Goal: Transaction & Acquisition: Book appointment/travel/reservation

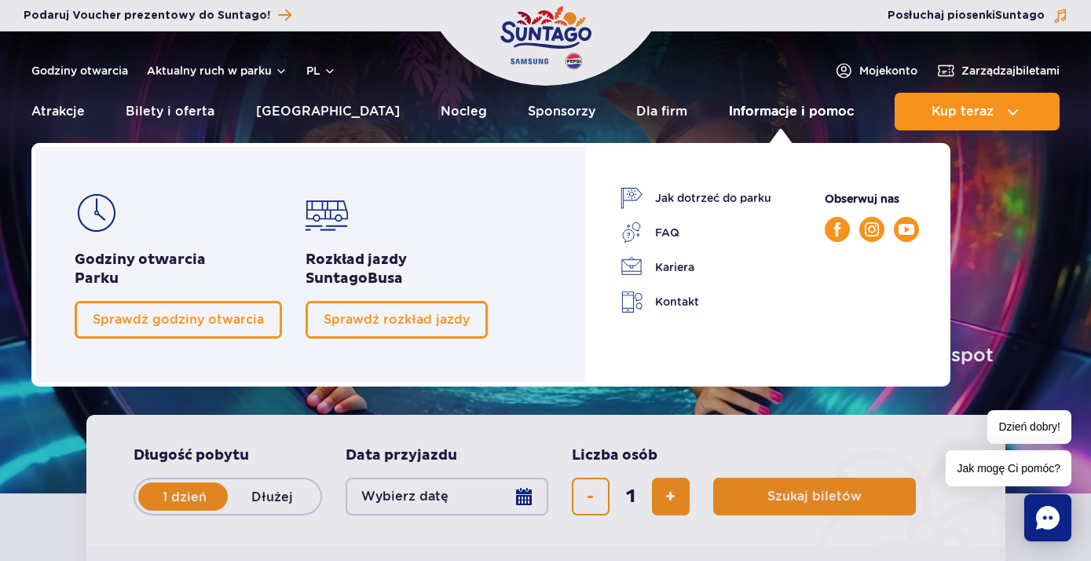
click at [749, 114] on link "Informacje i pomoc" at bounding box center [791, 112] width 125 height 38
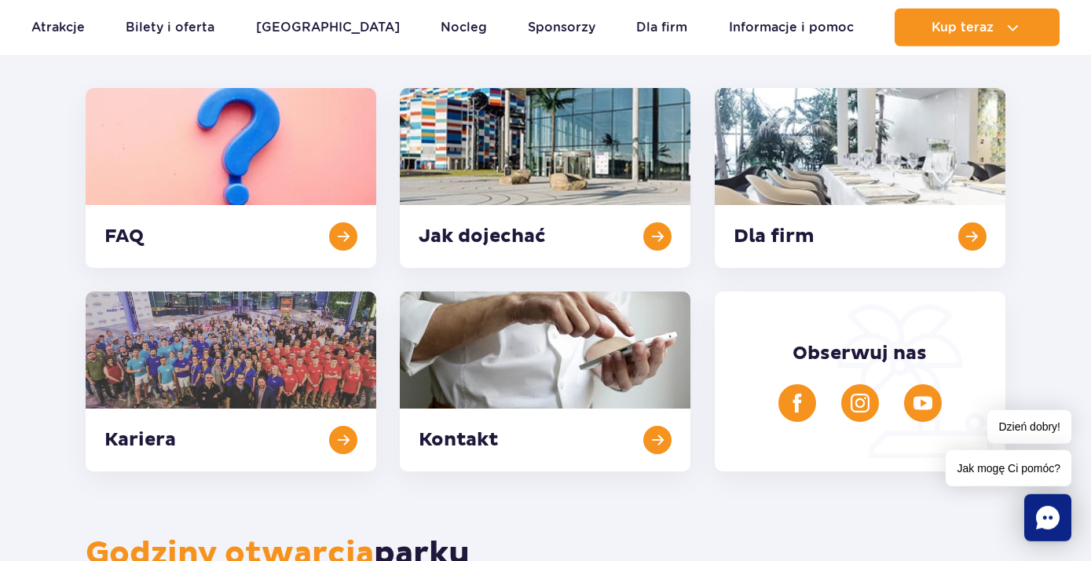
scroll to position [424, 0]
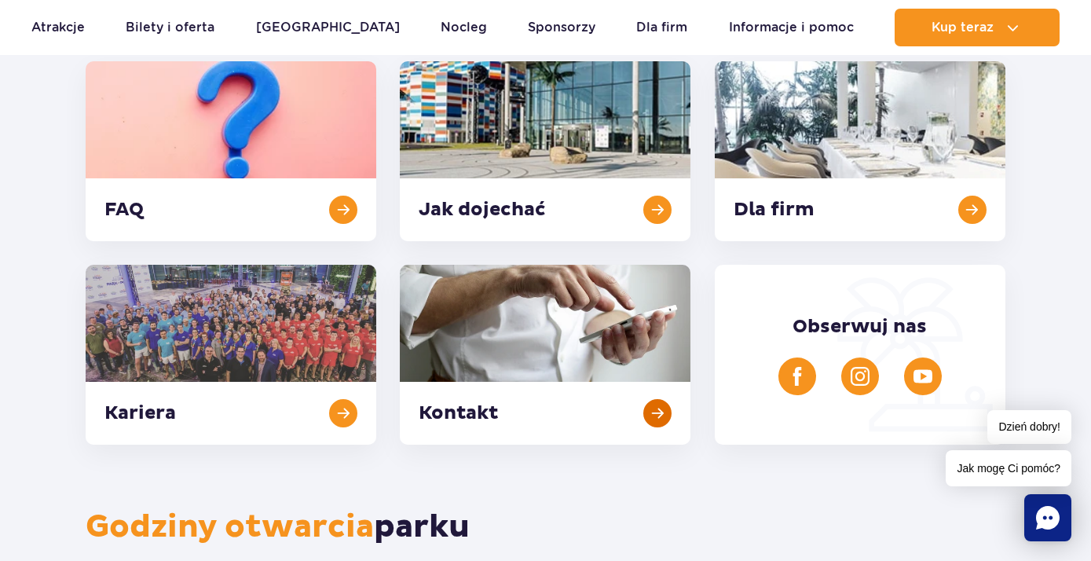
click at [487, 414] on link at bounding box center [545, 355] width 291 height 180
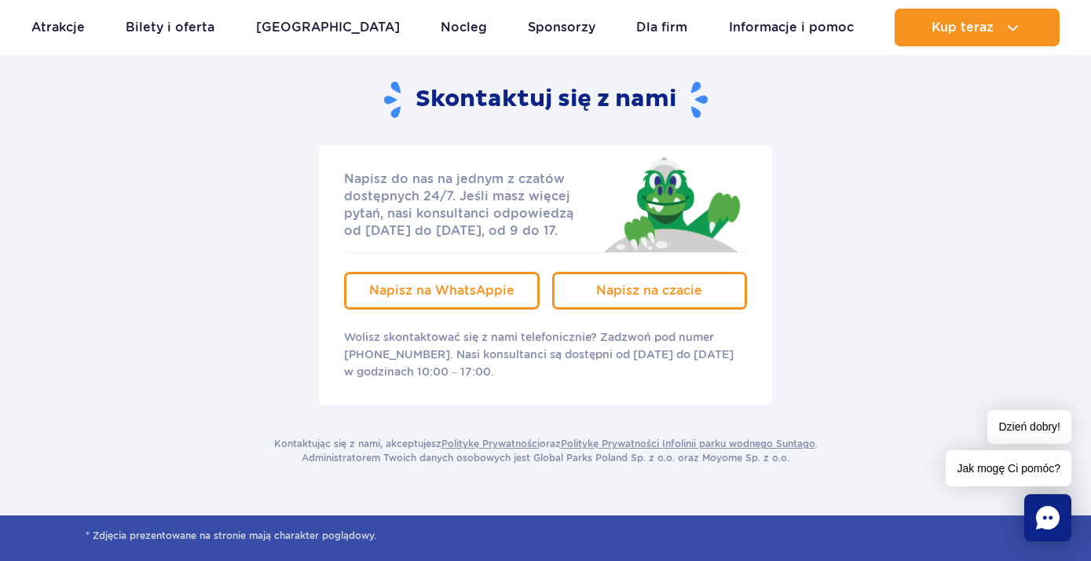
scroll to position [254, 0]
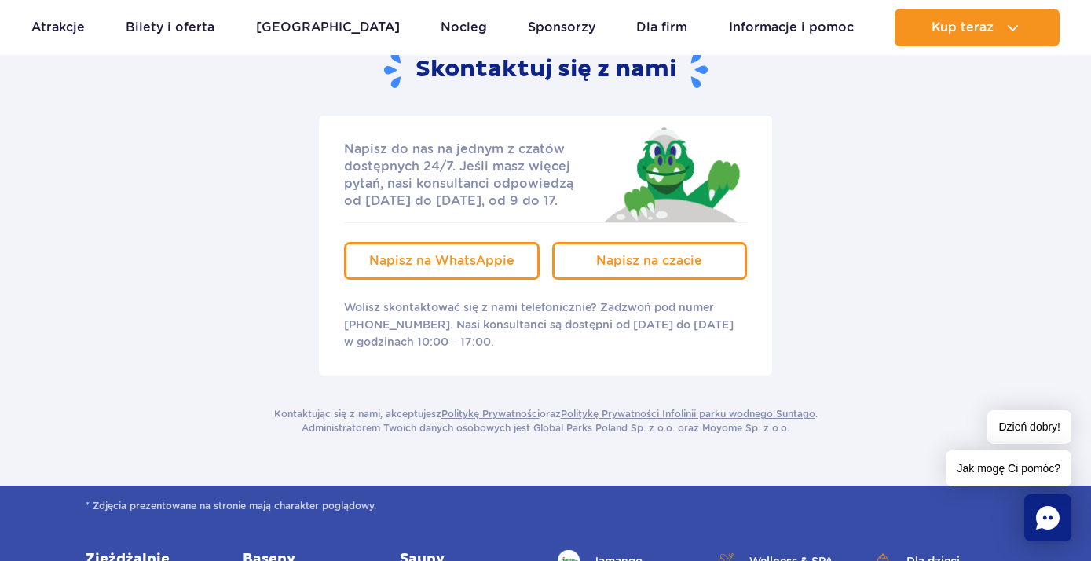
click at [804, 340] on div "Napisz do nas na jednym z czatów dostępnych 24/7. Jeśli masz więcej pytań, nasi…" at bounding box center [545, 245] width 943 height 260
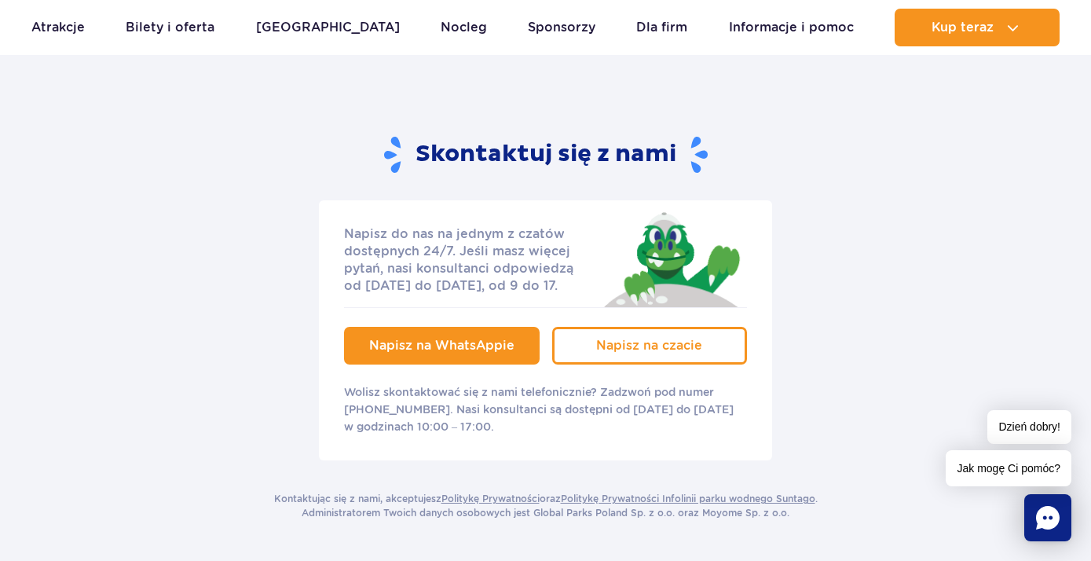
click at [444, 347] on span "Napisz na WhatsAppie" at bounding box center [441, 345] width 145 height 15
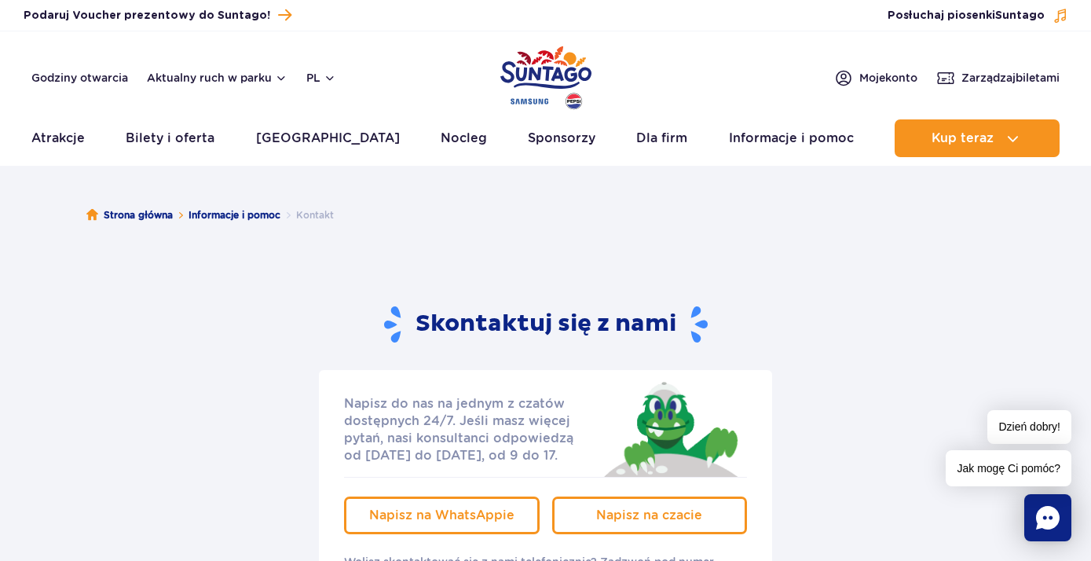
click at [547, 64] on img "Park of Poland" at bounding box center [545, 78] width 91 height 72
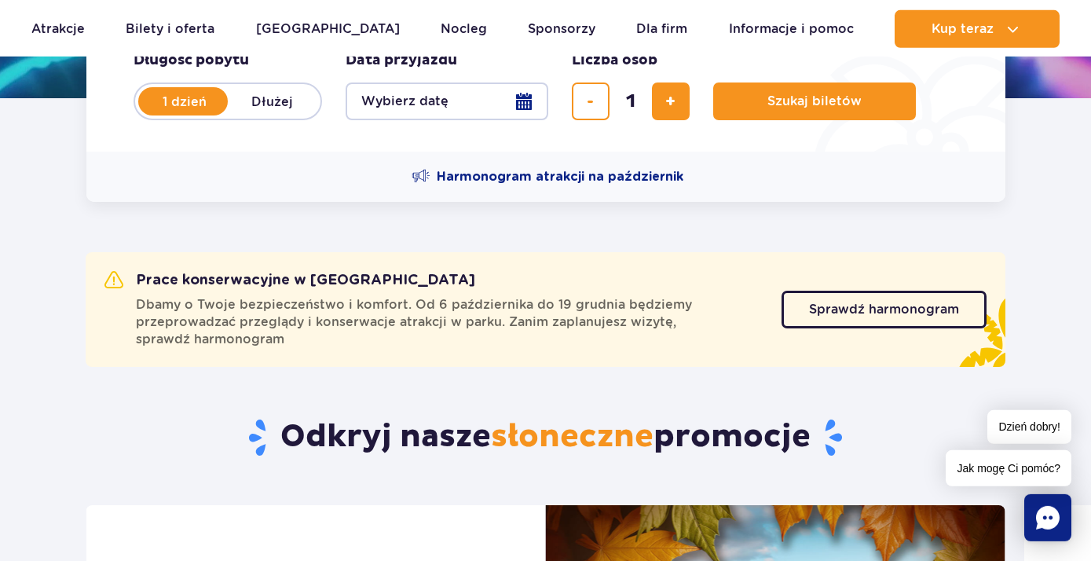
scroll to position [424, 0]
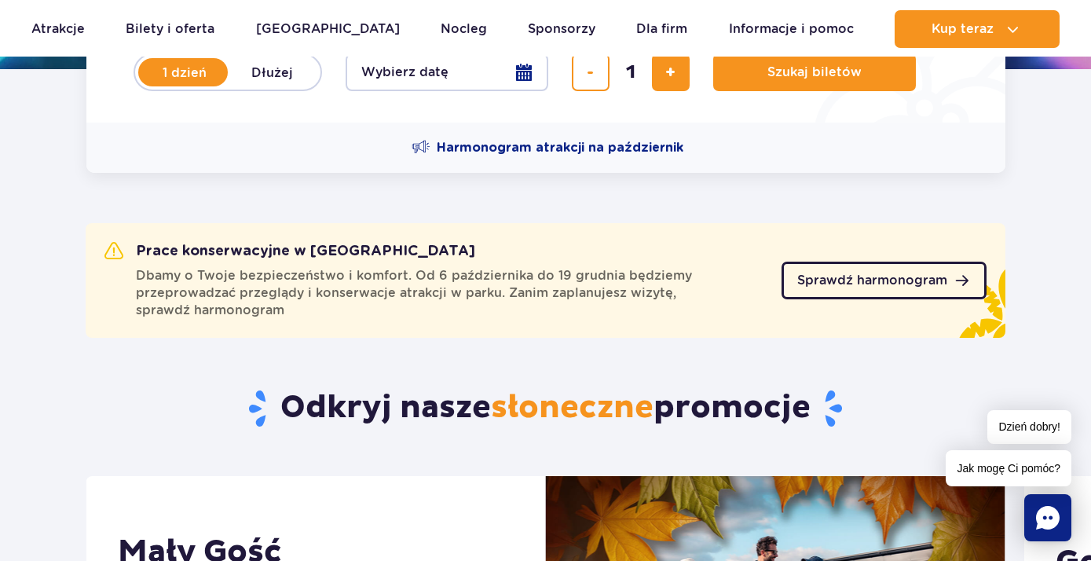
click at [821, 282] on span "Sprawdź harmonogram" at bounding box center [872, 280] width 150 height 13
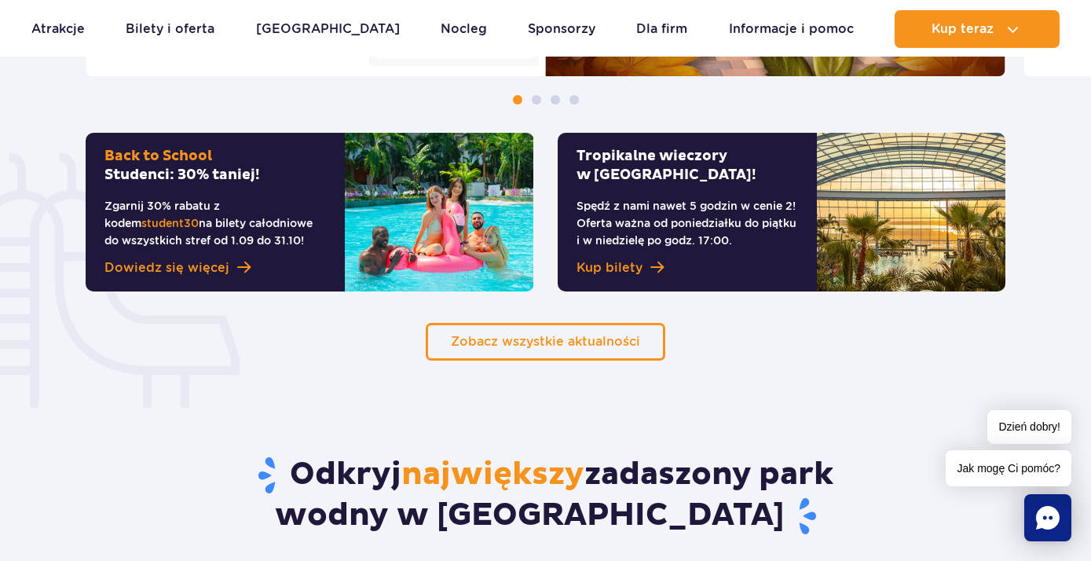
scroll to position [1187, 0]
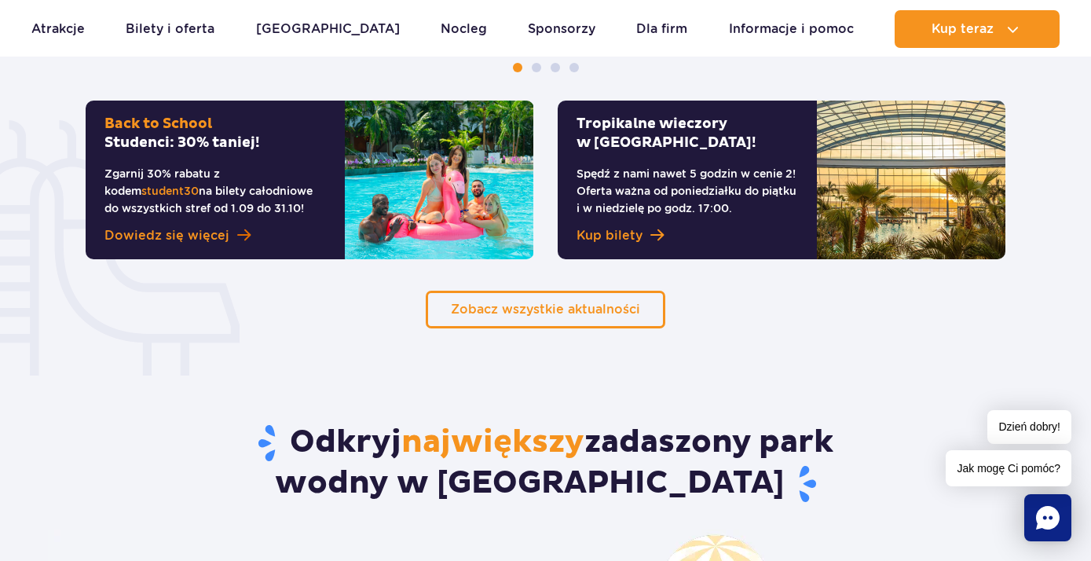
click at [205, 232] on span "Dowiedz się więcej" at bounding box center [166, 235] width 125 height 19
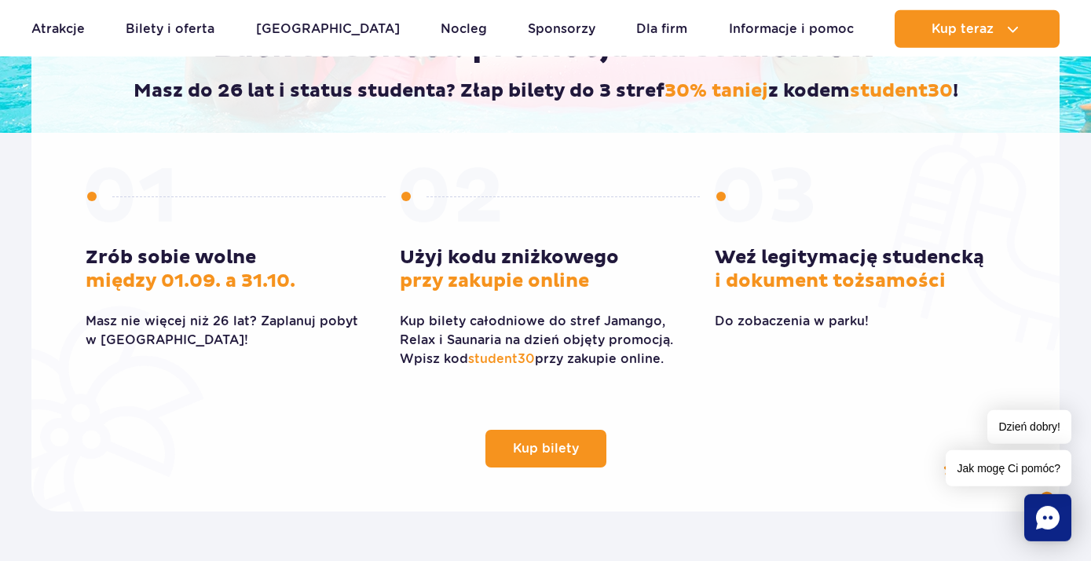
scroll to position [424, 0]
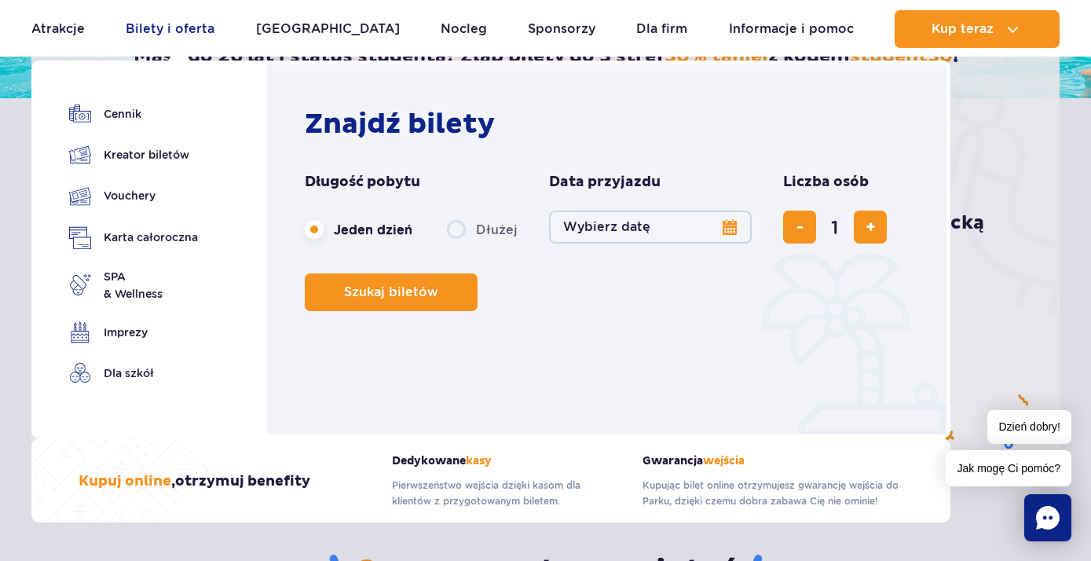
click at [178, 30] on link "Bilety i oferta" at bounding box center [170, 29] width 89 height 38
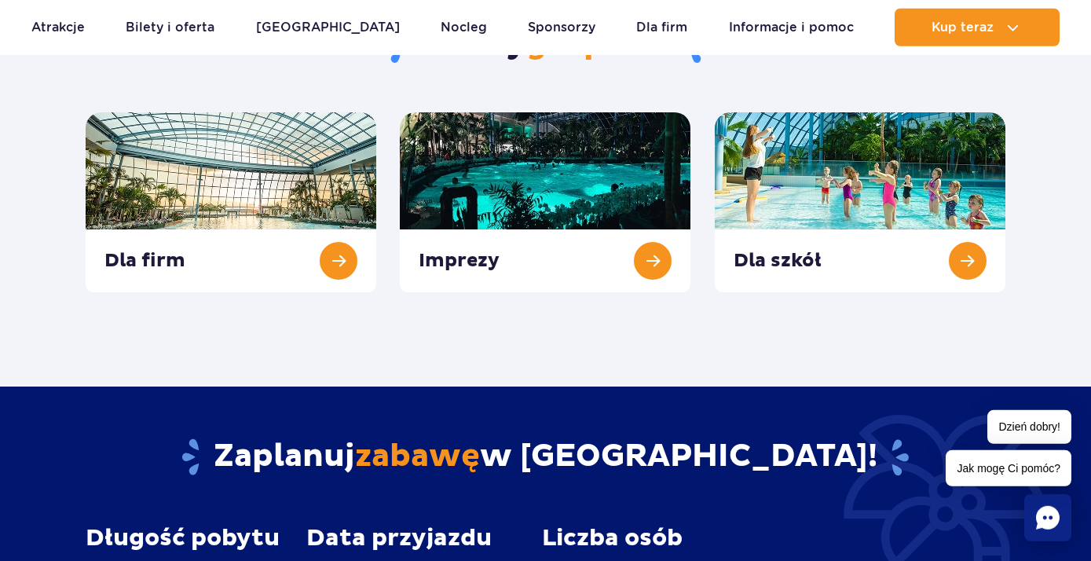
scroll to position [678, 0]
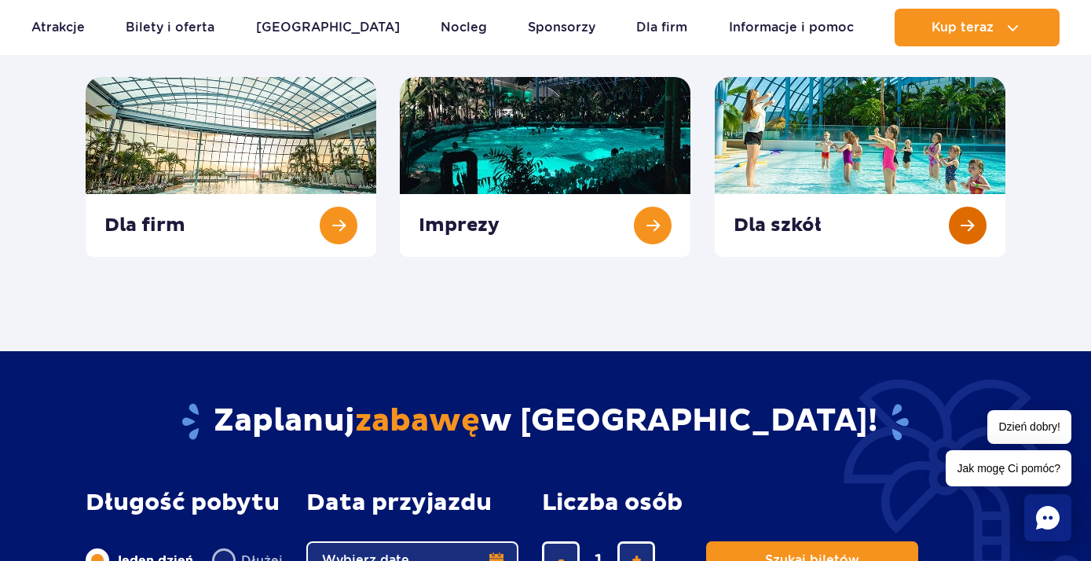
click at [806, 152] on link at bounding box center [860, 167] width 291 height 180
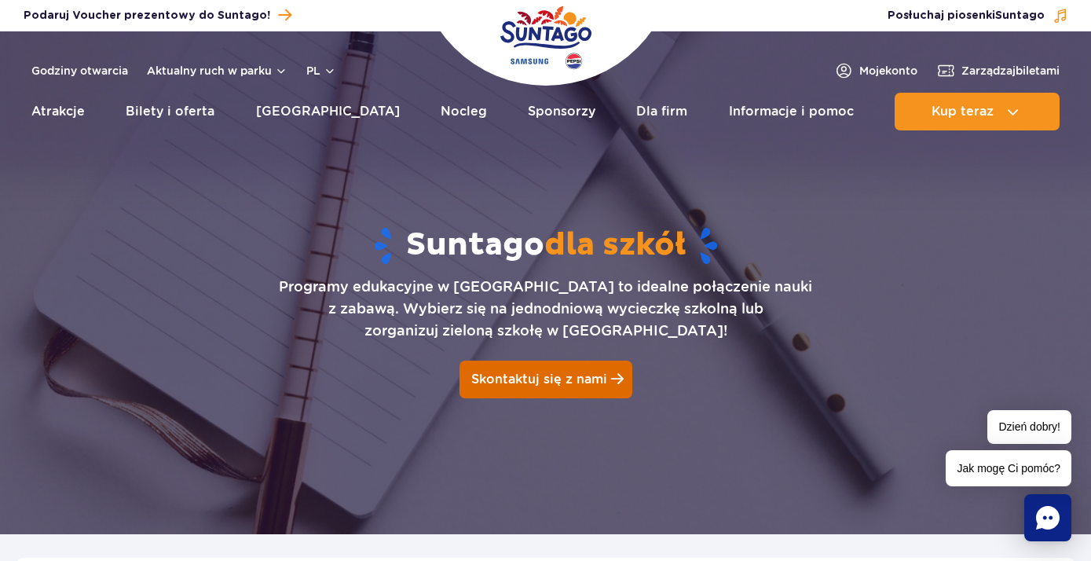
click at [611, 382] on span at bounding box center [617, 379] width 13 height 14
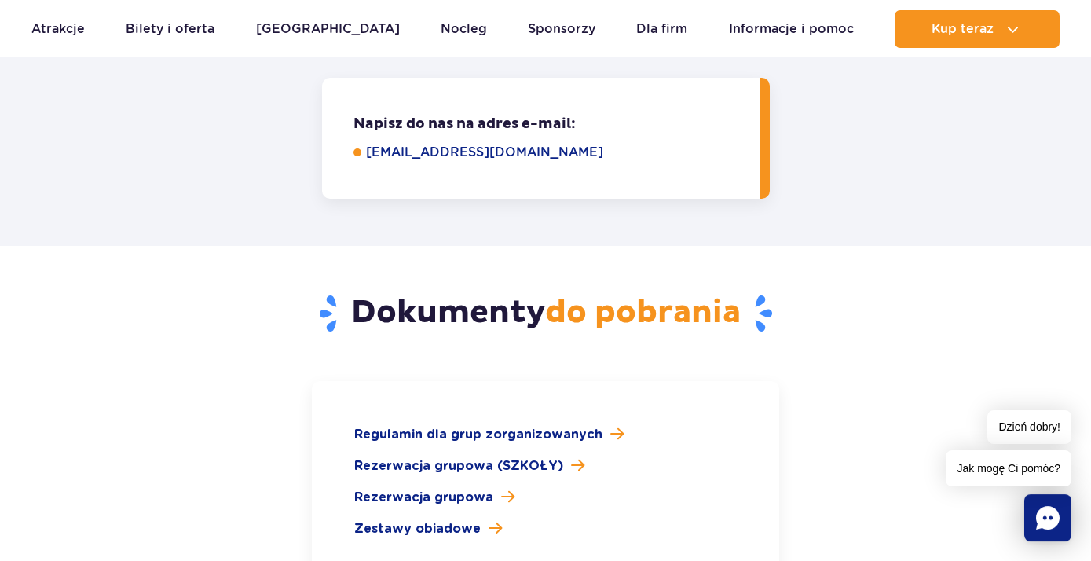
scroll to position [2230, 0]
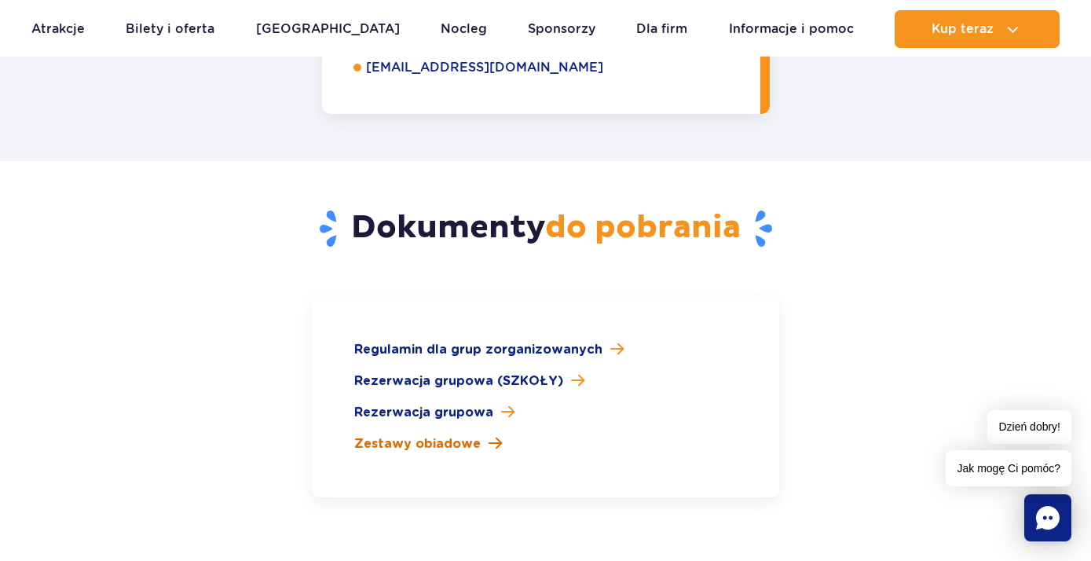
click at [436, 434] on span "Zestawy obiadowe" at bounding box center [417, 443] width 126 height 19
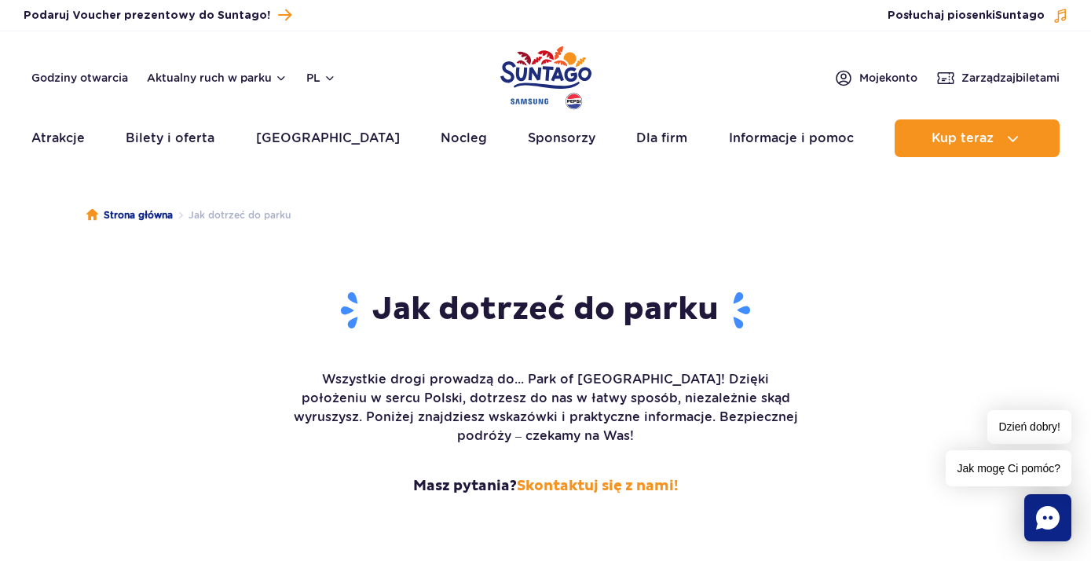
click at [548, 66] on img "Park of Poland" at bounding box center [545, 78] width 91 height 72
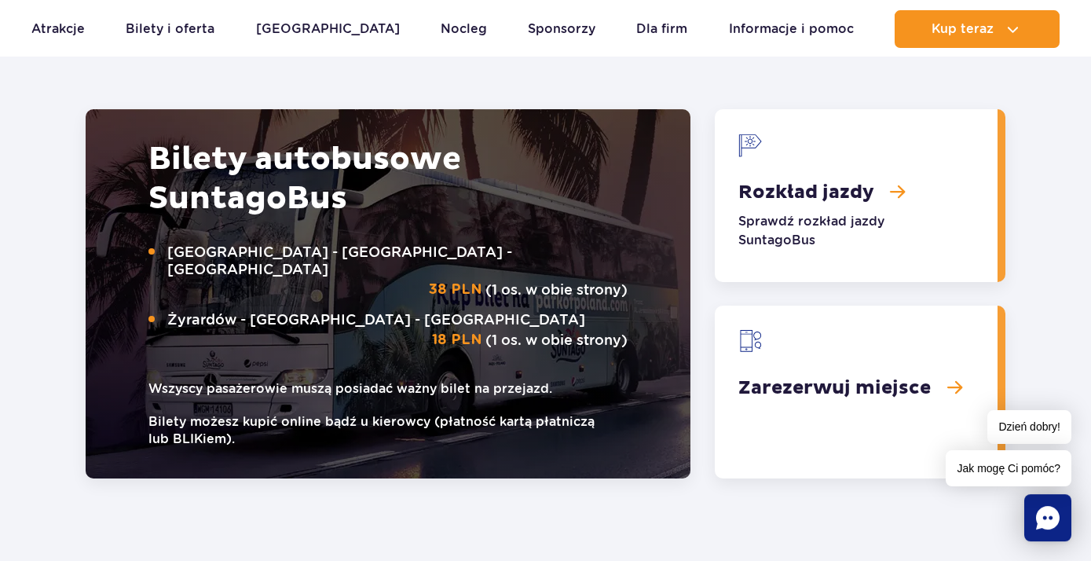
scroll to position [2459, 0]
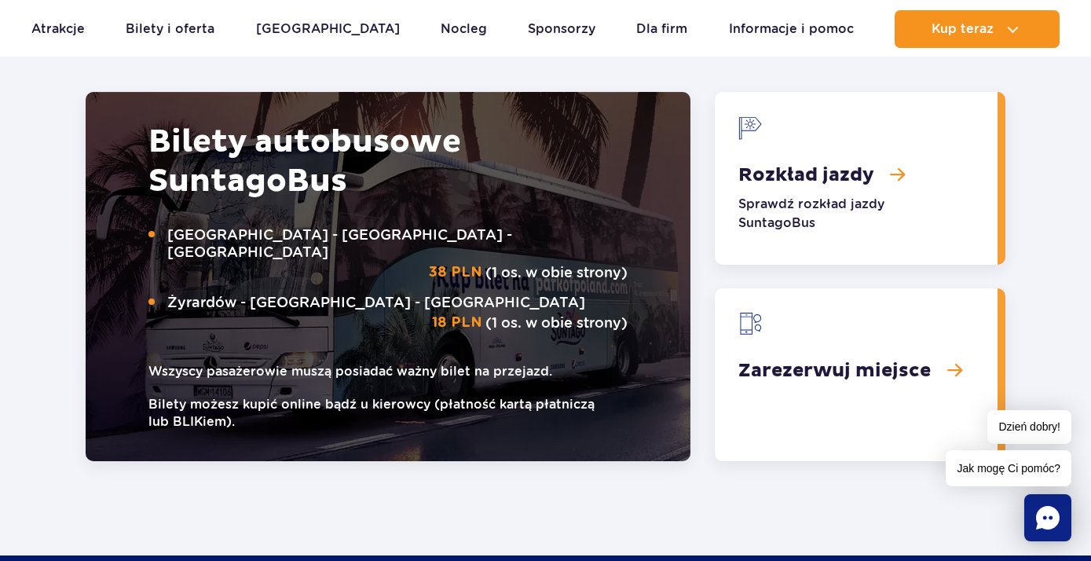
click at [812, 159] on link "Rozkład jazdy" at bounding box center [856, 178] width 283 height 173
click at [810, 334] on link "Zarezerwuj miejsce" at bounding box center [856, 374] width 283 height 173
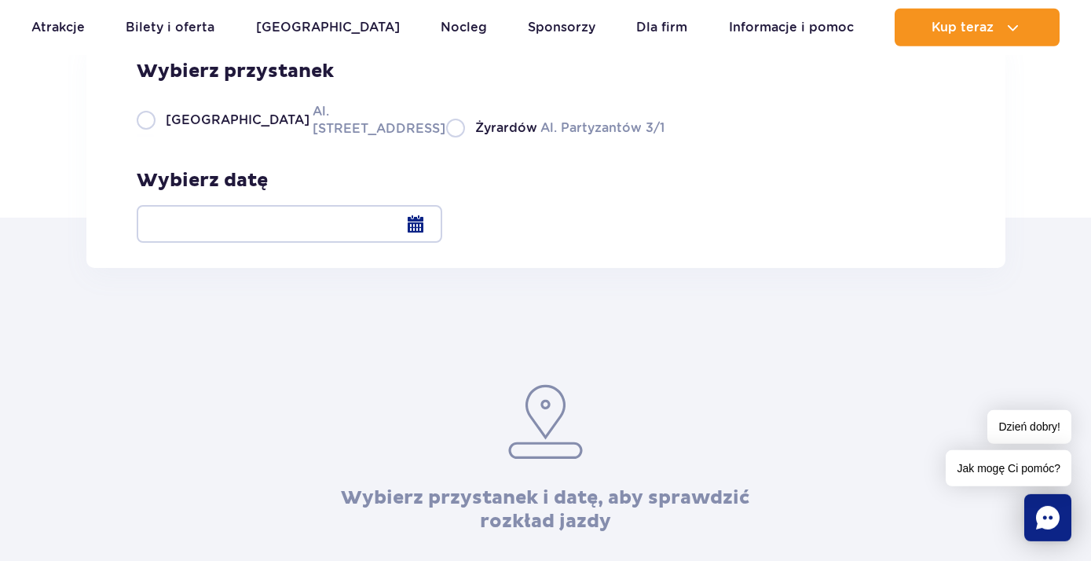
scroll to position [254, 0]
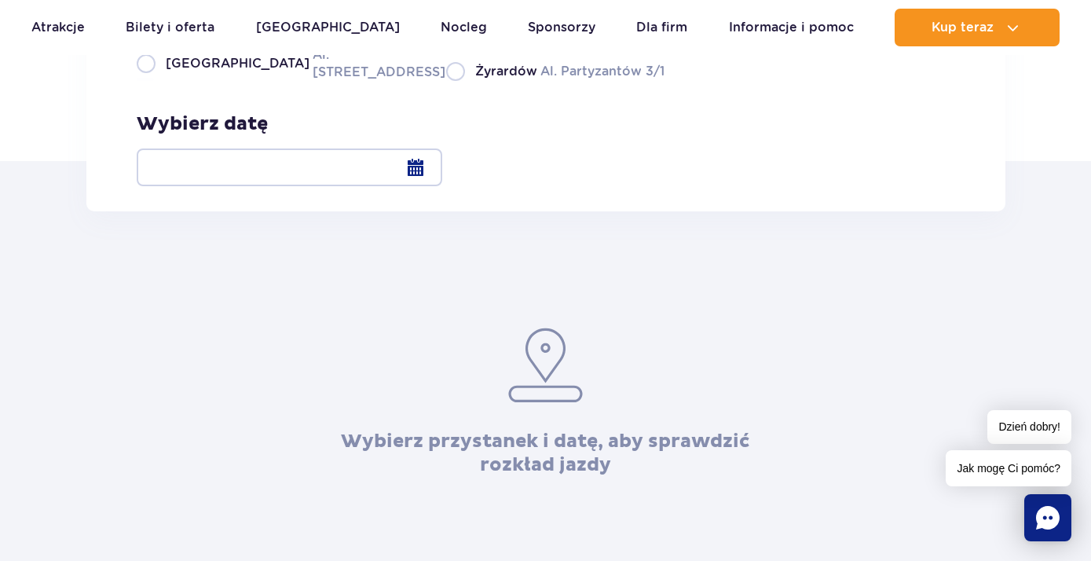
click at [147, 81] on label "Warszawa Al. Jerozolimskie 56" at bounding box center [282, 63] width 291 height 35
click at [147, 81] on input "Warszawa Al. Jerozolimskie 56" at bounding box center [145, 79] width 17 height 3
radio input "true"
click at [442, 168] on div at bounding box center [289, 167] width 305 height 38
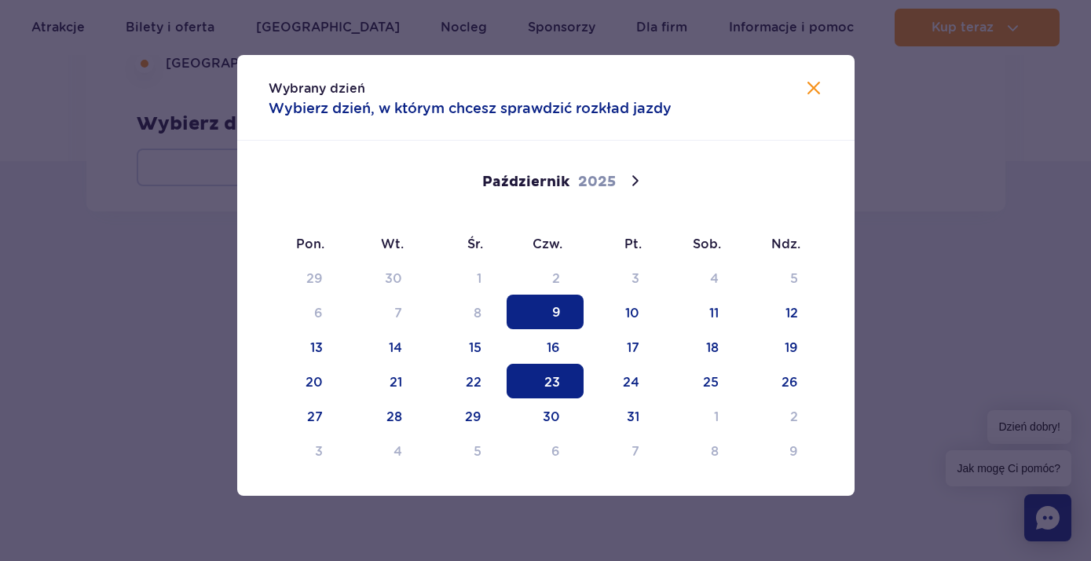
click at [555, 377] on span "23" at bounding box center [544, 381] width 77 height 35
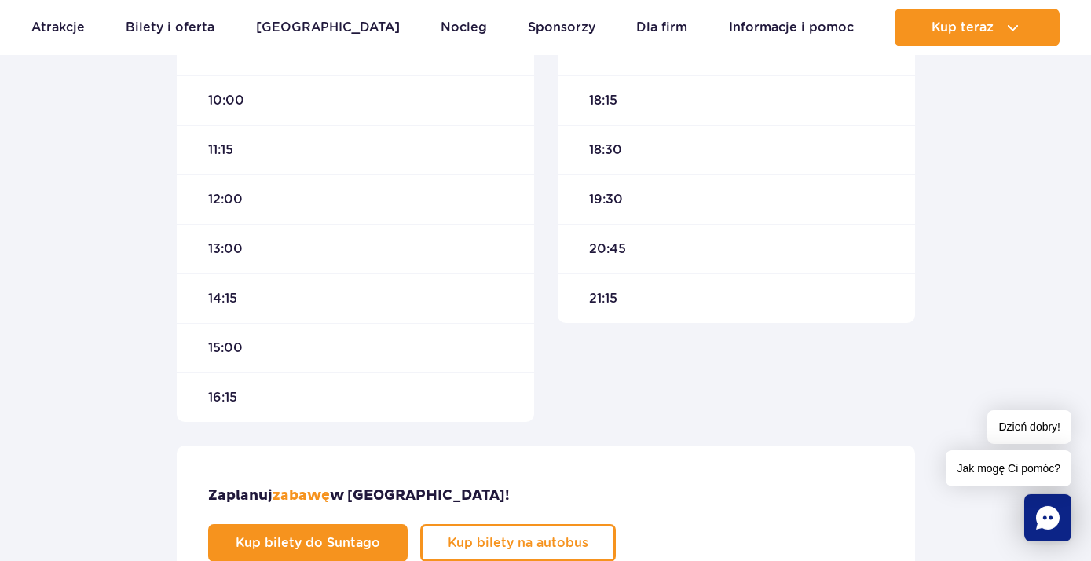
scroll to position [763, 0]
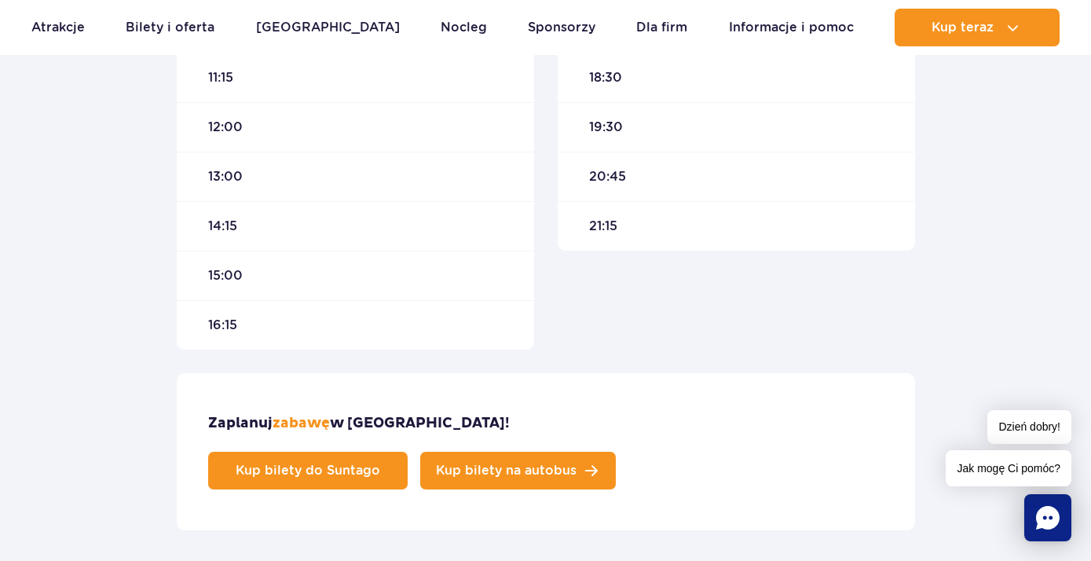
click at [616, 452] on link "Kup bilety na autobus" at bounding box center [518, 471] width 196 height 38
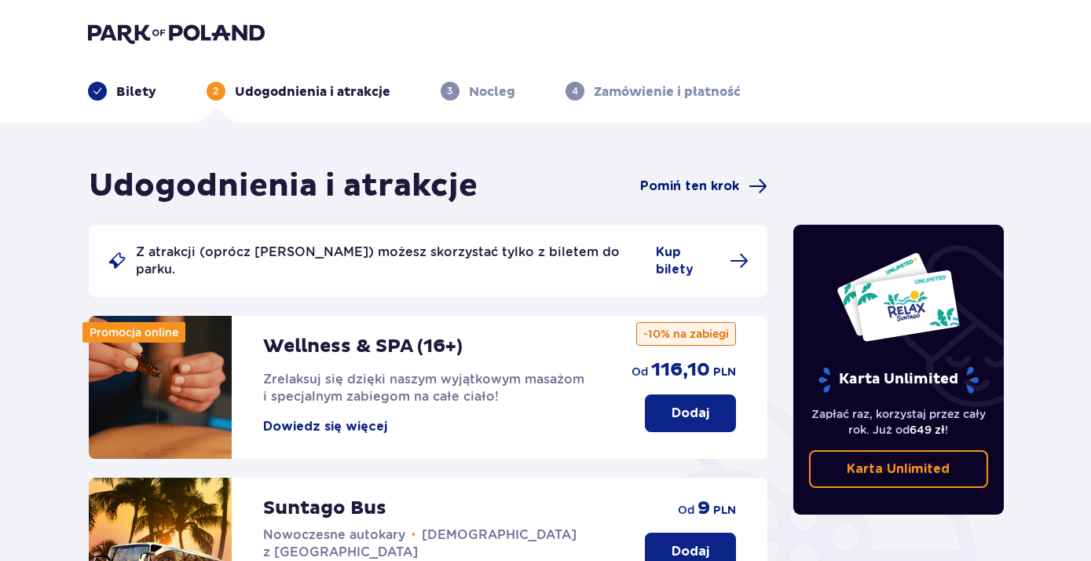
click at [671, 184] on span "Pomiń ten krok" at bounding box center [689, 185] width 99 height 17
click at [665, 254] on span "Kup bilety" at bounding box center [688, 260] width 64 height 35
click at [688, 181] on span "Pomiń ten krok" at bounding box center [689, 185] width 99 height 17
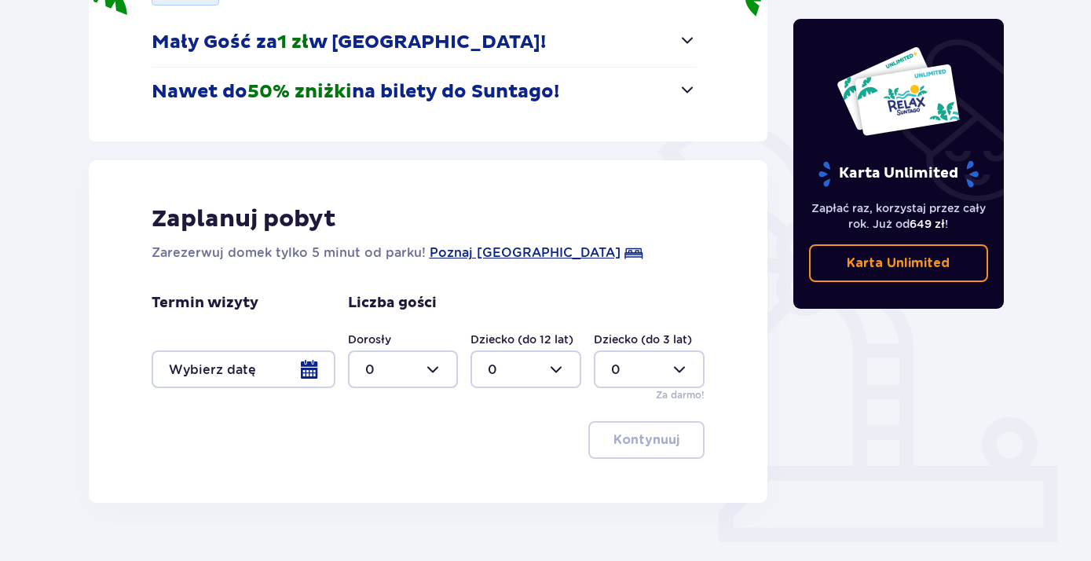
scroll to position [305, 0]
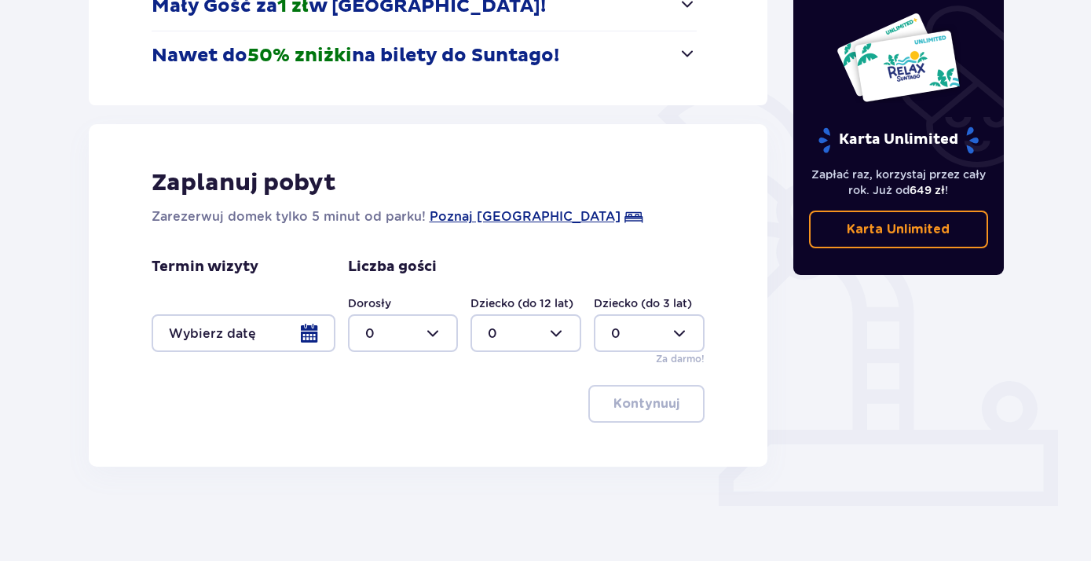
click at [304, 330] on div at bounding box center [244, 333] width 184 height 38
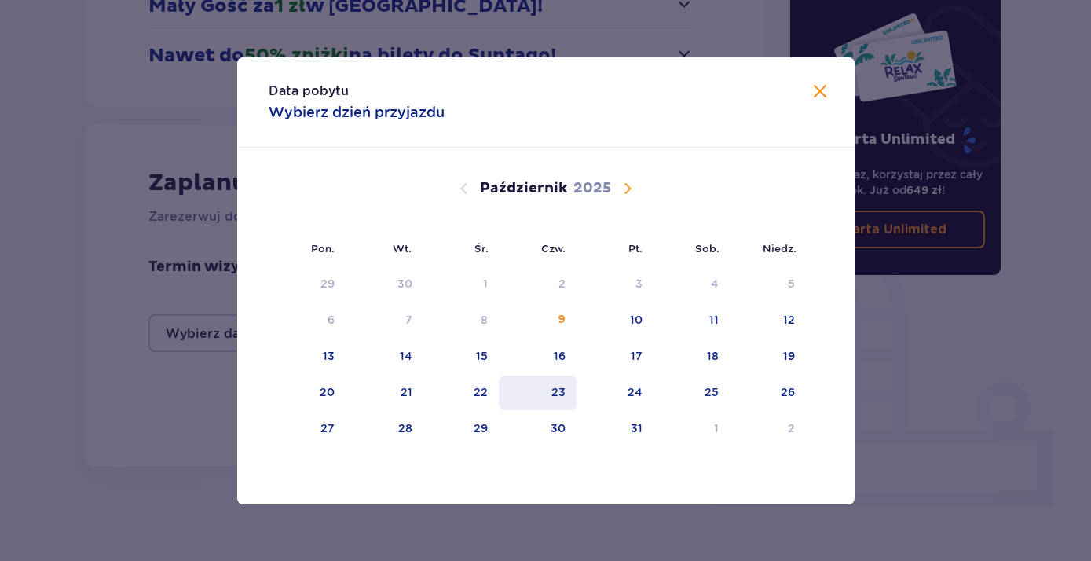
click at [530, 391] on div "23" at bounding box center [538, 392] width 78 height 35
click at [551, 395] on div "23" at bounding box center [538, 392] width 78 height 35
click at [539, 389] on div "23" at bounding box center [538, 392] width 78 height 35
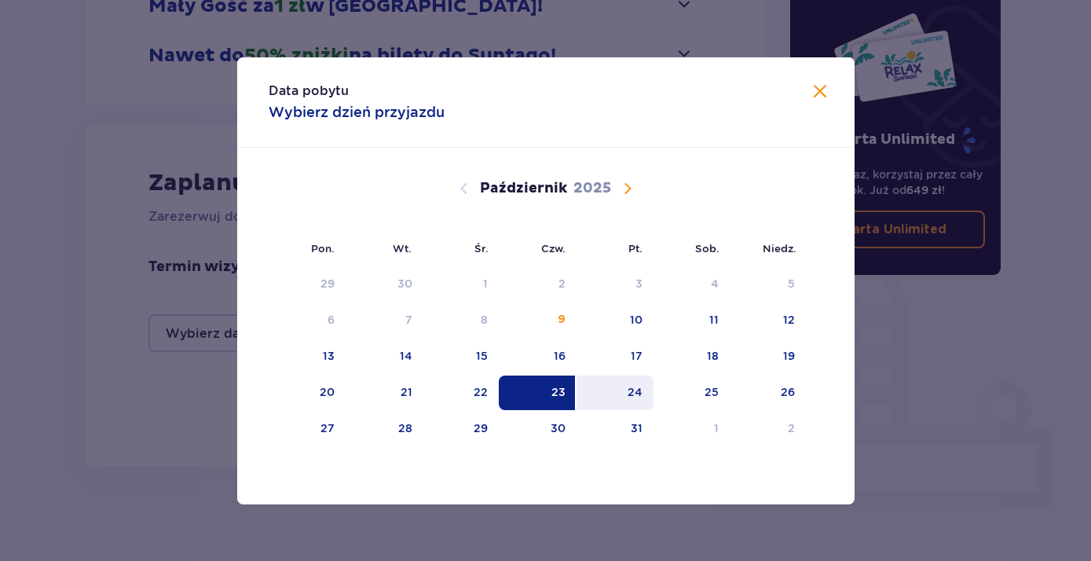
click at [652, 393] on div "24" at bounding box center [615, 392] width 78 height 35
type input "23.10.25 - 24.10.25"
click at [652, 393] on div "24" at bounding box center [615, 392] width 78 height 35
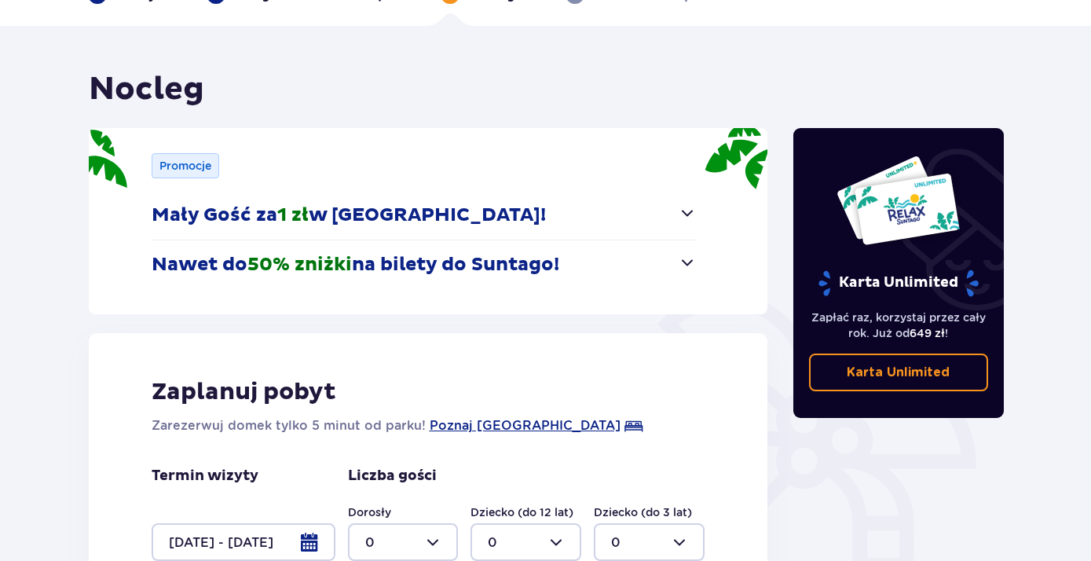
scroll to position [51, 0]
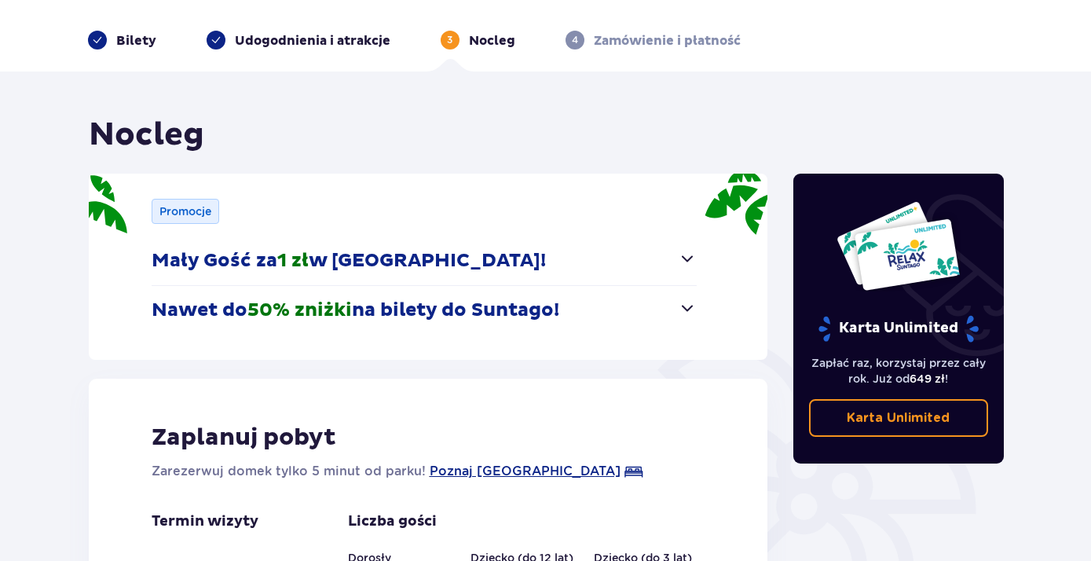
click at [174, 310] on p "Nawet do 50% zniżki na bilety do Suntago!" at bounding box center [356, 310] width 408 height 24
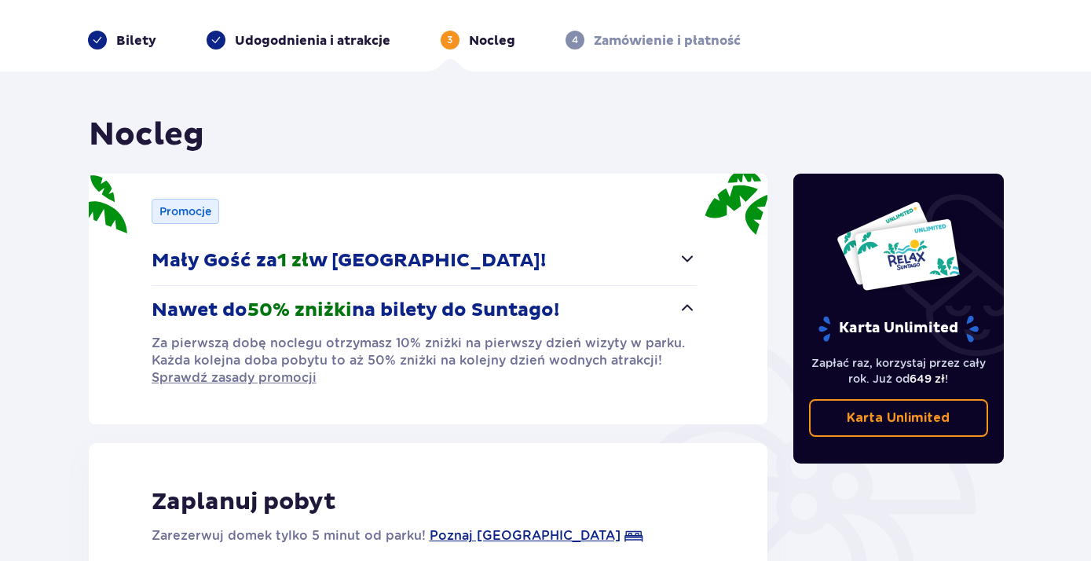
scroll to position [0, 0]
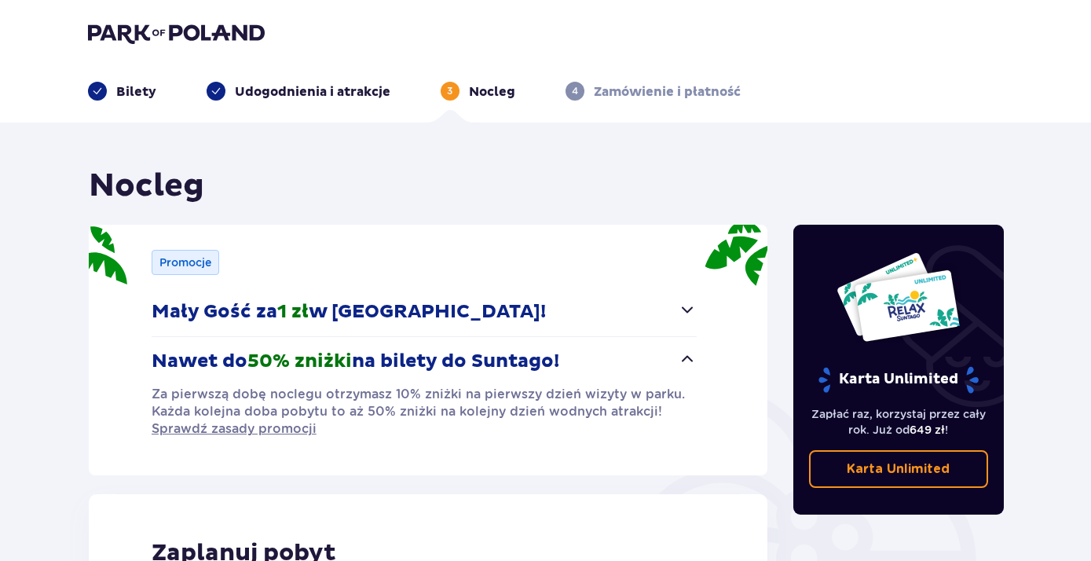
click at [129, 35] on img at bounding box center [176, 33] width 177 height 22
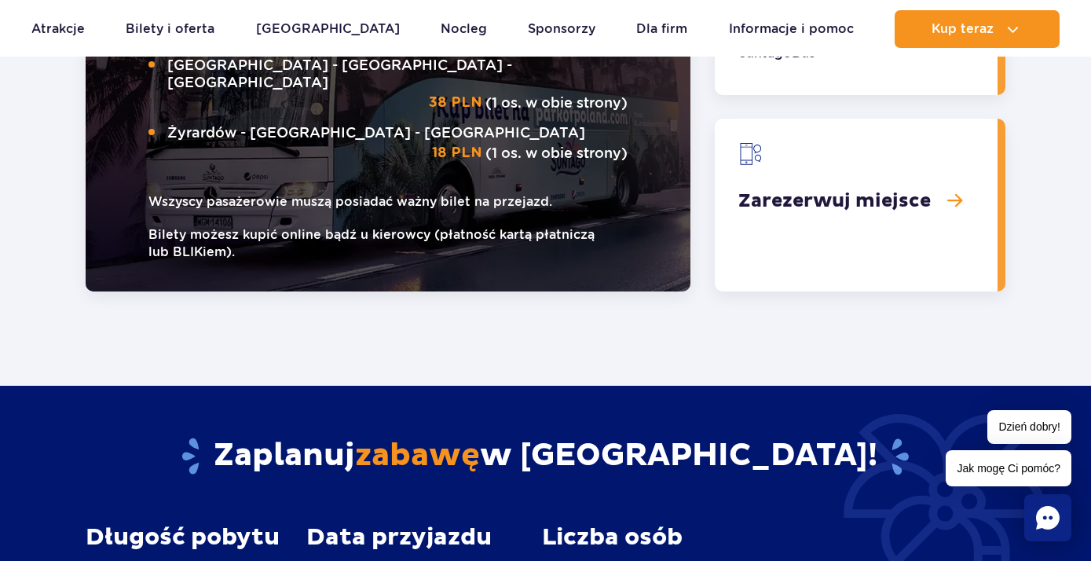
scroll to position [2544, 0]
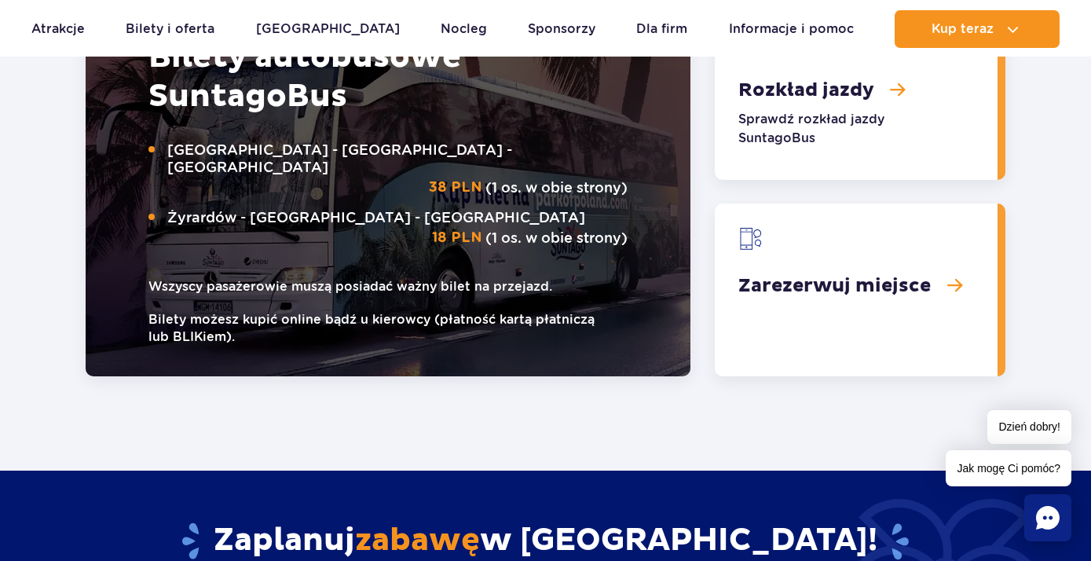
click at [766, 250] on link "Zarezerwuj miejsce" at bounding box center [856, 289] width 283 height 173
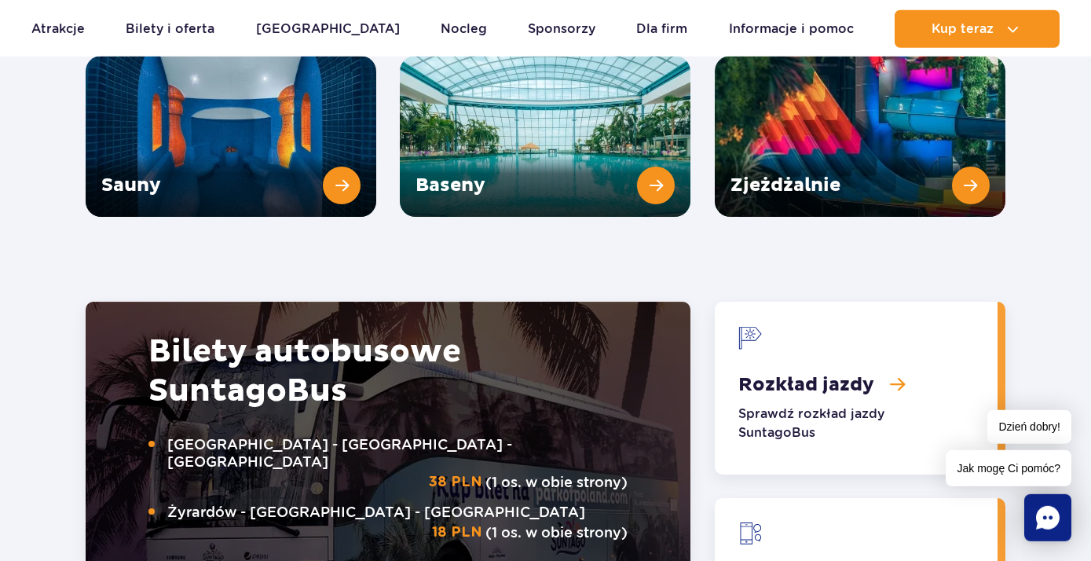
scroll to position [2290, 0]
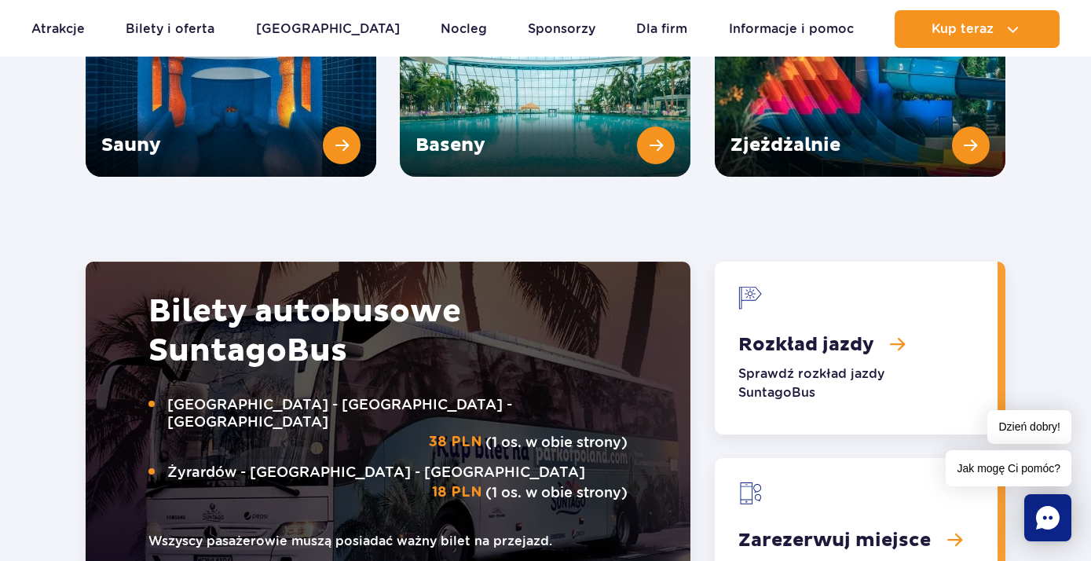
click at [754, 356] on link "Rozkład jazdy" at bounding box center [856, 347] width 283 height 173
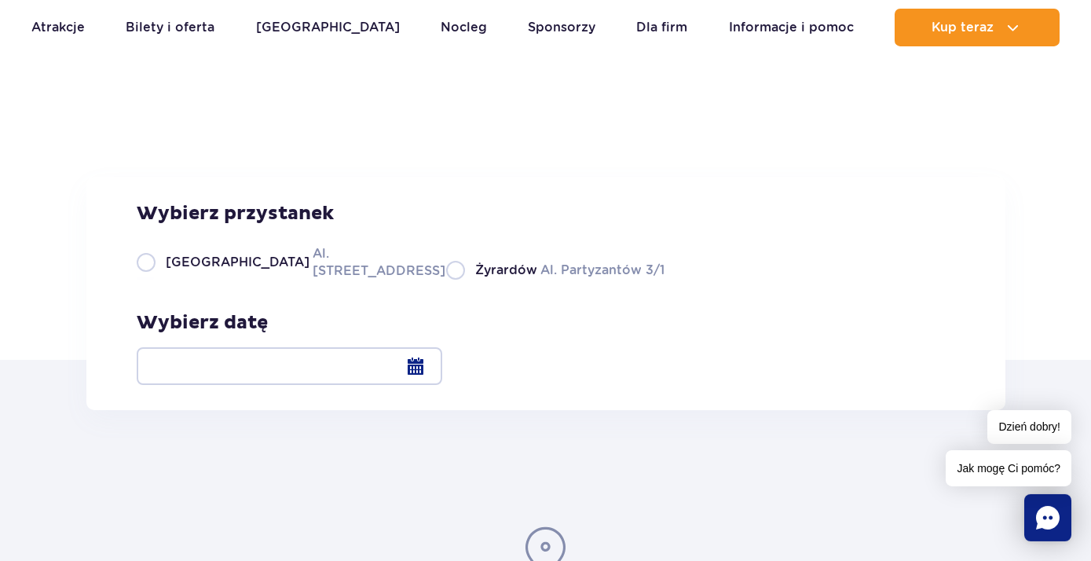
scroll to position [85, 0]
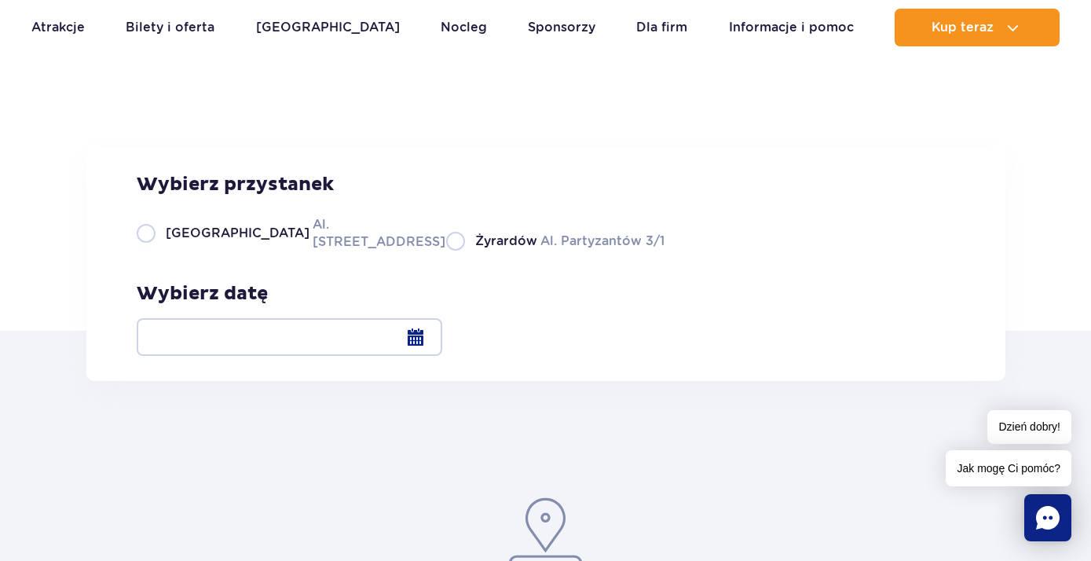
click at [162, 250] on label "Warszawa Al. [STREET_ADDRESS]" at bounding box center [282, 232] width 291 height 35
click at [154, 250] on input "Warszawa Al. [STREET_ADDRESS]" at bounding box center [145, 248] width 17 height 3
radio input "true"
click at [442, 335] on div at bounding box center [289, 337] width 305 height 38
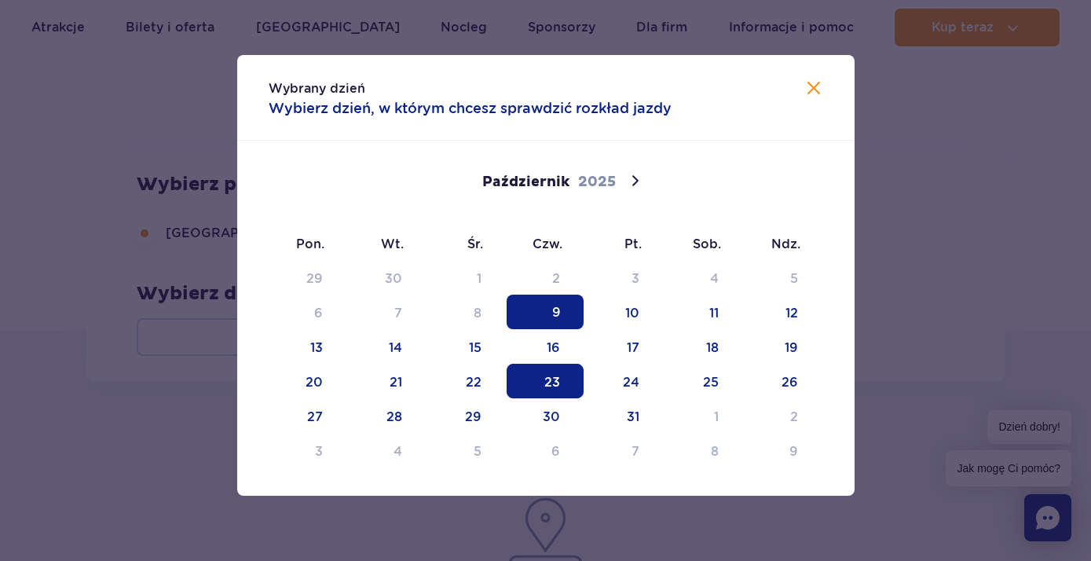
click at [550, 390] on span "23" at bounding box center [544, 381] width 77 height 35
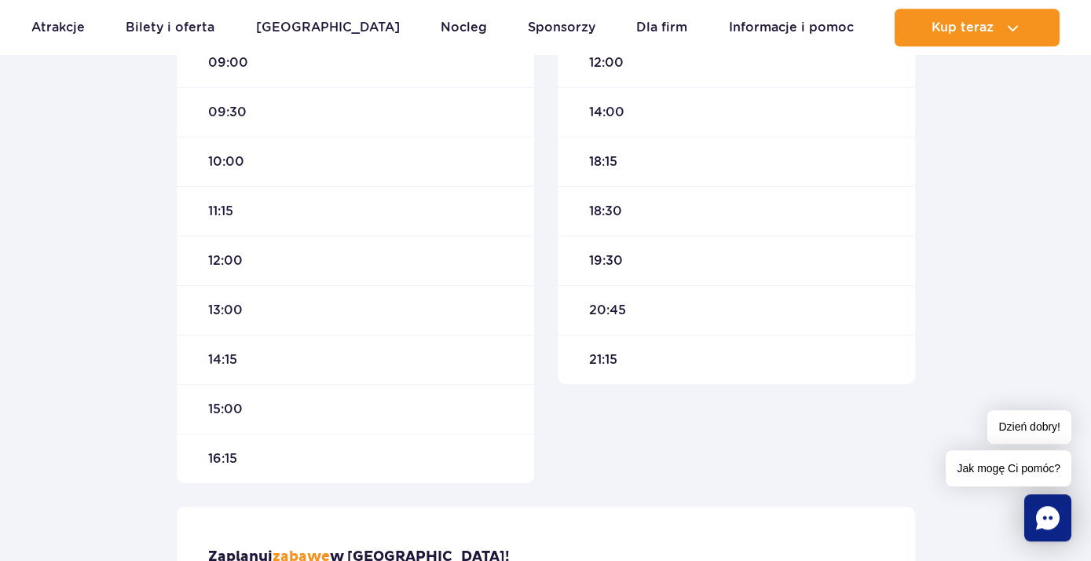
scroll to position [678, 0]
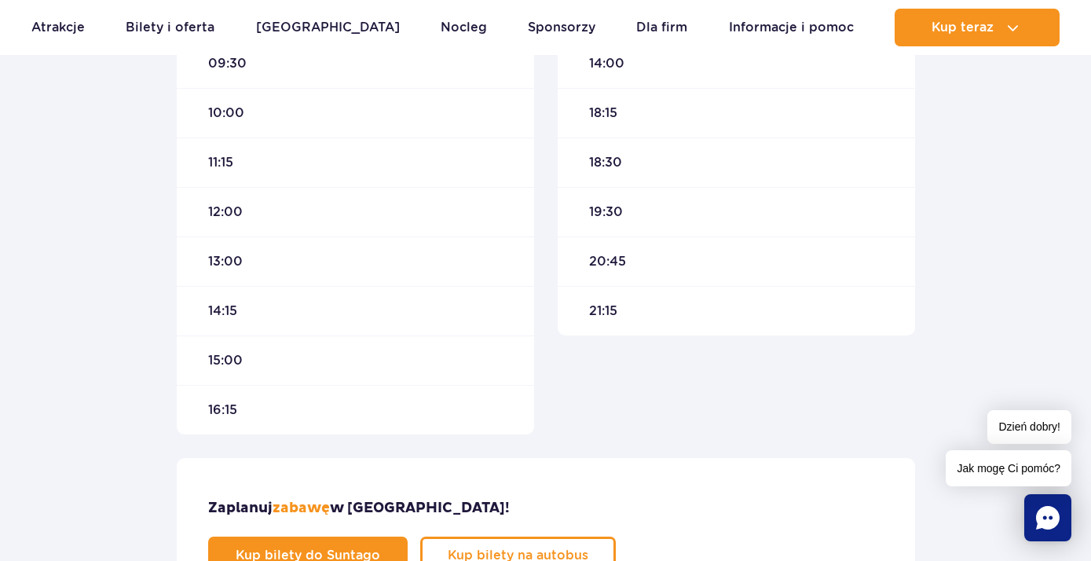
click at [222, 310] on span "14:15" at bounding box center [222, 310] width 29 height 17
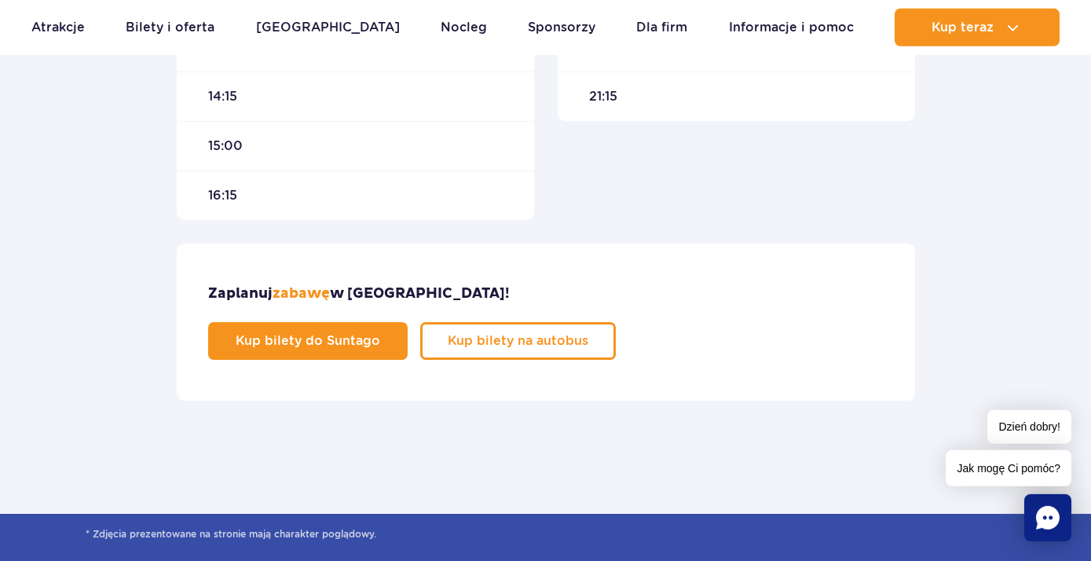
scroll to position [933, 0]
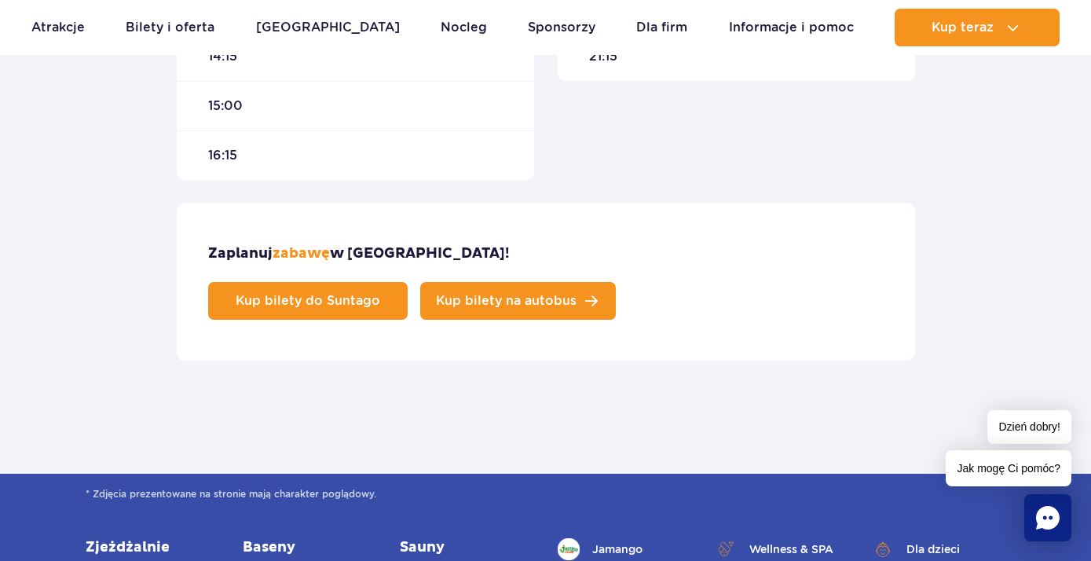
click at [616, 282] on link "Kup bilety na autobus" at bounding box center [518, 301] width 196 height 38
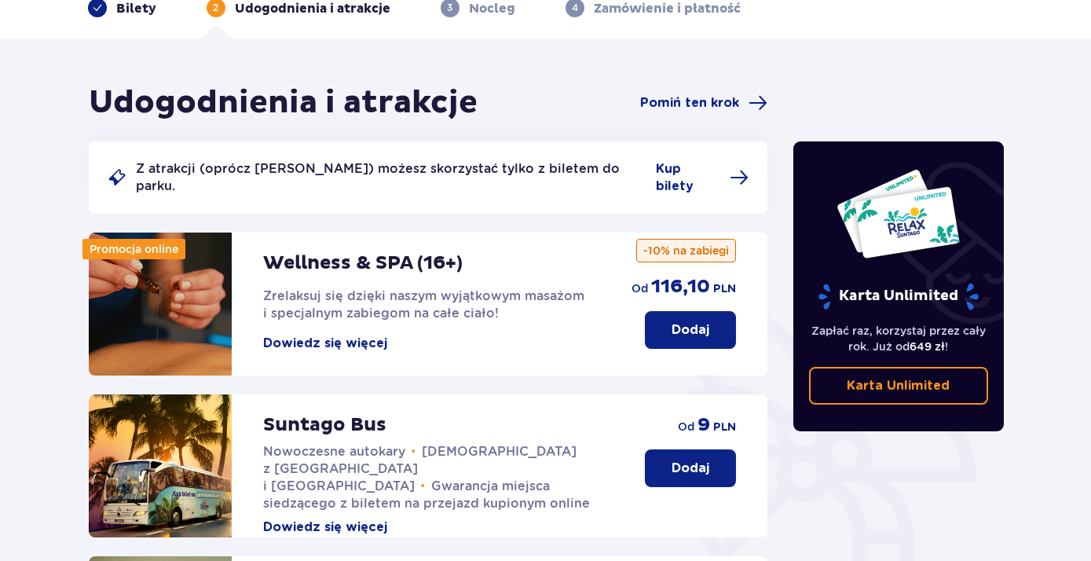
scroll to position [85, 0]
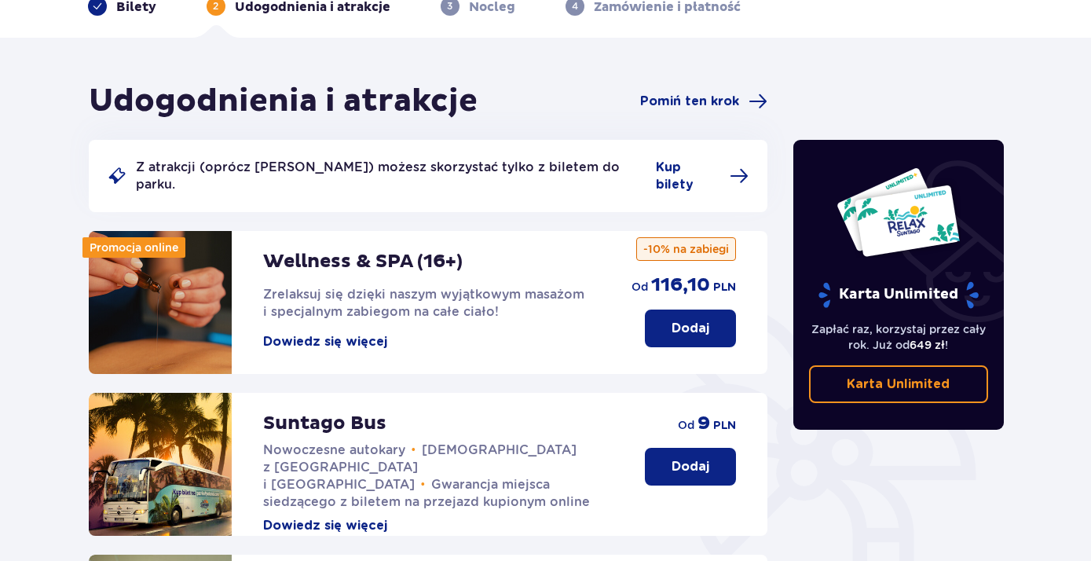
click at [679, 458] on p "Dodaj" at bounding box center [690, 466] width 38 height 17
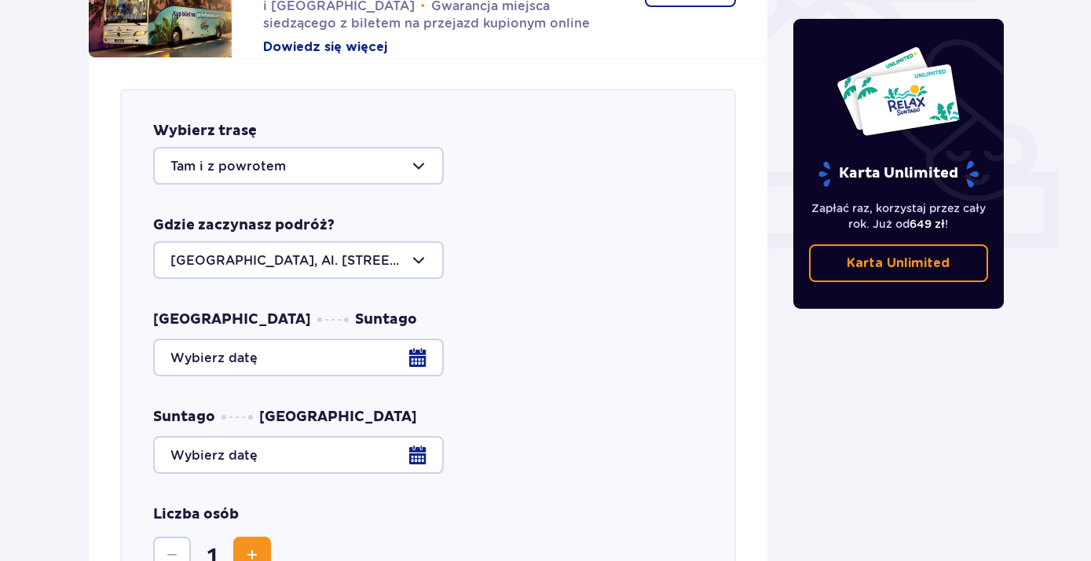
scroll to position [617, 0]
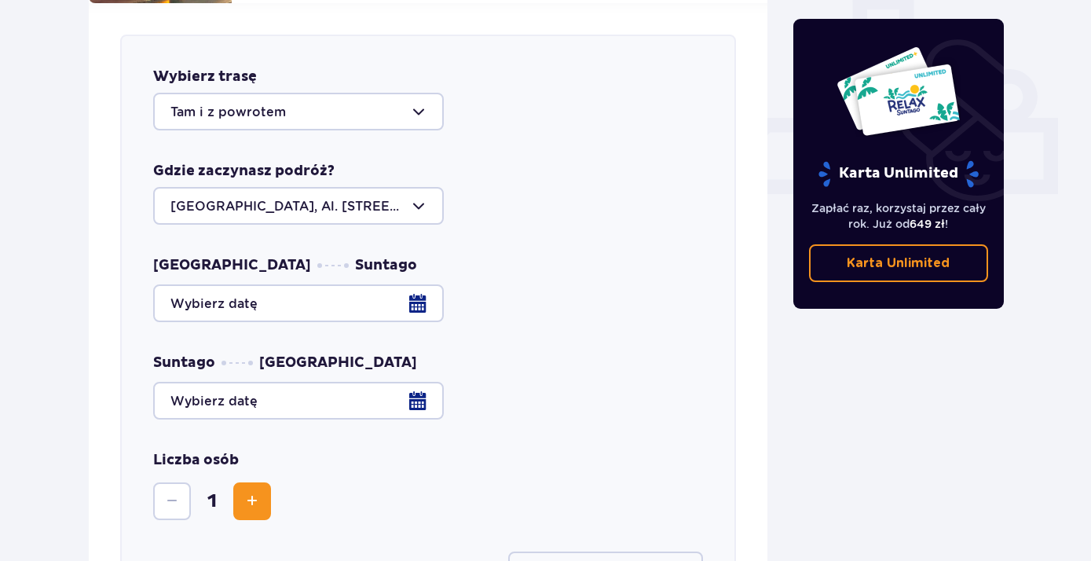
drag, startPoint x: 331, startPoint y: 95, endPoint x: 274, endPoint y: 97, distance: 56.6
click at [567, 187] on div "Warszawa, Al. Jerozolimskie 56" at bounding box center [428, 206] width 550 height 38
click at [308, 97] on div at bounding box center [298, 112] width 291 height 38
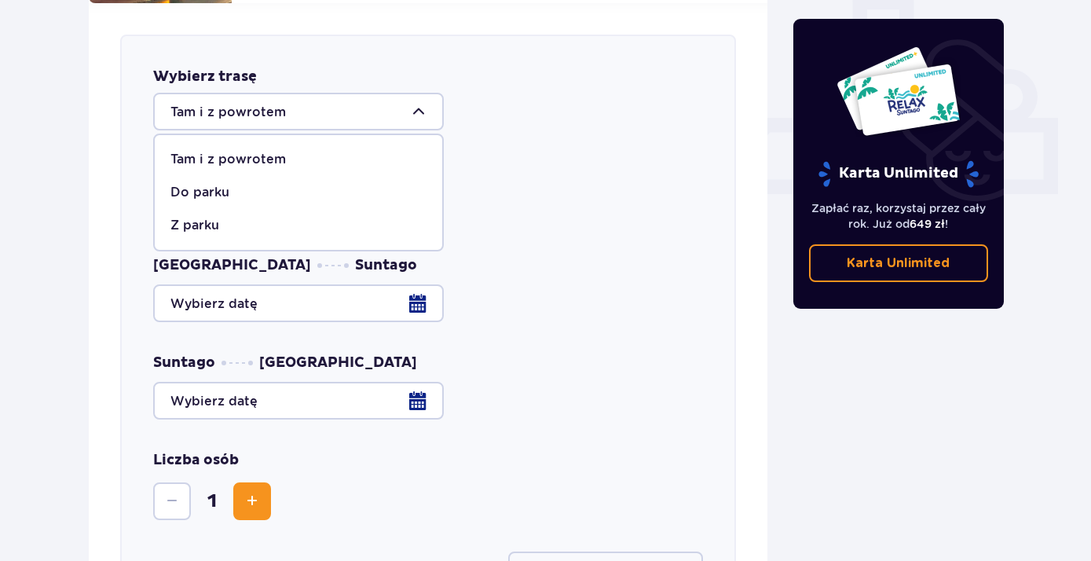
click at [289, 151] on div "Tam i z powrotem" at bounding box center [298, 159] width 256 height 17
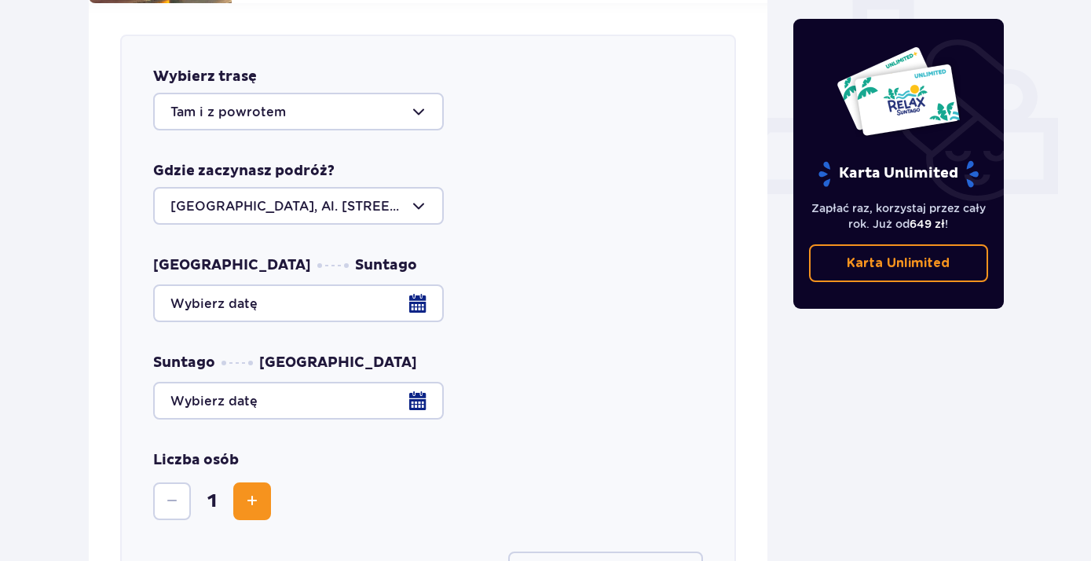
click at [304, 196] on div at bounding box center [298, 206] width 291 height 38
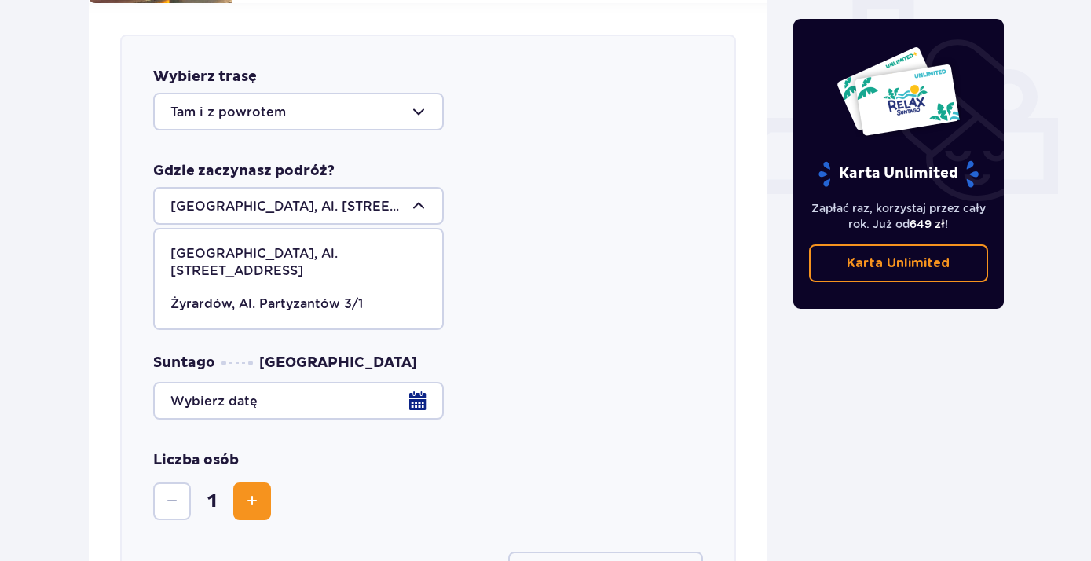
click at [309, 245] on p "Warszawa, Al. Jerozolimskie 56" at bounding box center [298, 262] width 256 height 35
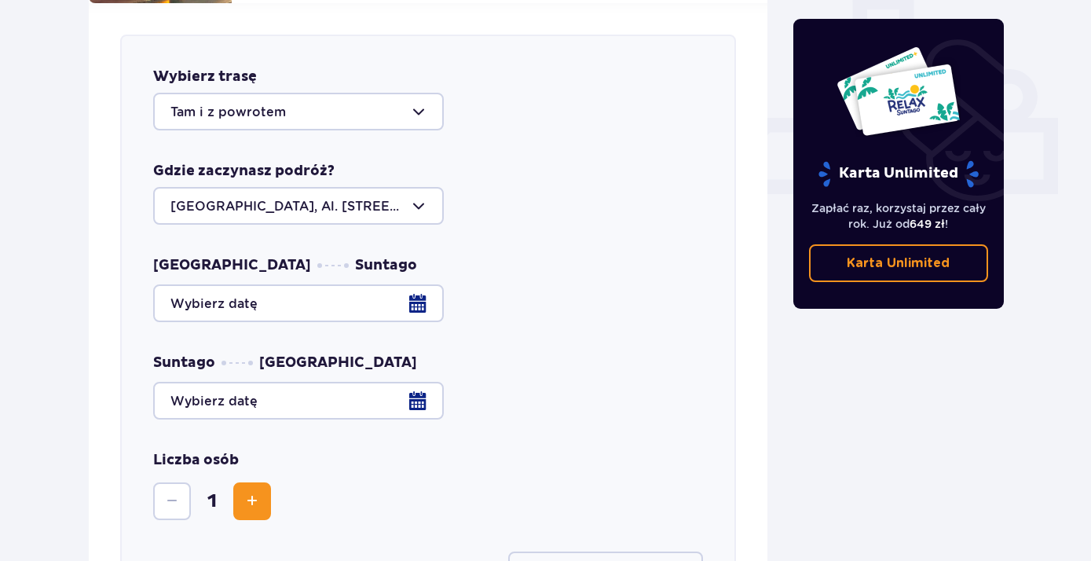
click at [424, 289] on div at bounding box center [428, 303] width 550 height 38
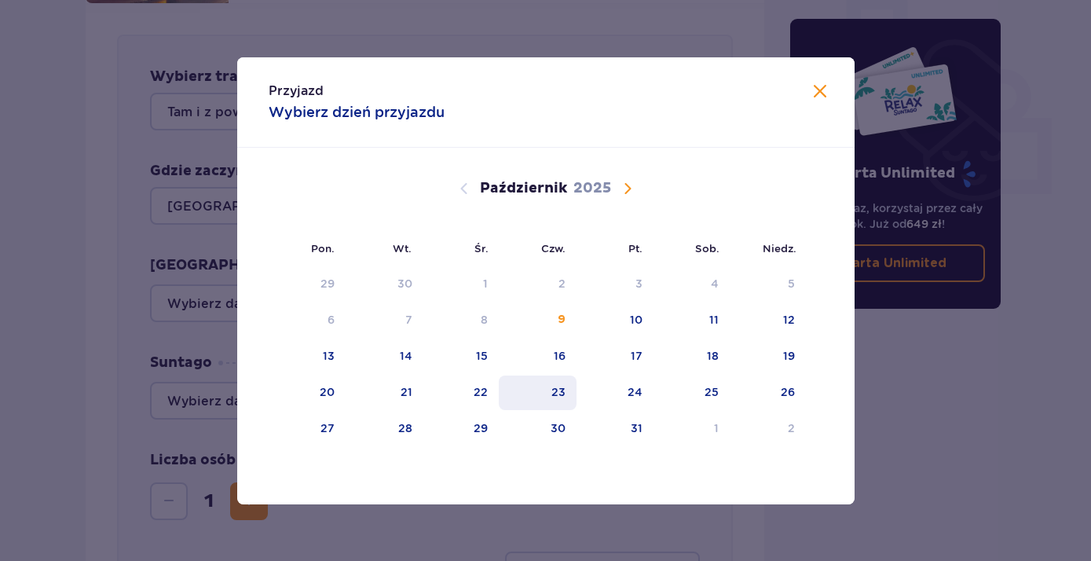
click at [562, 394] on div "23" at bounding box center [558, 392] width 14 height 16
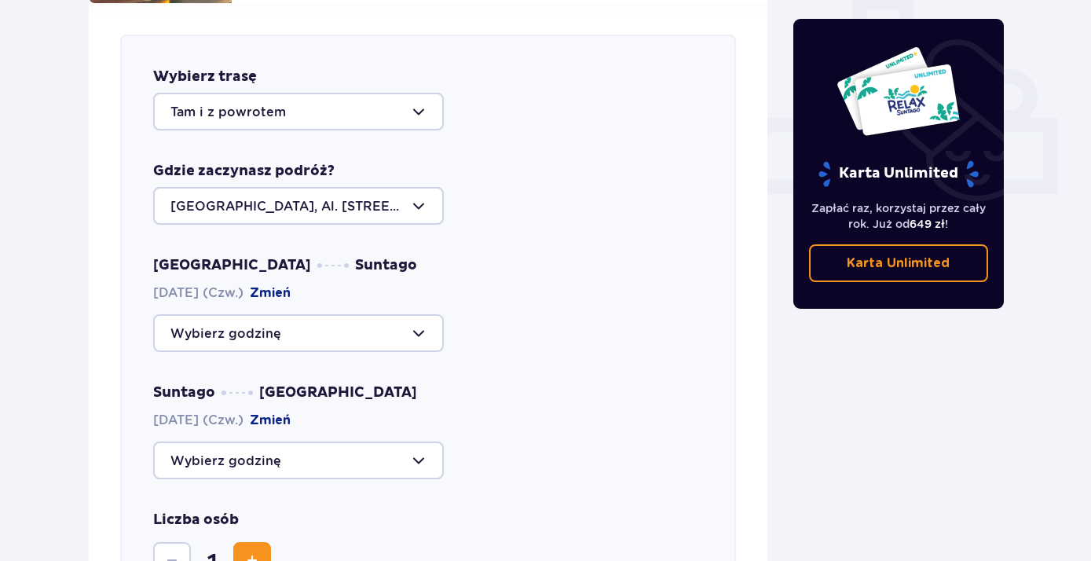
click at [345, 339] on div "Warszawa Suntago 23.10.2025 (Czw.) Zmień Suntago Warszawa 23.10.2025 (Czw.) Zmi…" at bounding box center [428, 367] width 550 height 223
click at [363, 327] on div at bounding box center [298, 333] width 291 height 38
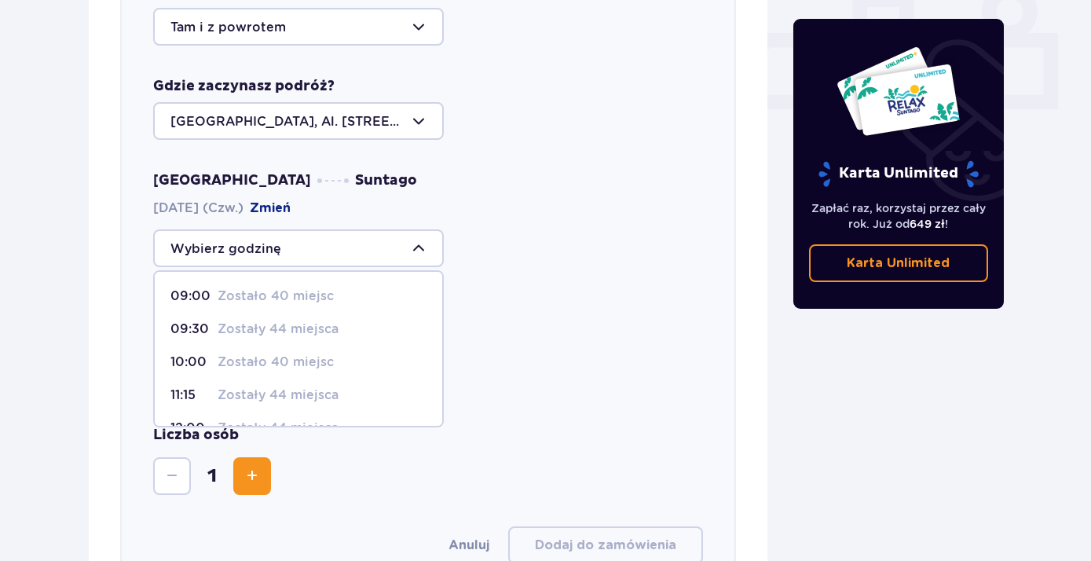
scroll to position [159, 0]
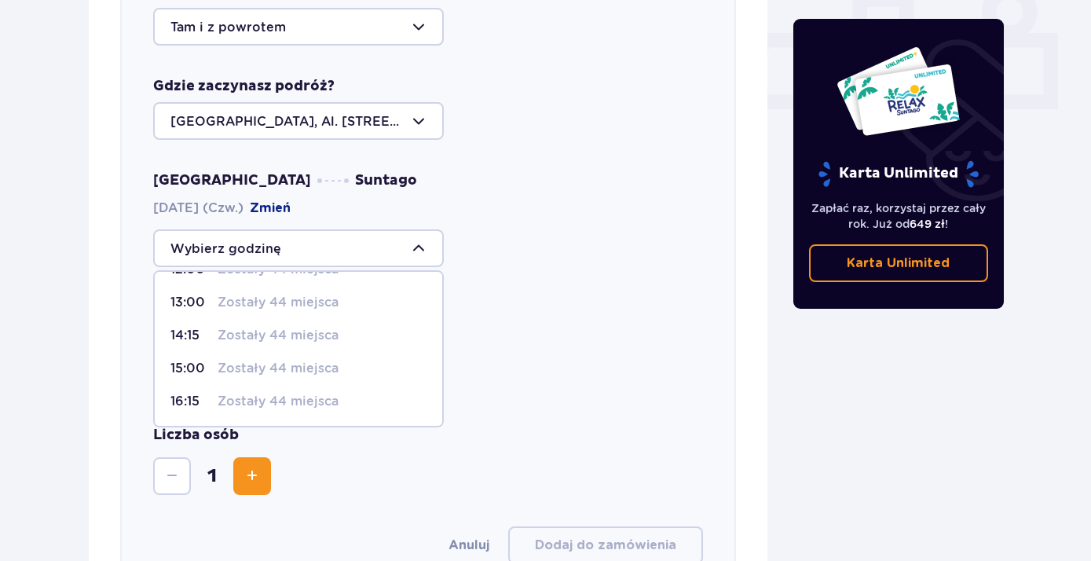
click at [202, 327] on p "14:15" at bounding box center [190, 335] width 41 height 17
type input "14:15"
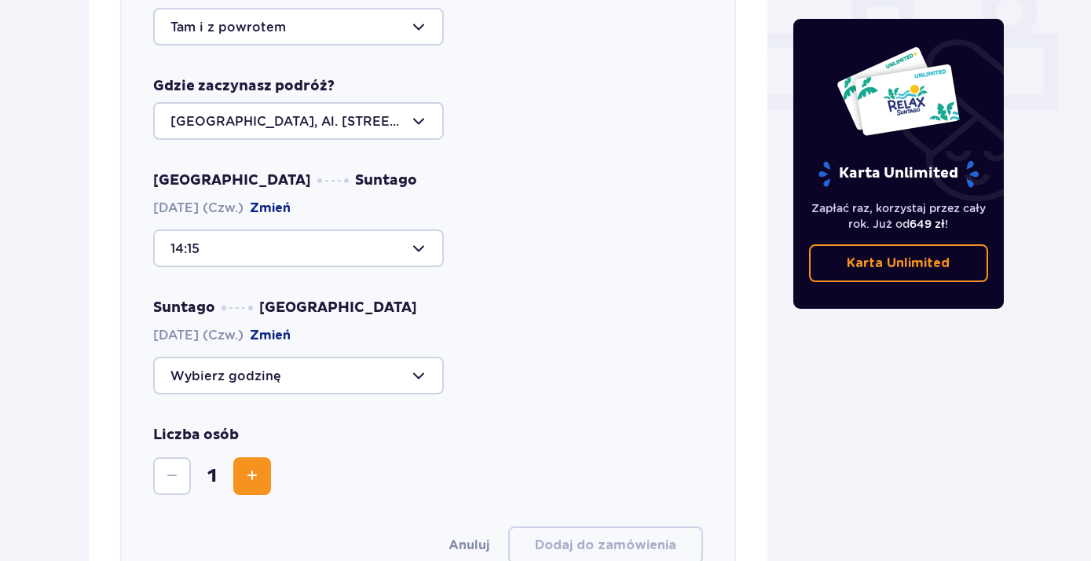
click at [303, 357] on div at bounding box center [298, 376] width 291 height 38
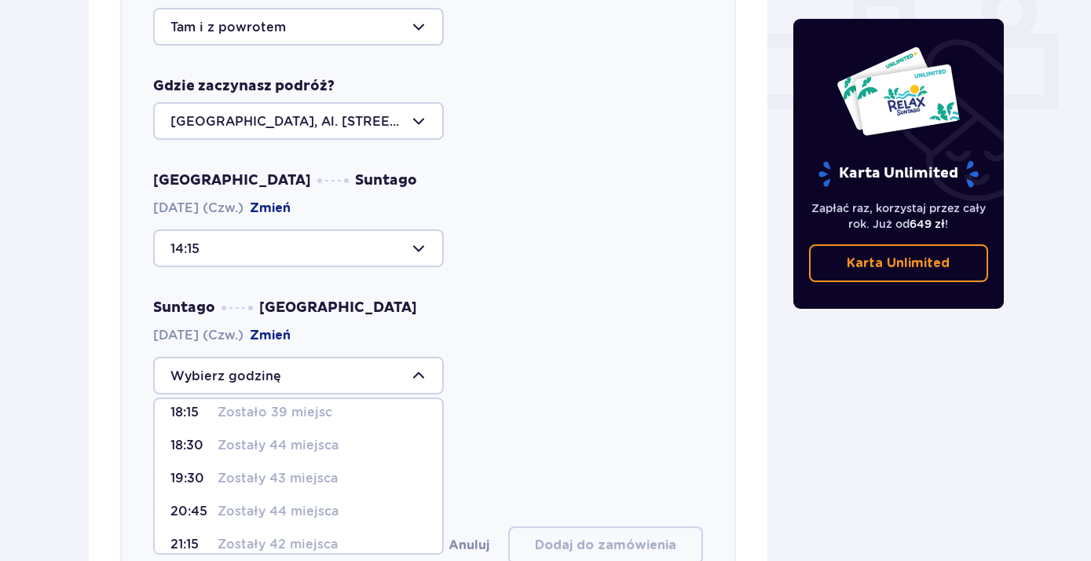
scroll to position [0, 0]
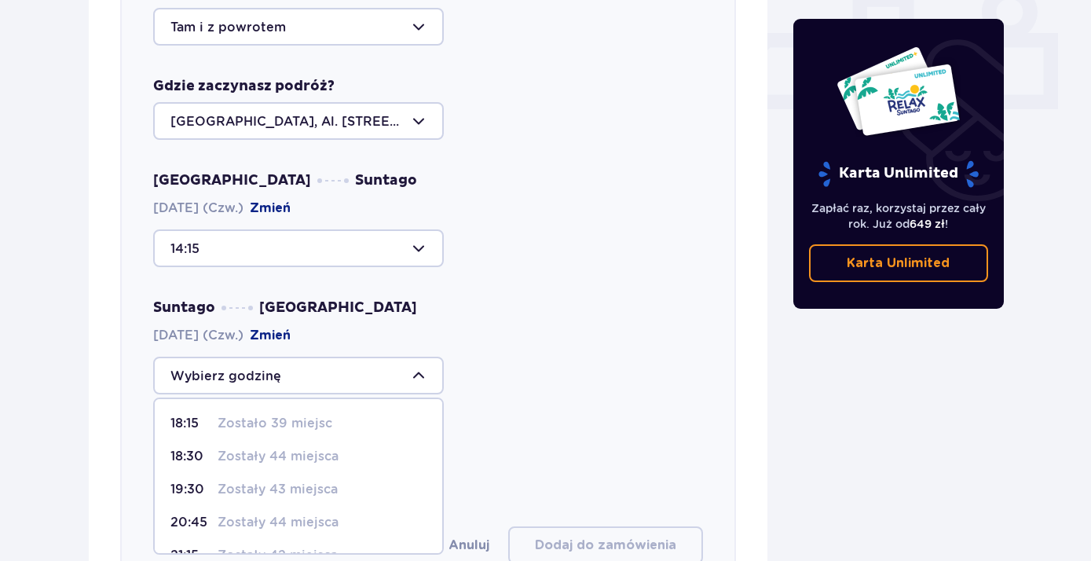
click at [256, 481] on p "Zostały 43 miejsca" at bounding box center [278, 489] width 120 height 17
type input "19:30"
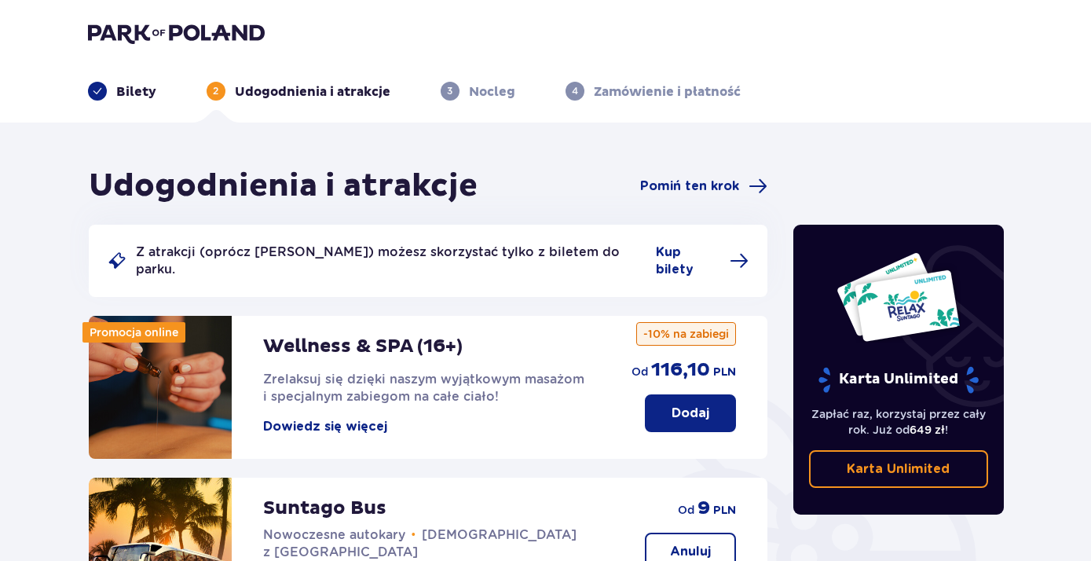
click at [148, 37] on img at bounding box center [176, 33] width 177 height 22
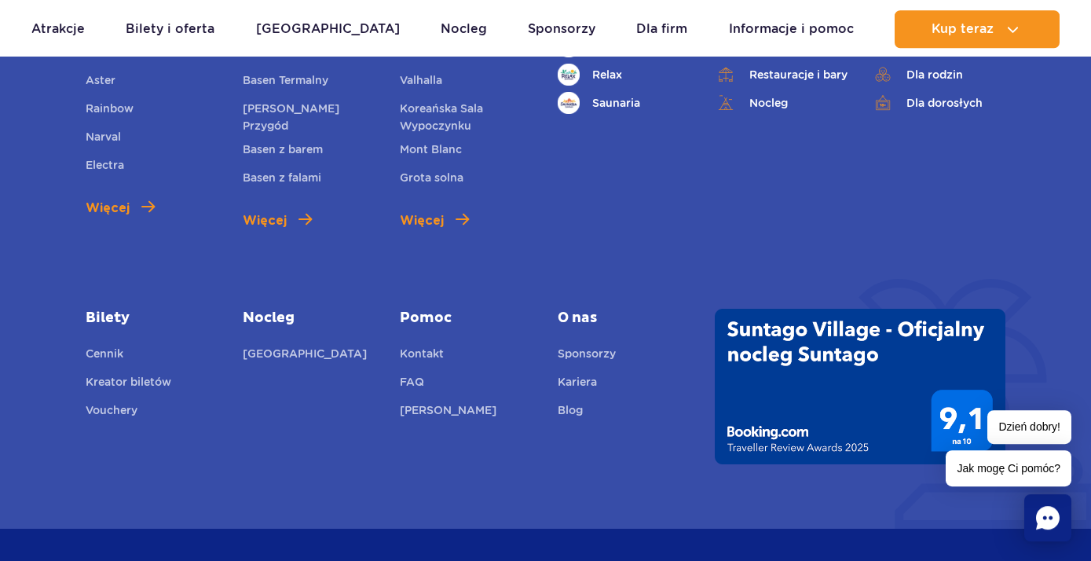
scroll to position [5767, 0]
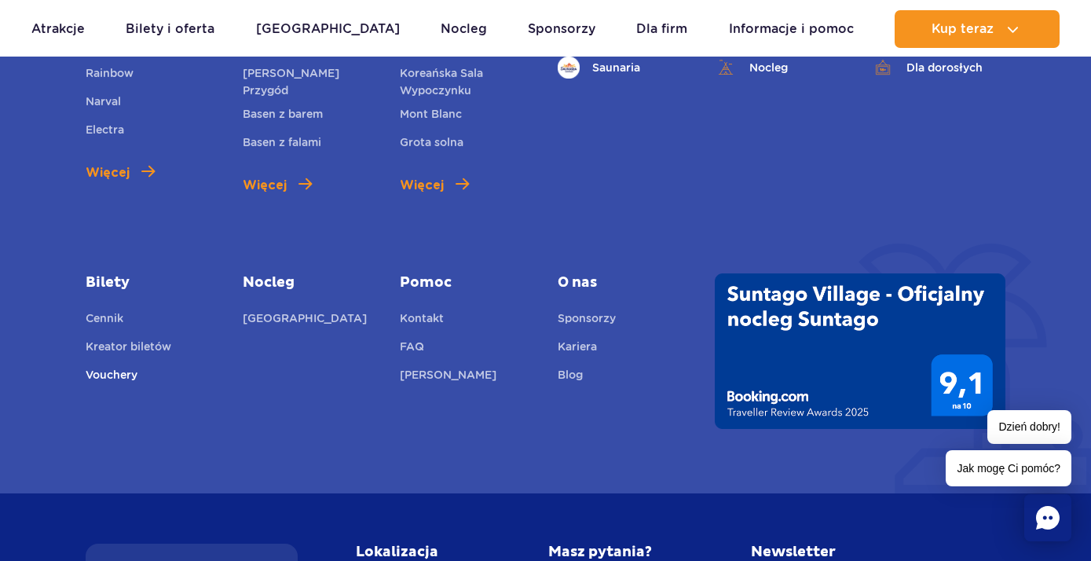
click at [109, 366] on link "Vouchery" at bounding box center [112, 377] width 52 height 22
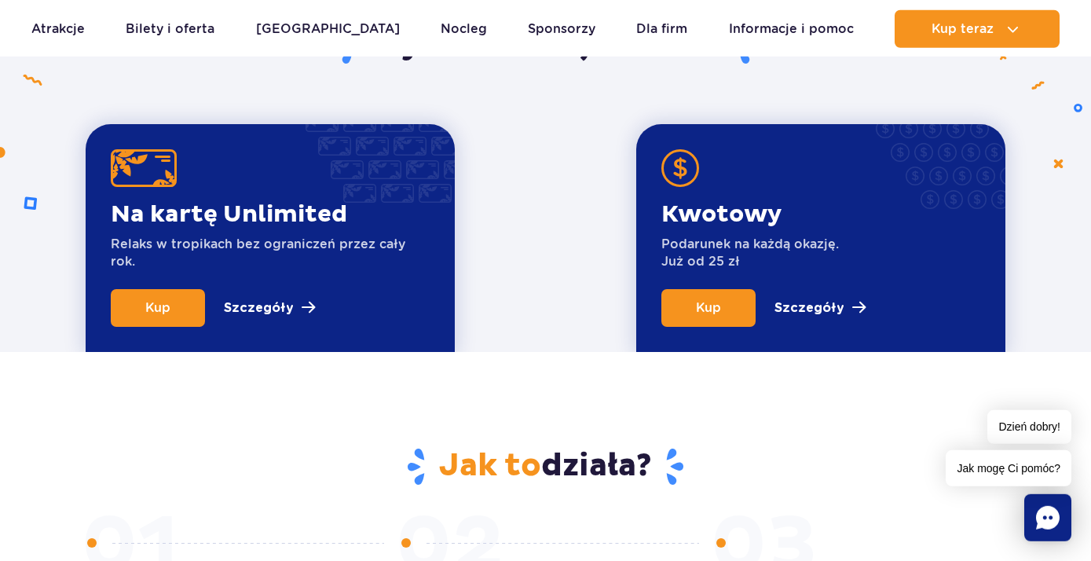
scroll to position [594, 0]
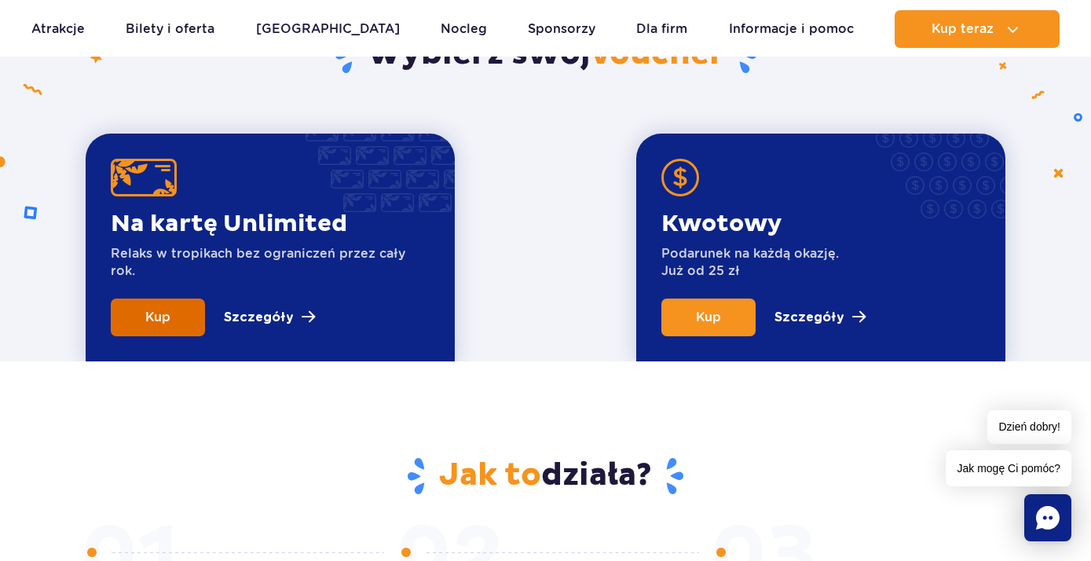
click at [187, 326] on link "Kup" at bounding box center [158, 317] width 94 height 38
click at [820, 314] on p "Szczegóły" at bounding box center [809, 317] width 70 height 19
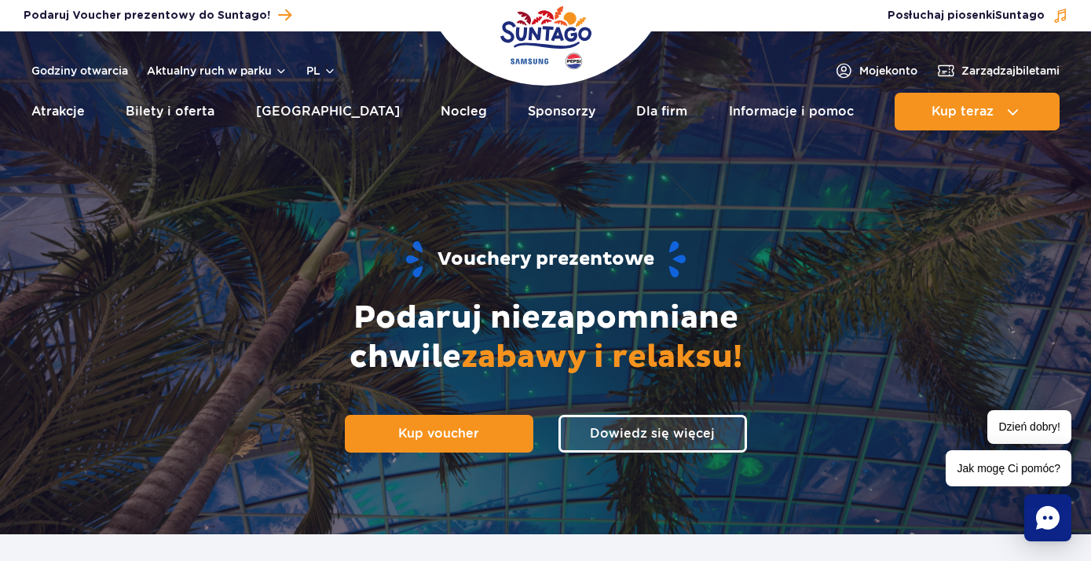
click at [547, 32] on img "Park of Poland" at bounding box center [545, 38] width 91 height 72
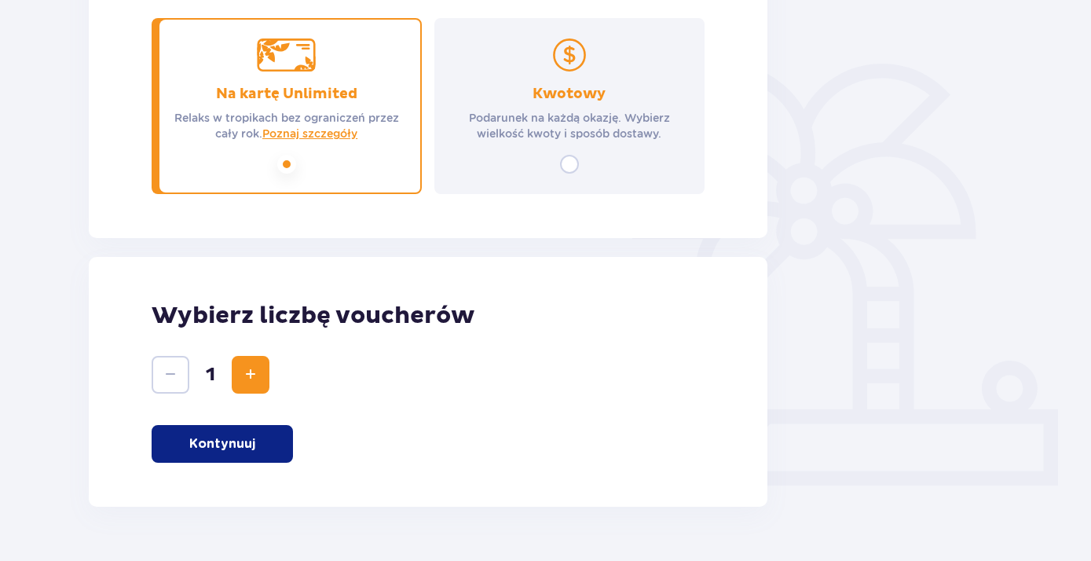
scroll to position [366, 0]
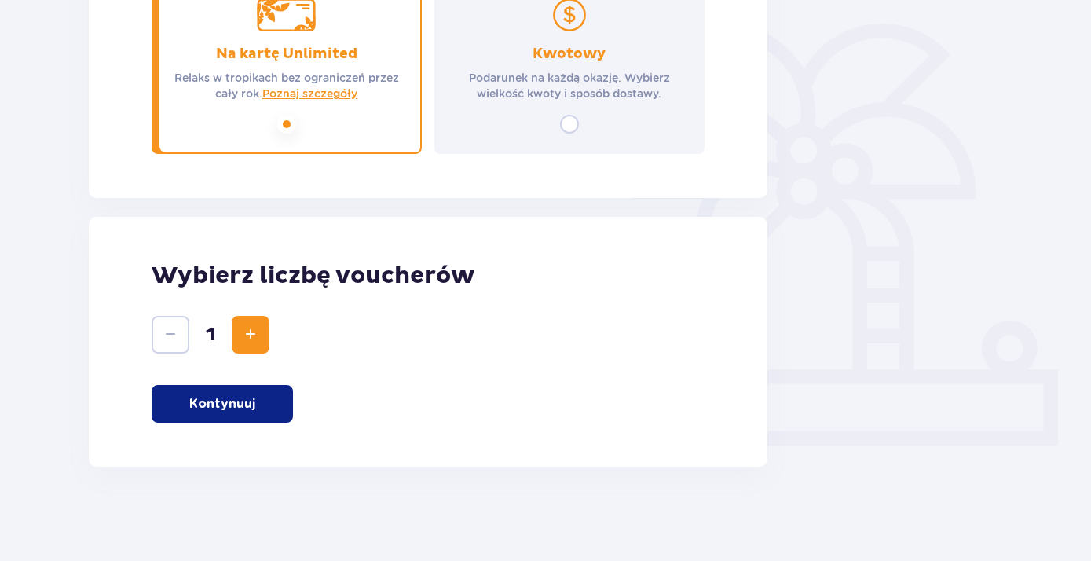
click at [262, 416] on button "Kontynuuj" at bounding box center [222, 404] width 141 height 38
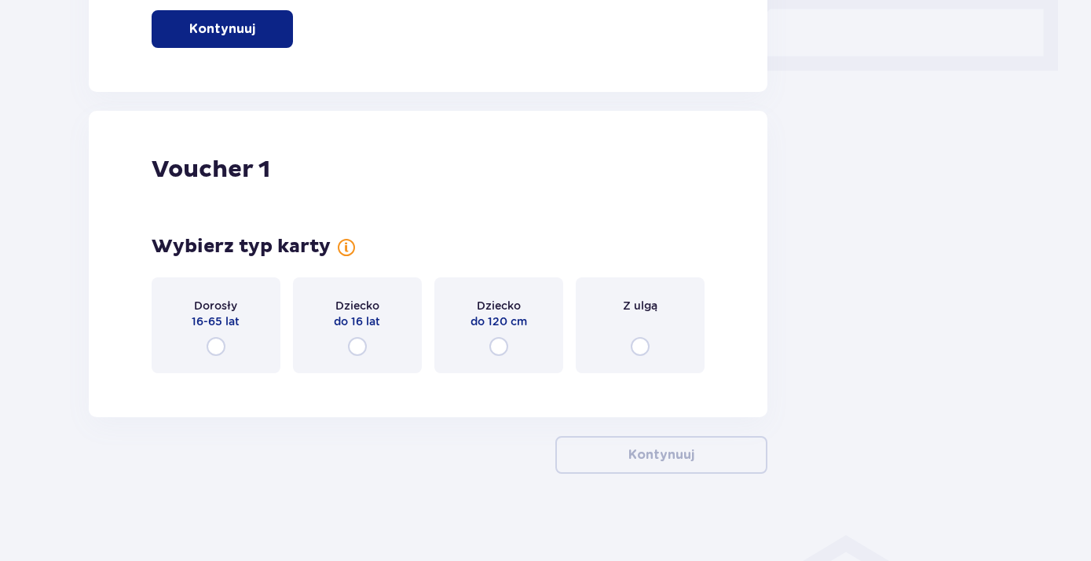
scroll to position [748, 0]
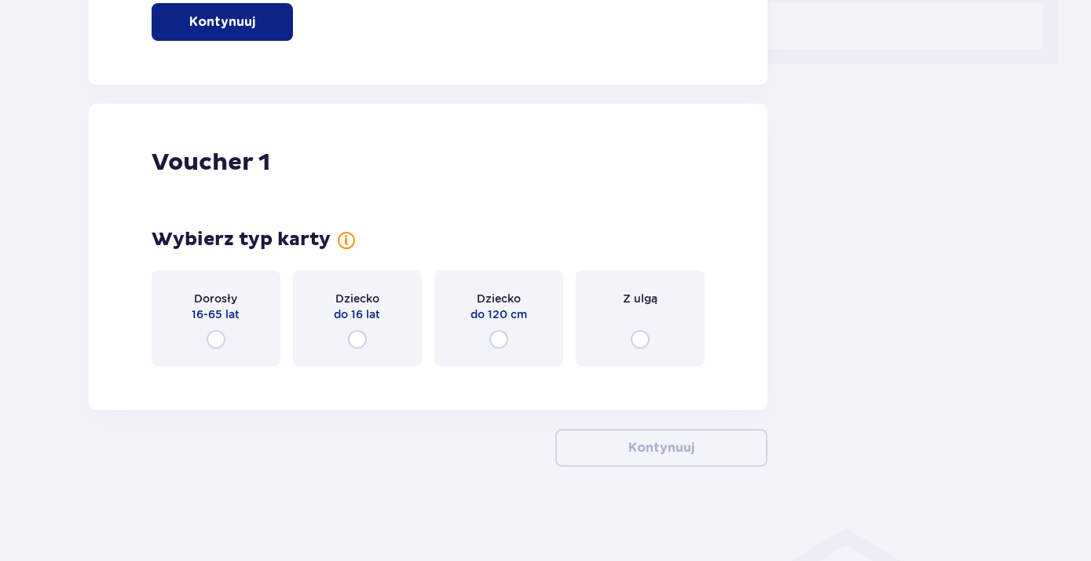
click at [511, 329] on div "Dziecko do 120 cm" at bounding box center [498, 318] width 129 height 96
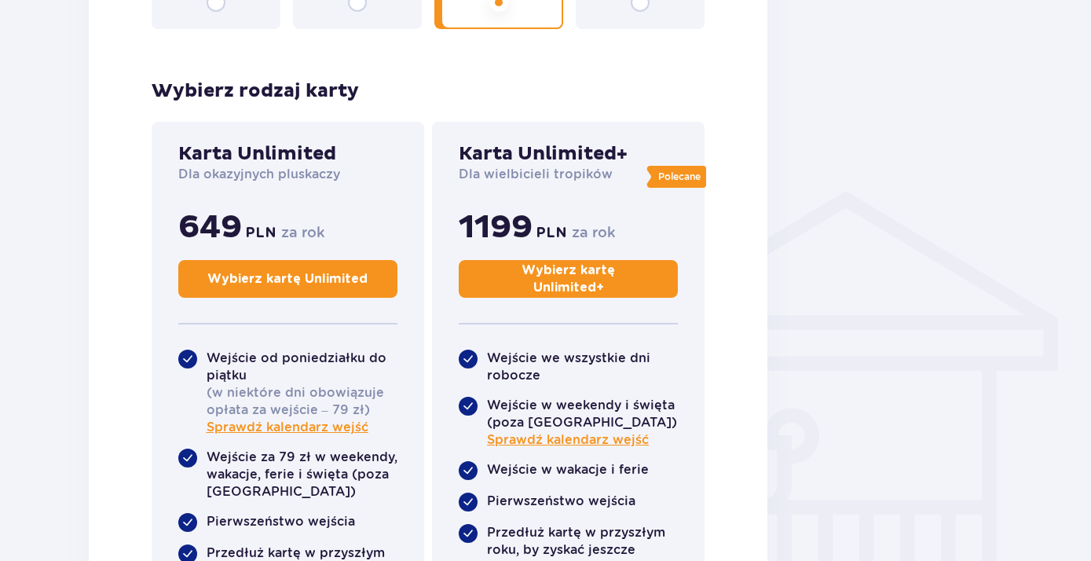
scroll to position [1139, 0]
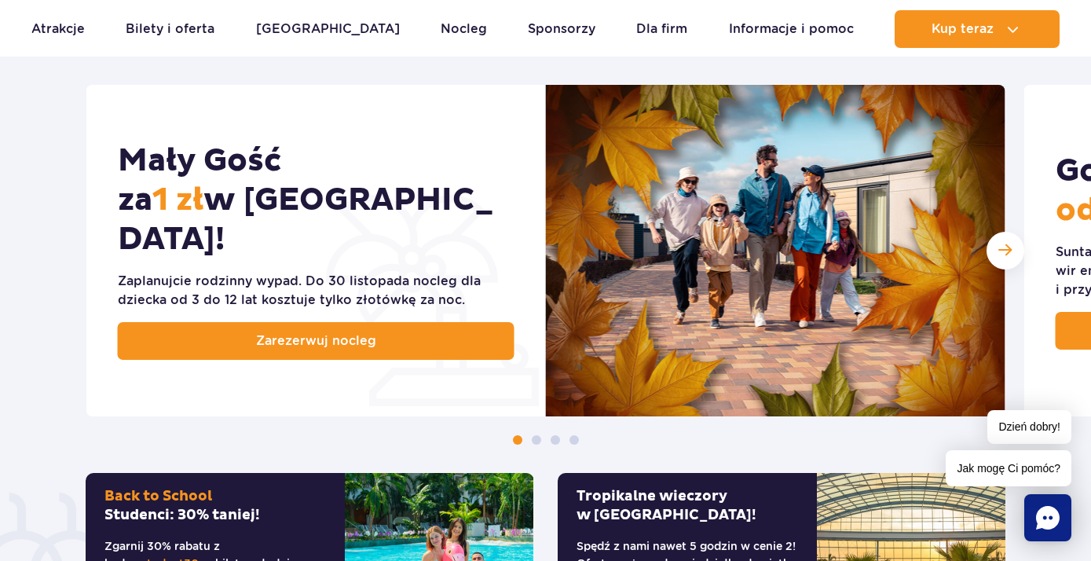
scroll to position [848, 0]
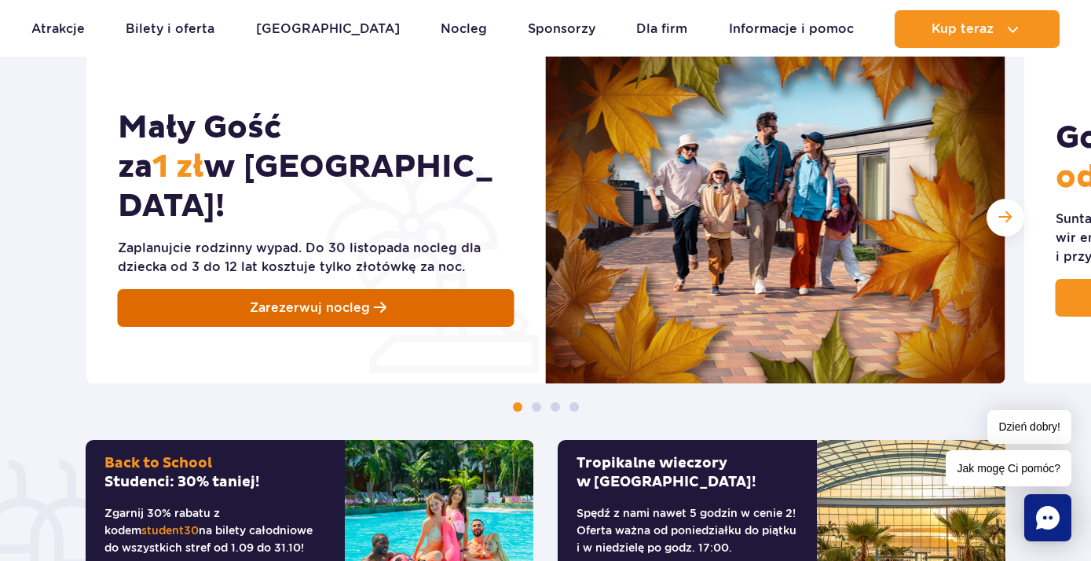
click at [311, 298] on span "Zarezerwuj nocleg" at bounding box center [310, 307] width 120 height 19
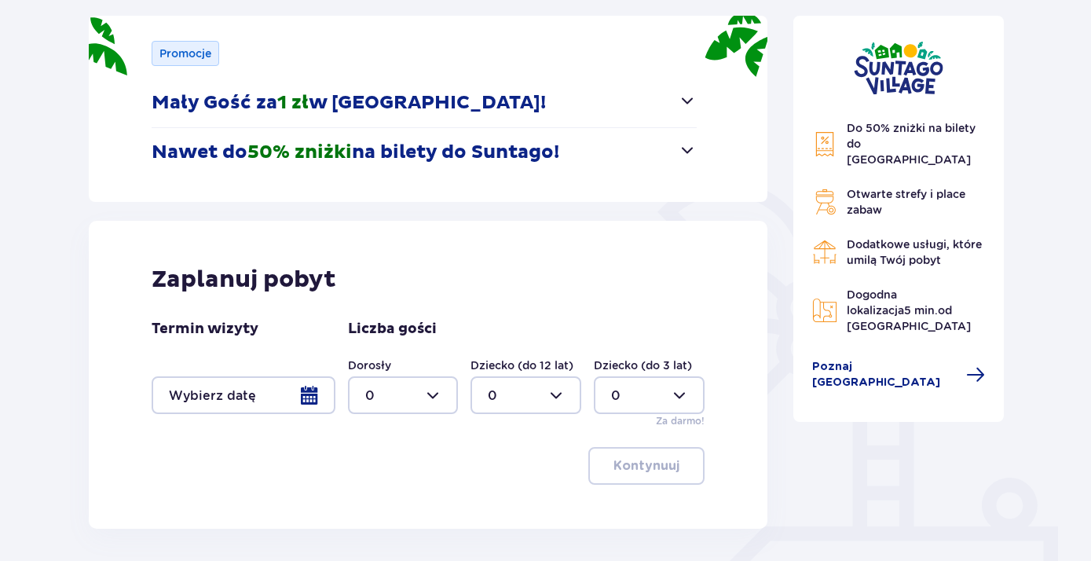
scroll to position [254, 0]
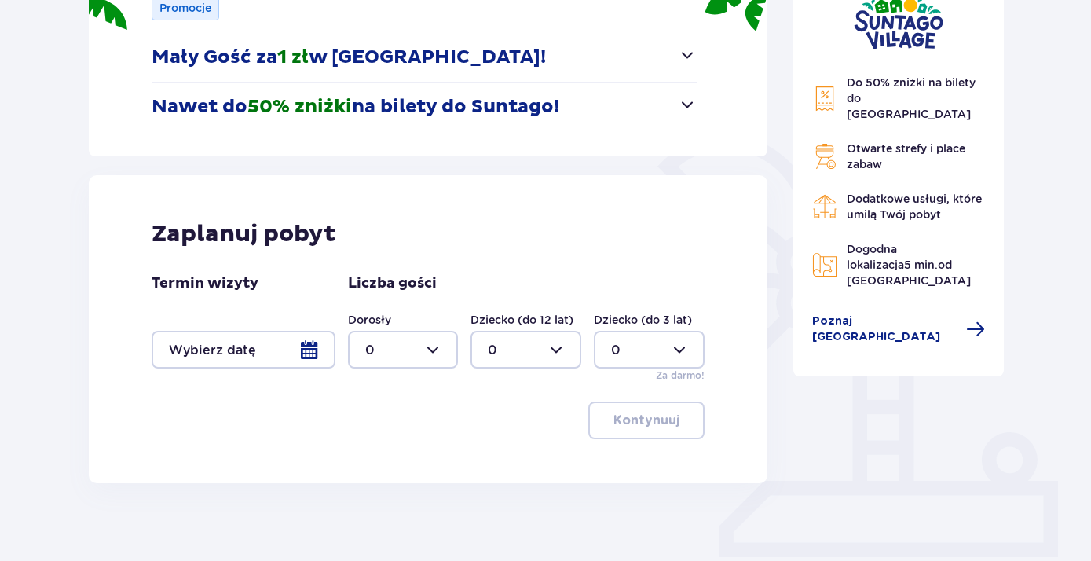
click at [244, 364] on div at bounding box center [244, 350] width 184 height 38
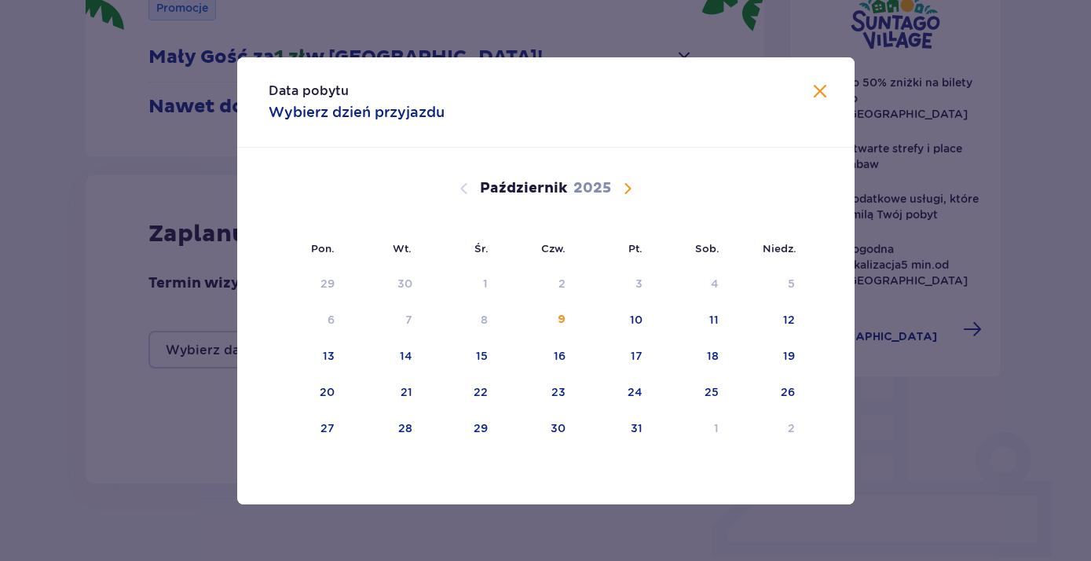
click at [631, 192] on span "Następny miesiąc" at bounding box center [627, 188] width 19 height 19
click at [324, 353] on div "10" at bounding box center [328, 356] width 13 height 16
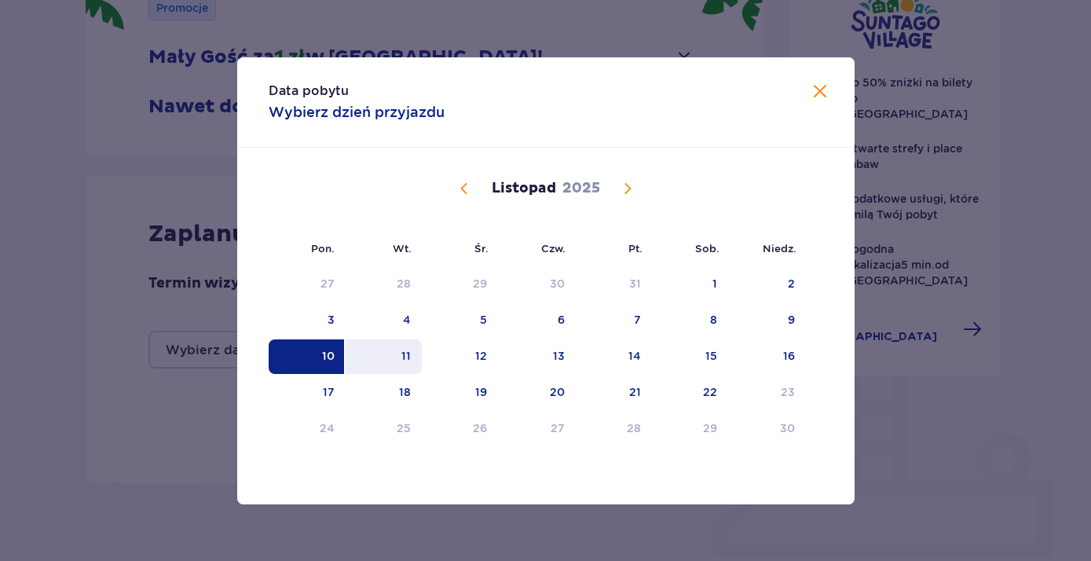
click at [399, 357] on div "11" at bounding box center [384, 356] width 76 height 35
type input "10.11.25 - 11.11.25"
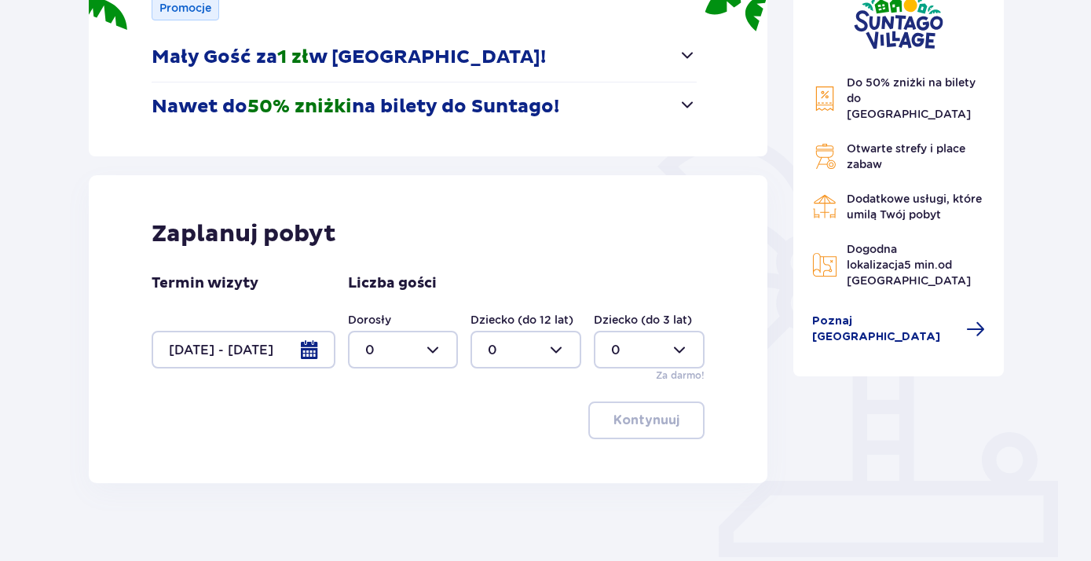
click at [432, 349] on div at bounding box center [403, 350] width 111 height 38
click at [369, 461] on p "2" at bounding box center [369, 463] width 8 height 17
type input "2"
click at [553, 351] on div at bounding box center [525, 350] width 111 height 38
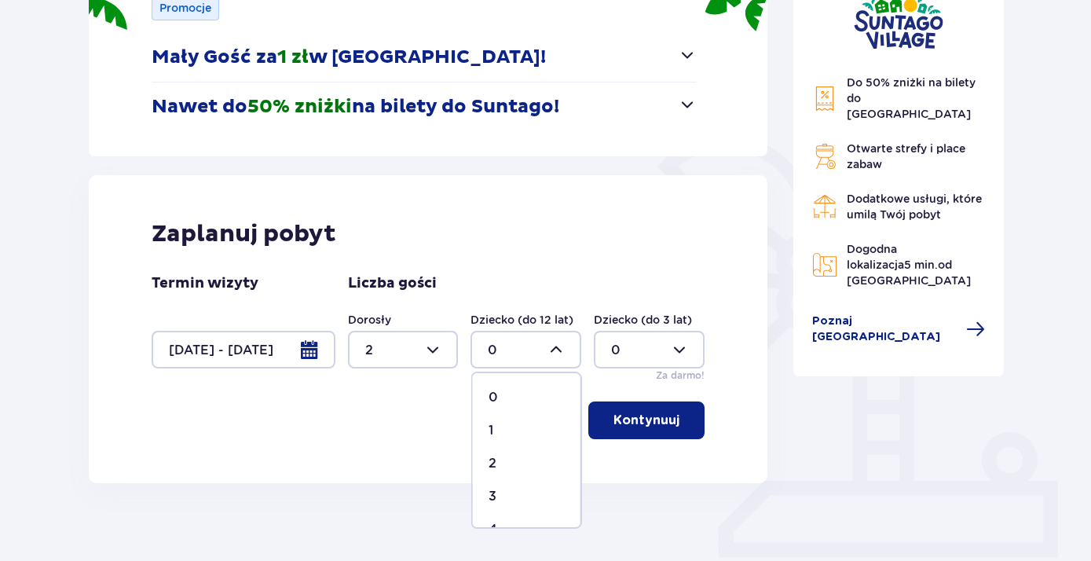
scroll to position [92, 0]
click at [494, 441] on p "4" at bounding box center [492, 437] width 9 height 17
click at [555, 346] on div at bounding box center [525, 350] width 111 height 38
click at [499, 494] on div "3" at bounding box center [526, 496] width 76 height 17
type input "3"
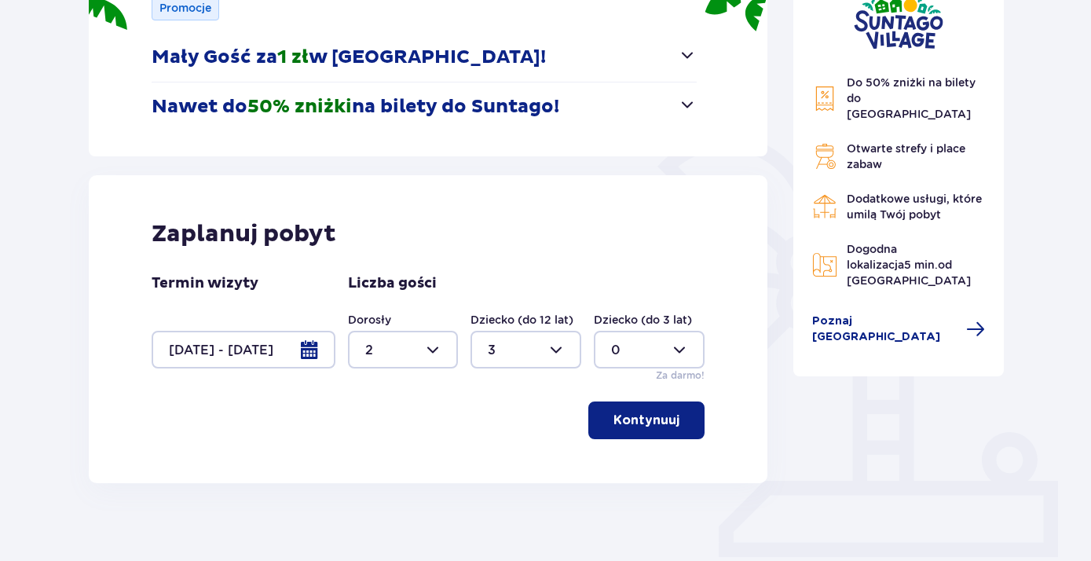
click at [427, 347] on div at bounding box center [403, 350] width 111 height 38
click at [384, 435] on div "4" at bounding box center [403, 437] width 76 height 17
type input "4"
click at [630, 431] on button "Kontynuuj" at bounding box center [646, 420] width 116 height 38
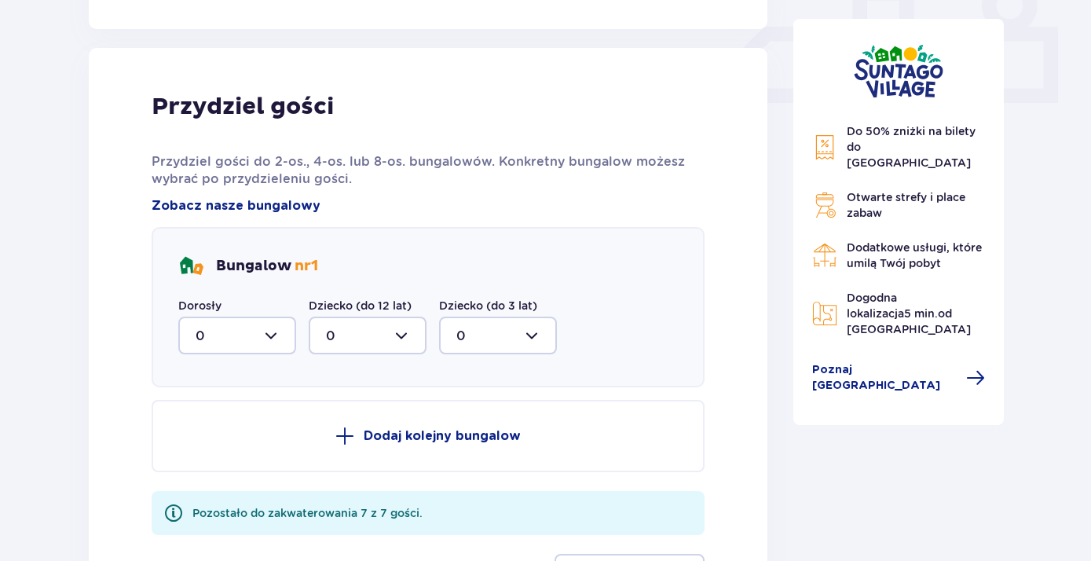
scroll to position [737, 0]
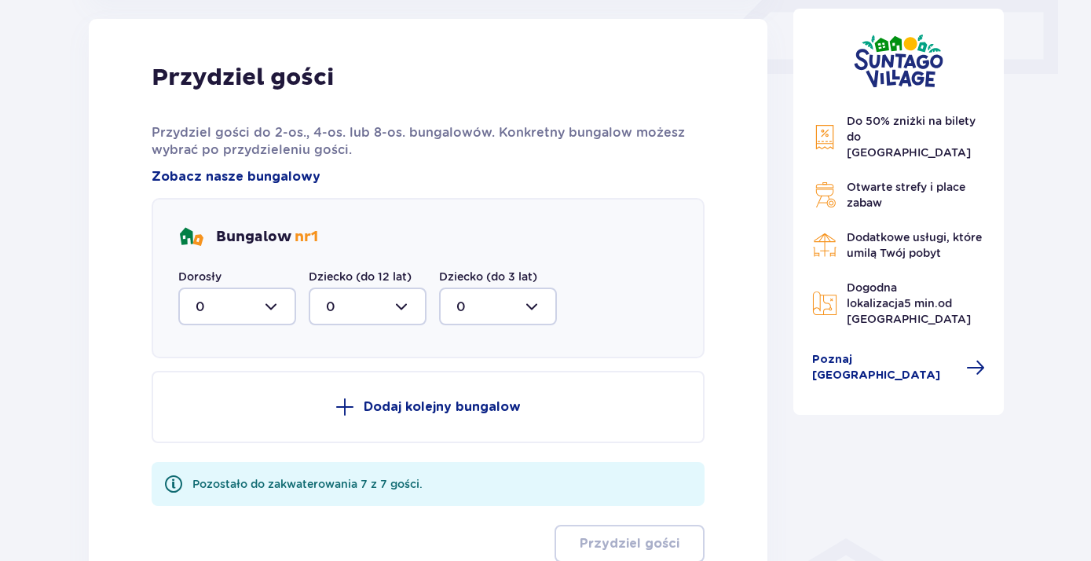
click at [271, 306] on div at bounding box center [237, 306] width 118 height 38
click at [210, 457] on div "4" at bounding box center [237, 459] width 83 height 17
type input "4"
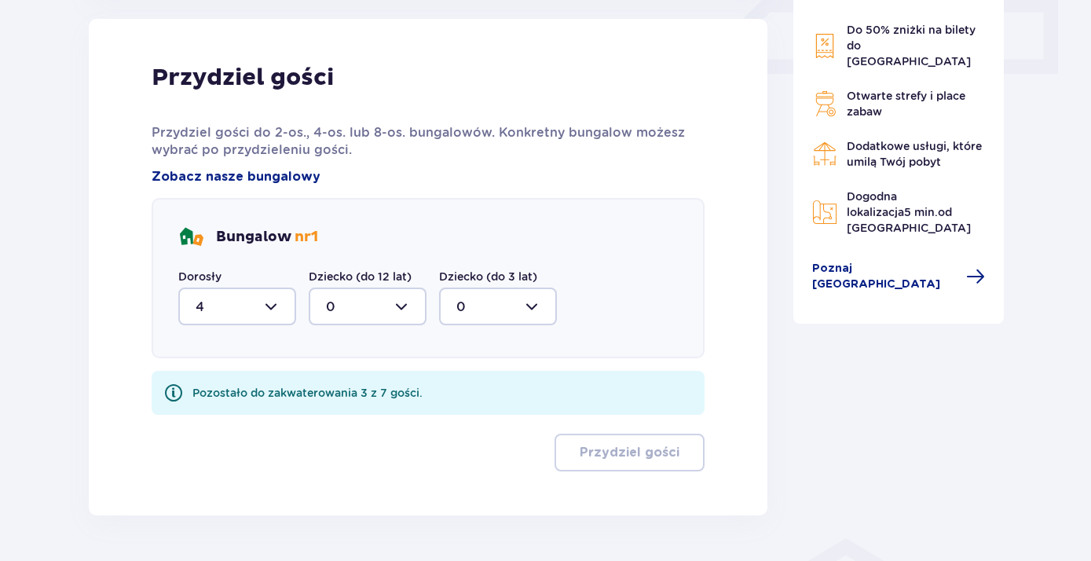
click at [364, 307] on div at bounding box center [368, 306] width 118 height 38
click at [340, 455] on div "3" at bounding box center [367, 452] width 83 height 17
type input "3"
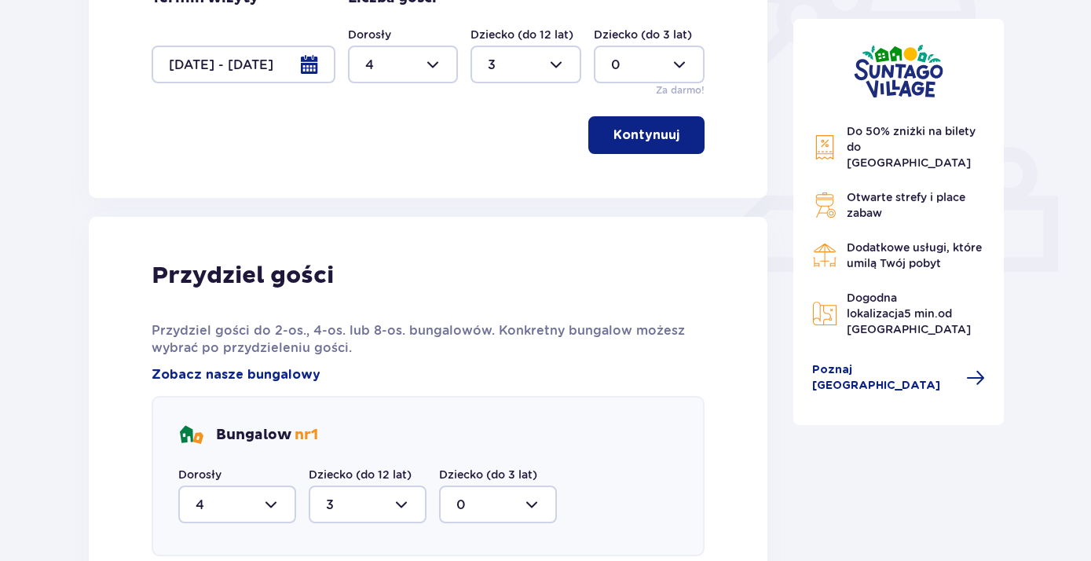
scroll to position [723, 0]
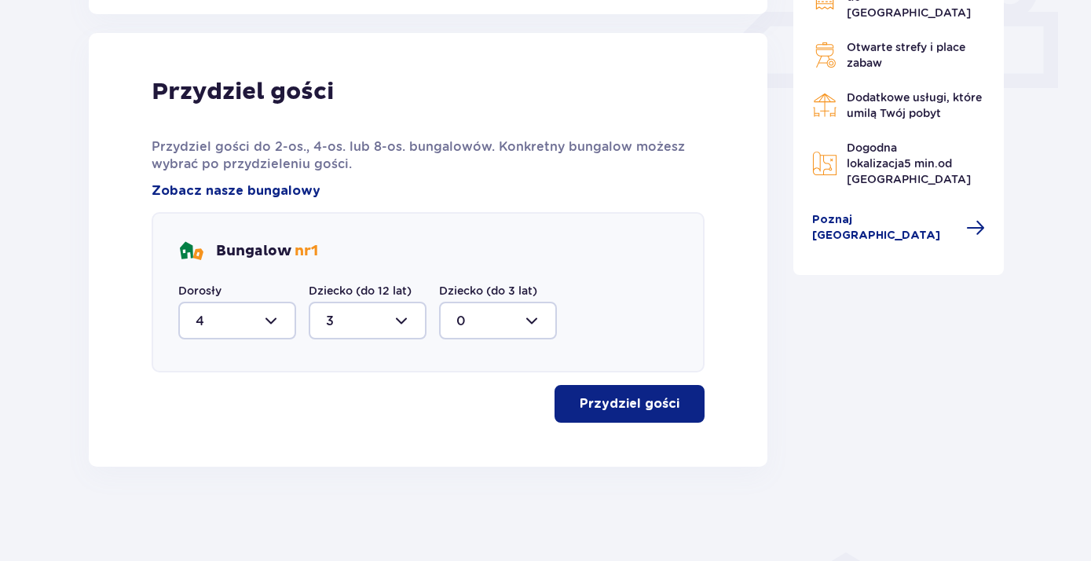
click at [618, 401] on p "Przydziel gości" at bounding box center [630, 403] width 100 height 17
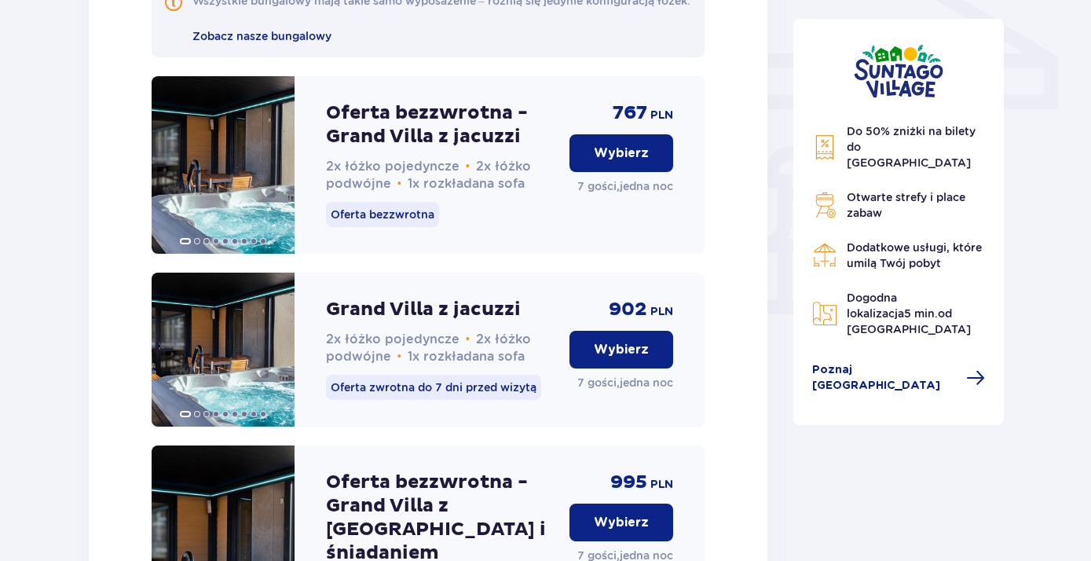
scroll to position [1339, 0]
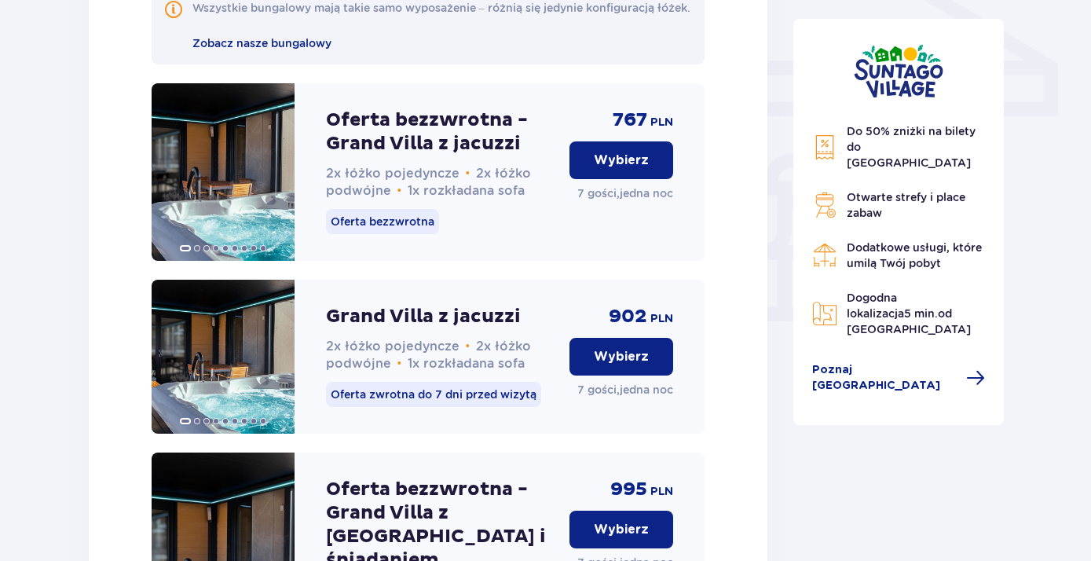
click at [622, 169] on p "Wybierz" at bounding box center [621, 160] width 55 height 17
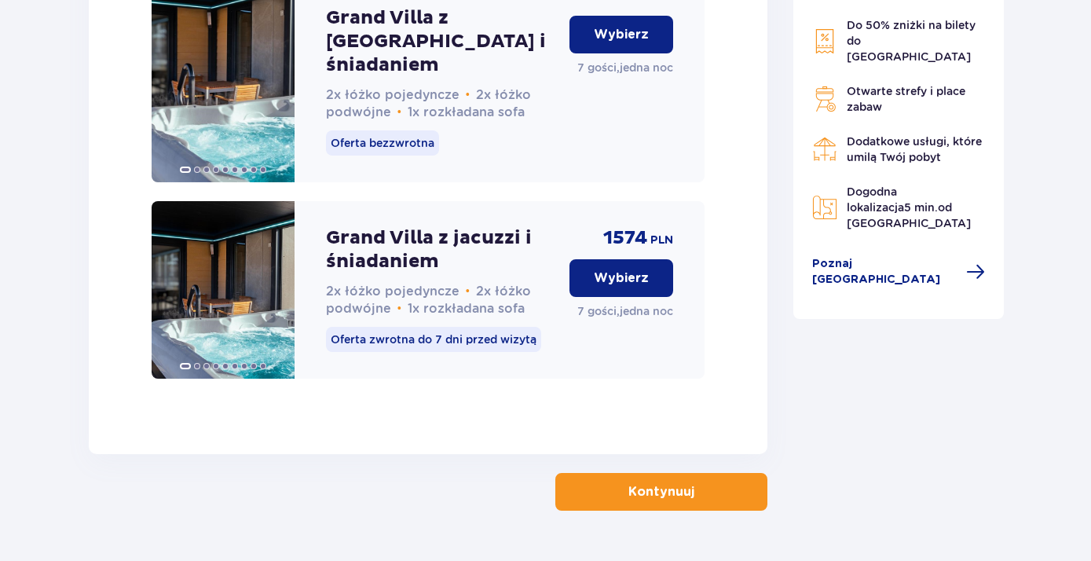
scroll to position [2668, 0]
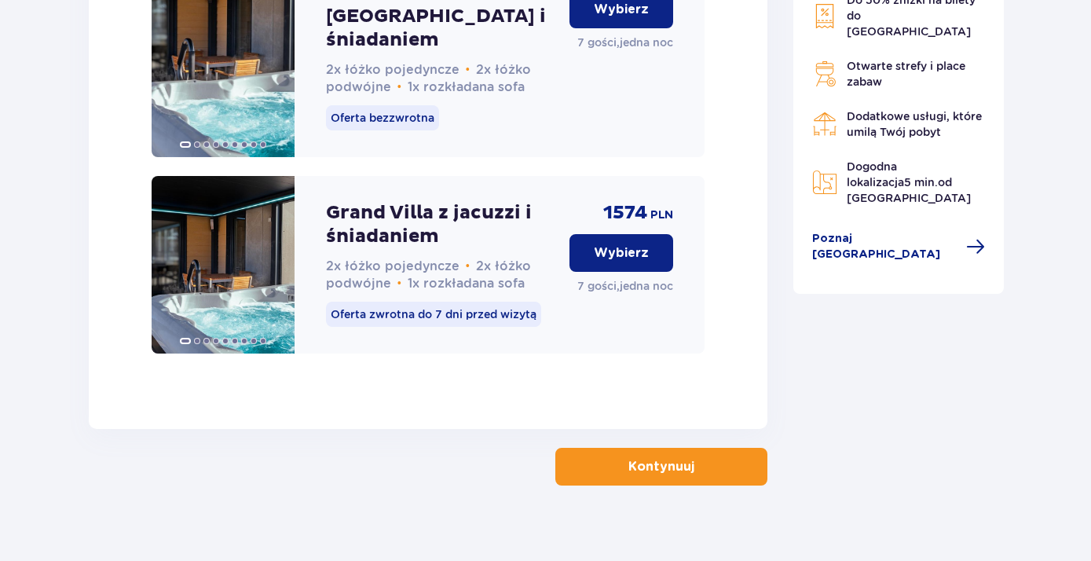
click at [642, 448] on button "Kontynuuj" at bounding box center [661, 467] width 212 height 38
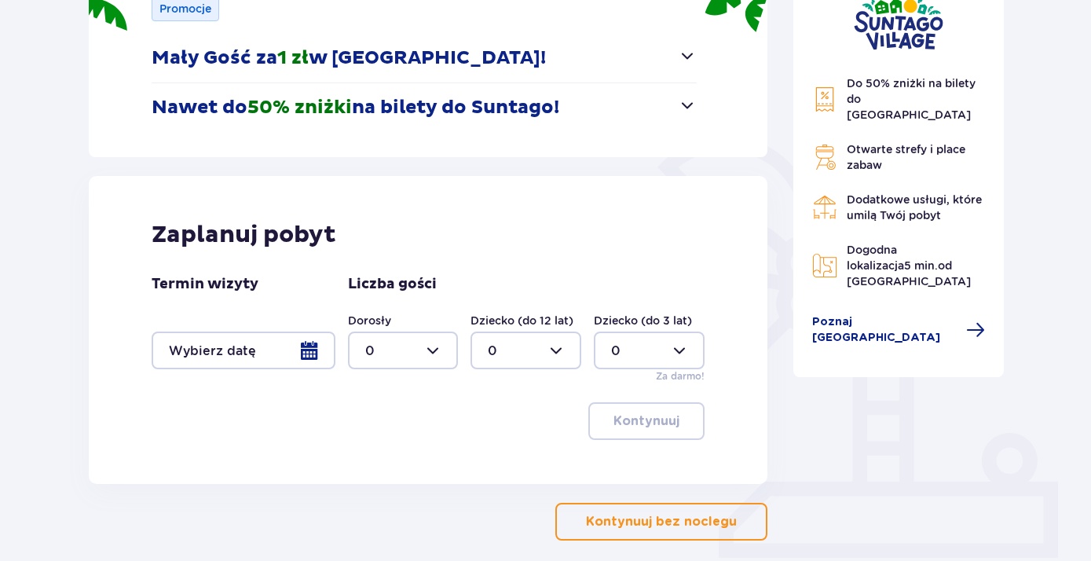
scroll to position [254, 0]
click at [229, 349] on div at bounding box center [244, 350] width 184 height 38
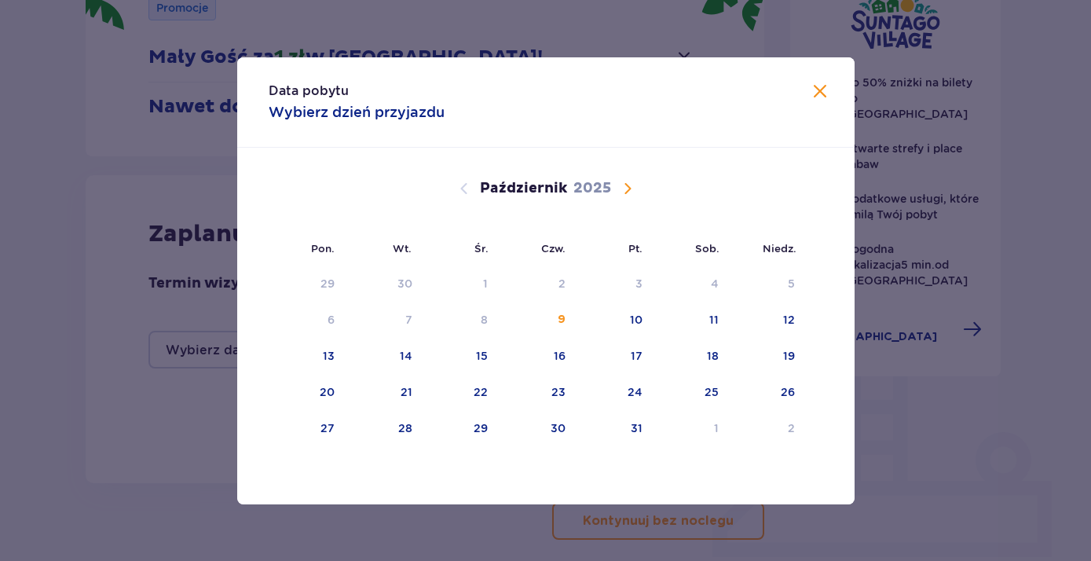
click at [618, 190] on span "Następny miesiąc" at bounding box center [627, 188] width 19 height 19
click at [627, 188] on span "Następny miesiąc" at bounding box center [627, 188] width 19 height 19
click at [460, 191] on span "Poprzedni miesiąc" at bounding box center [464, 188] width 19 height 19
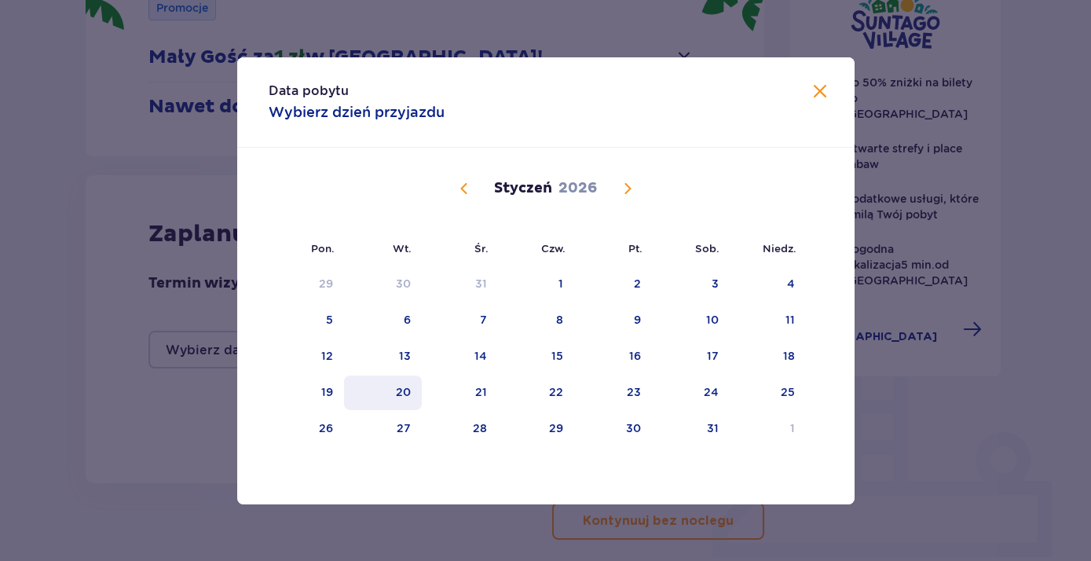
click at [400, 393] on div "20" at bounding box center [403, 392] width 15 height 16
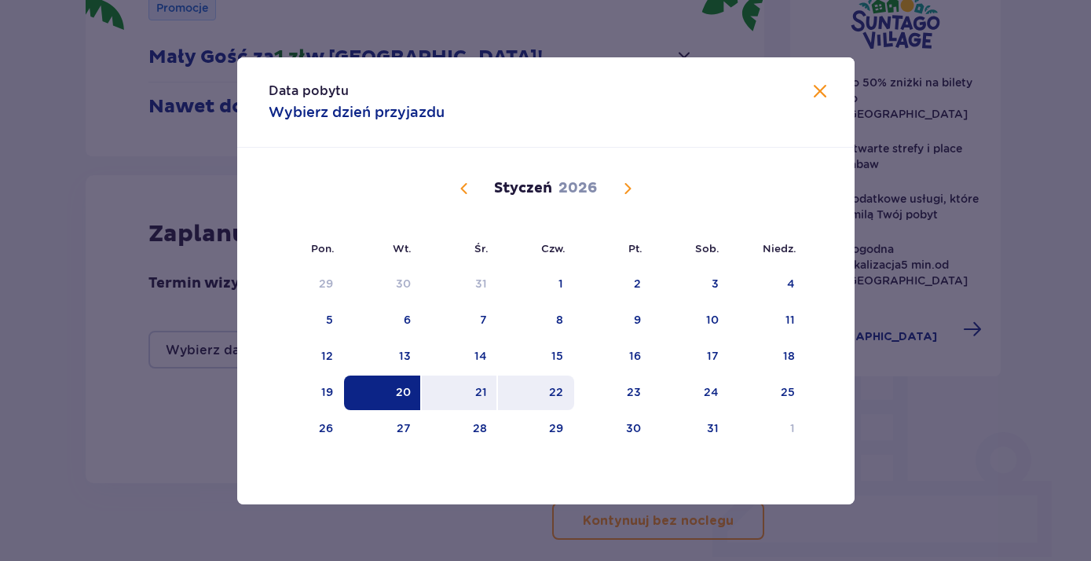
click at [550, 391] on div "22" at bounding box center [536, 392] width 76 height 35
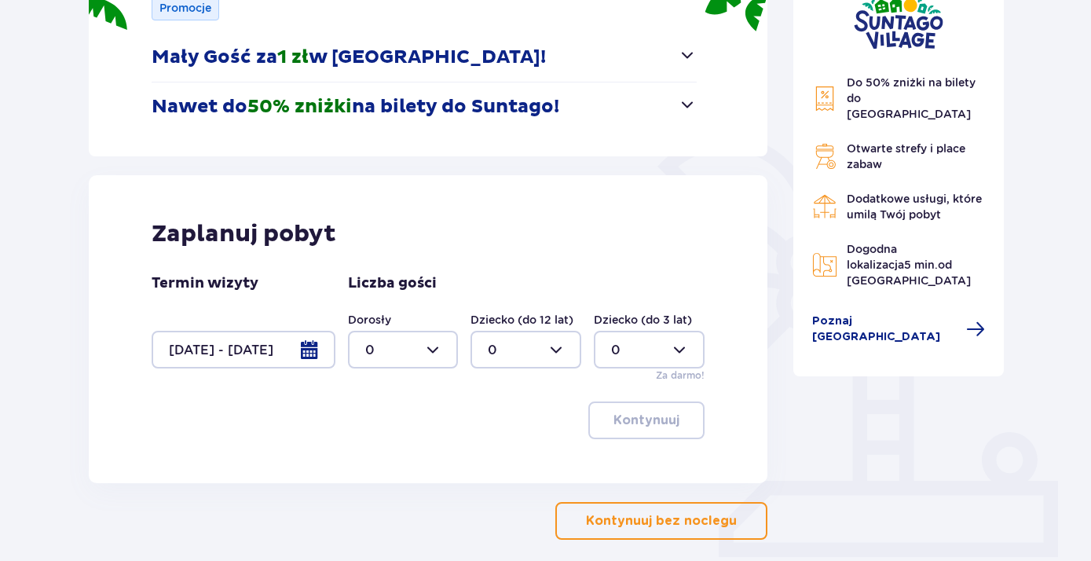
click at [258, 357] on div at bounding box center [244, 350] width 184 height 38
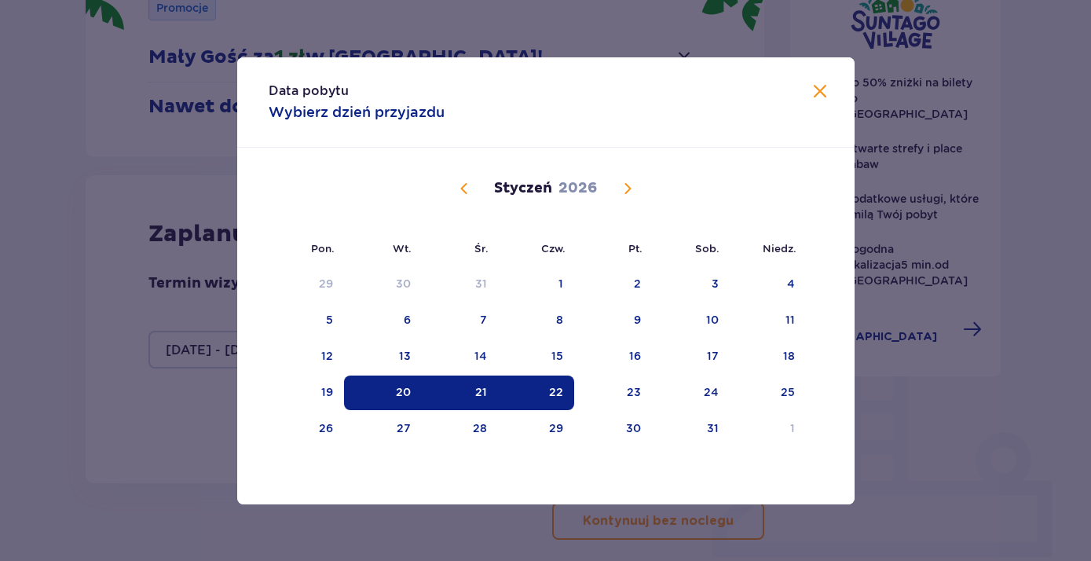
click at [490, 392] on div "21" at bounding box center [460, 392] width 76 height 35
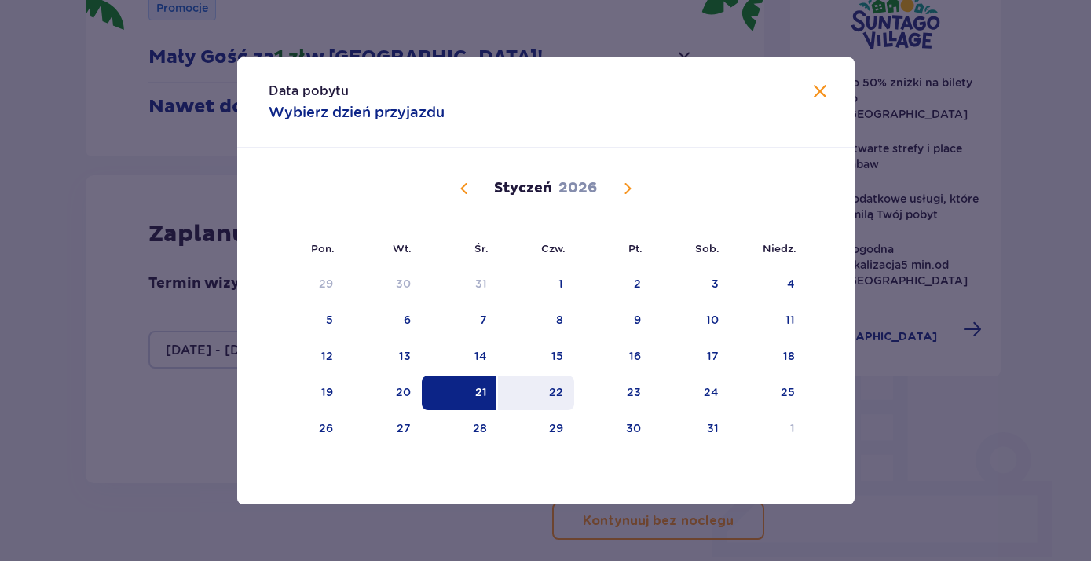
click at [550, 394] on div "22" at bounding box center [536, 392] width 76 height 35
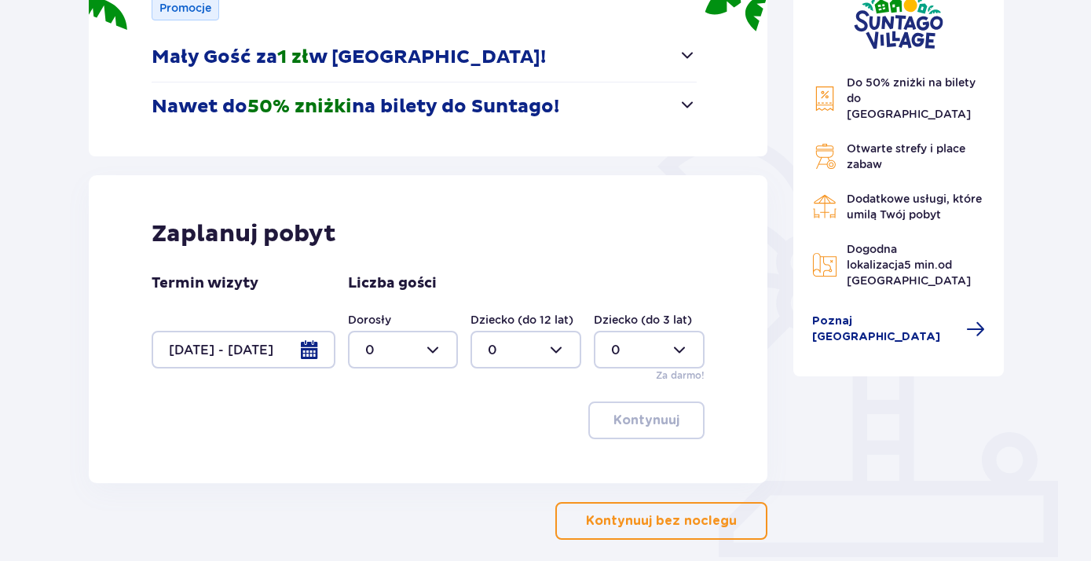
click at [284, 348] on div at bounding box center [244, 350] width 184 height 38
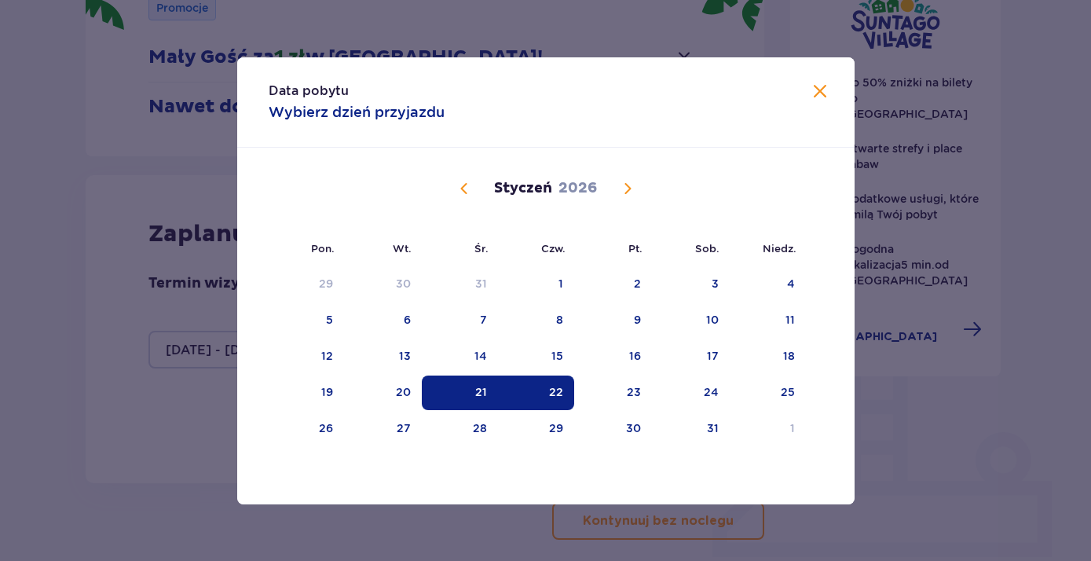
click at [565, 397] on div "22" at bounding box center [536, 392] width 76 height 35
click at [622, 396] on div "23" at bounding box center [613, 392] width 78 height 35
type input "22.01.26 - 23.01.26"
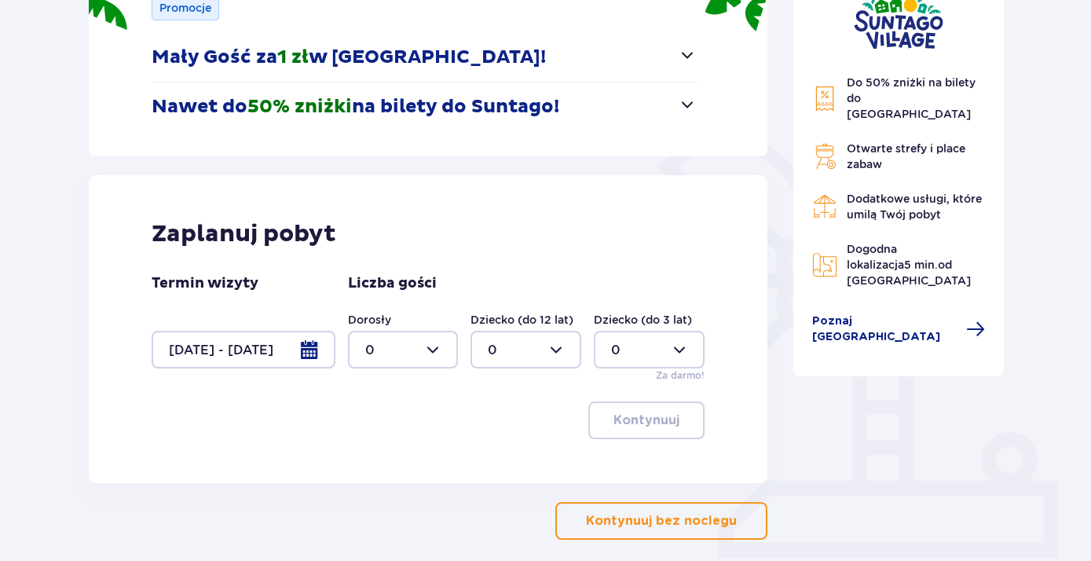
click at [429, 350] on div at bounding box center [403, 350] width 111 height 38
click at [384, 492] on div "3" at bounding box center [403, 496] width 76 height 17
type input "3"
click at [519, 350] on div at bounding box center [525, 350] width 111 height 38
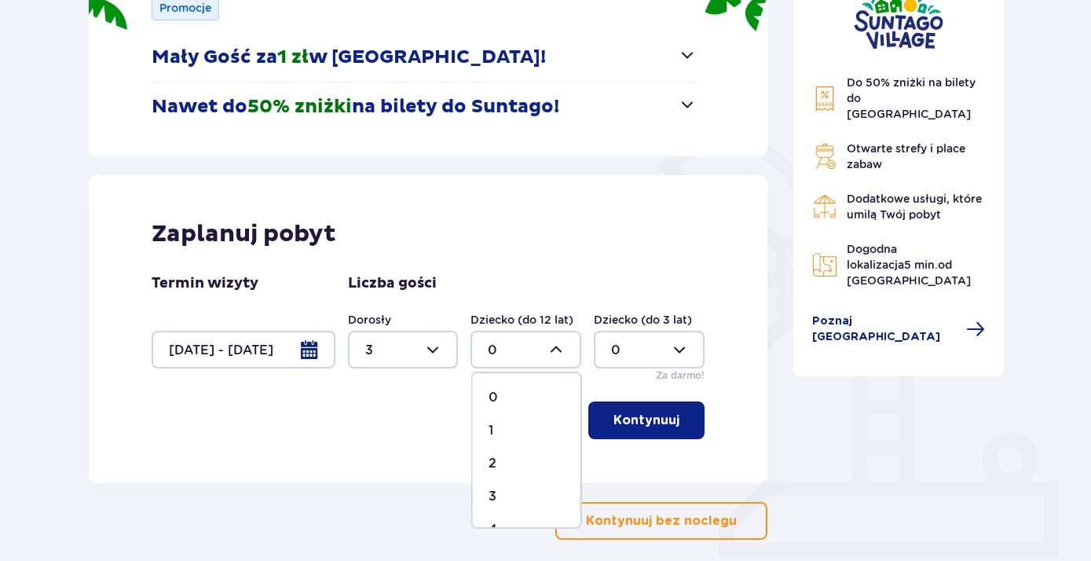
click at [503, 492] on div "3" at bounding box center [526, 496] width 76 height 17
type input "3"
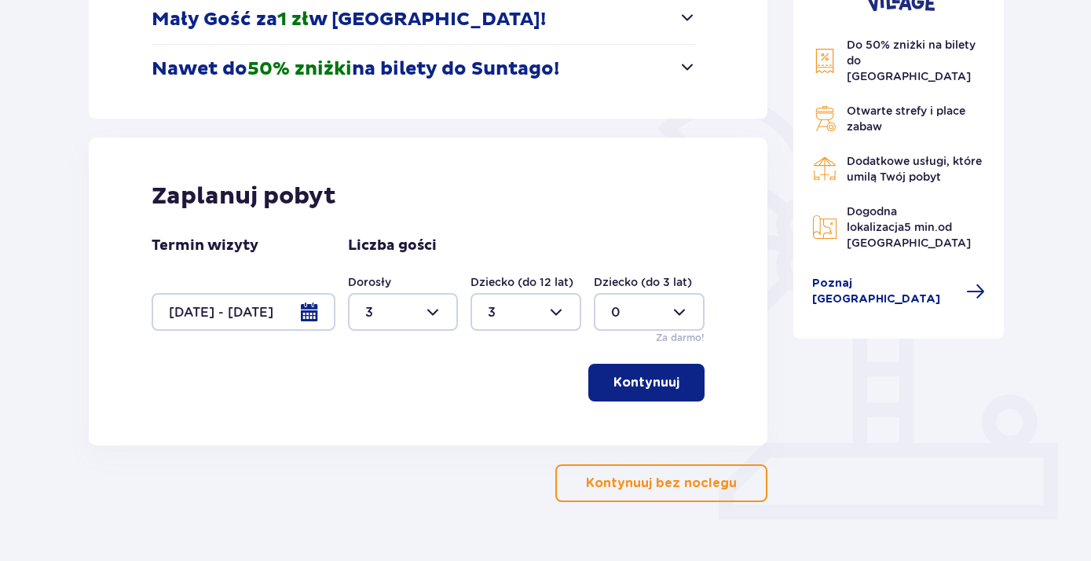
scroll to position [327, 0]
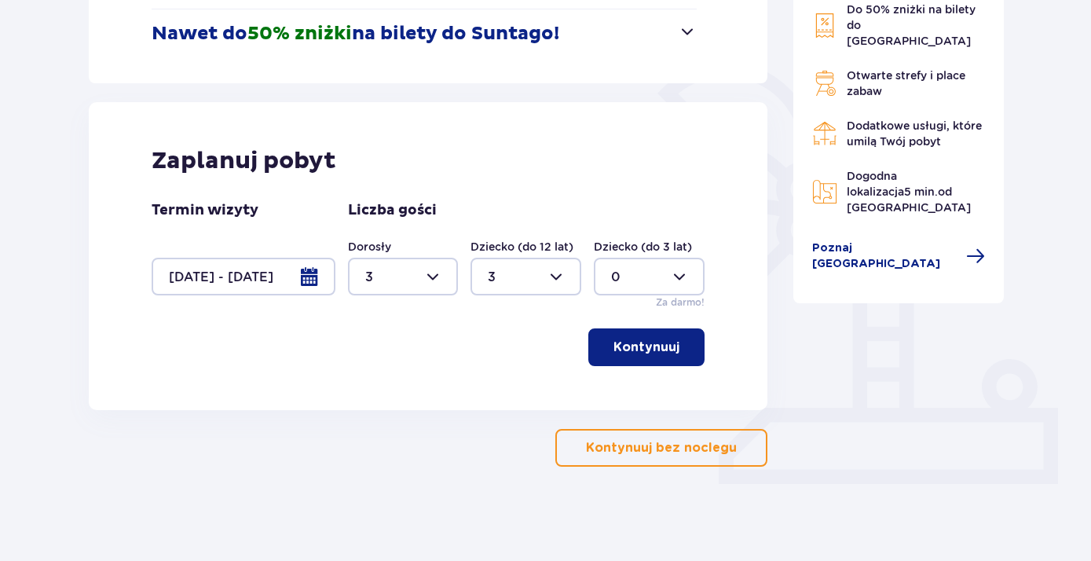
click at [638, 342] on p "Kontynuuj" at bounding box center [646, 346] width 66 height 17
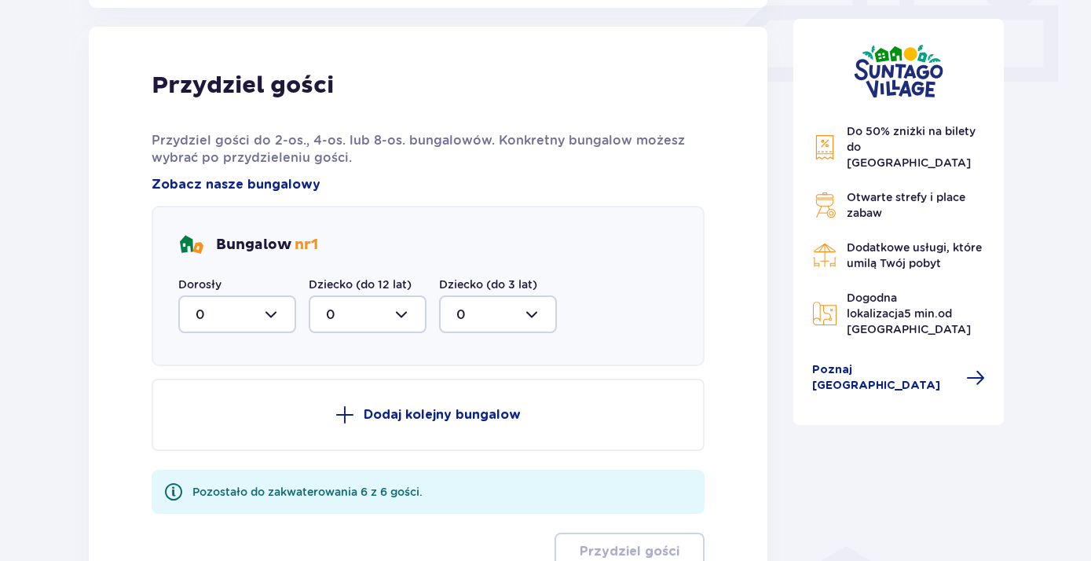
scroll to position [737, 0]
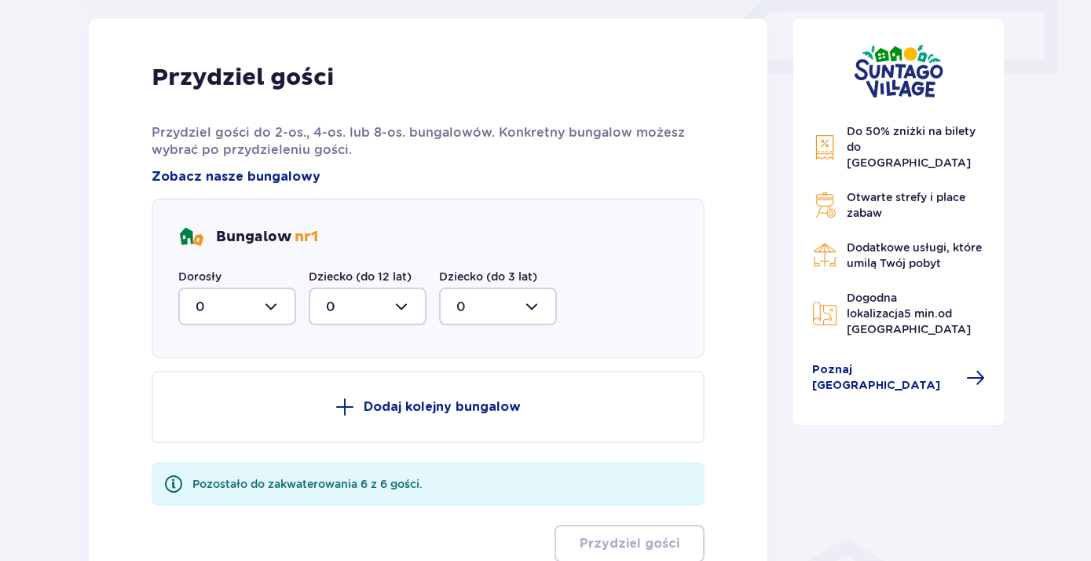
click at [242, 301] on div at bounding box center [237, 306] width 118 height 38
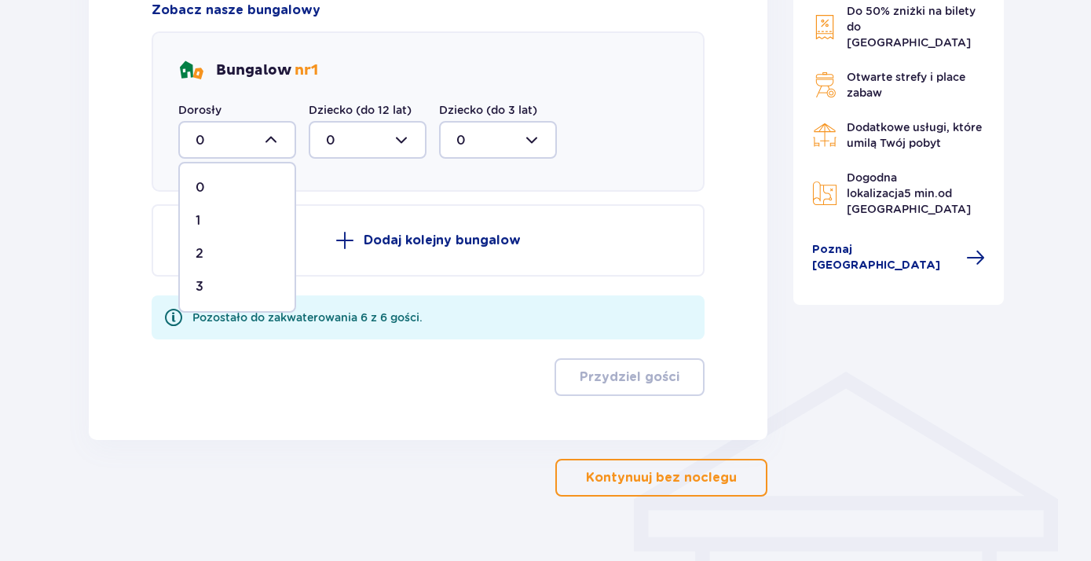
scroll to position [934, 0]
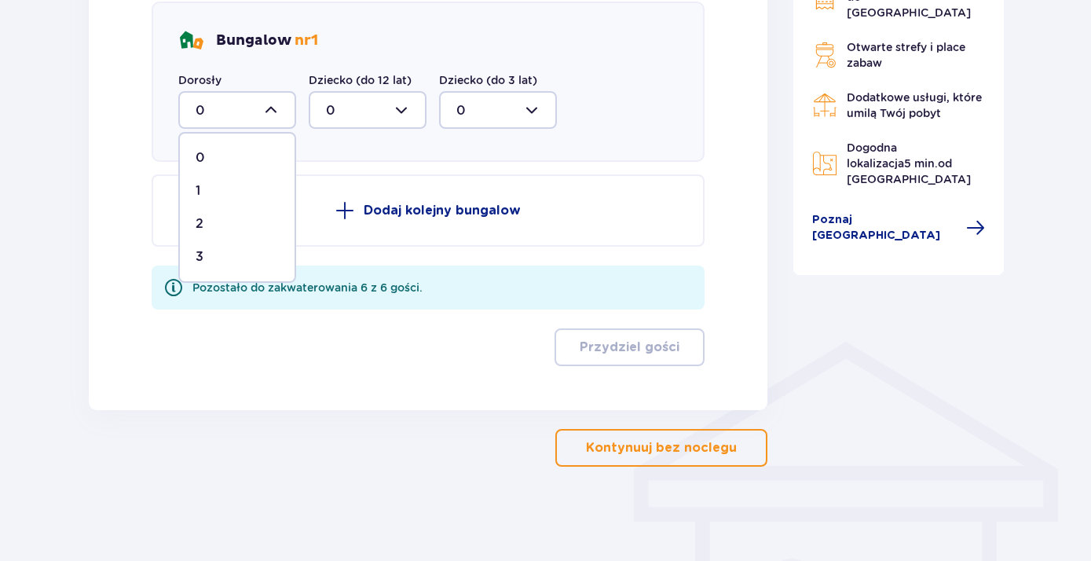
click at [225, 258] on div "3" at bounding box center [237, 256] width 83 height 17
type input "3"
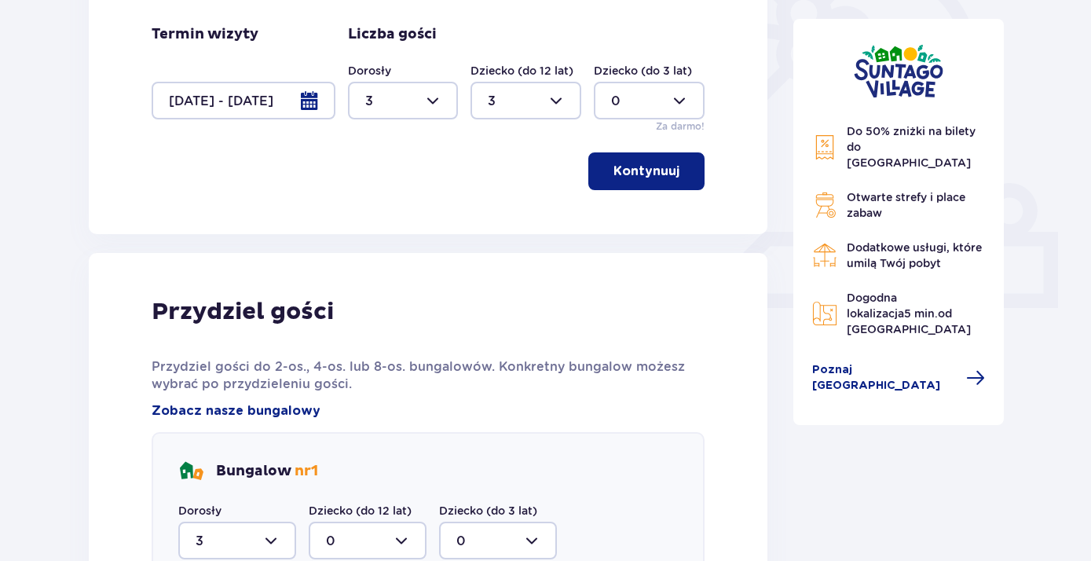
scroll to position [419, 0]
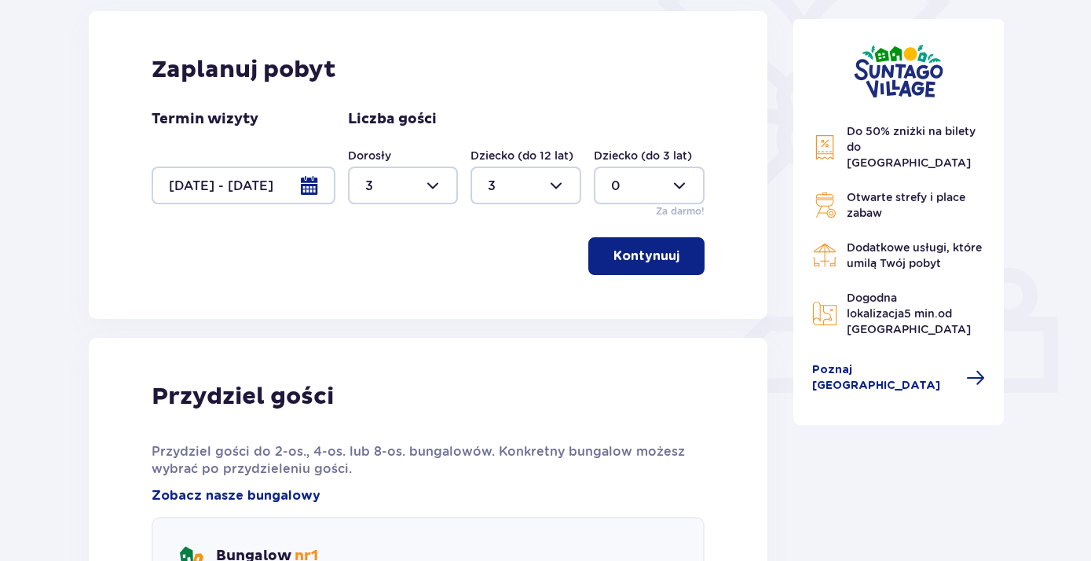
click at [441, 193] on div at bounding box center [403, 185] width 111 height 38
click at [370, 270] on p "4" at bounding box center [369, 273] width 9 height 17
type input "4"
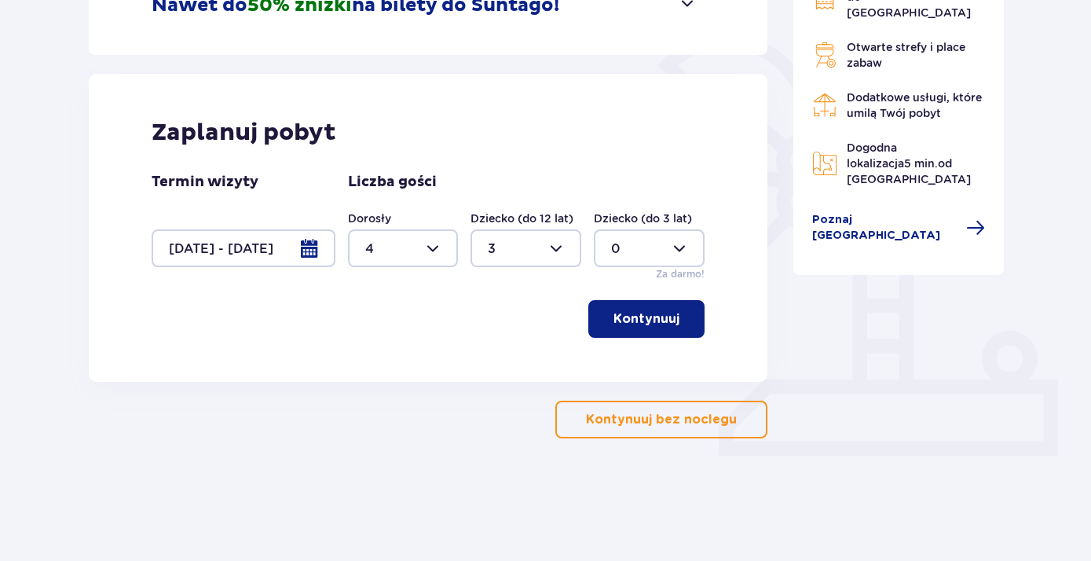
scroll to position [327, 0]
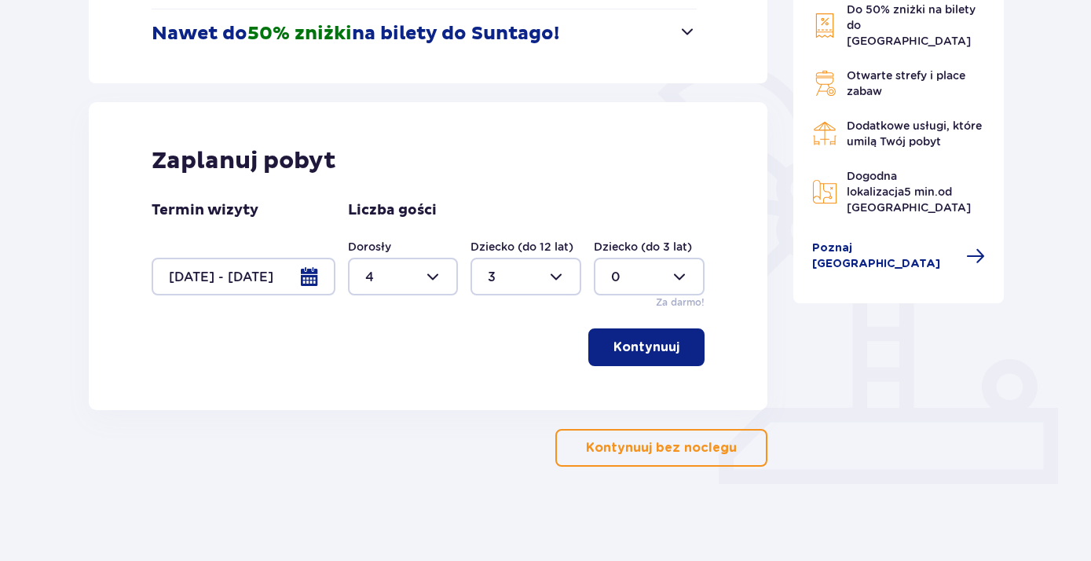
click at [613, 345] on p "Kontynuuj" at bounding box center [646, 346] width 66 height 17
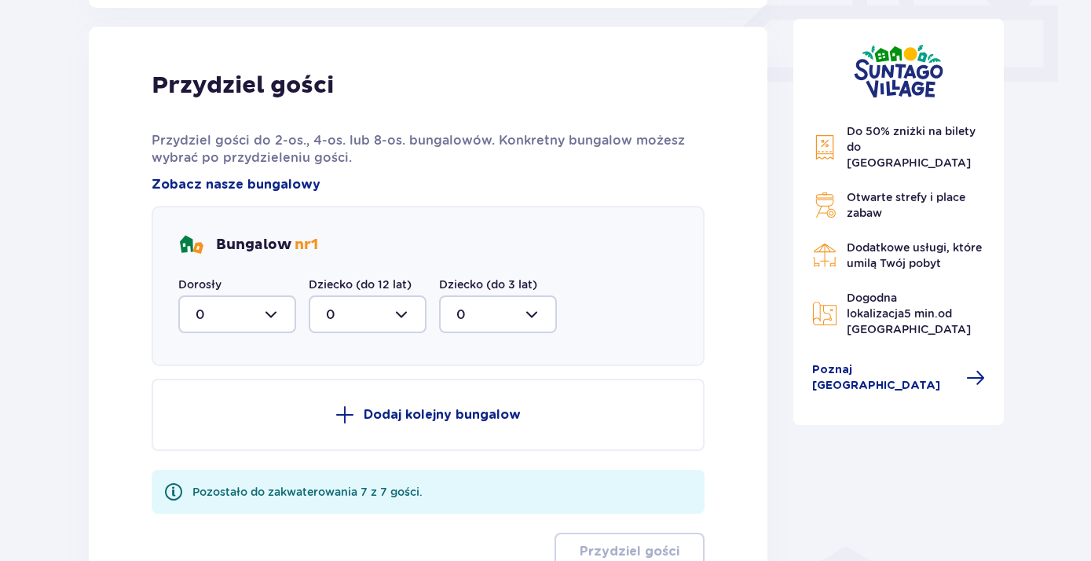
scroll to position [737, 0]
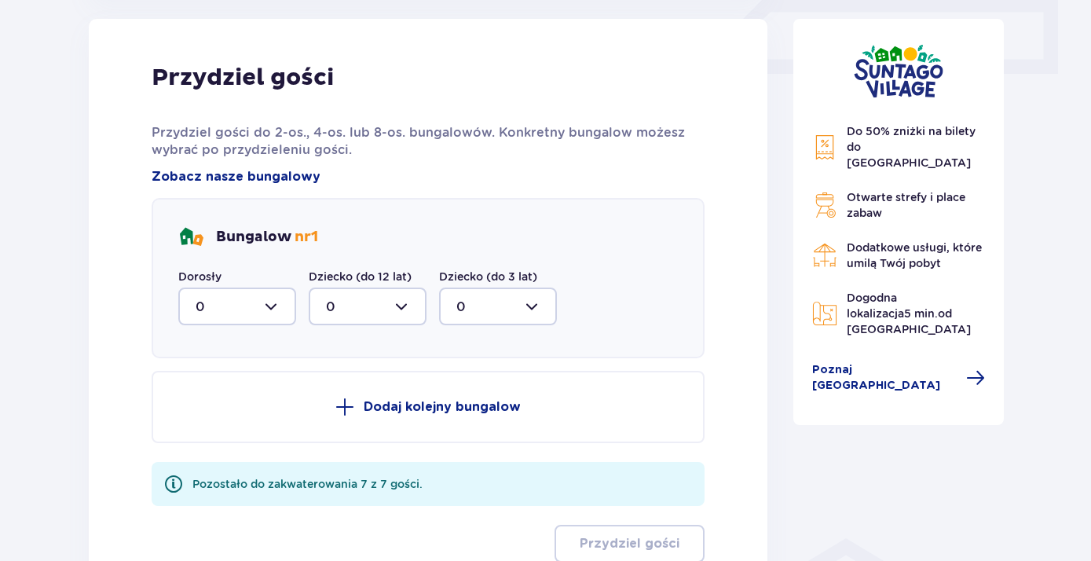
click at [265, 297] on div at bounding box center [237, 306] width 118 height 38
click at [226, 464] on div "4" at bounding box center [237, 459] width 83 height 17
type input "4"
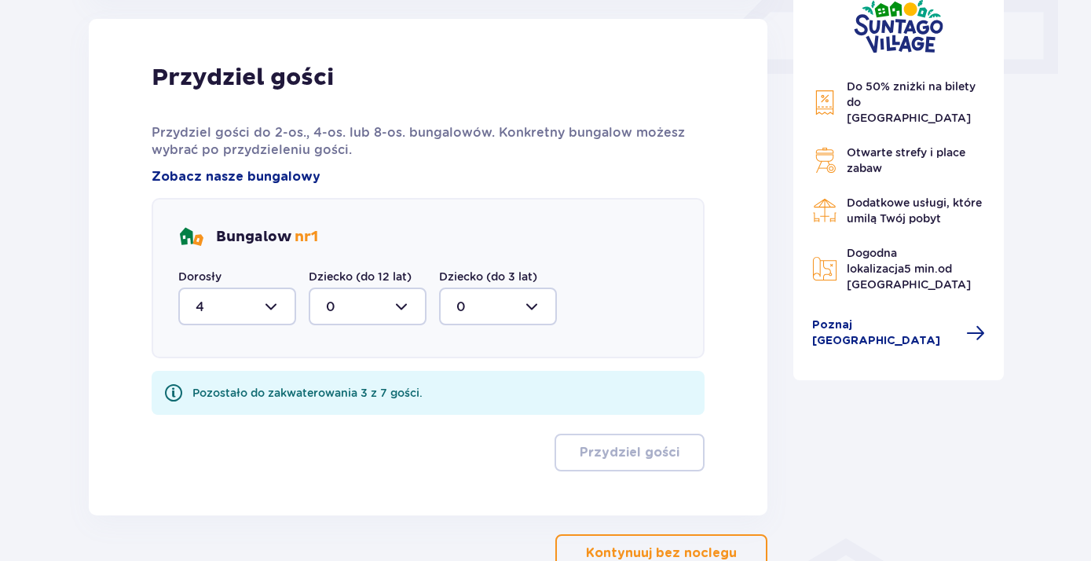
click at [364, 308] on div at bounding box center [368, 306] width 118 height 38
click at [337, 445] on div "3" at bounding box center [367, 452] width 83 height 17
type input "3"
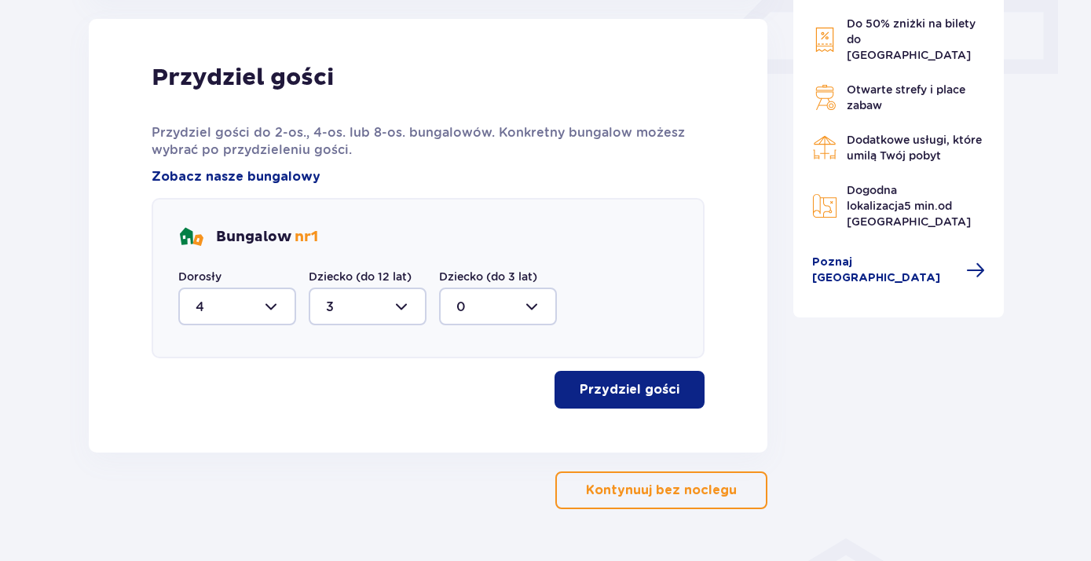
click at [624, 397] on p "Przydziel gości" at bounding box center [630, 389] width 100 height 17
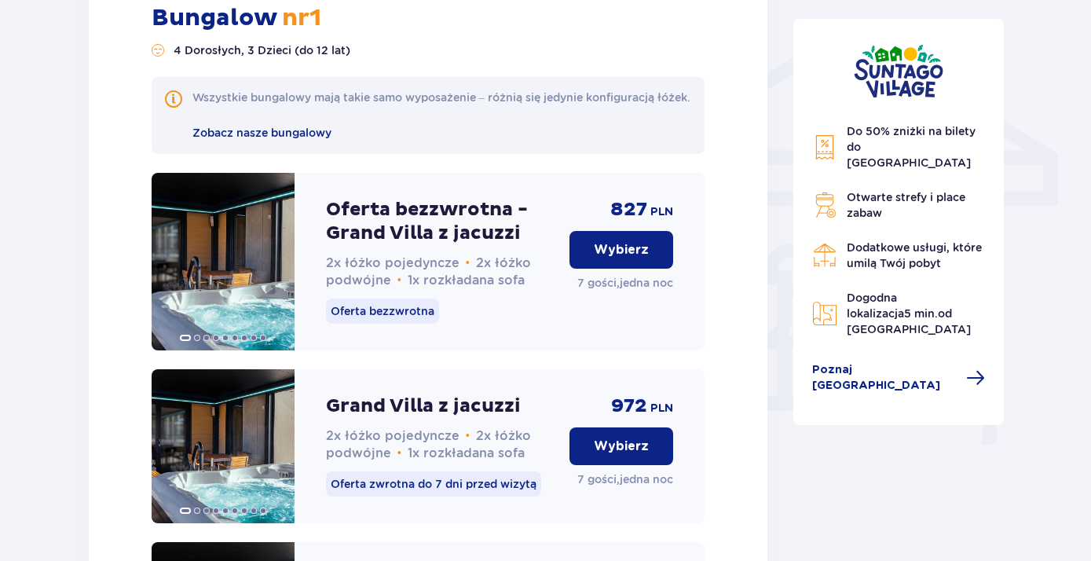
scroll to position [1190, 0]
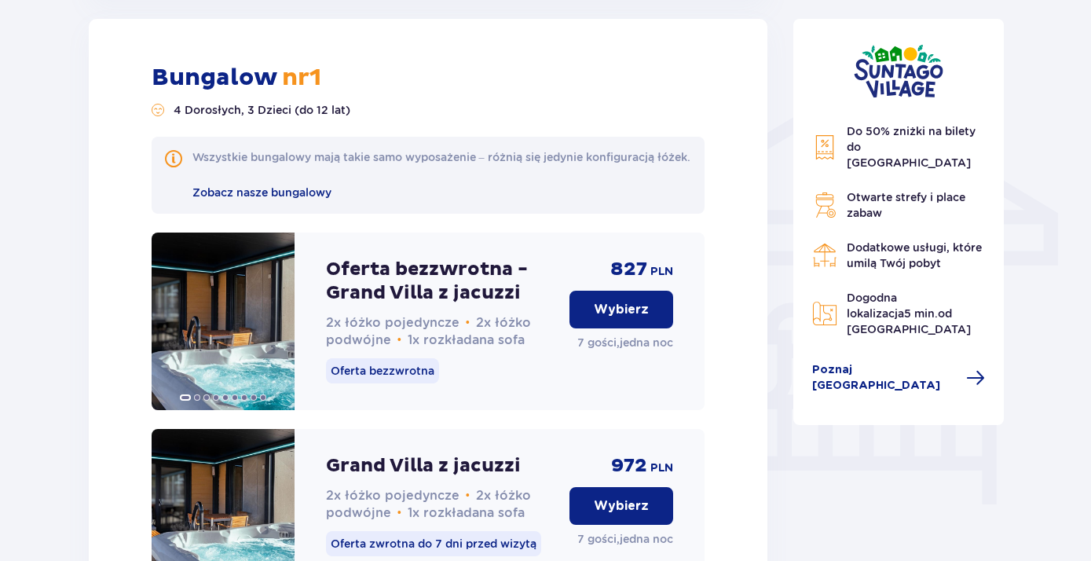
click at [616, 318] on p "Wybierz" at bounding box center [621, 309] width 55 height 17
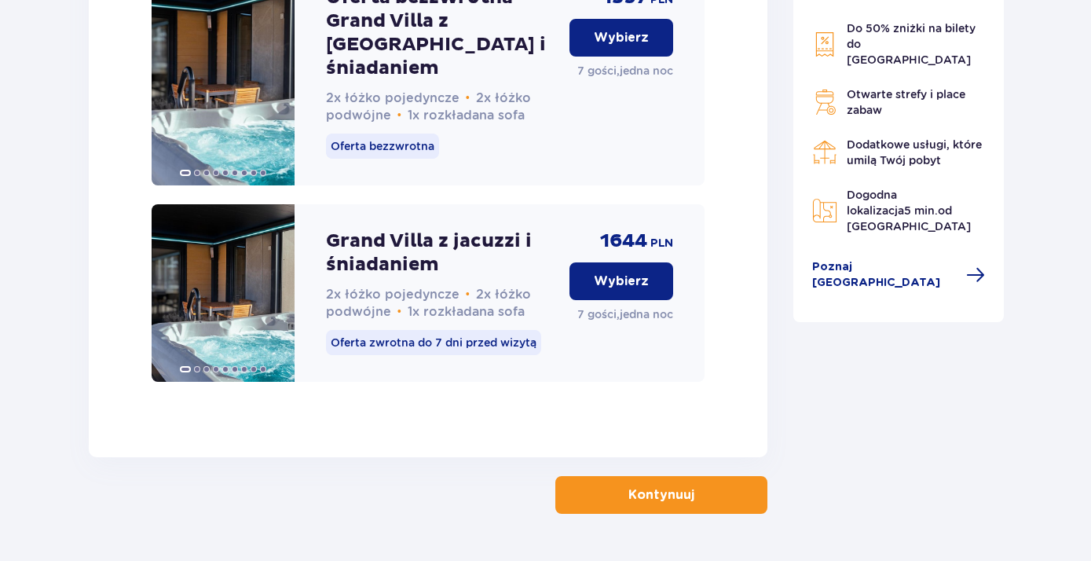
scroll to position [2668, 0]
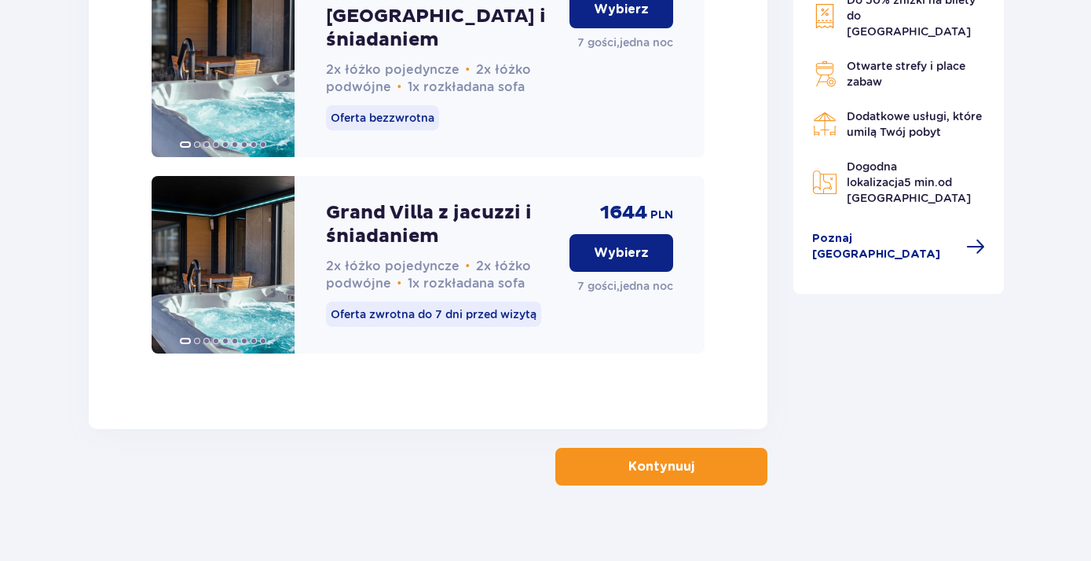
click at [653, 458] on p "Kontynuuj" at bounding box center [661, 466] width 66 height 17
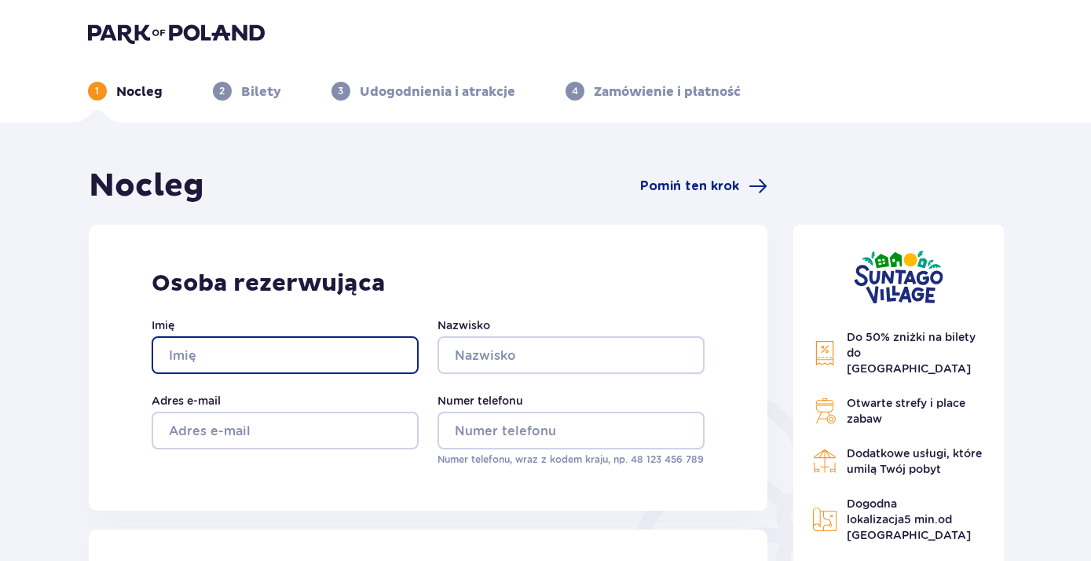
click at [272, 360] on input "Imię" at bounding box center [285, 355] width 267 height 38
type input "Andrzej"
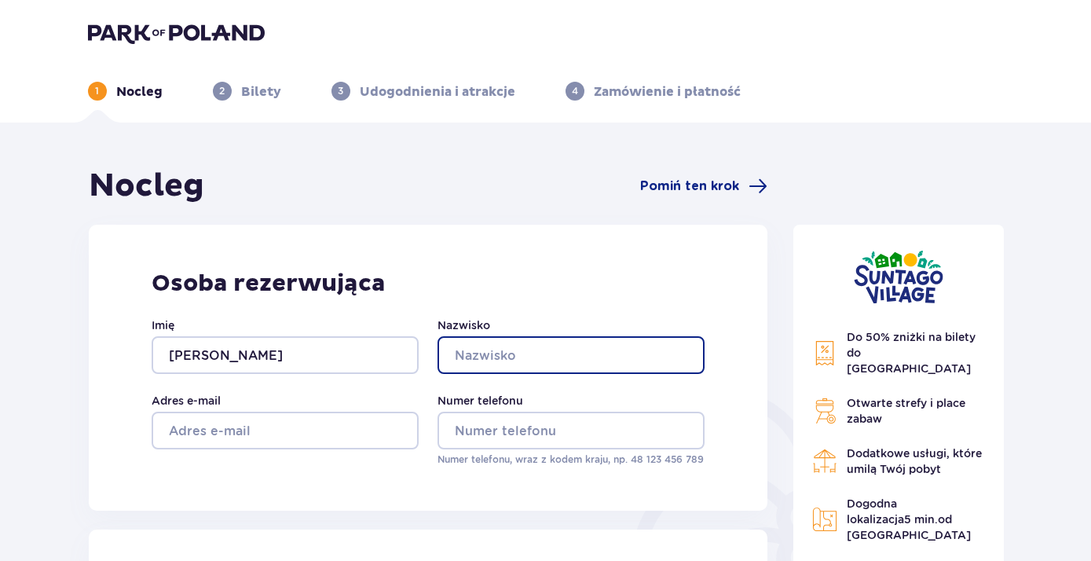
click at [529, 353] on input "Nazwisko" at bounding box center [570, 355] width 267 height 38
type input "Kopacz"
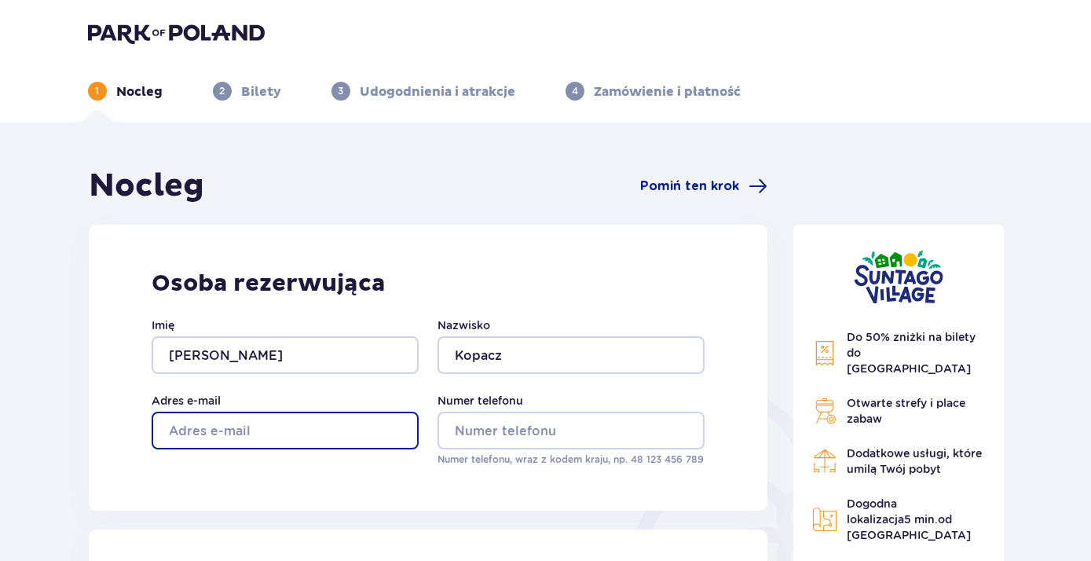
click at [222, 423] on input "Adres e-mail" at bounding box center [285, 430] width 267 height 38
type input "akopacz@ajk.waw.pl"
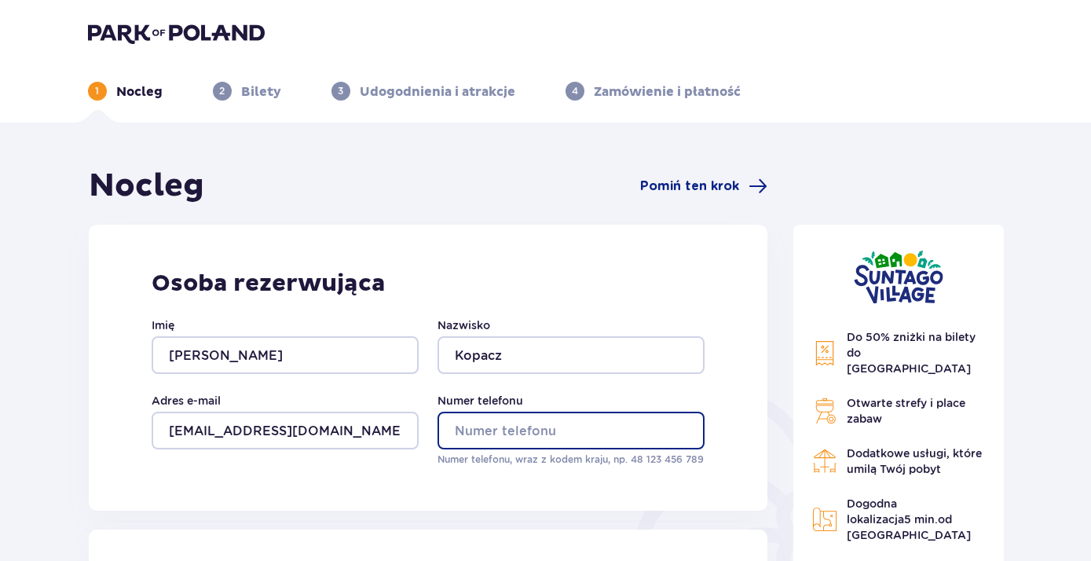
click at [455, 433] on input "Numer telefonu" at bounding box center [570, 430] width 267 height 38
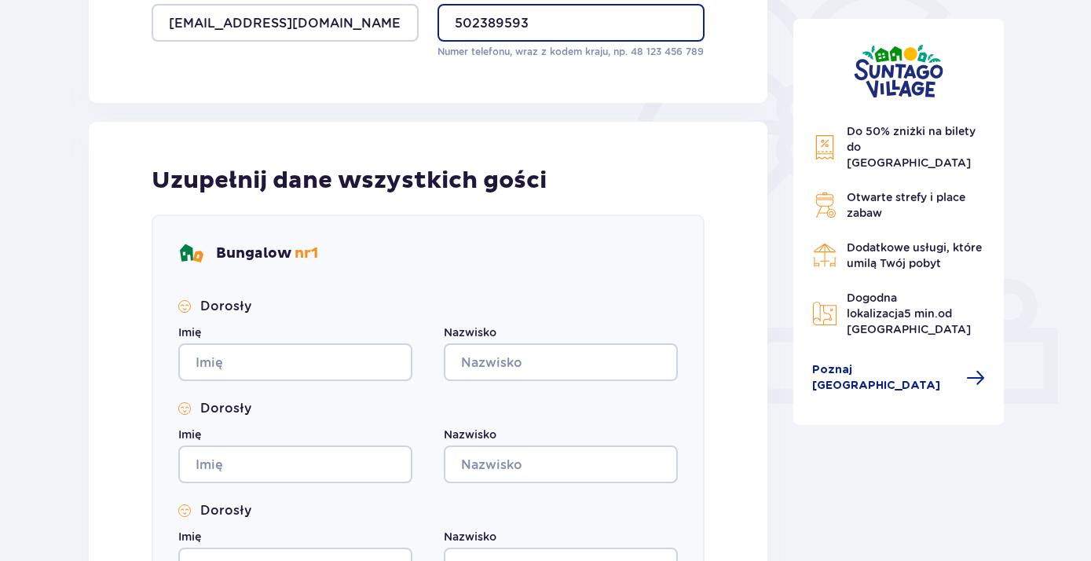
scroll to position [424, 0]
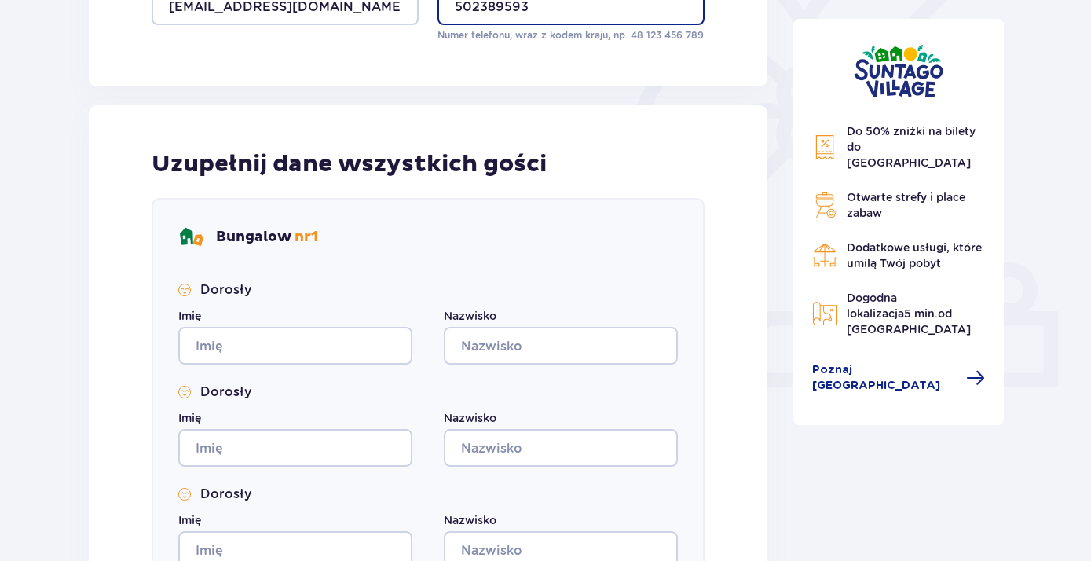
type input "502389593"
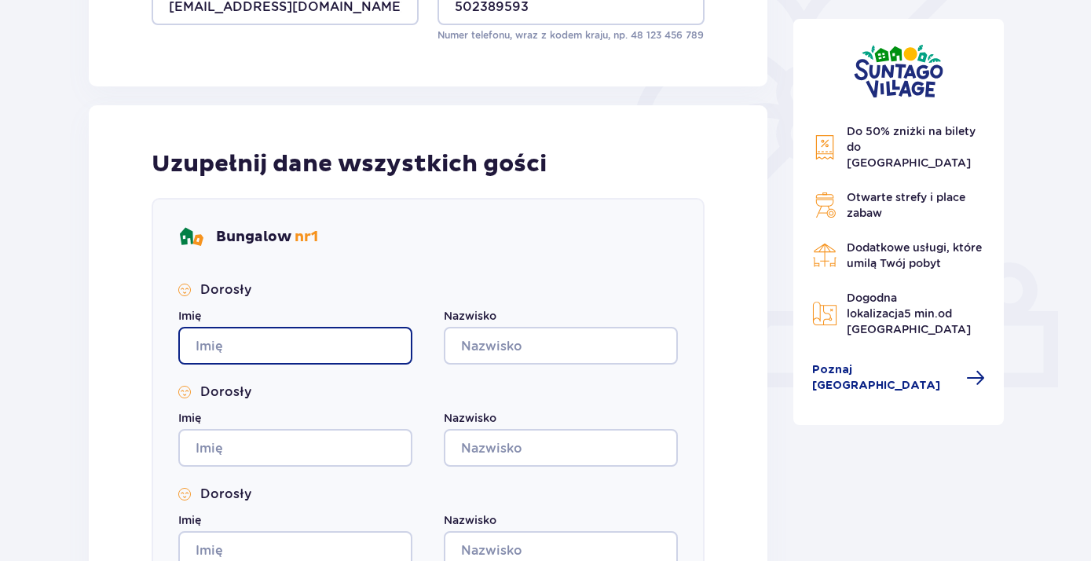
click at [299, 349] on input "Imię" at bounding box center [295, 346] width 234 height 38
type input "K"
type input "Karol"
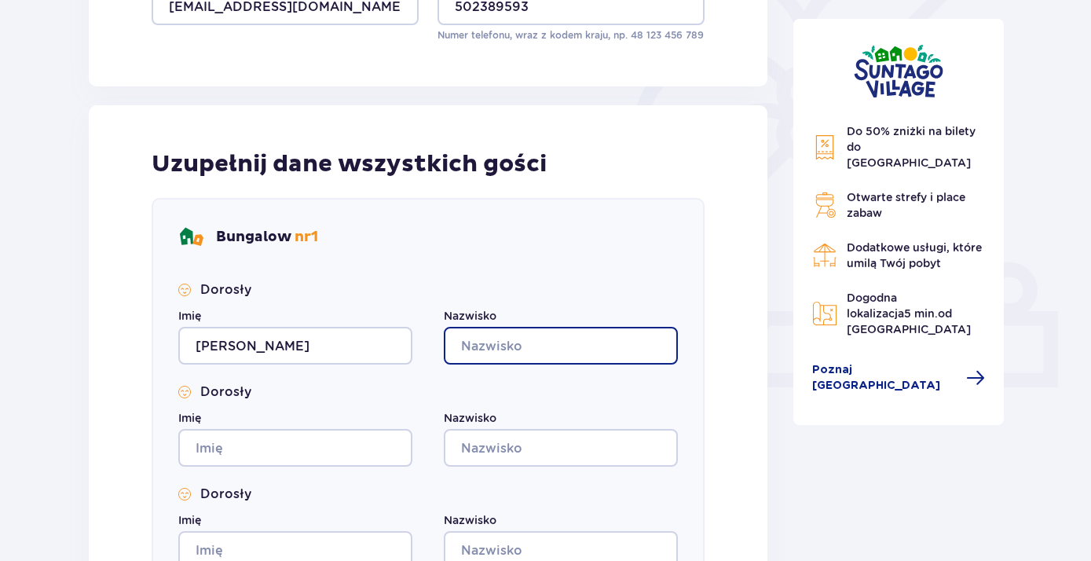
click at [526, 344] on input "Nazwisko" at bounding box center [561, 346] width 234 height 38
type input "Łojewski"
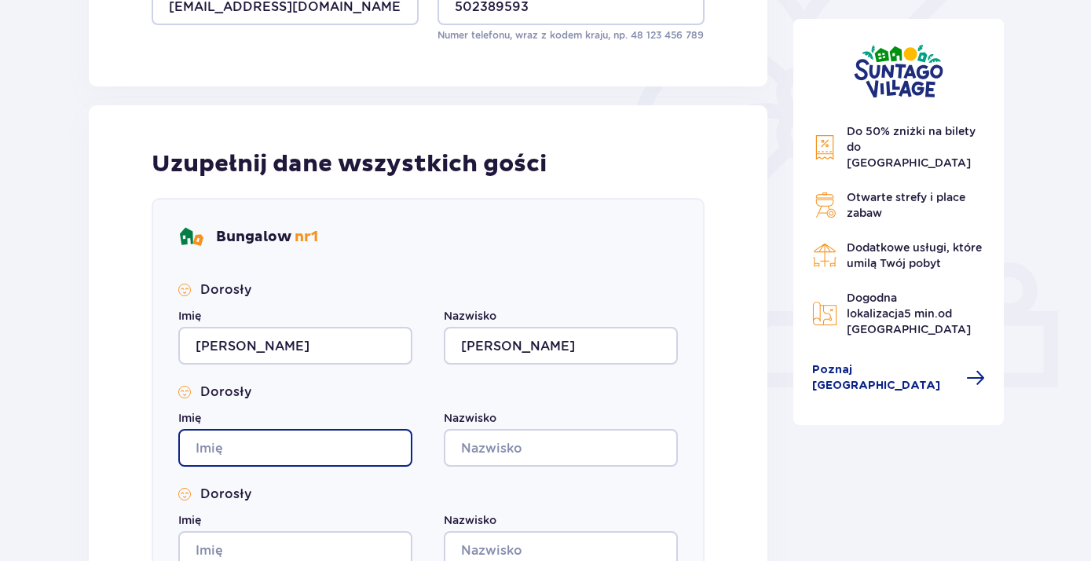
click at [221, 449] on input "Imię" at bounding box center [295, 448] width 234 height 38
type input "Kamila"
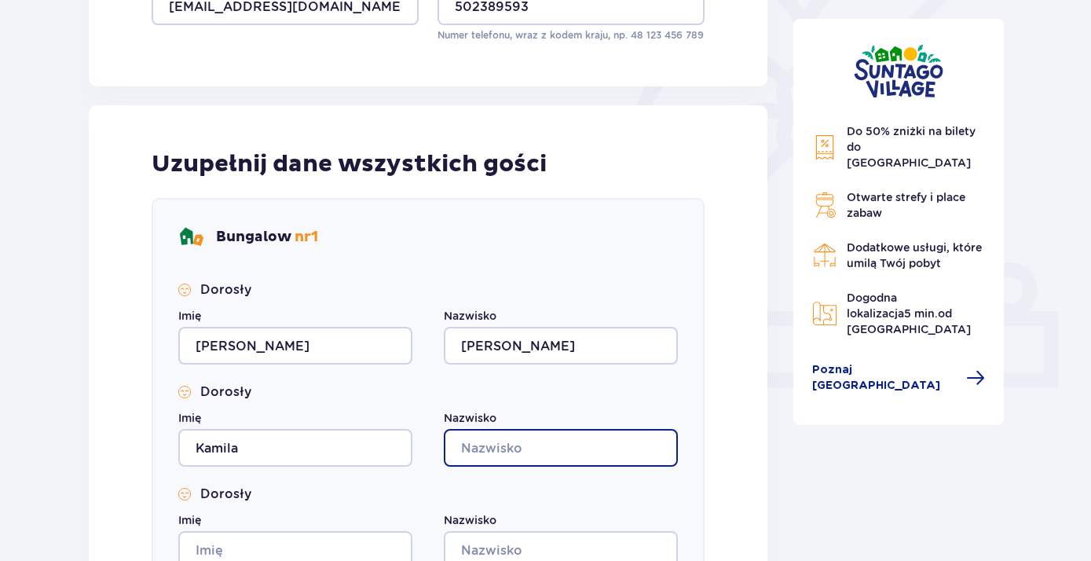
click at [501, 441] on input "Nazwisko" at bounding box center [561, 448] width 234 height 38
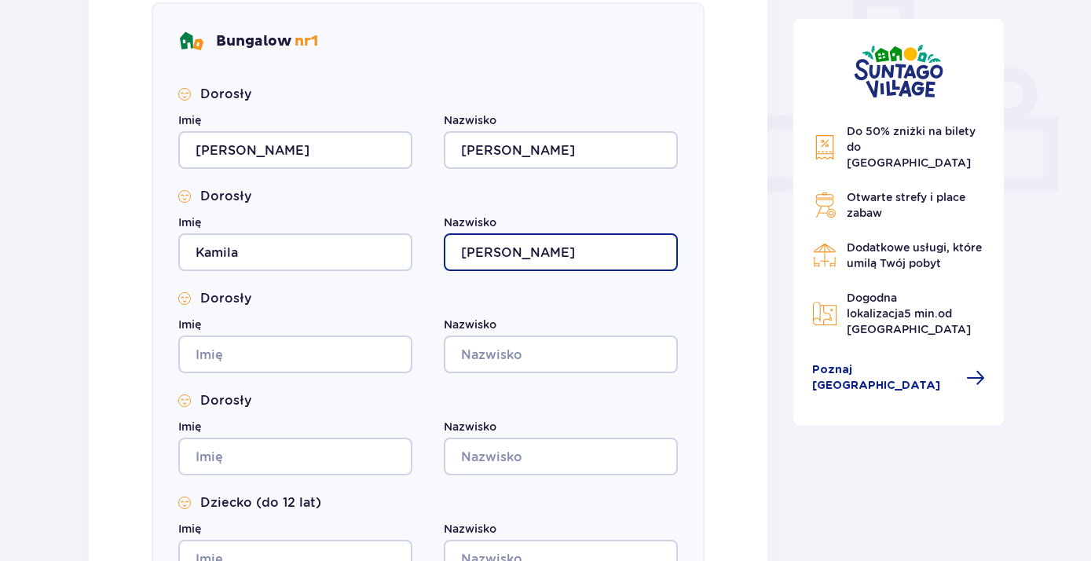
scroll to position [678, 0]
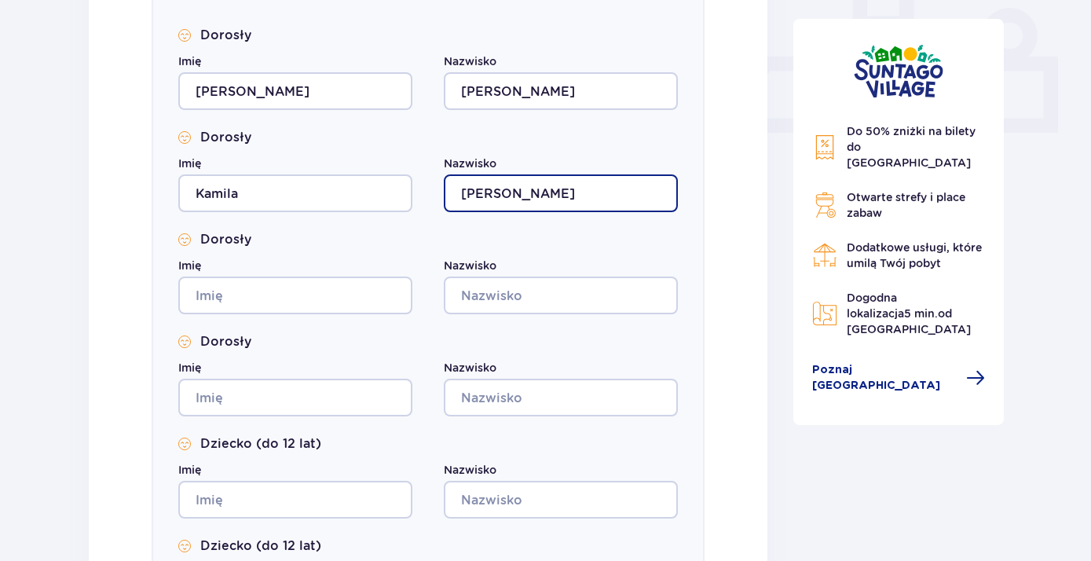
type input "Łojewska"
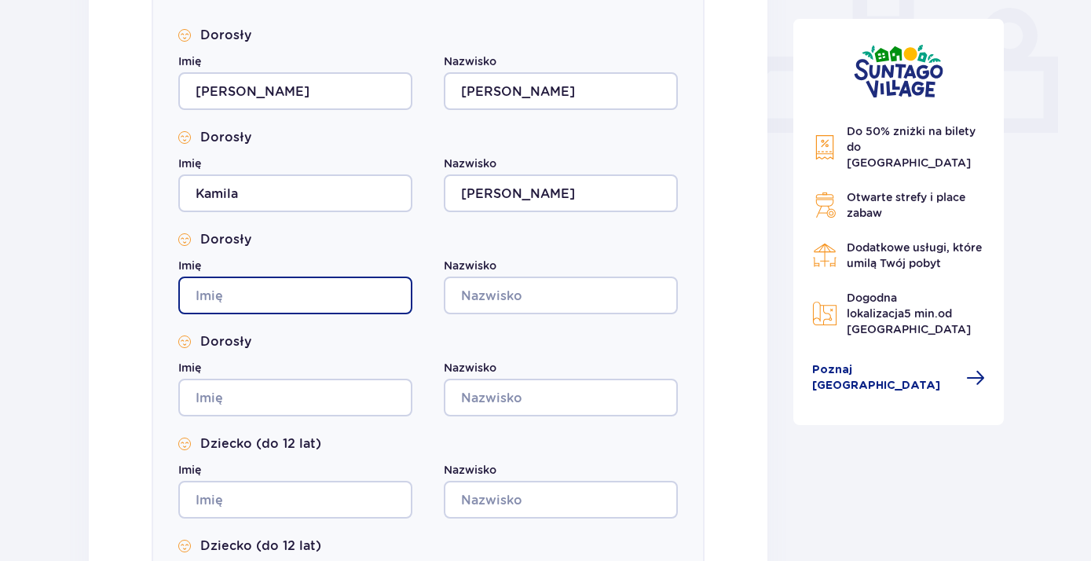
click at [260, 295] on input "Imię" at bounding box center [295, 295] width 234 height 38
type input "Gabriel"
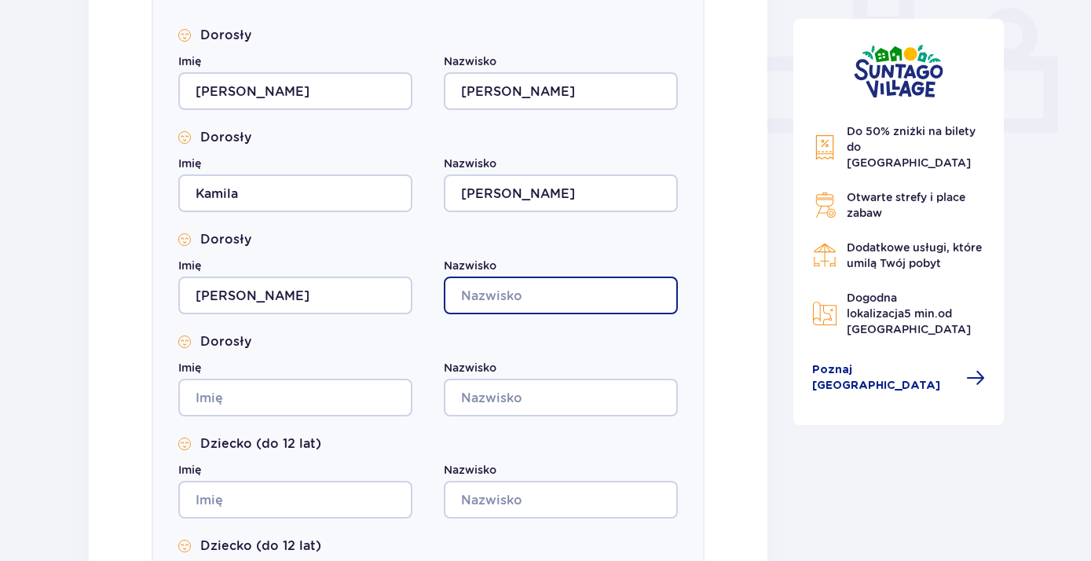
click at [491, 294] on input "Nazwisko" at bounding box center [561, 295] width 234 height 38
type input "Łojewski"
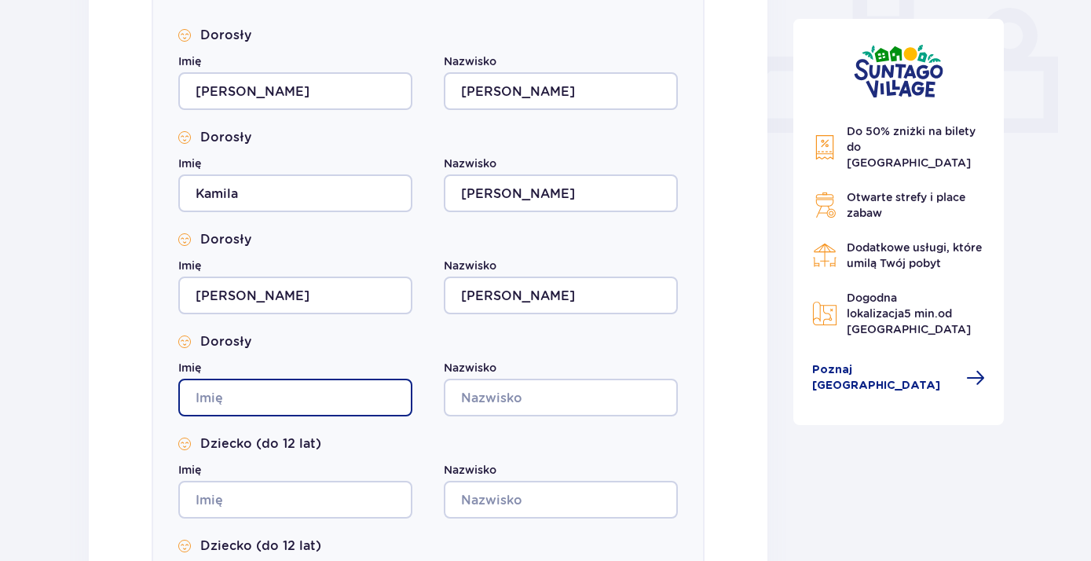
click at [247, 396] on input "Imię" at bounding box center [295, 397] width 234 height 38
type input "Maja"
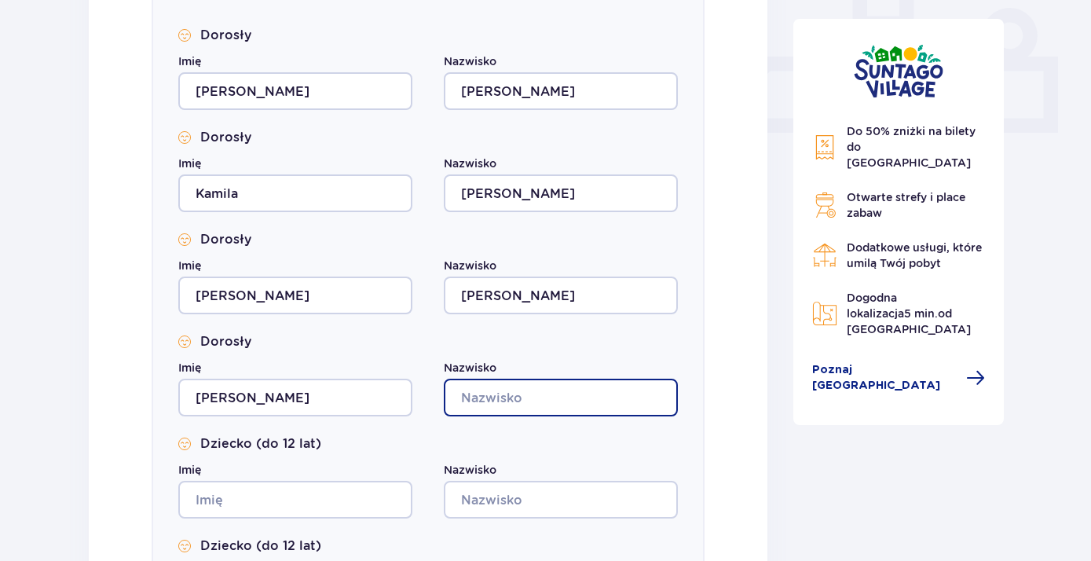
click at [505, 393] on input "Nazwisko" at bounding box center [561, 397] width 234 height 38
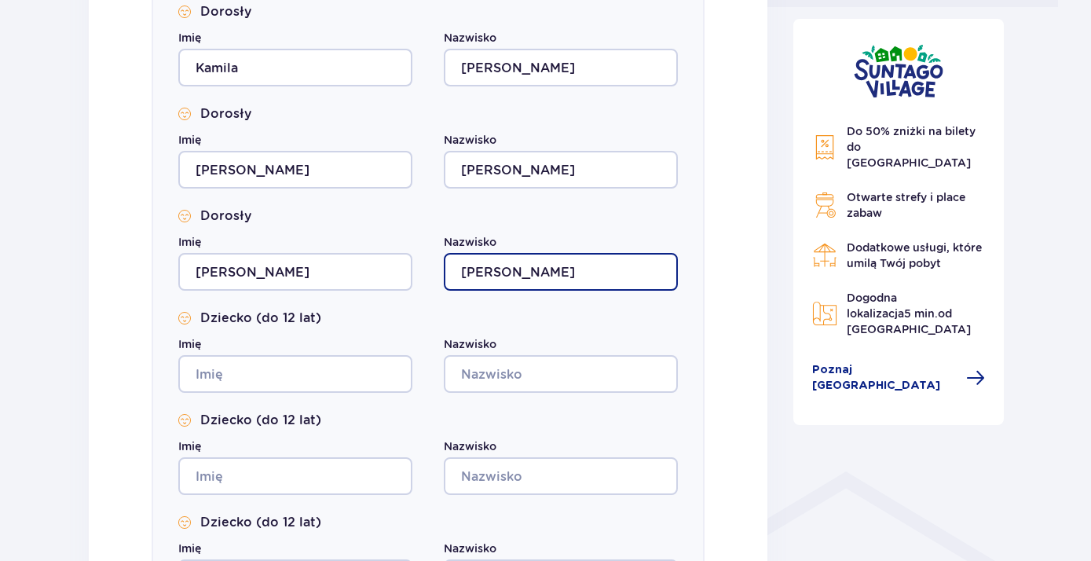
scroll to position [848, 0]
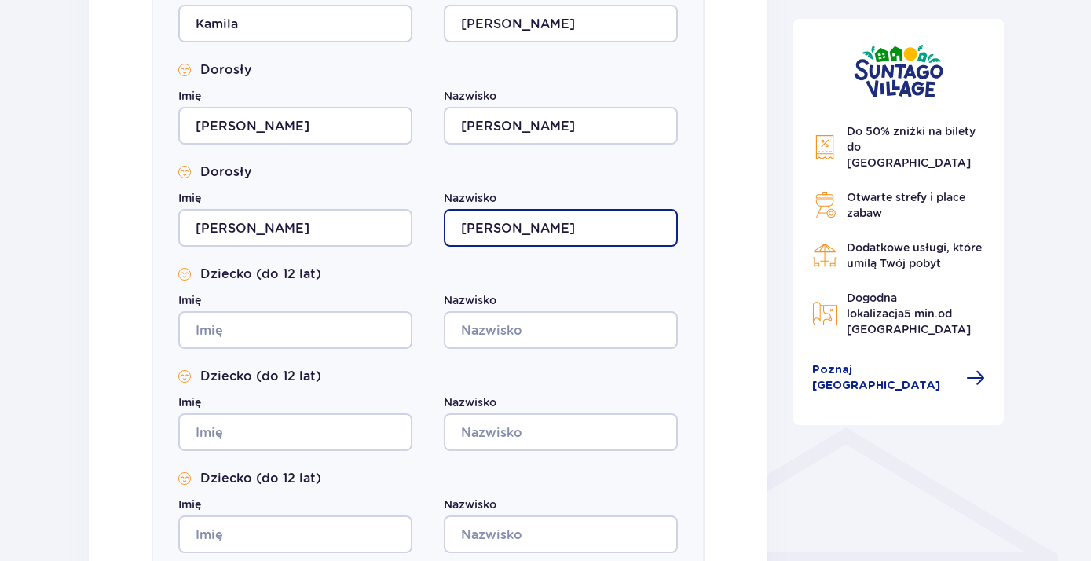
type input "Łojewska"
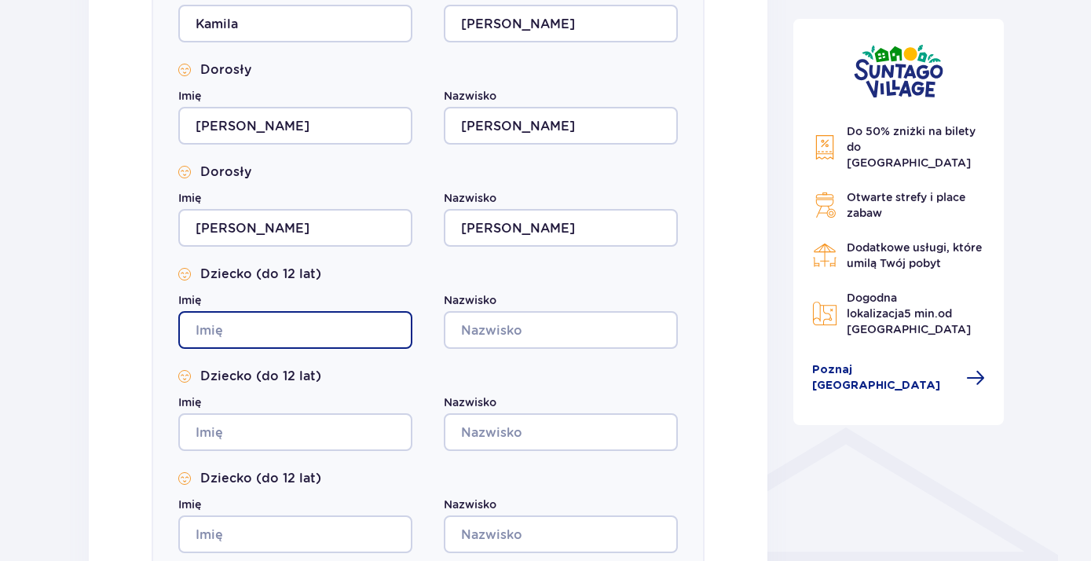
click at [266, 327] on input "Imię" at bounding box center [295, 330] width 234 height 38
type input "Maria"
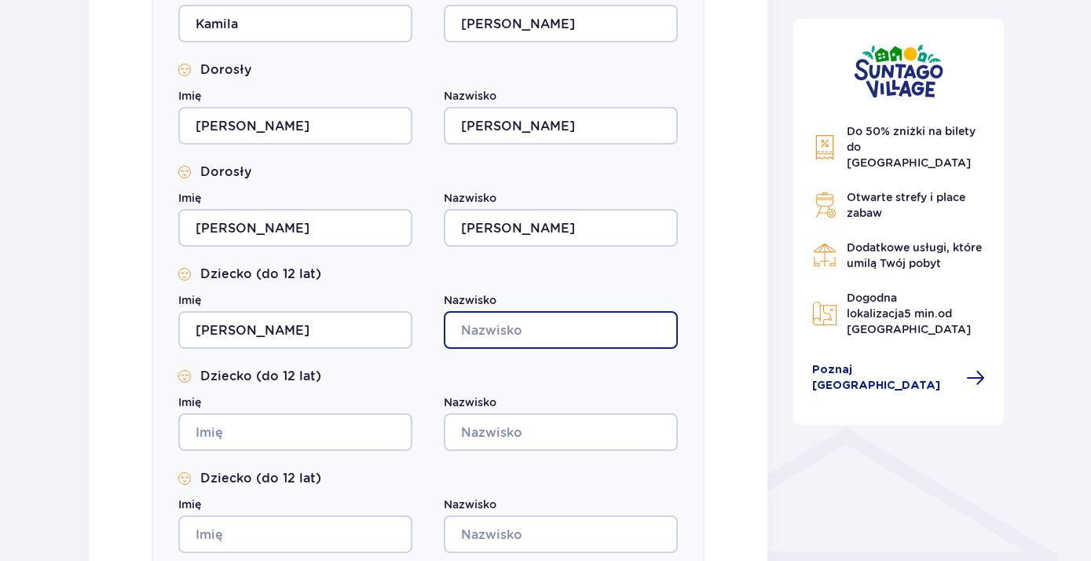
click at [471, 329] on input "Nazwisko" at bounding box center [561, 330] width 234 height 38
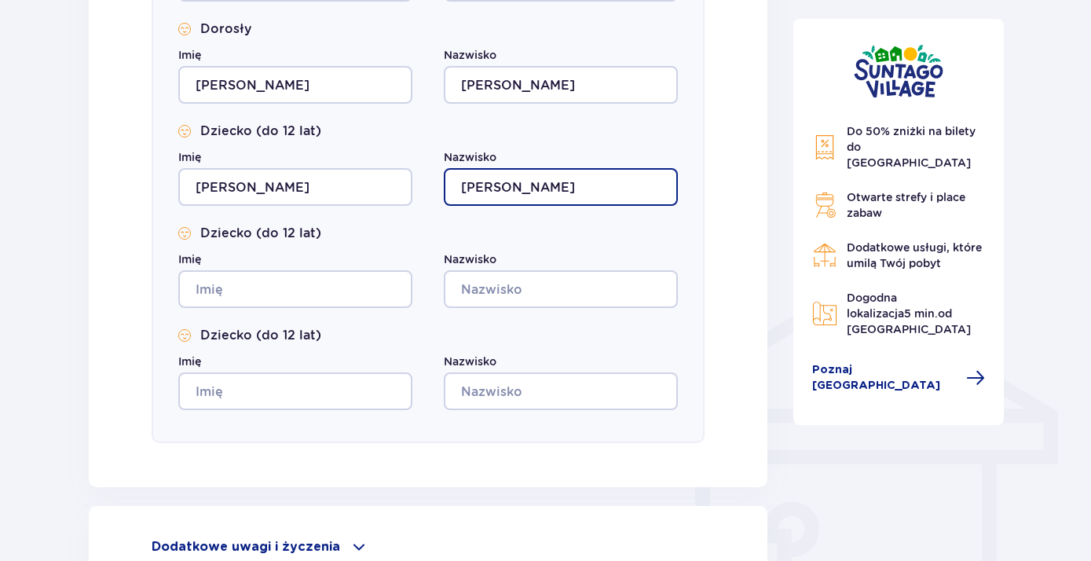
scroll to position [1018, 0]
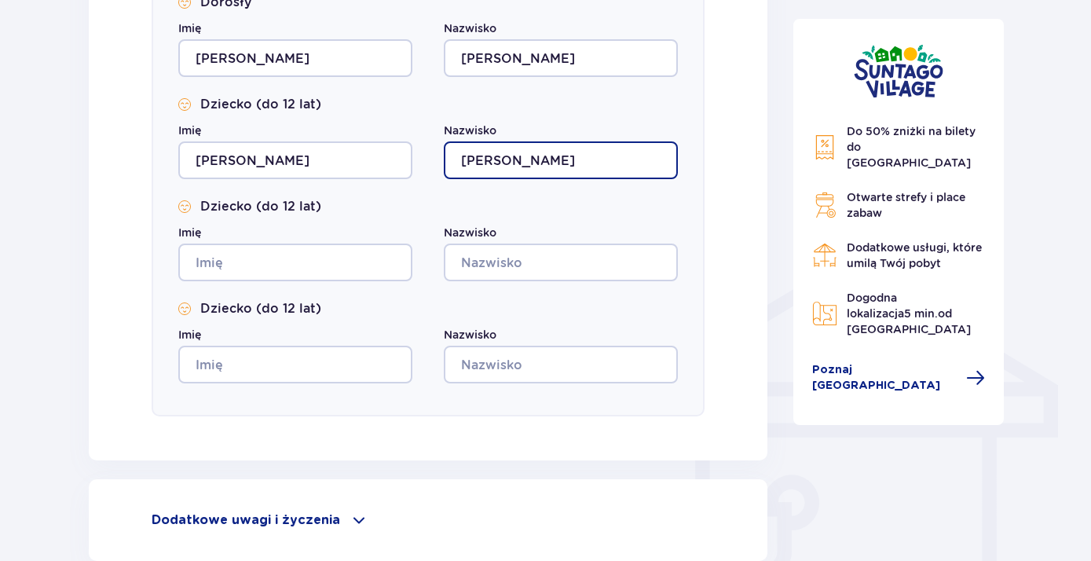
type input "Łojewska"
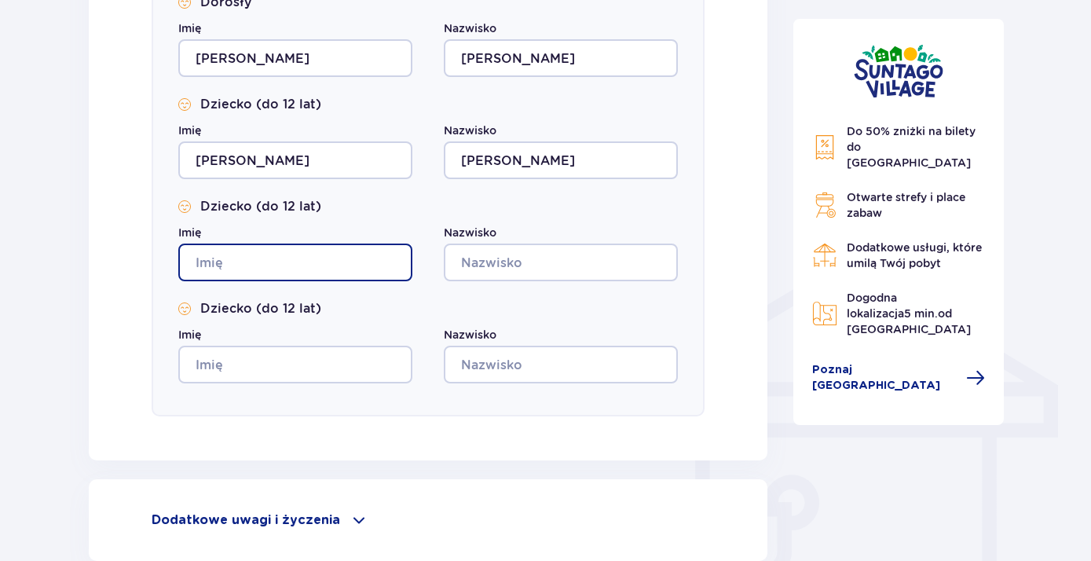
click at [242, 260] on input "Imię" at bounding box center [295, 262] width 234 height 38
type input "Jan"
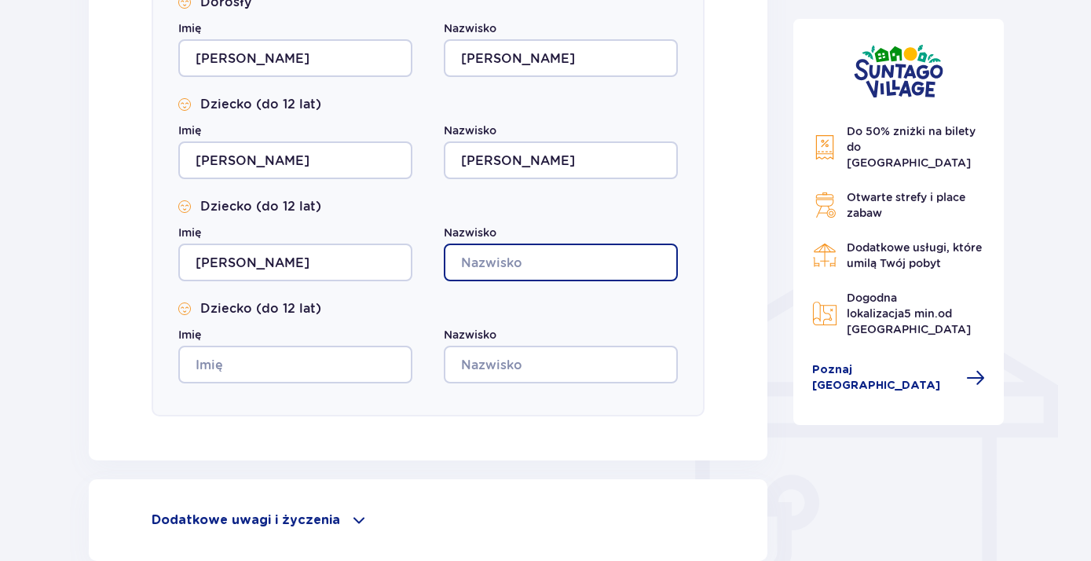
click at [513, 259] on input "Nazwisko" at bounding box center [561, 262] width 234 height 38
type input "Łojewski"
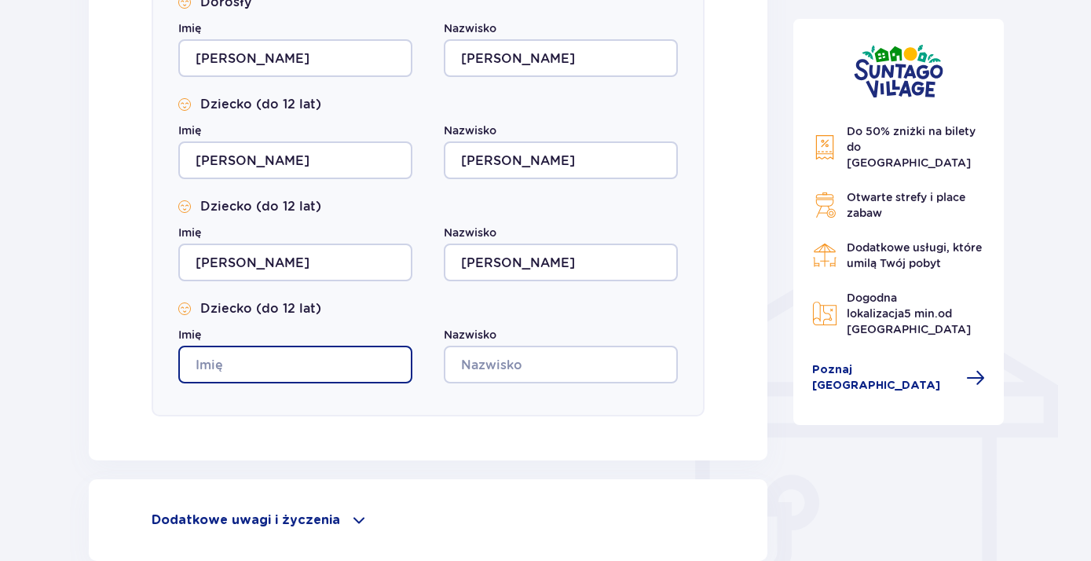
click at [237, 357] on input "Imię" at bounding box center [295, 365] width 234 height 38
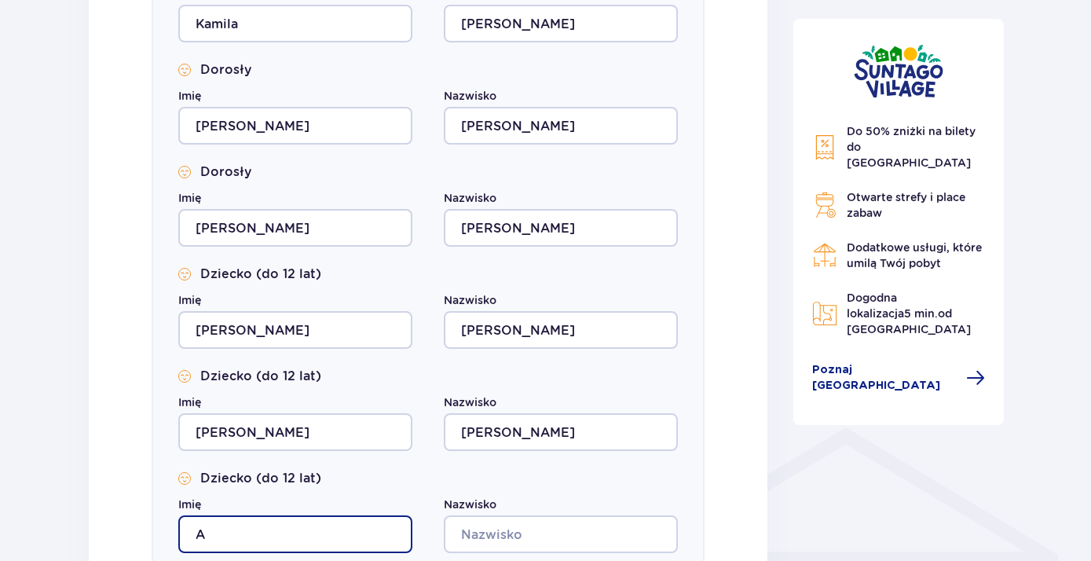
scroll to position [933, 0]
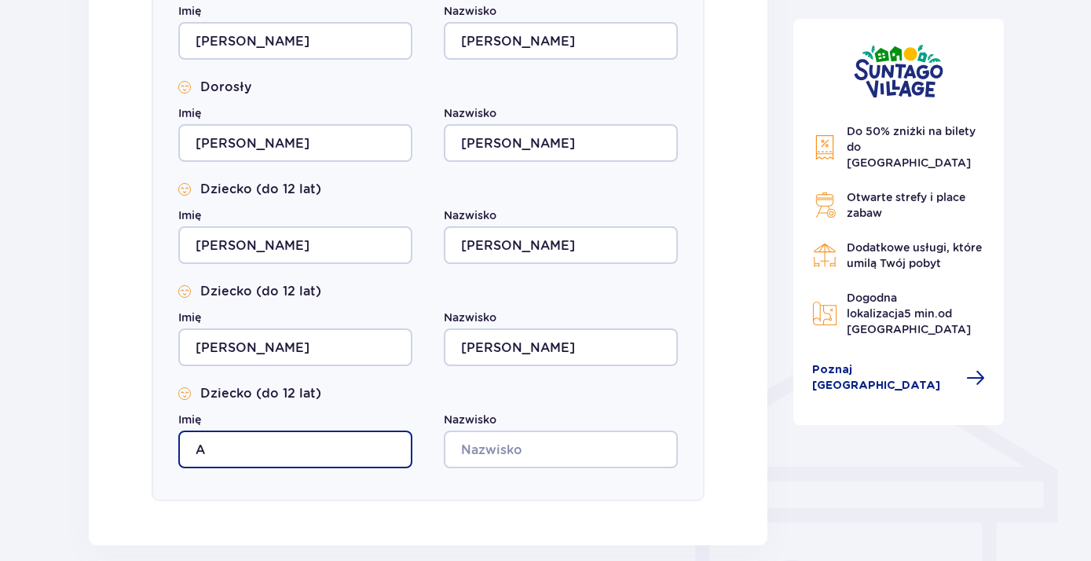
click at [243, 452] on input "A" at bounding box center [295, 449] width 234 height 38
click at [203, 455] on input "A" at bounding box center [295, 449] width 234 height 38
click at [204, 447] on input "A" at bounding box center [295, 449] width 234 height 38
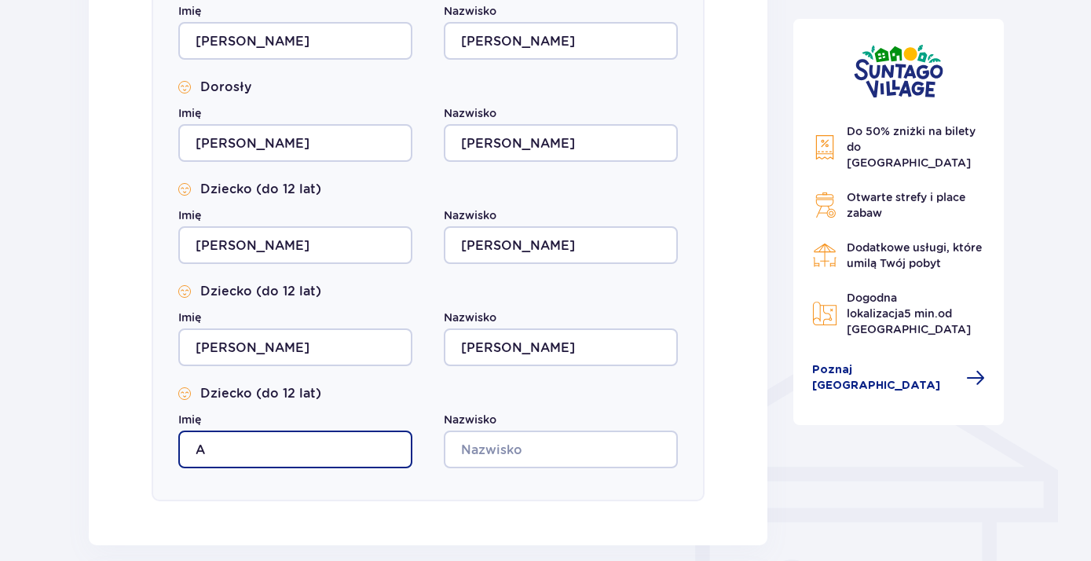
type input "A"
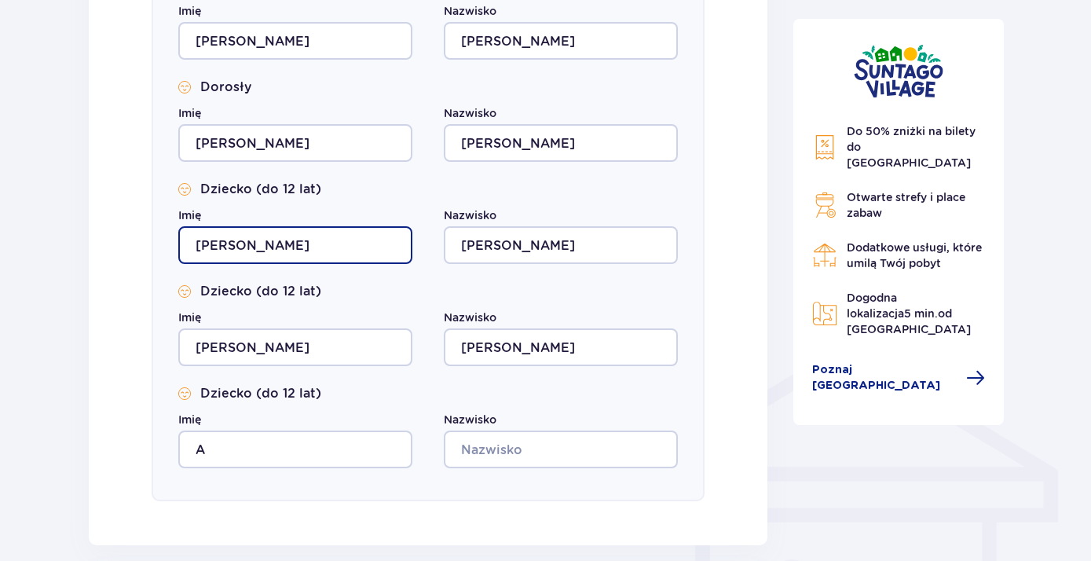
click at [231, 237] on input "Maria" at bounding box center [295, 245] width 234 height 38
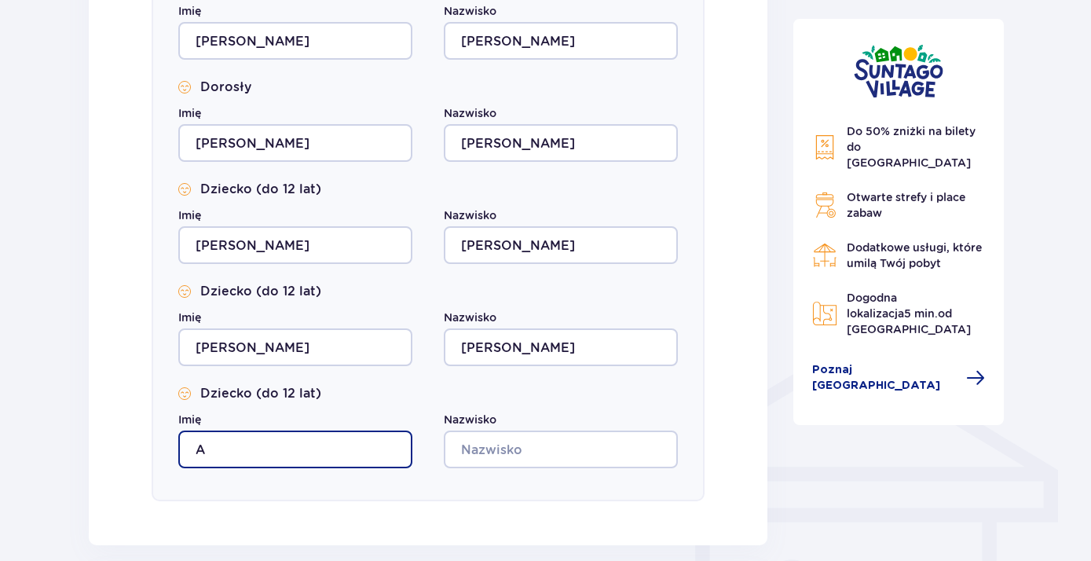
click at [221, 441] on input "A" at bounding box center [295, 449] width 234 height 38
type input "Piotr"
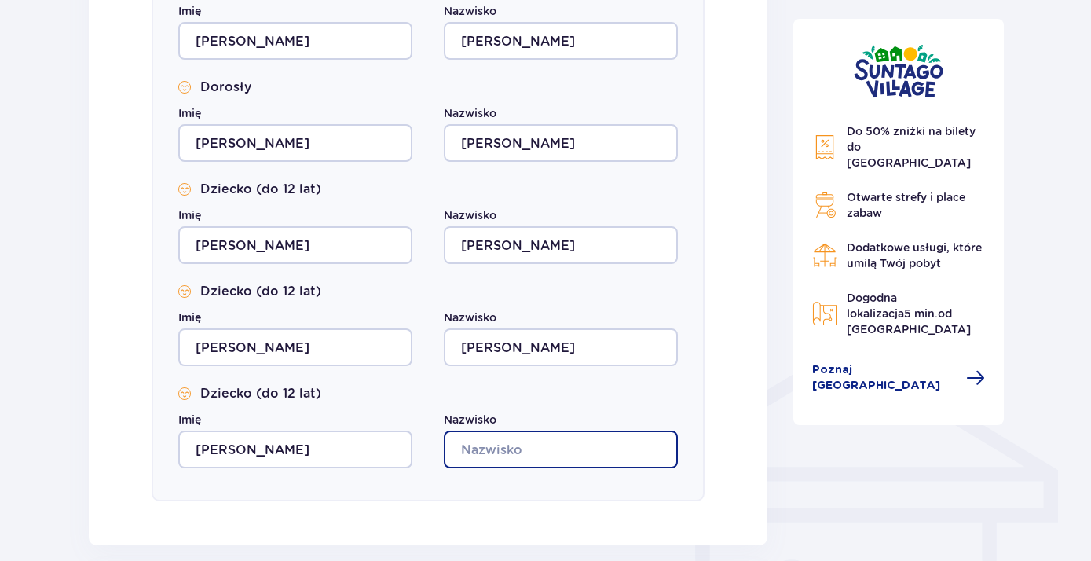
click at [504, 437] on input "Nazwisko" at bounding box center [561, 449] width 234 height 38
type input "Ł"
type input "o"
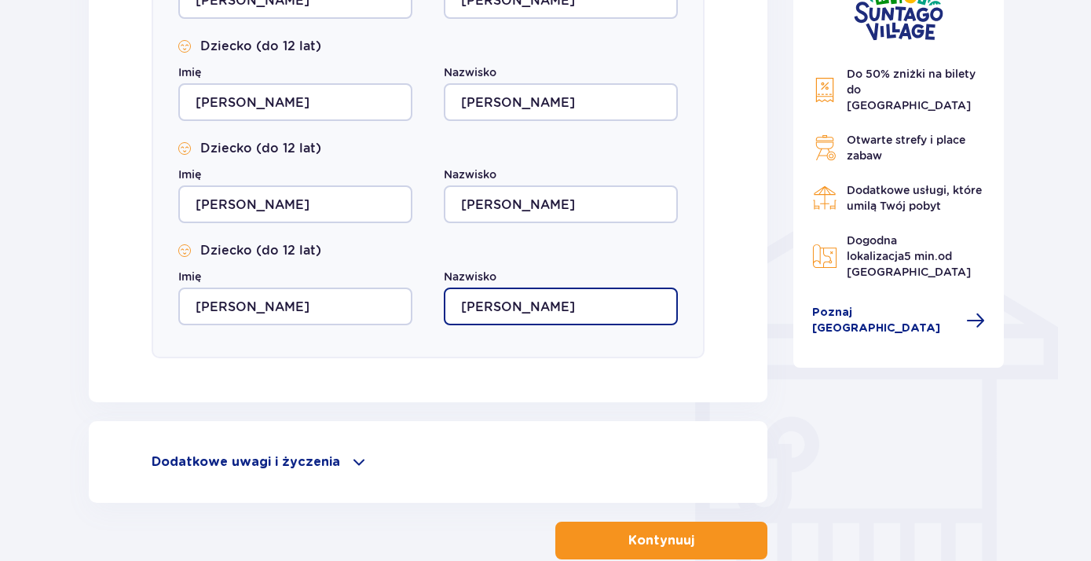
scroll to position [1103, 0]
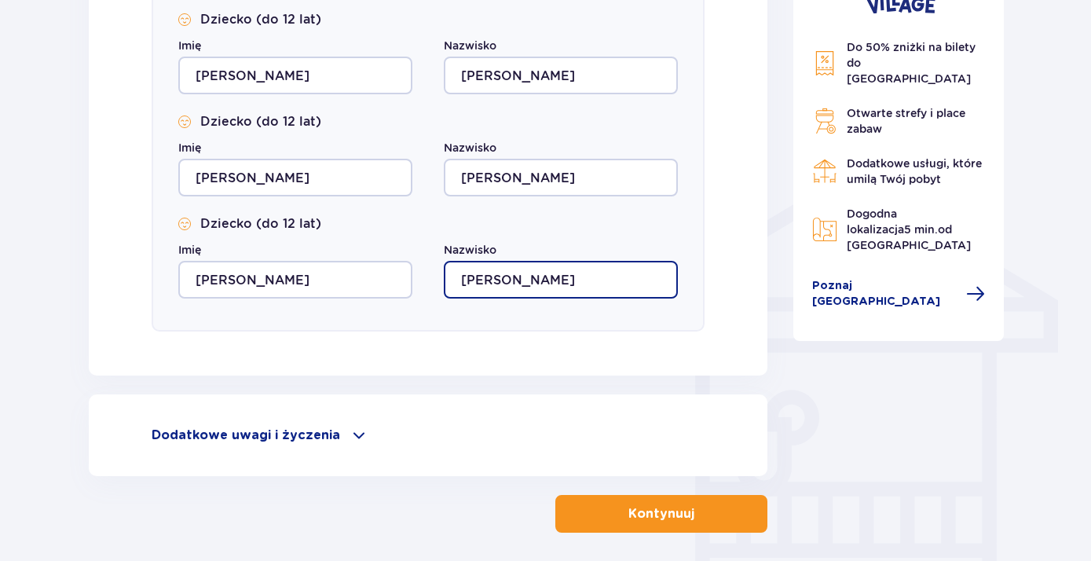
type input "Łojewski"
click at [356, 437] on span at bounding box center [358, 435] width 19 height 19
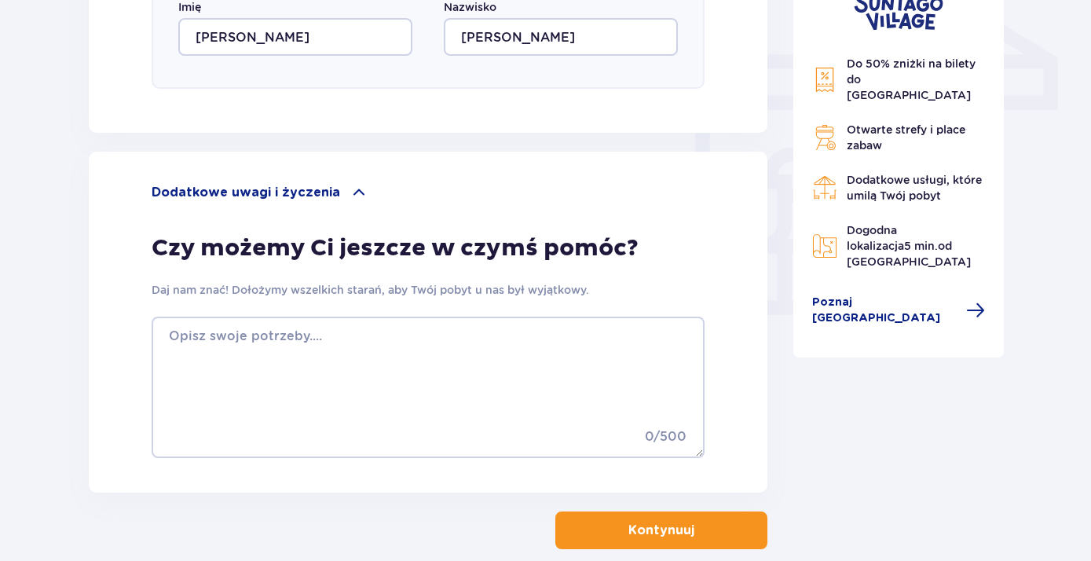
scroll to position [1424, 0]
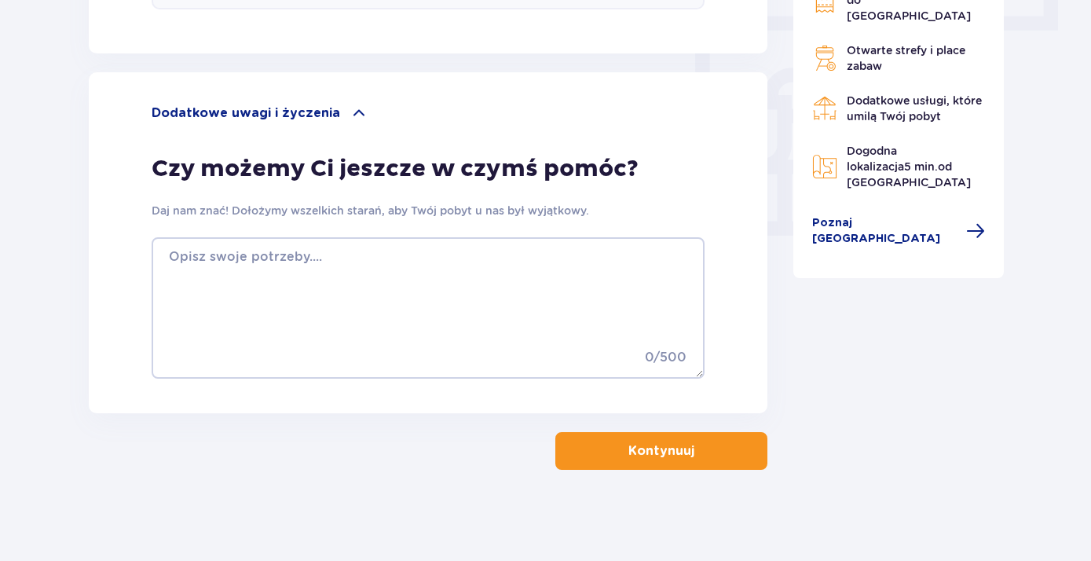
click at [671, 452] on p "Kontynuuj" at bounding box center [661, 450] width 66 height 17
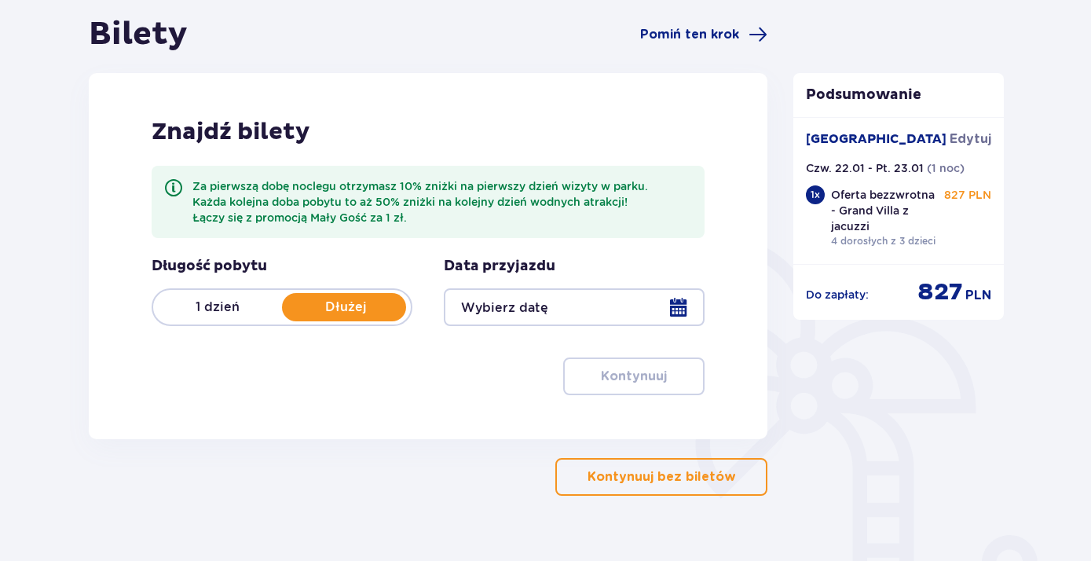
scroll to position [170, 0]
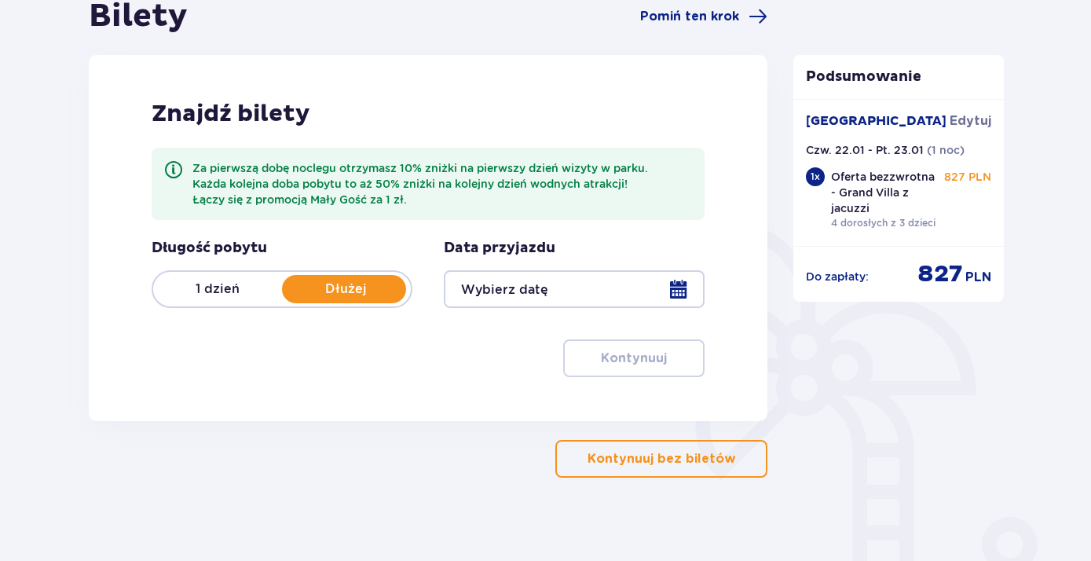
click at [521, 292] on div at bounding box center [574, 289] width 261 height 38
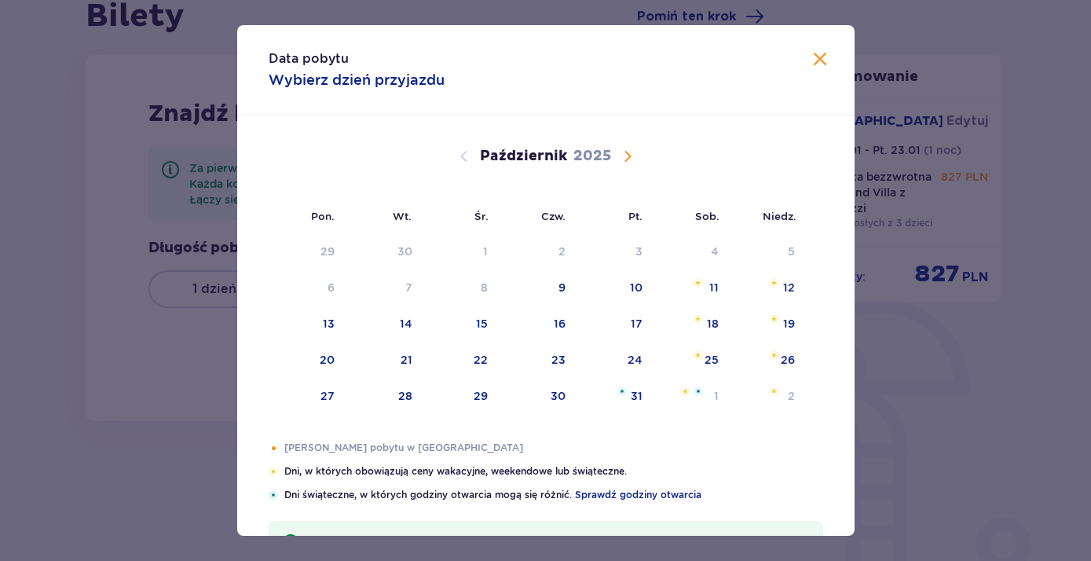
click at [624, 156] on span "Następny miesiąc" at bounding box center [627, 156] width 19 height 19
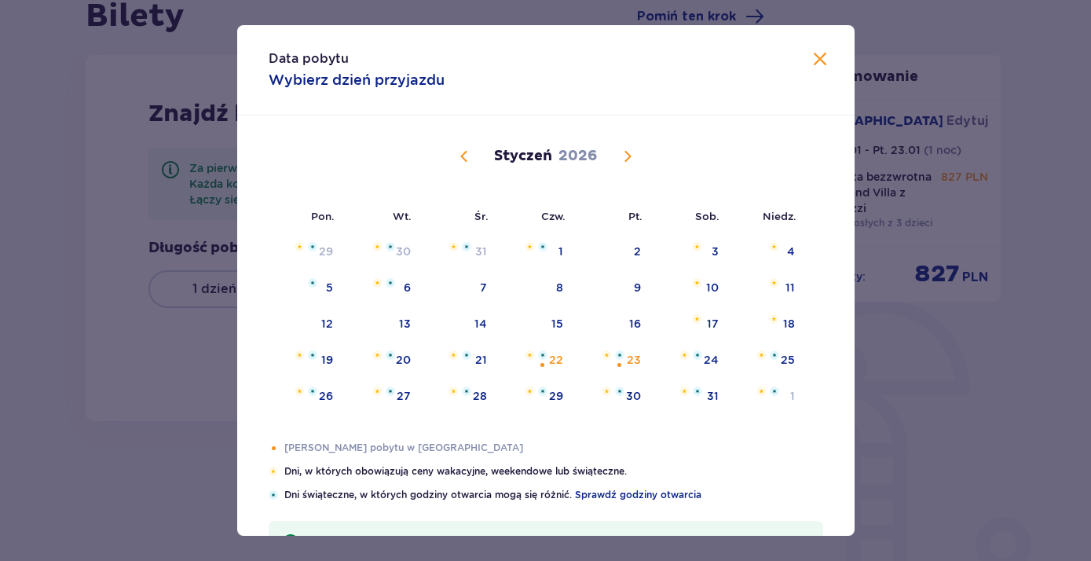
click at [628, 155] on span "Następny miesiąc" at bounding box center [627, 156] width 19 height 19
click at [466, 154] on span "Poprzedni miesiąc" at bounding box center [464, 156] width 19 height 19
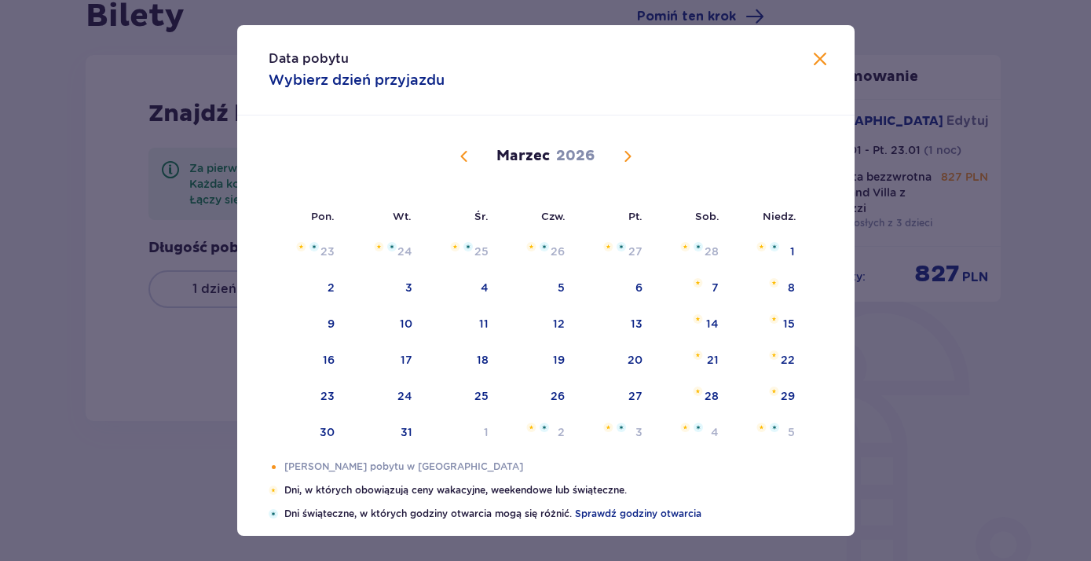
click at [459, 156] on span "Poprzedni miesiąc" at bounding box center [464, 156] width 19 height 19
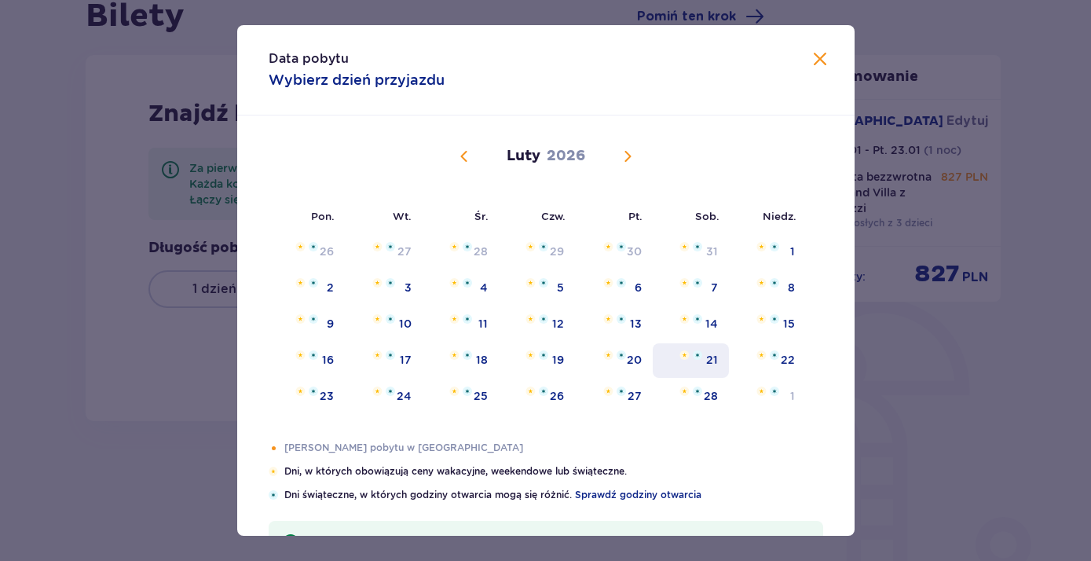
click at [694, 356] on img at bounding box center [697, 354] width 9 height 9
click at [693, 357] on div "Data zaznaczona. sobota, 21 lutego 2026" at bounding box center [690, 354] width 23 height 9
click at [693, 357] on div "Pon. Wt. Śr. Czw. Pt. Sob. Niedz. Styczeń 2026 29 30 31 1 2 3 4 5 6 7 8 9 10 11…" at bounding box center [545, 277] width 617 height 325
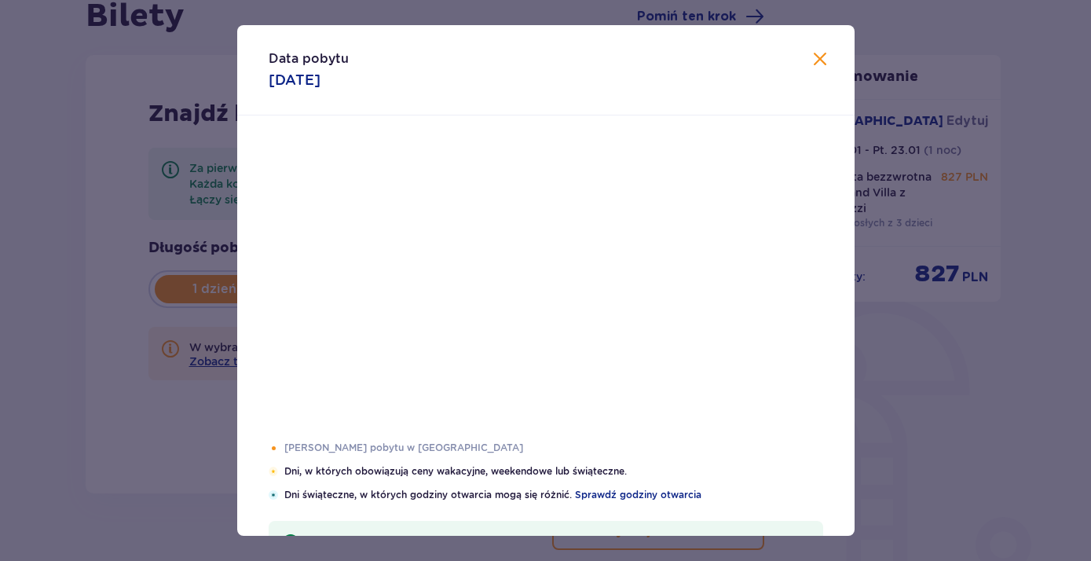
type input "21.02.26"
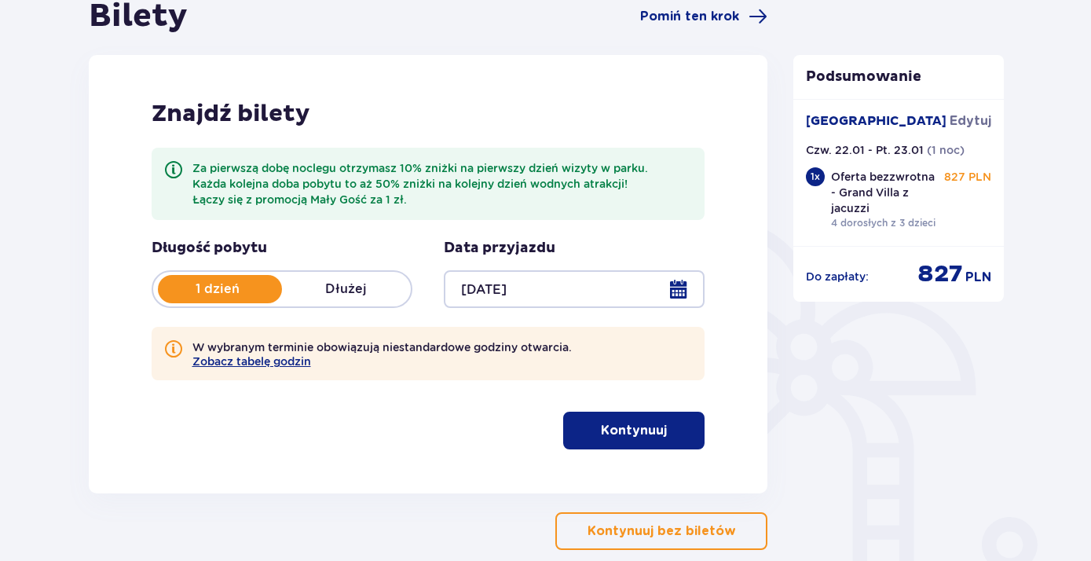
click at [624, 438] on p "Kontynuuj" at bounding box center [634, 430] width 66 height 17
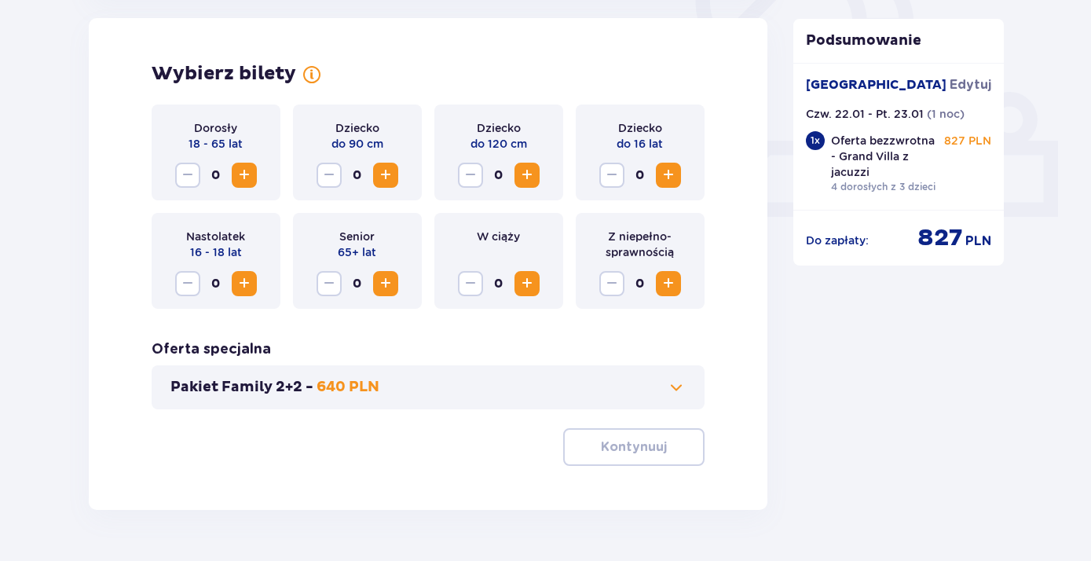
scroll to position [510, 0]
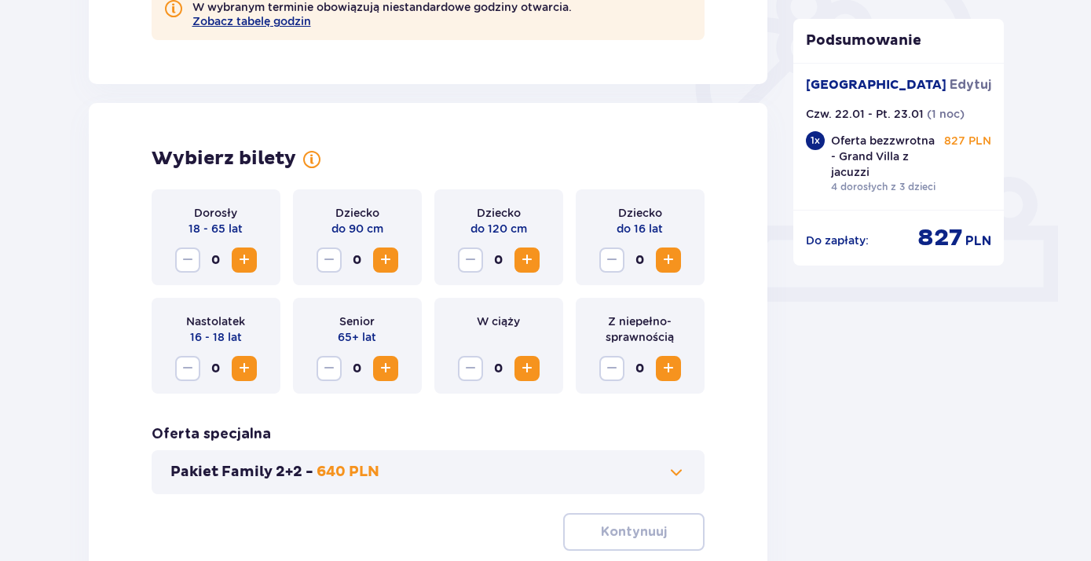
click at [243, 259] on span "Zwiększ" at bounding box center [244, 259] width 19 height 19
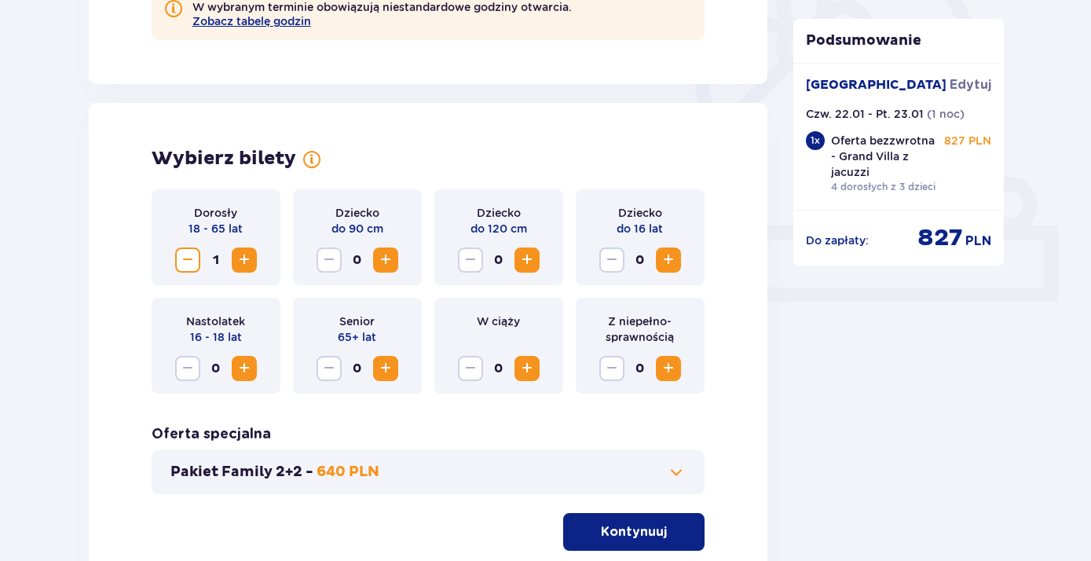
click at [243, 259] on span "Zwiększ" at bounding box center [244, 259] width 19 height 19
click at [386, 258] on span "Zwiększ" at bounding box center [385, 259] width 19 height 19
click at [531, 257] on span "Zwiększ" at bounding box center [526, 259] width 19 height 19
click at [667, 261] on span "Zwiększ" at bounding box center [668, 259] width 19 height 19
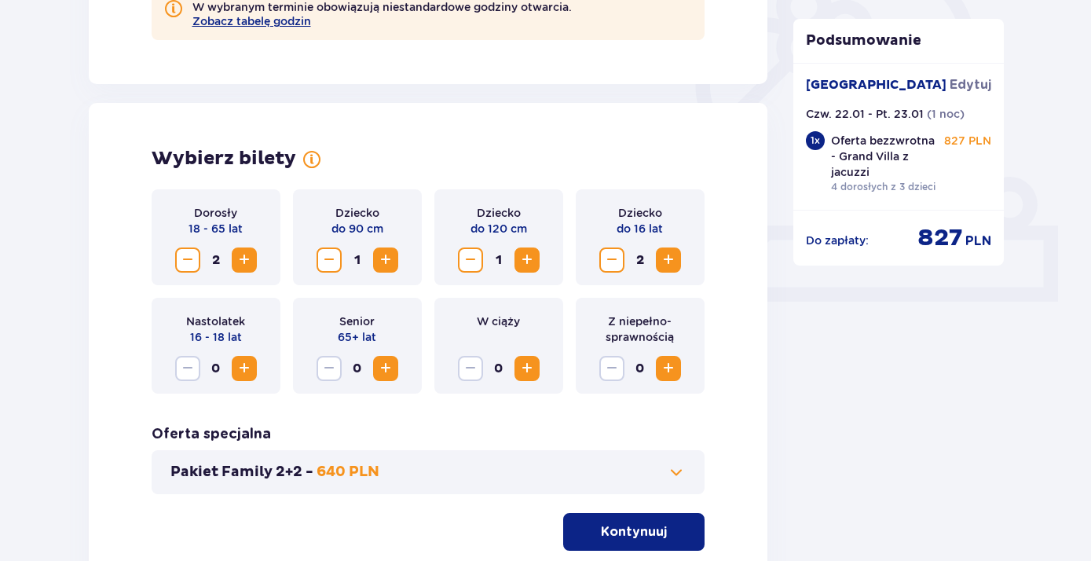
click at [667, 261] on span "Zwiększ" at bounding box center [668, 259] width 19 height 19
click at [613, 263] on span "Zmniejsz" at bounding box center [611, 259] width 19 height 19
click at [245, 370] on span "Zwiększ" at bounding box center [244, 368] width 19 height 19
click at [671, 470] on span at bounding box center [676, 472] width 19 height 19
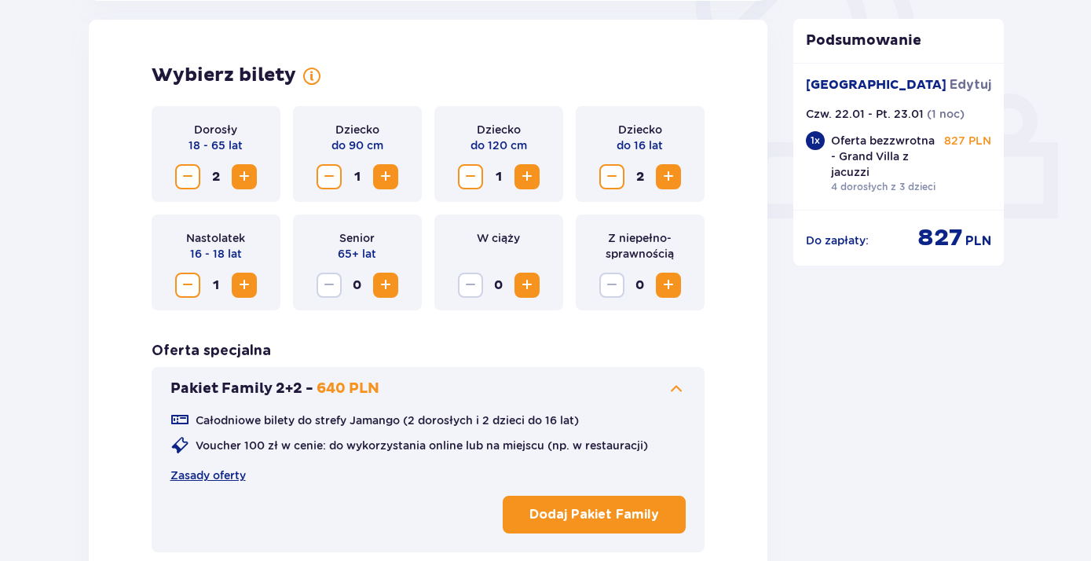
scroll to position [594, 0]
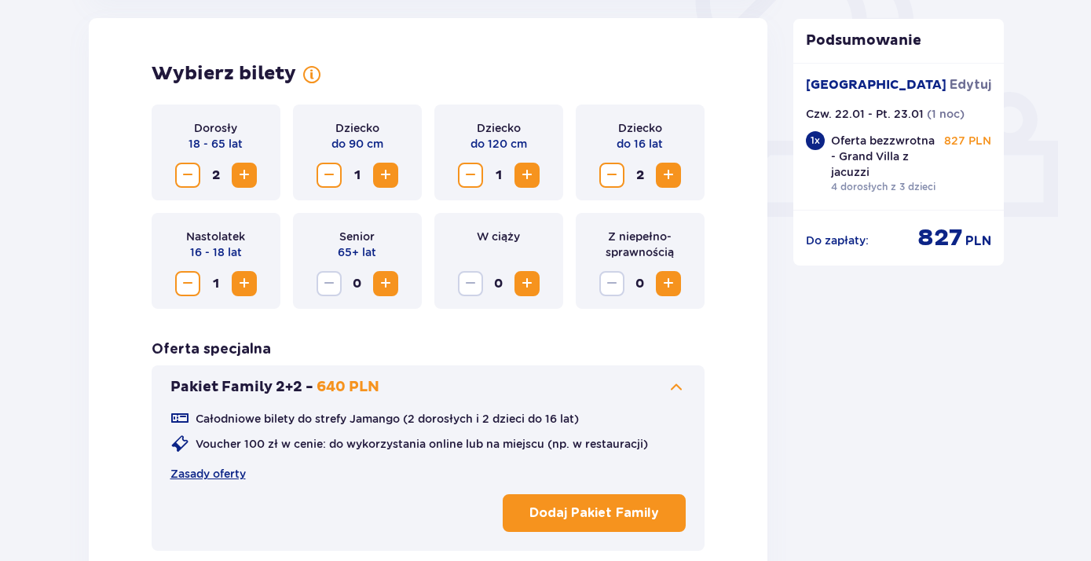
click at [587, 512] on p "Dodaj Pakiet Family" at bounding box center [594, 512] width 130 height 17
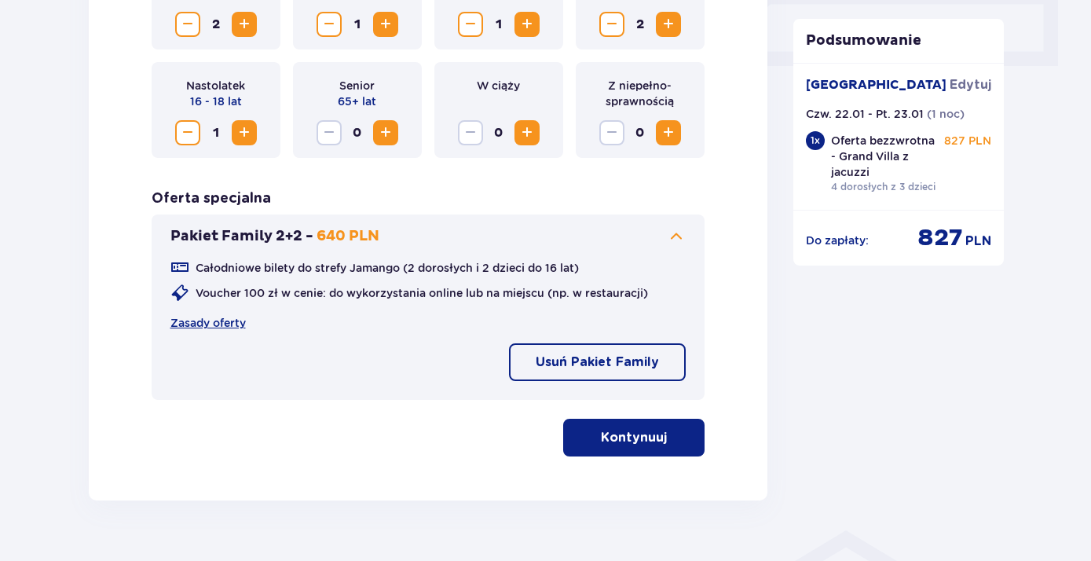
scroll to position [764, 0]
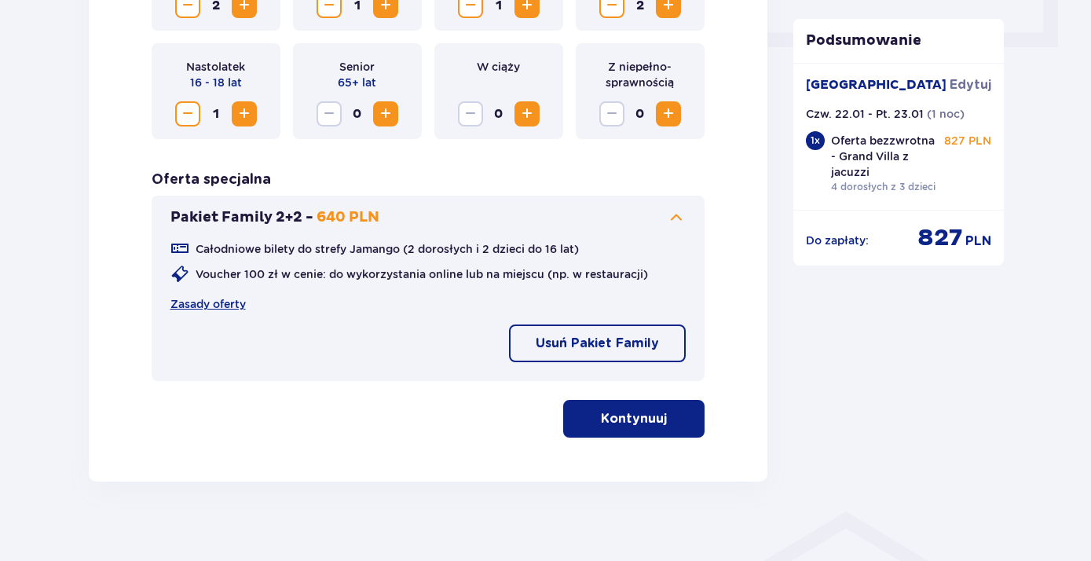
click at [614, 413] on p "Kontynuuj" at bounding box center [634, 418] width 66 height 17
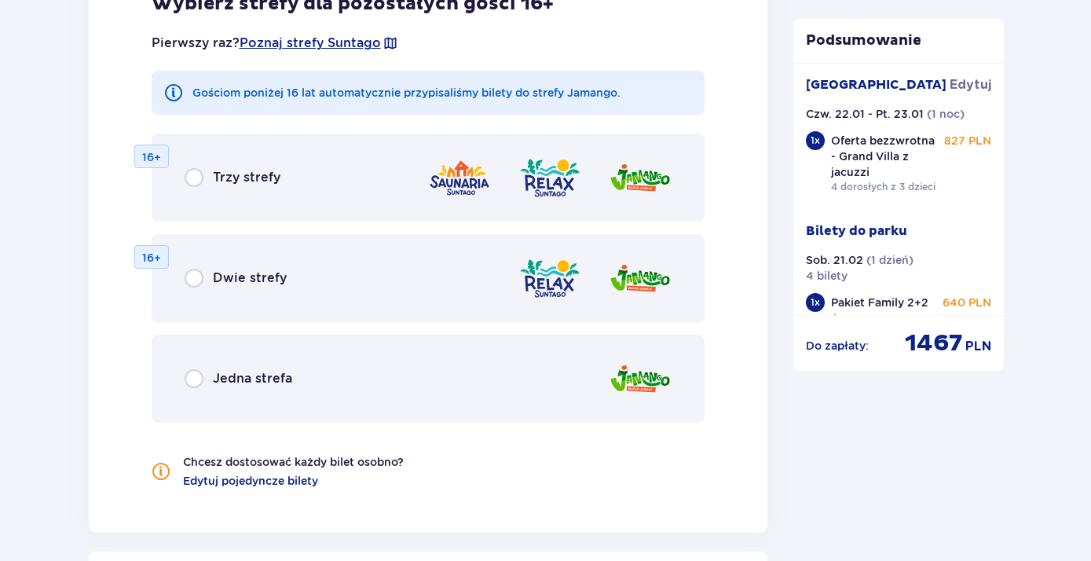
scroll to position [1783, 0]
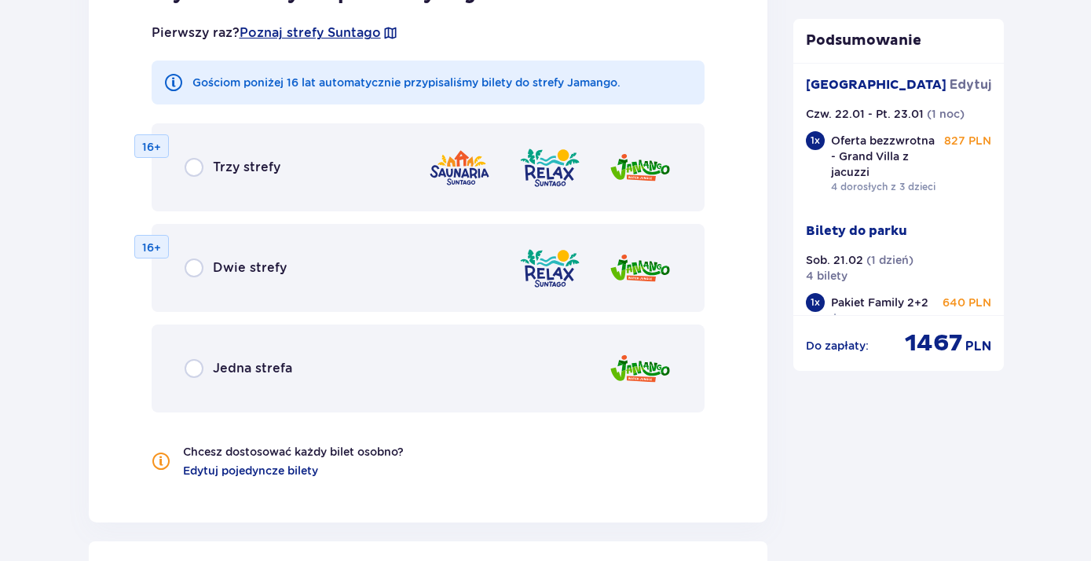
click at [199, 368] on input "radio" at bounding box center [194, 368] width 19 height 19
radio input "true"
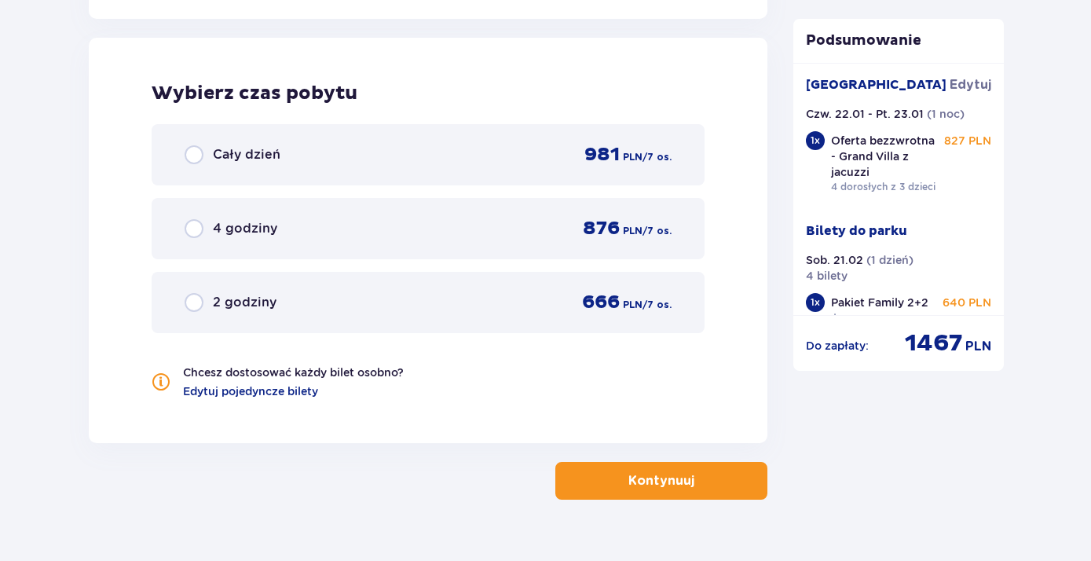
scroll to position [2287, 0]
click at [192, 155] on input "radio" at bounding box center [194, 153] width 19 height 19
radio input "true"
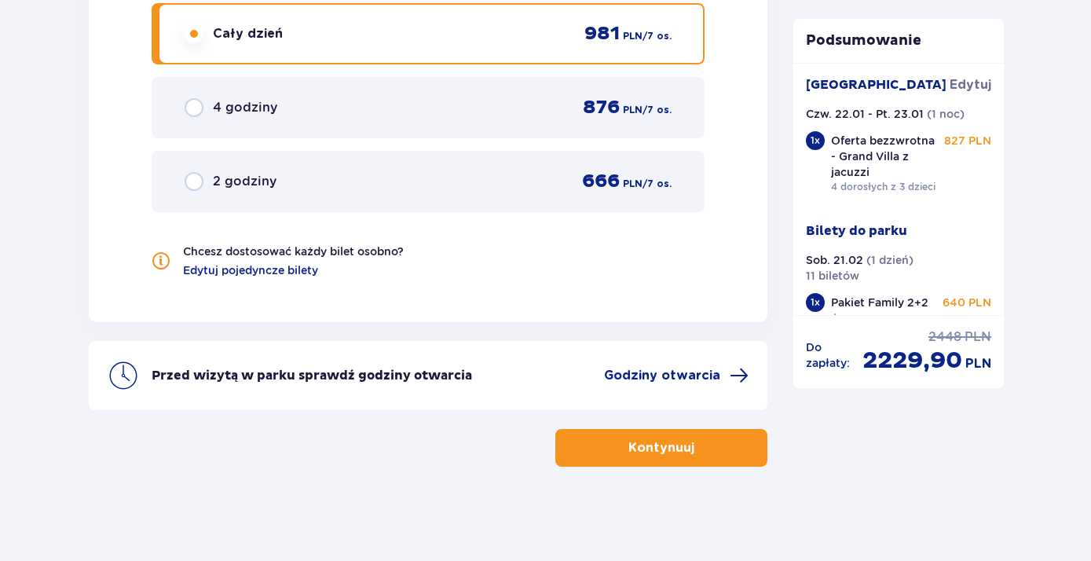
scroll to position [2154, 0]
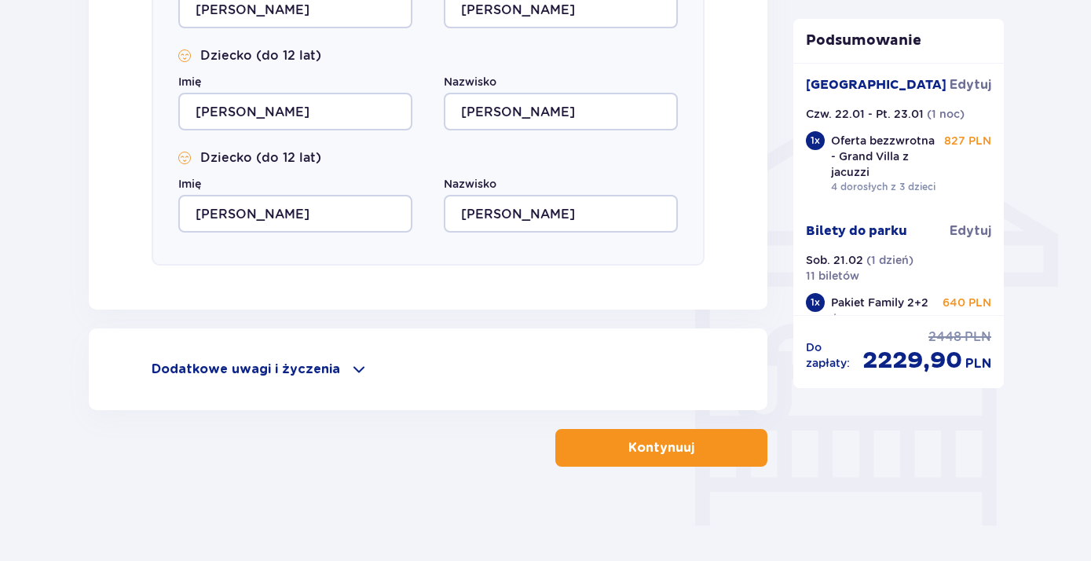
scroll to position [1168, 0]
click at [640, 453] on p "Kontynuuj" at bounding box center [661, 447] width 66 height 17
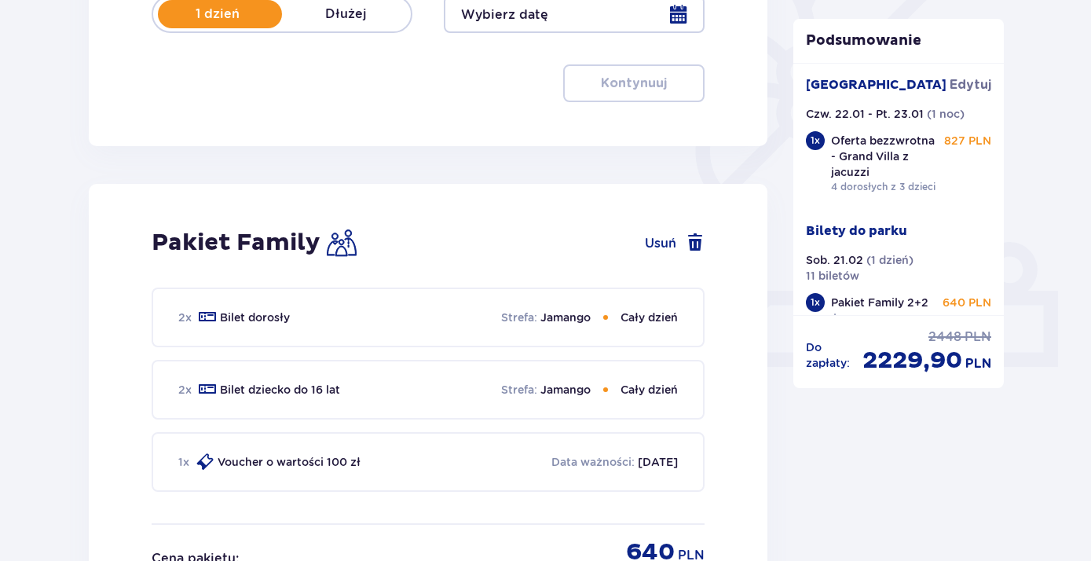
type input "21.02.26"
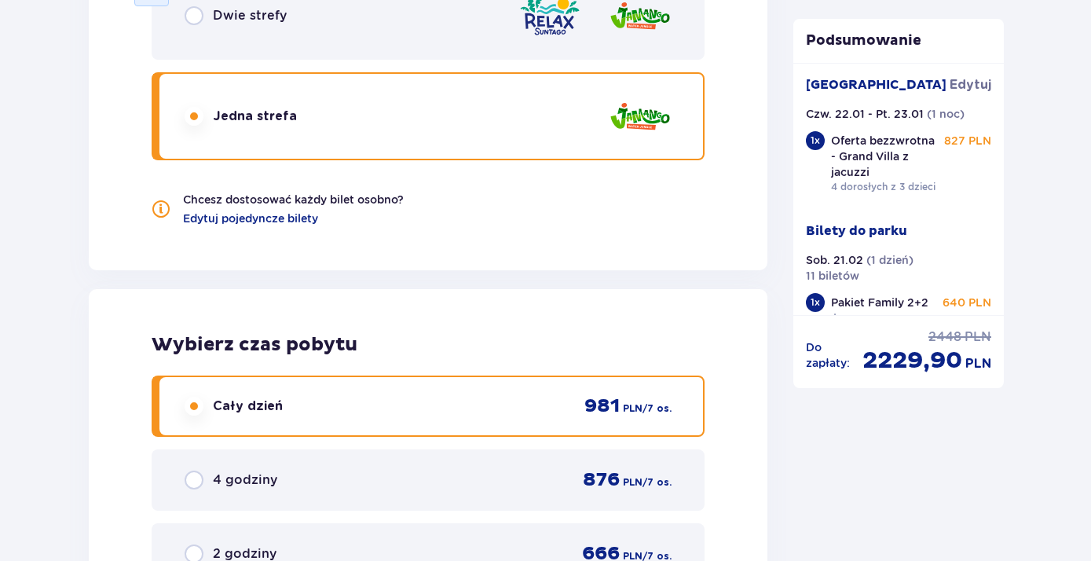
scroll to position [2375, 0]
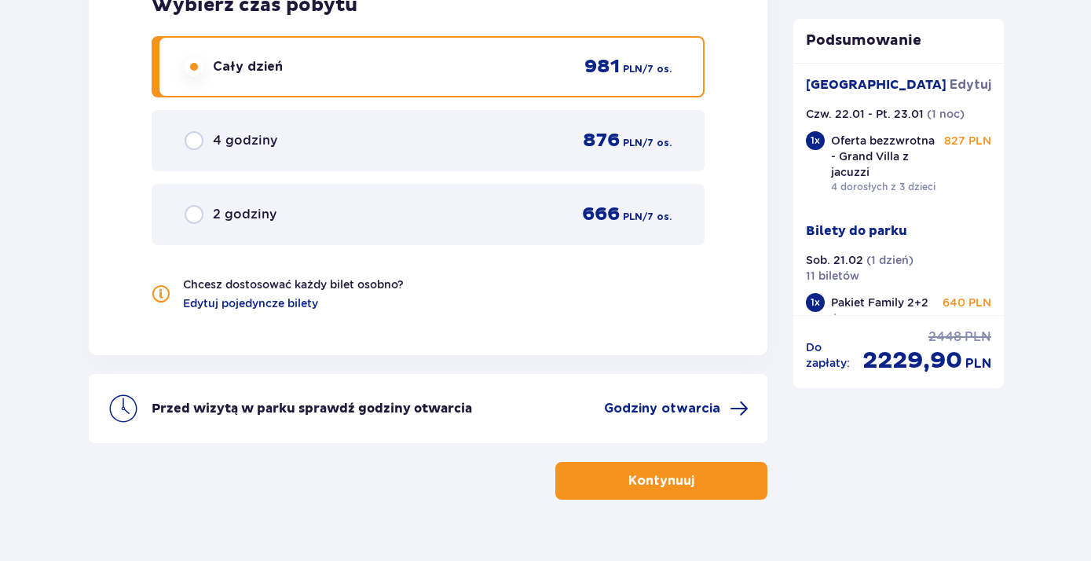
click at [591, 479] on button "Kontynuuj" at bounding box center [661, 481] width 212 height 38
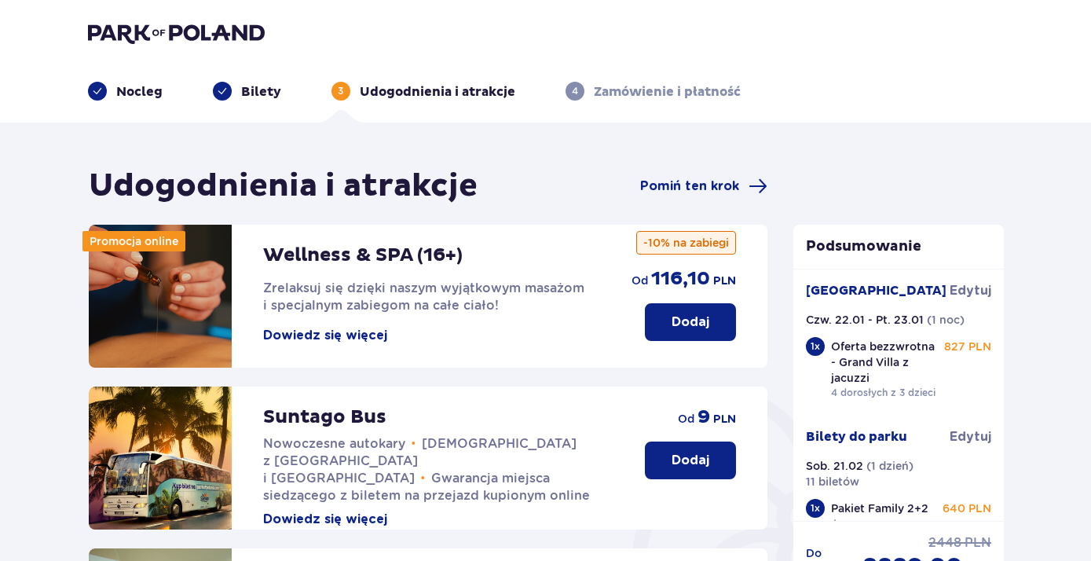
scroll to position [92, 0]
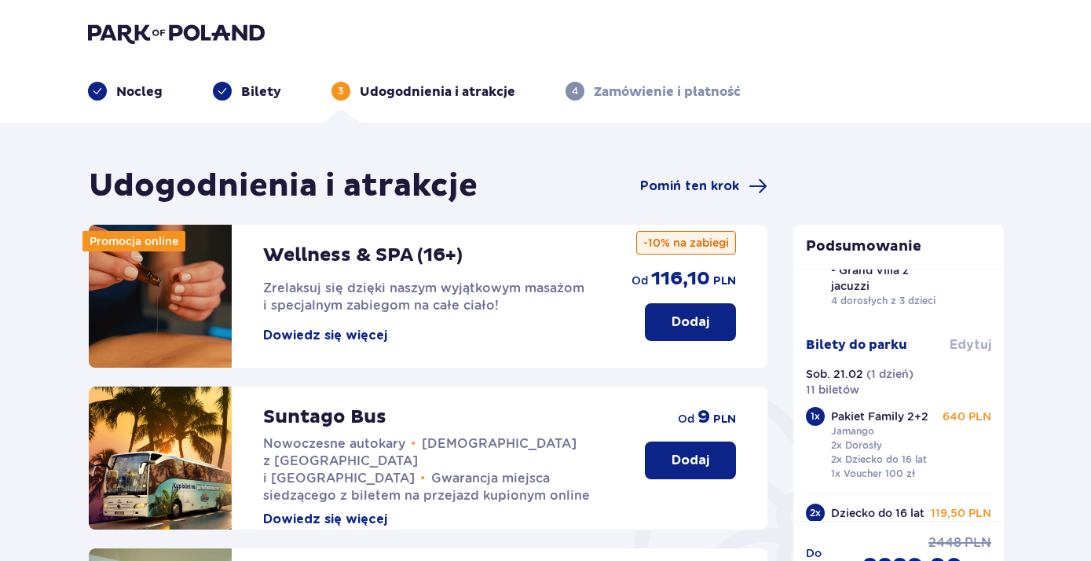
click at [964, 344] on span "Edytuj" at bounding box center [970, 344] width 42 height 17
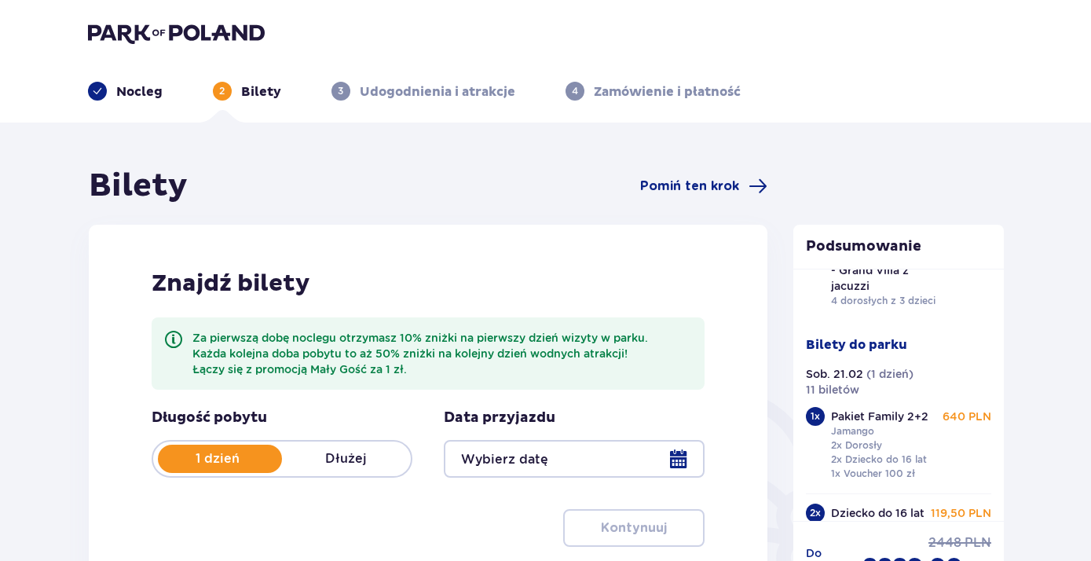
type input "21.02.26"
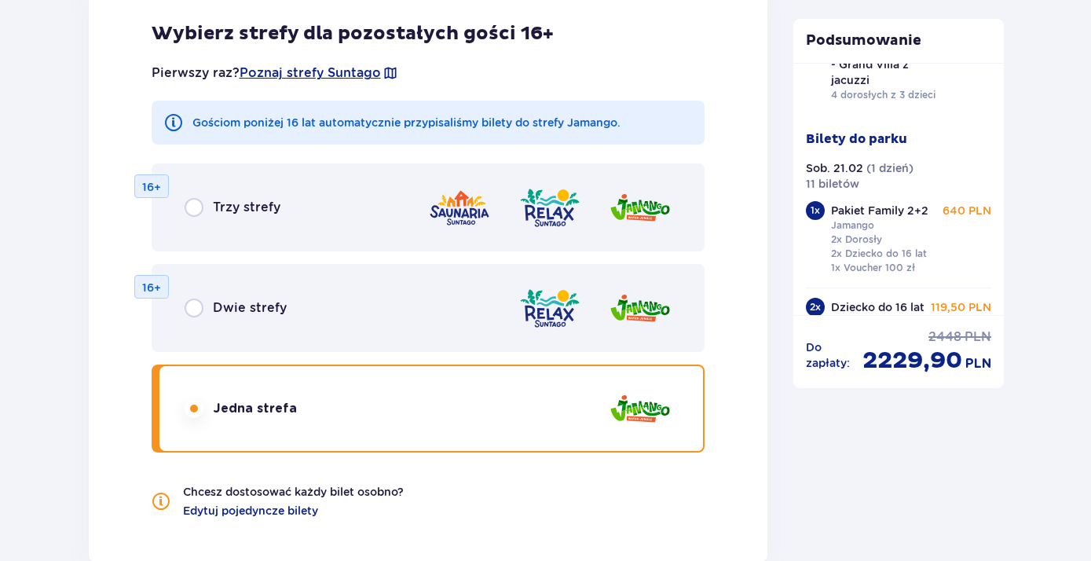
scroll to position [1781, 0]
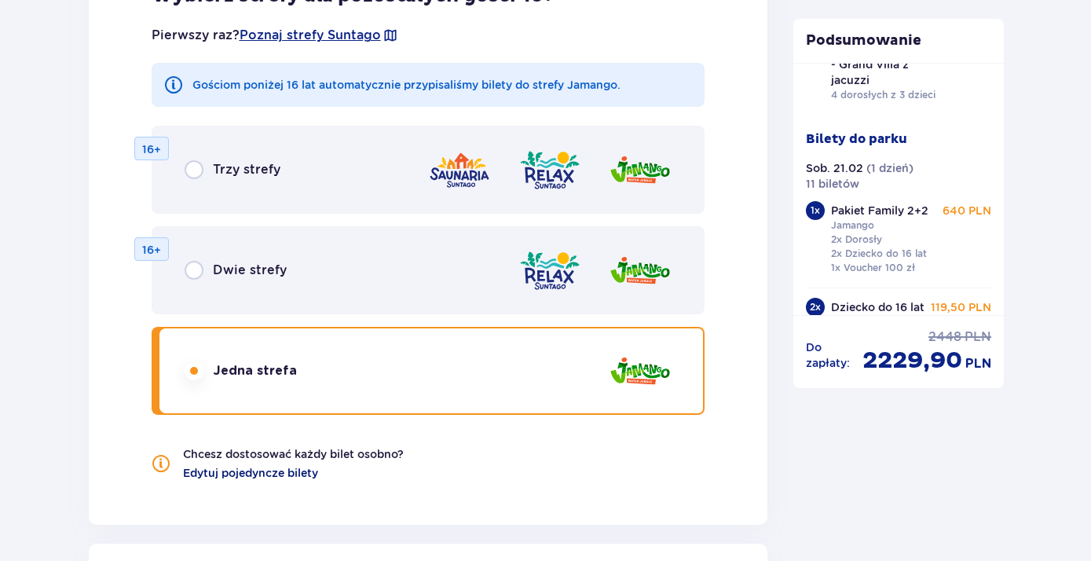
click at [296, 475] on span "Edytuj pojedyncze bilety" at bounding box center [250, 473] width 135 height 16
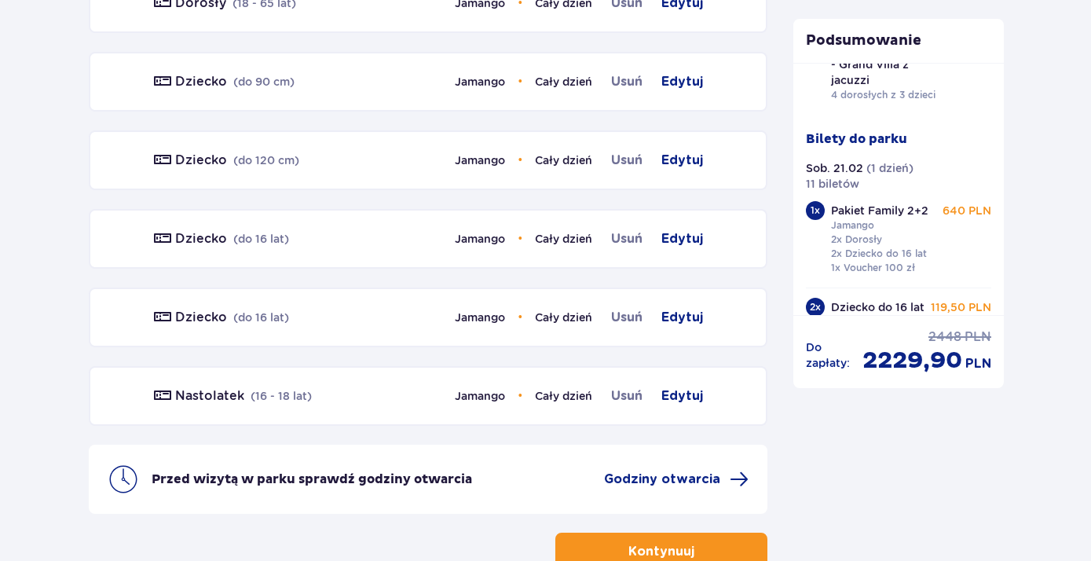
scroll to position [1871, 0]
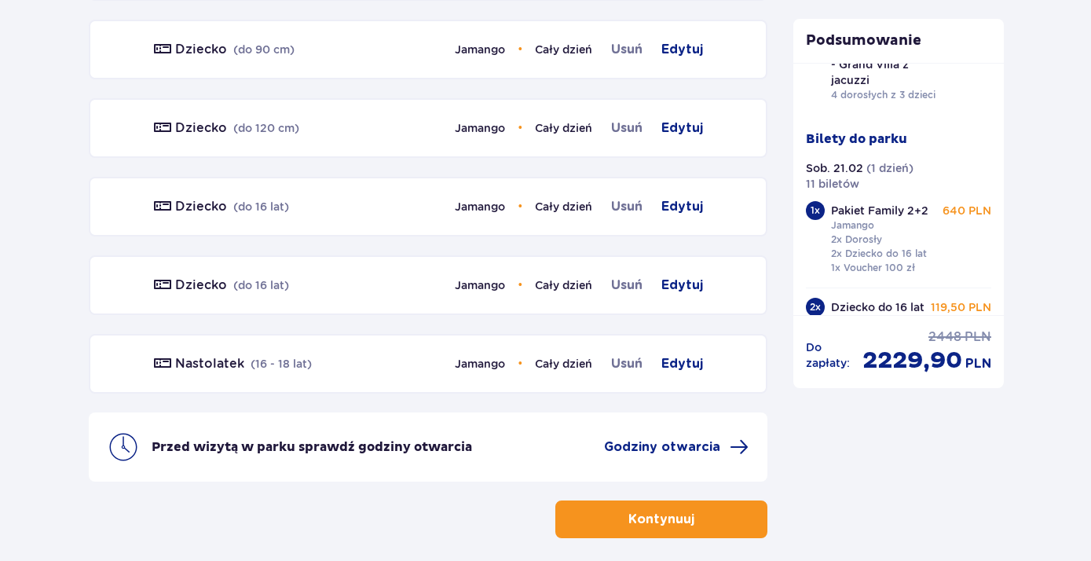
click at [634, 517] on p "Kontynuuj" at bounding box center [661, 518] width 66 height 17
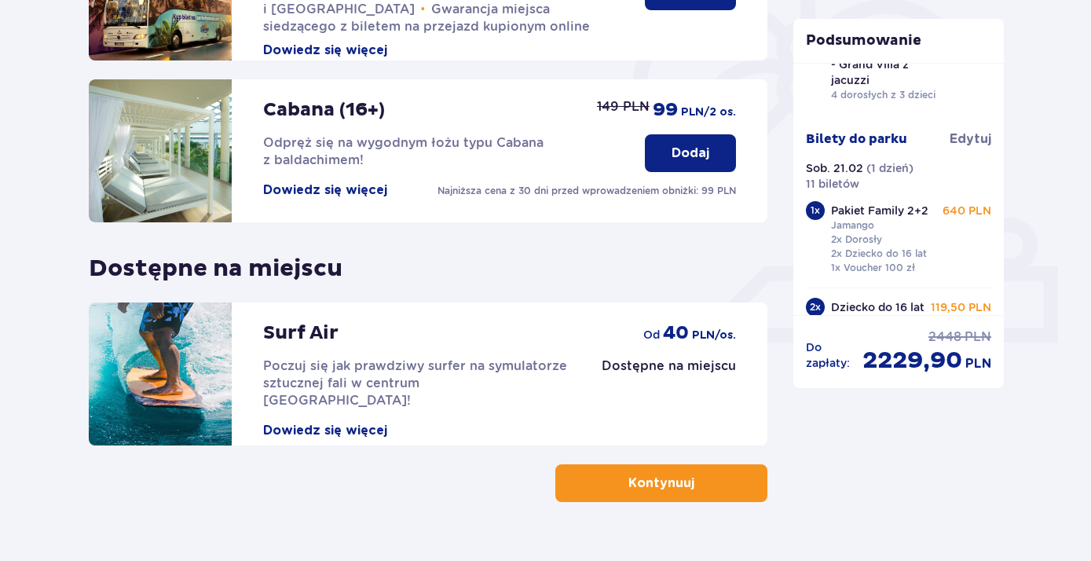
scroll to position [504, 0]
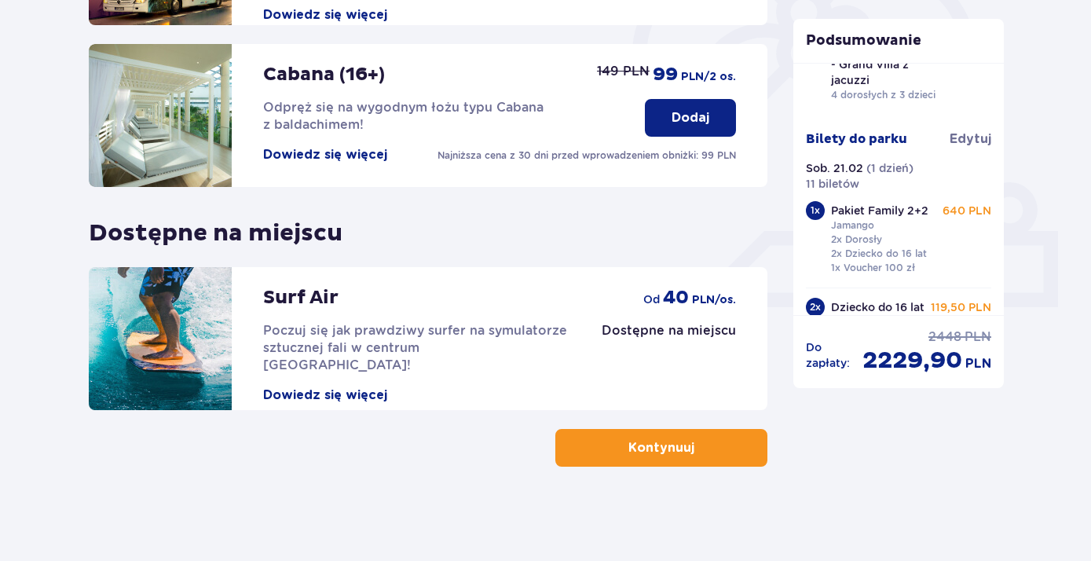
click at [640, 455] on p "Kontynuuj" at bounding box center [661, 447] width 66 height 17
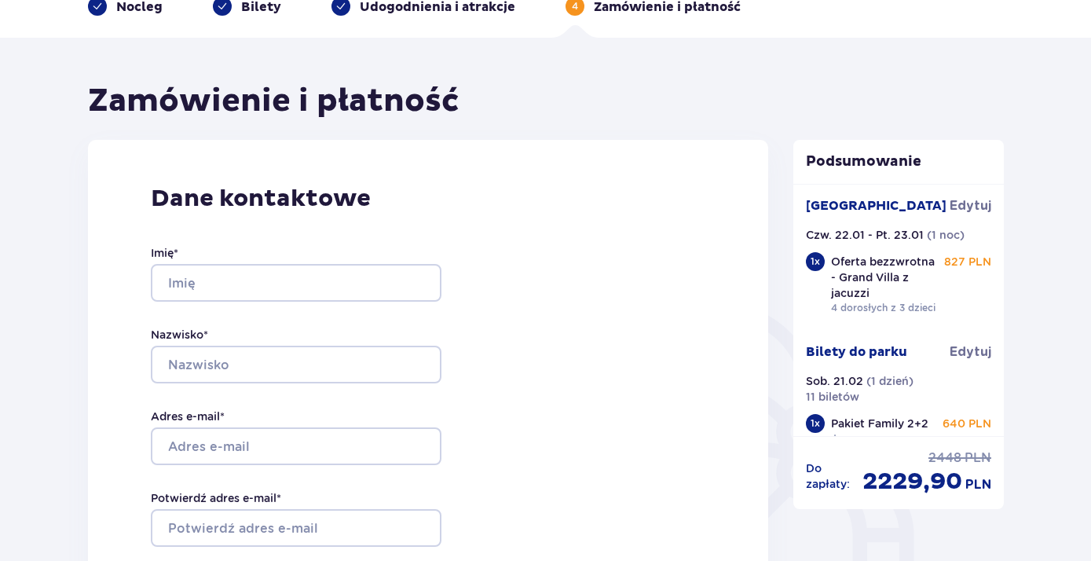
scroll to position [170, 0]
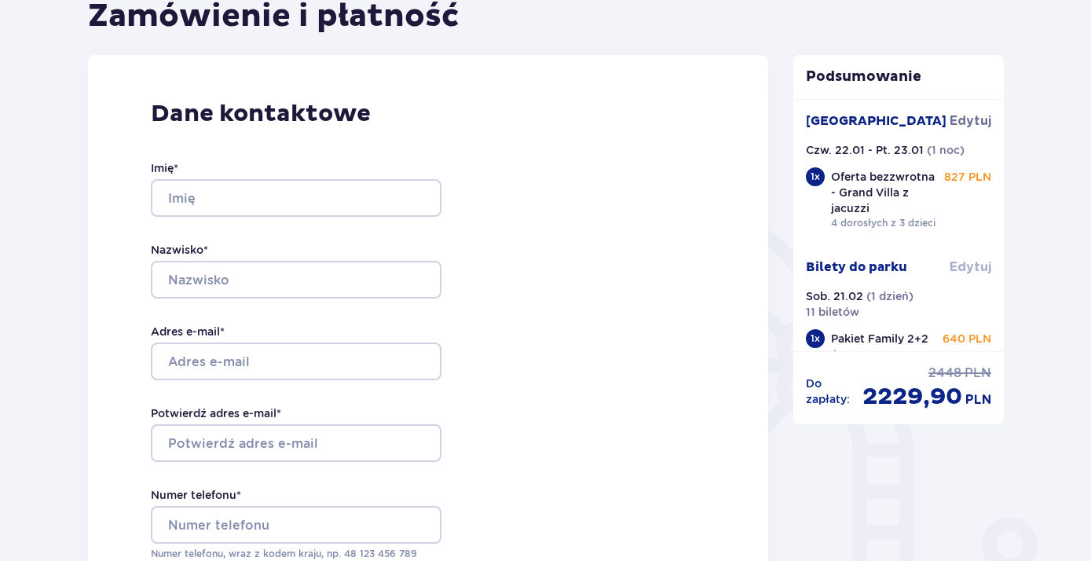
click at [976, 265] on span "Edytuj" at bounding box center [970, 266] width 42 height 17
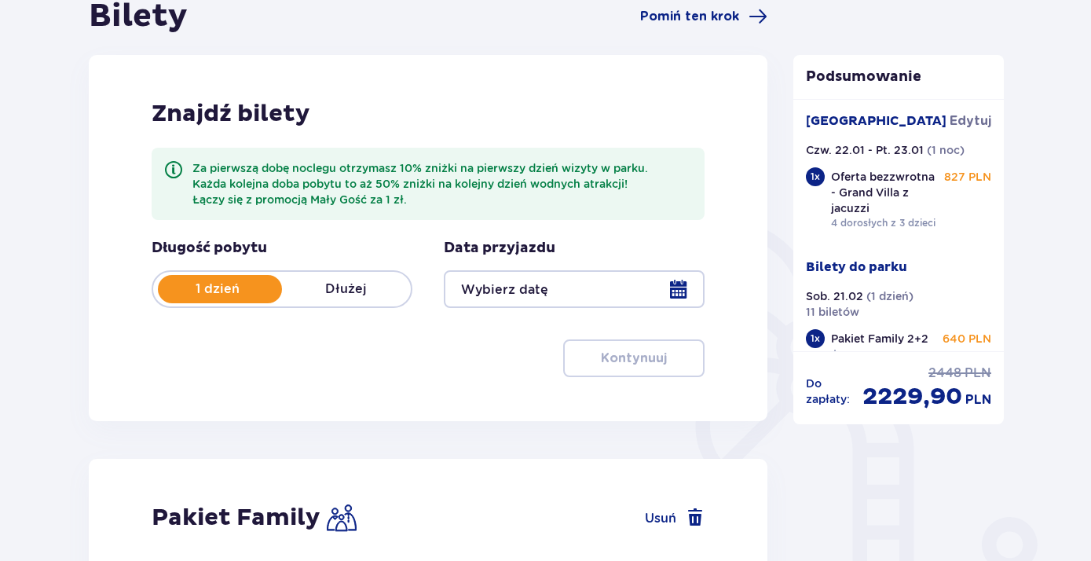
type input "21.02.26"
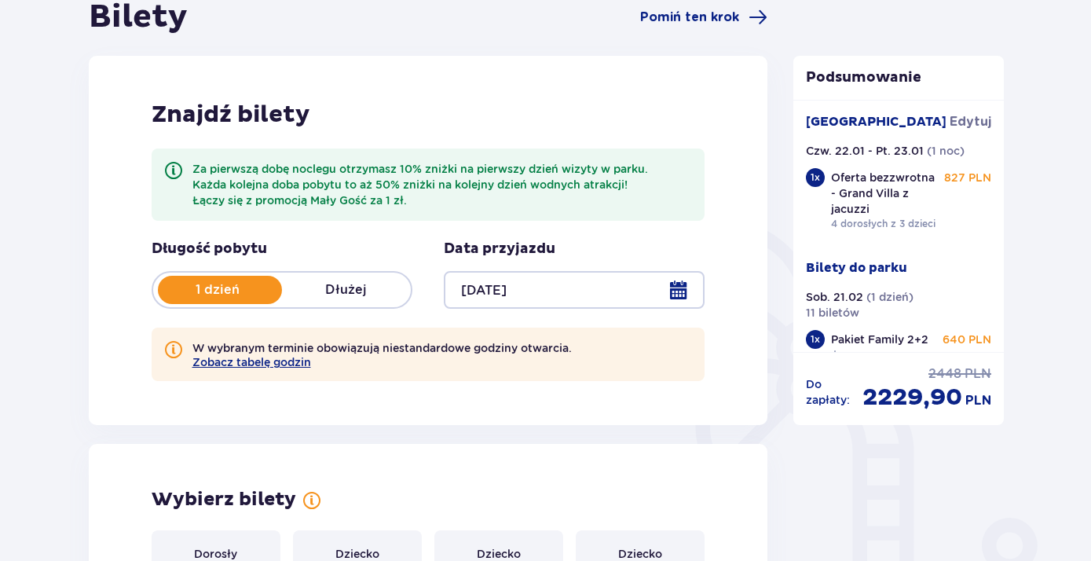
scroll to position [170, 0]
click at [967, 123] on span "Edytuj" at bounding box center [970, 120] width 42 height 17
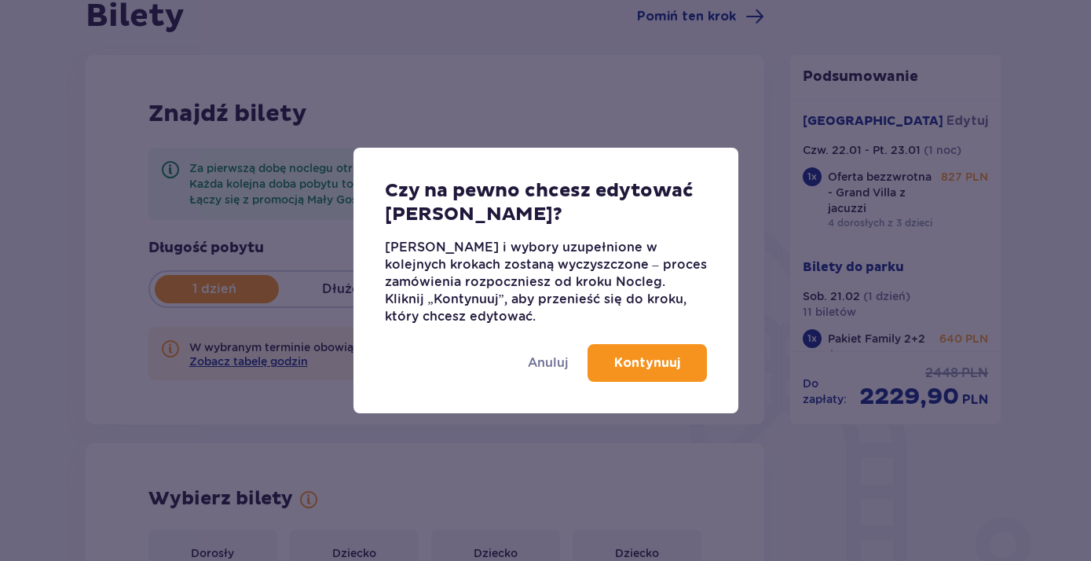
click at [636, 368] on p "Kontynuuj" at bounding box center [647, 362] width 66 height 17
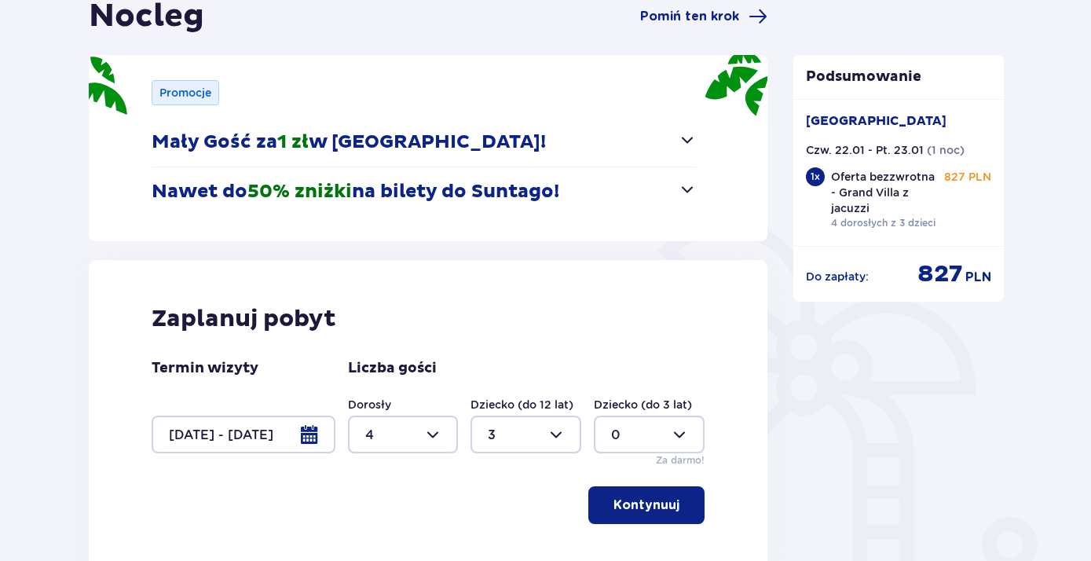
scroll to position [254, 0]
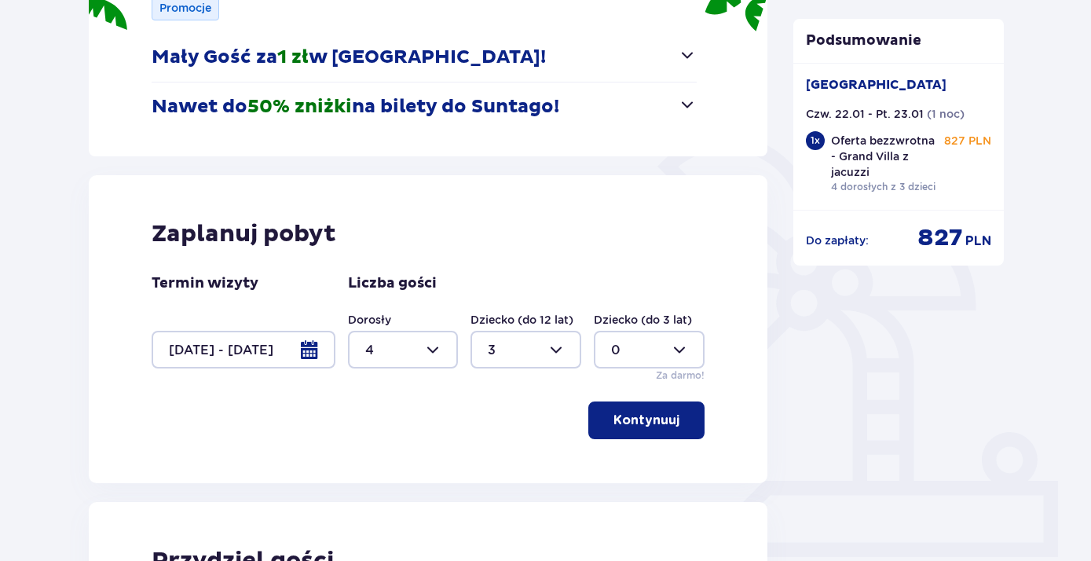
drag, startPoint x: 636, startPoint y: 412, endPoint x: 634, endPoint y: 400, distance: 11.9
click at [638, 412] on p "Kontynuuj" at bounding box center [646, 419] width 66 height 17
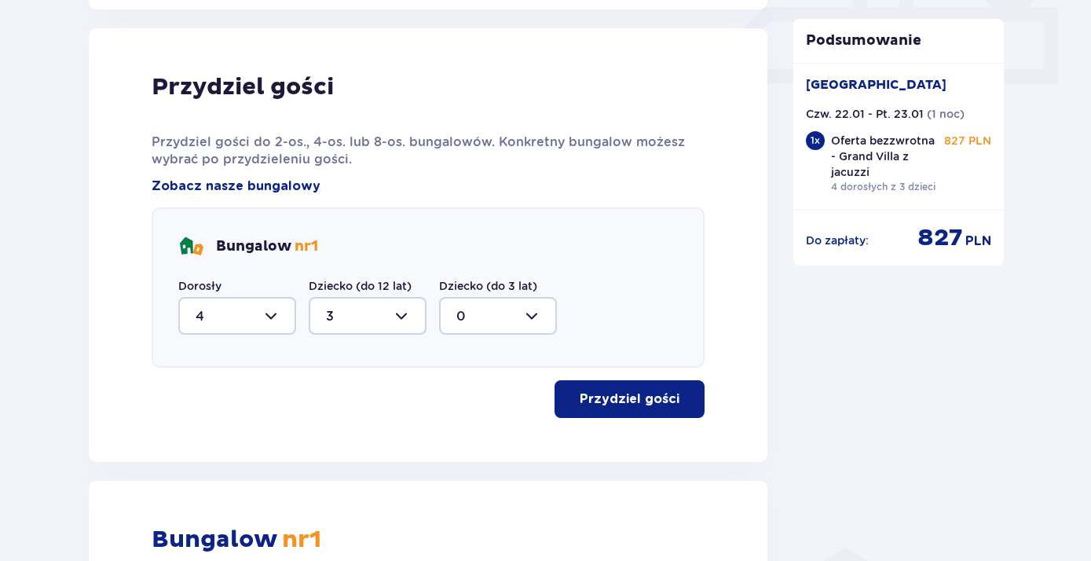
scroll to position [737, 0]
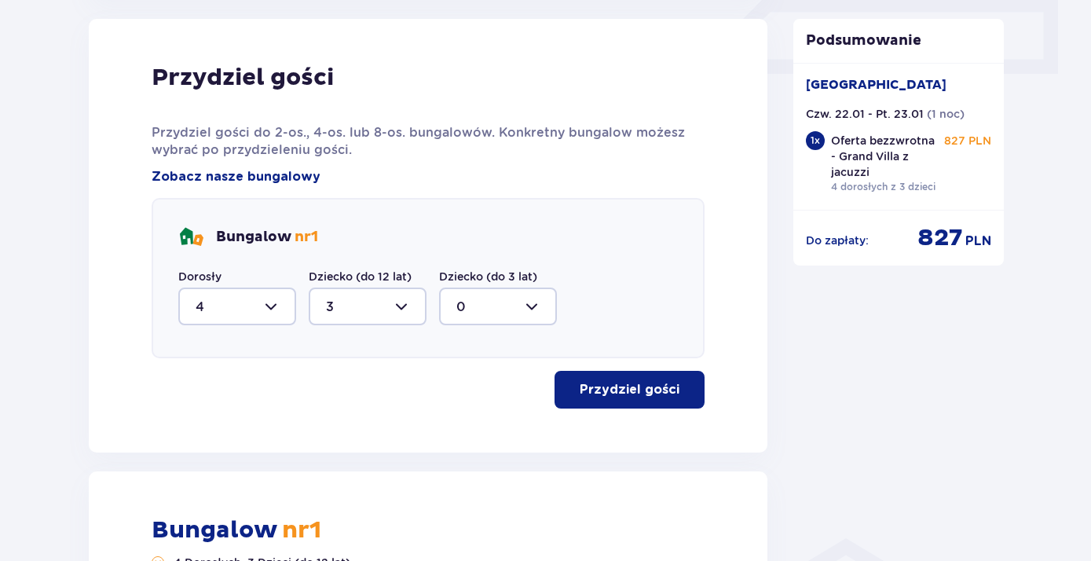
click at [606, 390] on p "Przydziel gości" at bounding box center [630, 389] width 100 height 17
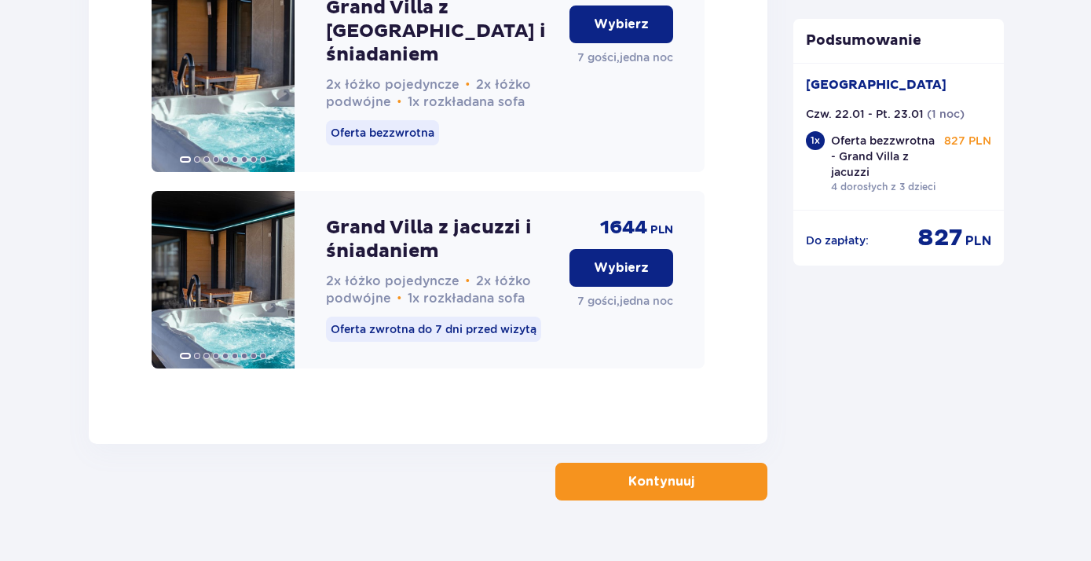
scroll to position [2668, 0]
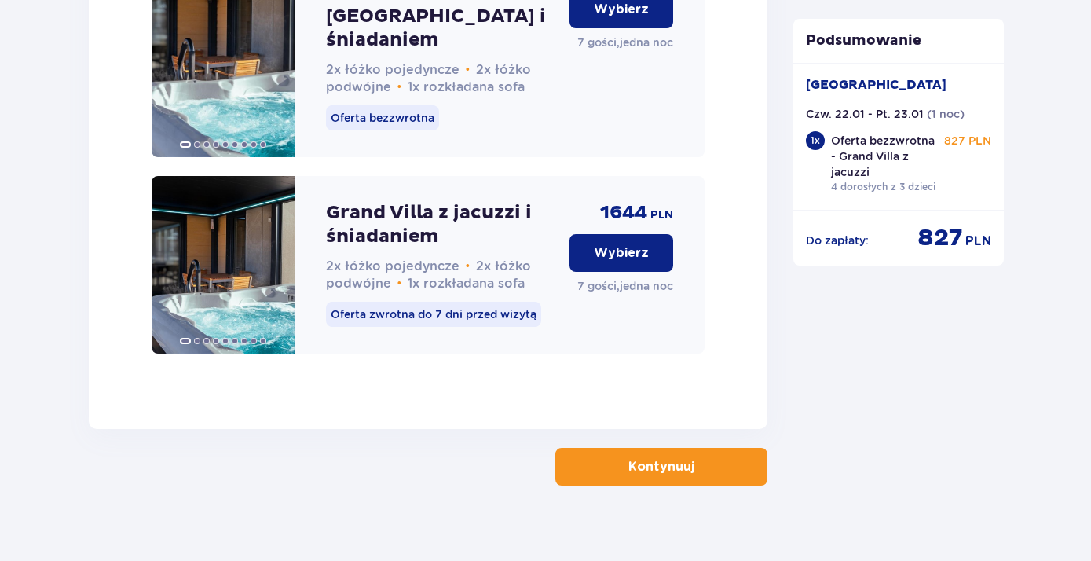
click at [669, 458] on p "Kontynuuj" at bounding box center [661, 466] width 66 height 17
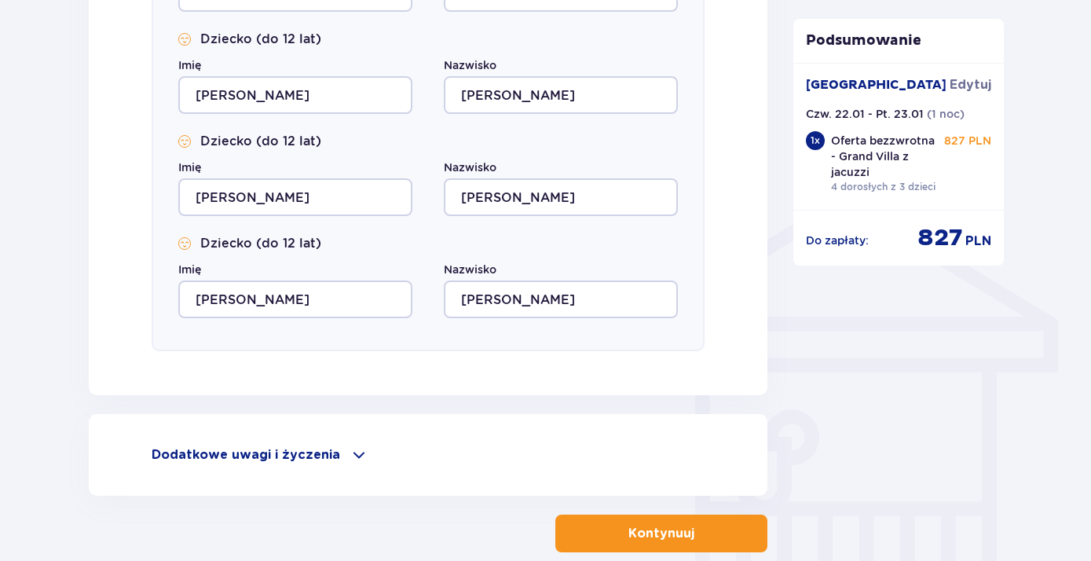
scroll to position [1103, 0]
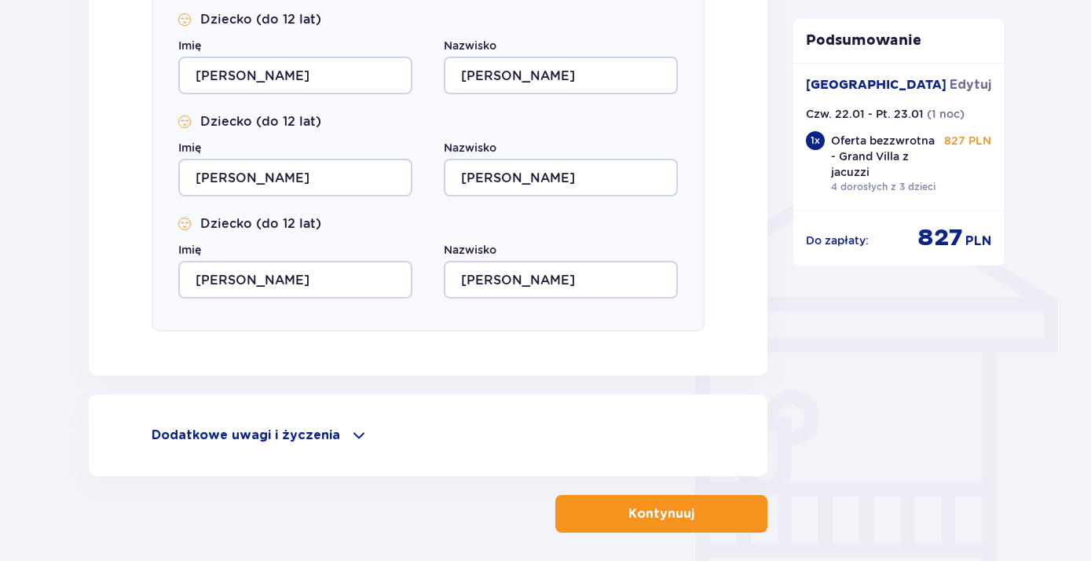
click at [350, 438] on span at bounding box center [358, 435] width 19 height 19
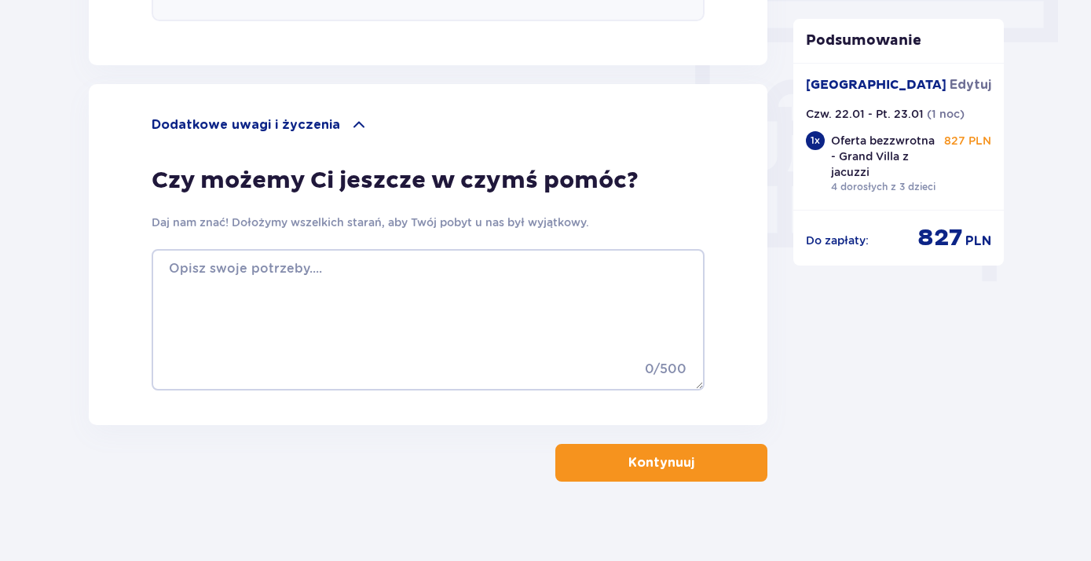
scroll to position [1424, 0]
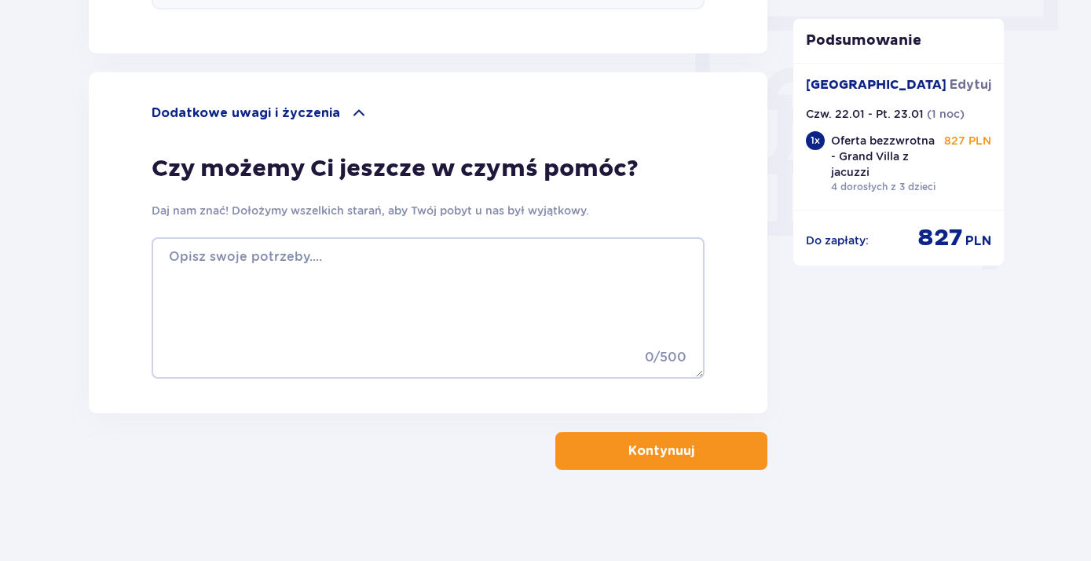
click at [665, 444] on p "Kontynuuj" at bounding box center [661, 450] width 66 height 17
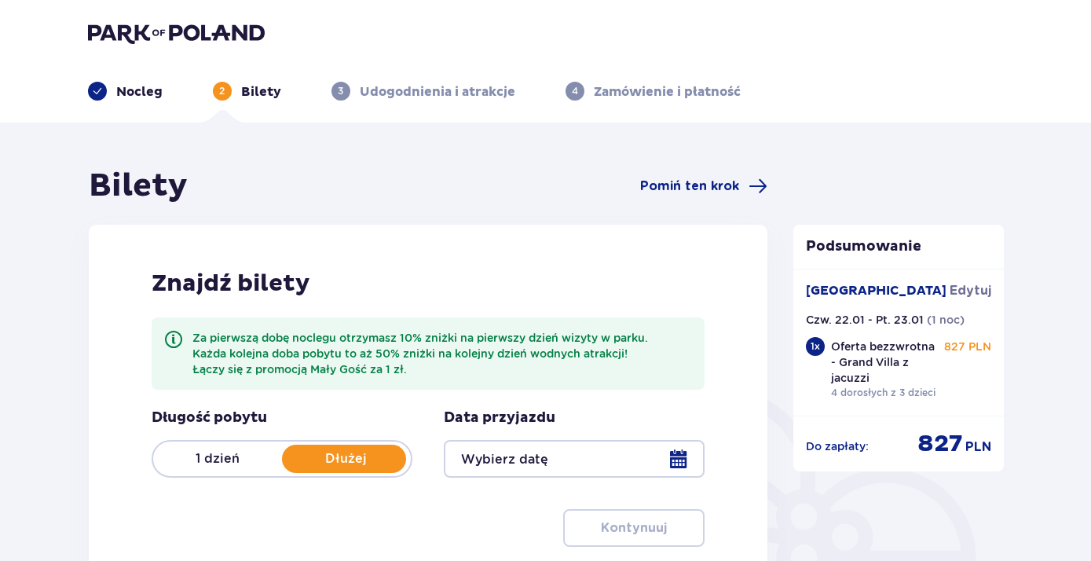
click at [491, 471] on div at bounding box center [574, 459] width 261 height 38
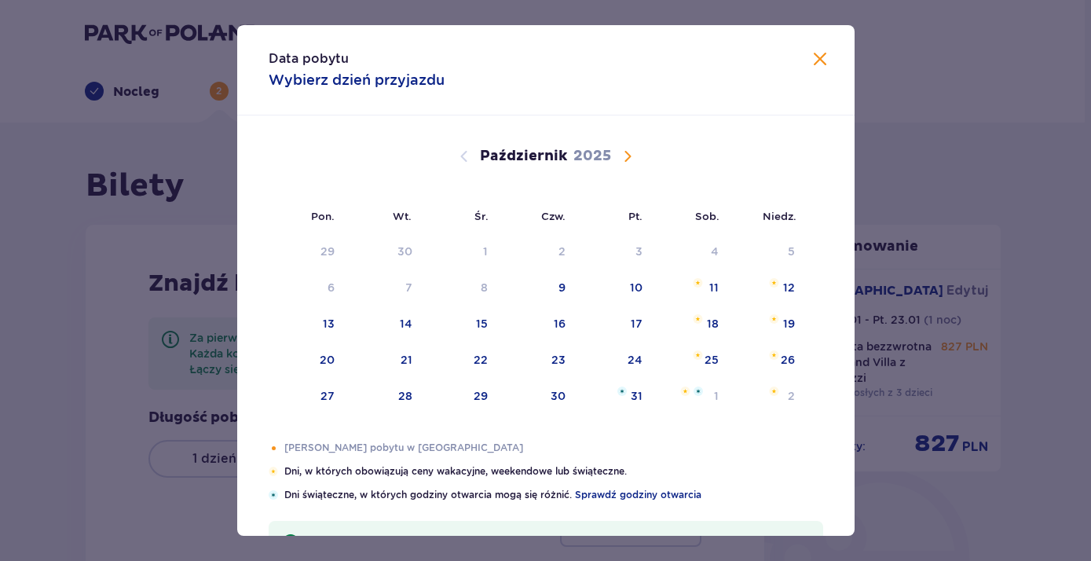
click at [624, 156] on span "Następny miesiąc" at bounding box center [627, 156] width 19 height 19
click at [631, 157] on span "Następny miesiąc" at bounding box center [627, 156] width 19 height 19
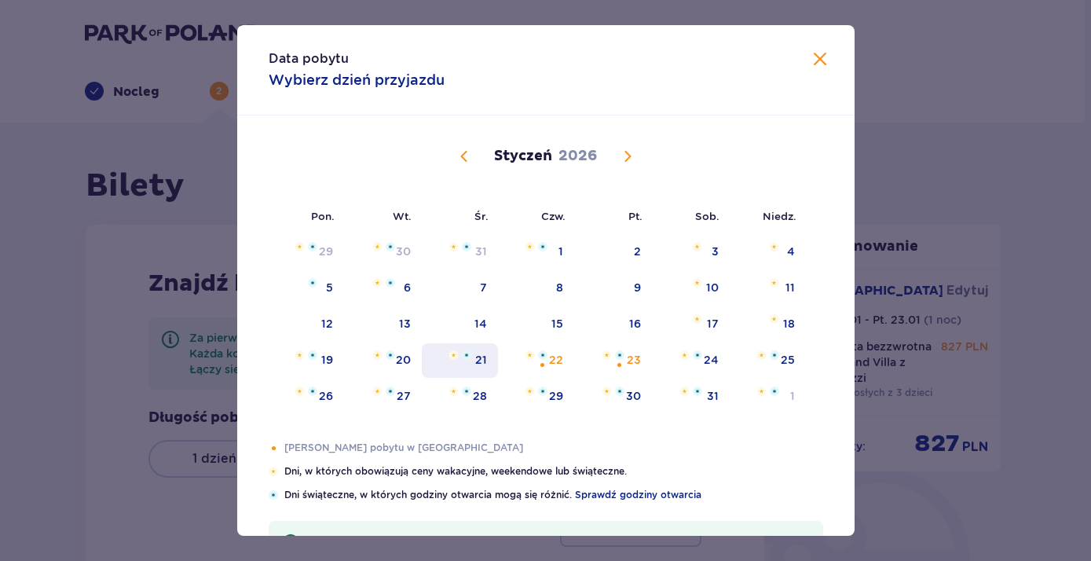
click at [485, 364] on div "21" at bounding box center [481, 360] width 12 height 16
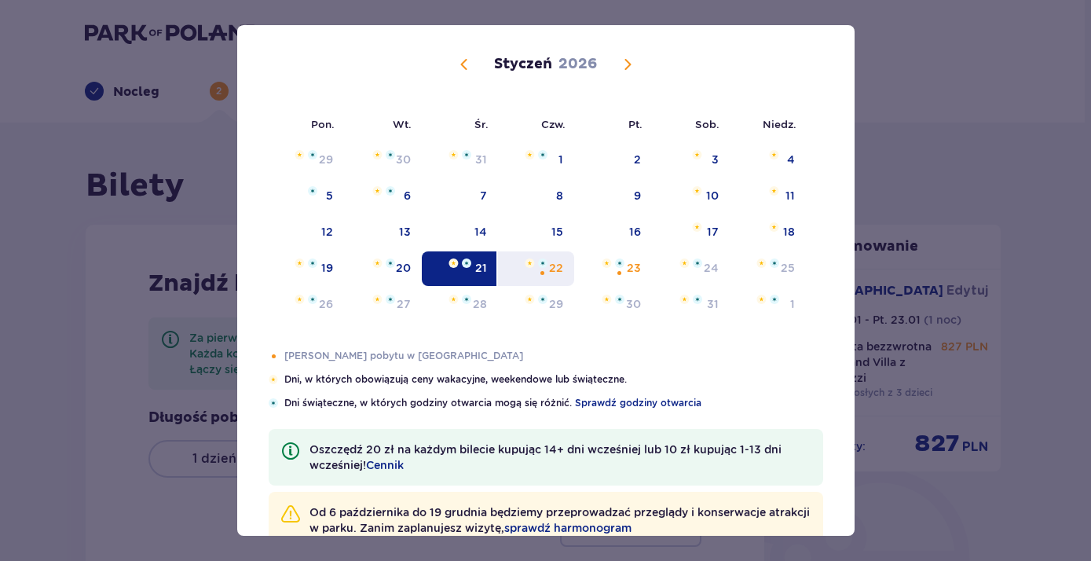
click at [550, 266] on div "22" at bounding box center [536, 268] width 76 height 35
type input "21.01.26 - 22.01.26"
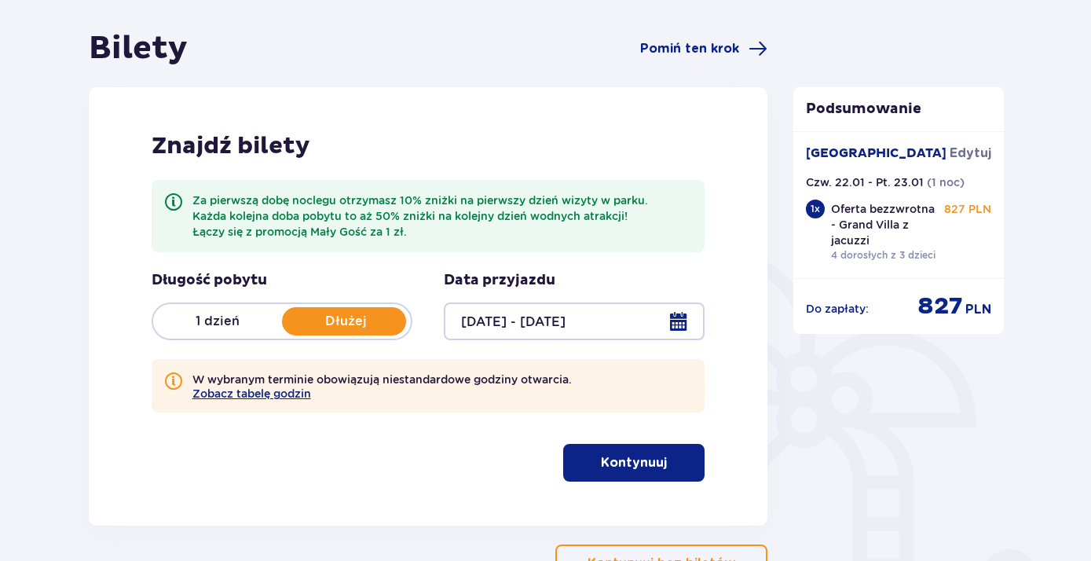
scroll to position [170, 0]
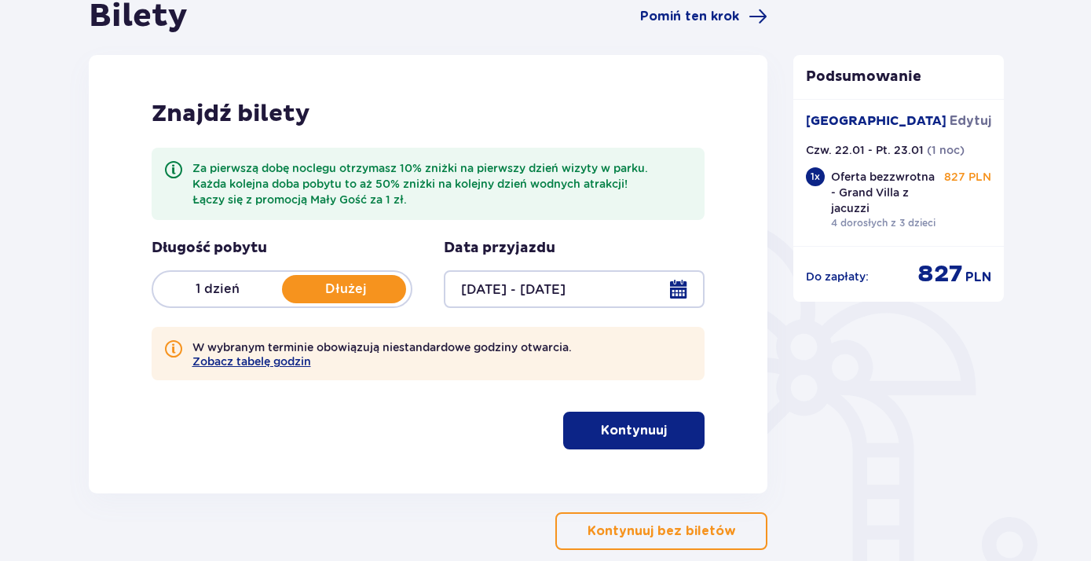
click at [618, 447] on button "Kontynuuj" at bounding box center [633, 430] width 141 height 38
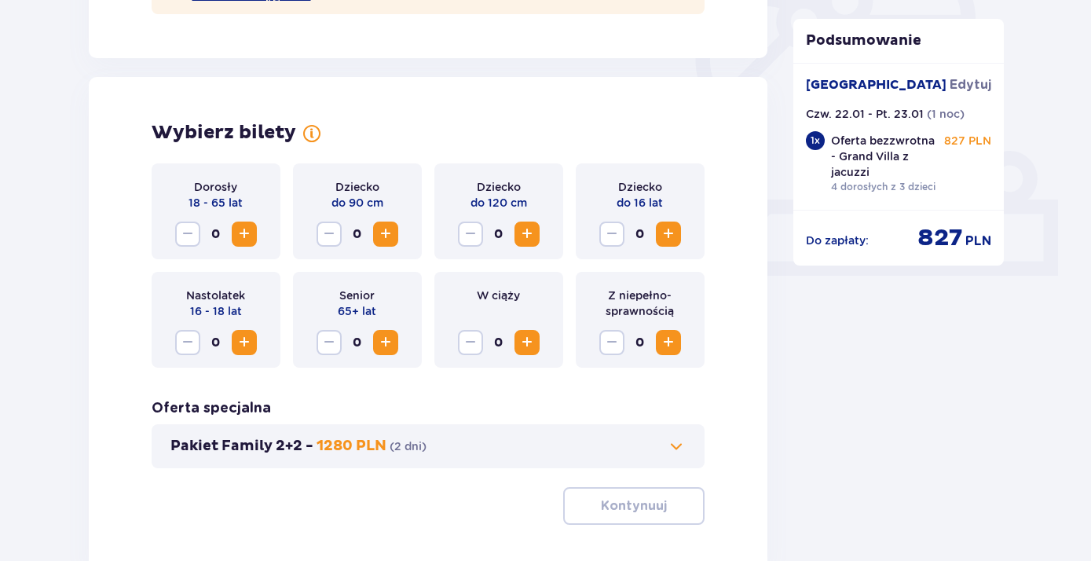
scroll to position [510, 0]
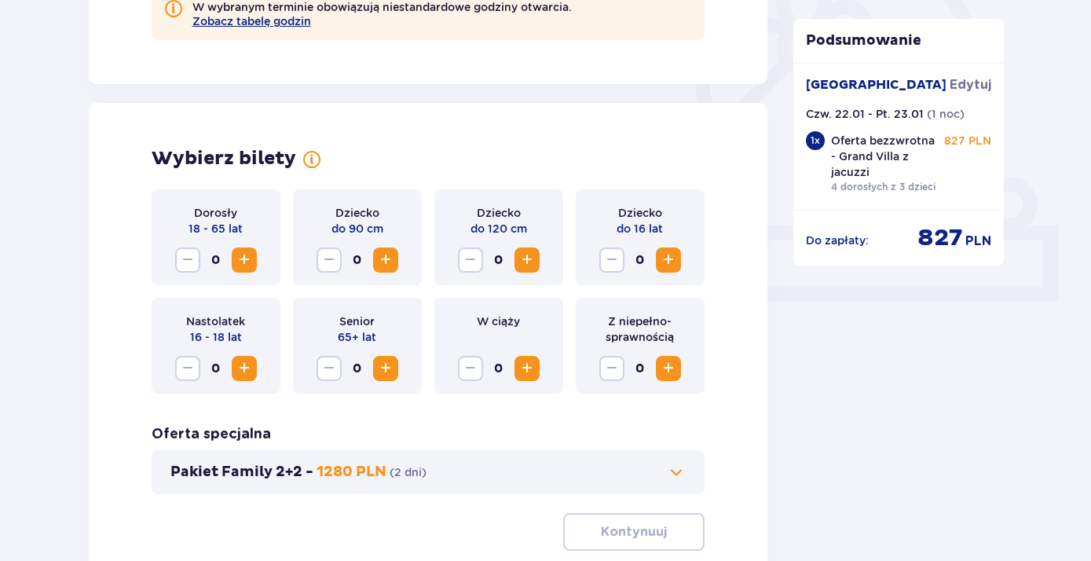
click at [243, 266] on span "Zwiększ" at bounding box center [244, 259] width 19 height 19
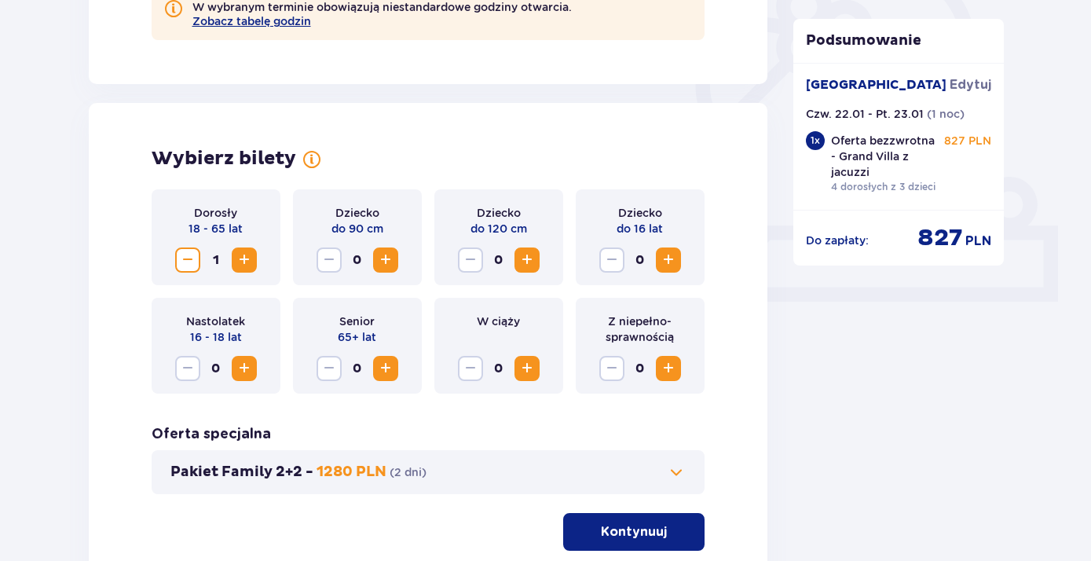
click at [243, 266] on span "Zwiększ" at bounding box center [244, 259] width 19 height 19
click at [383, 263] on span "Zwiększ" at bounding box center [385, 259] width 19 height 19
click at [530, 265] on span "Zwiększ" at bounding box center [526, 259] width 19 height 19
click at [671, 263] on span "Zwiększ" at bounding box center [668, 259] width 19 height 19
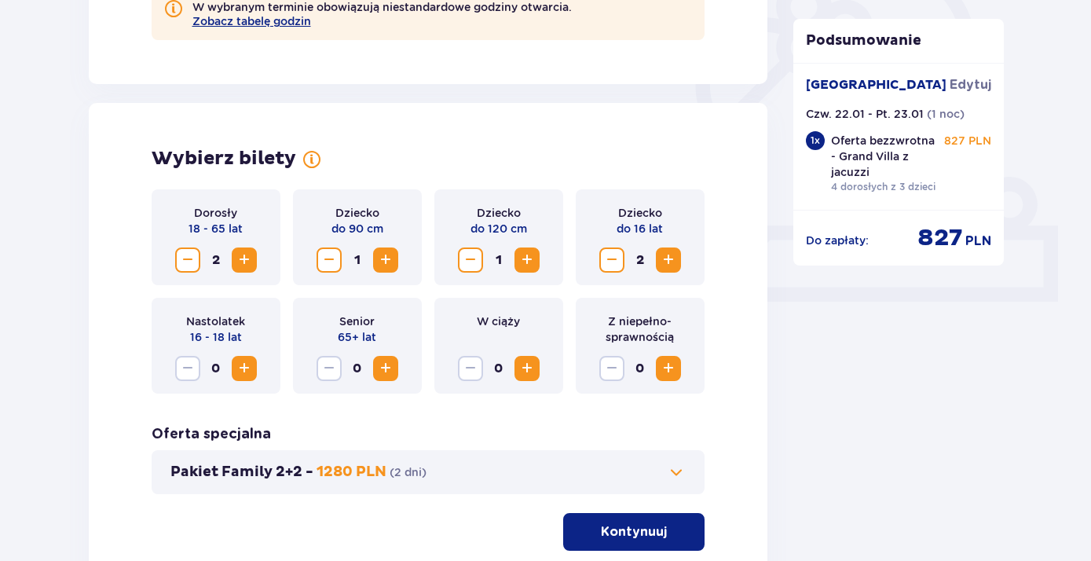
click at [251, 366] on span "Zwiększ" at bounding box center [244, 368] width 19 height 19
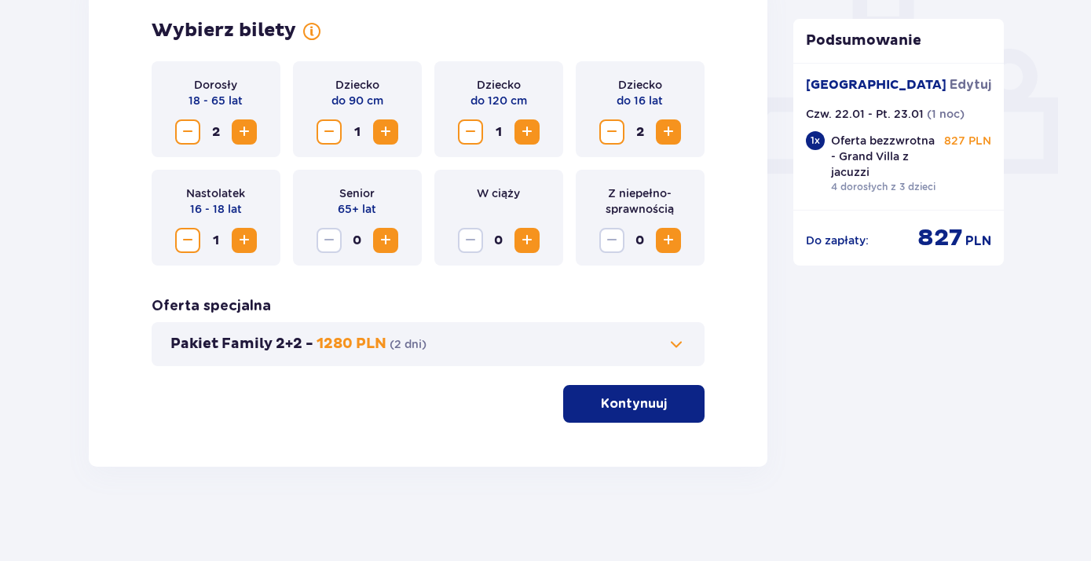
scroll to position [638, 0]
click at [674, 341] on span at bounding box center [676, 344] width 19 height 19
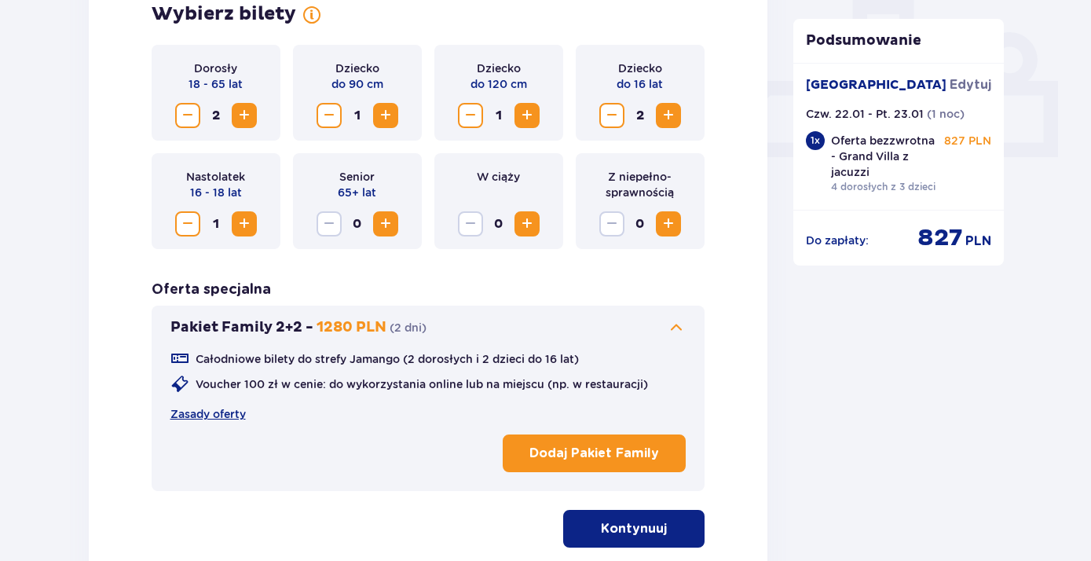
scroll to position [679, 0]
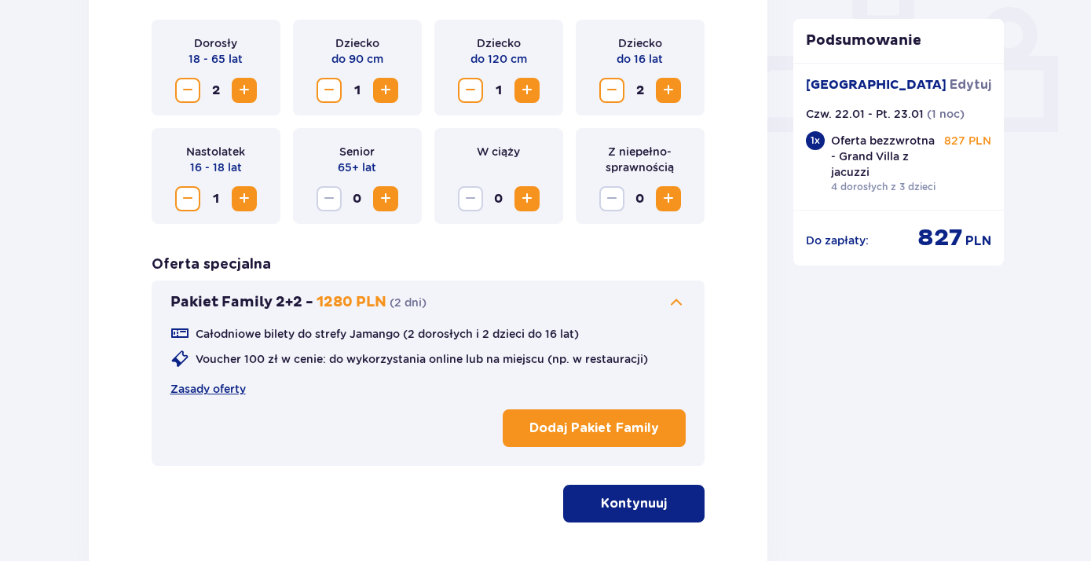
click at [642, 505] on p "Kontynuuj" at bounding box center [634, 503] width 66 height 17
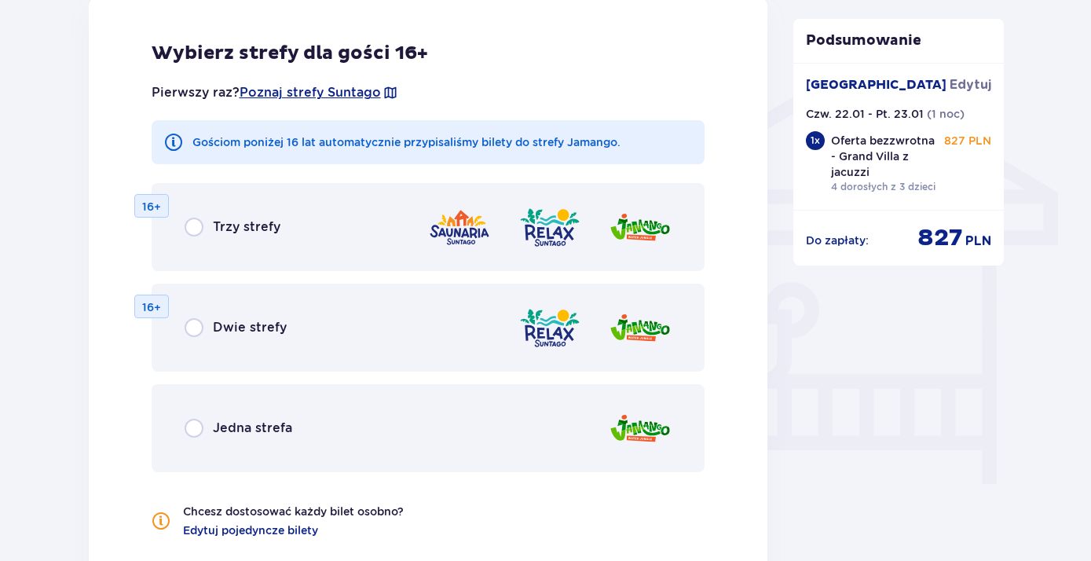
scroll to position [1256, 0]
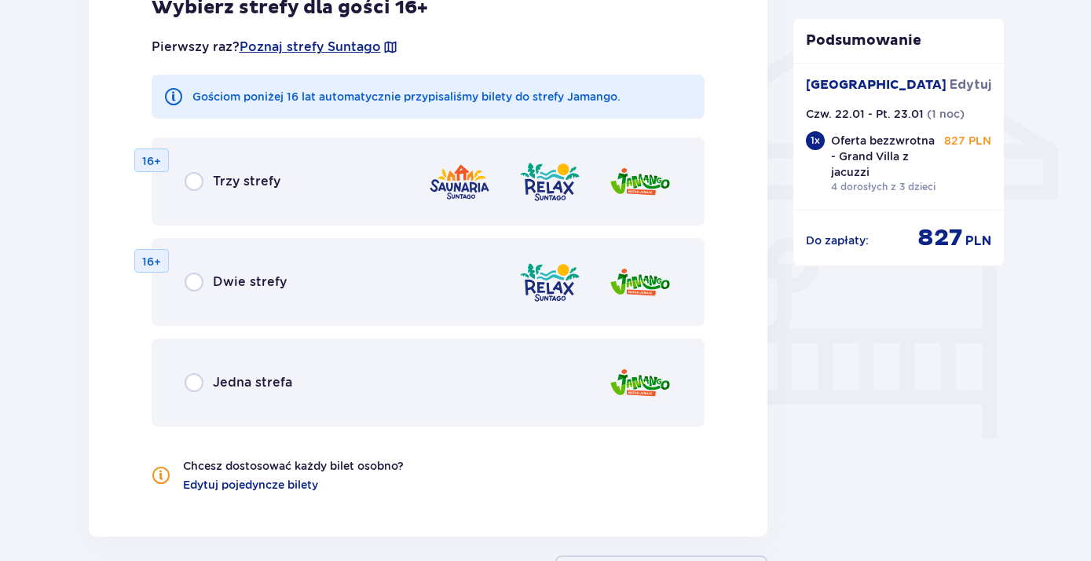
click at [196, 386] on input "radio" at bounding box center [194, 382] width 19 height 19
radio input "true"
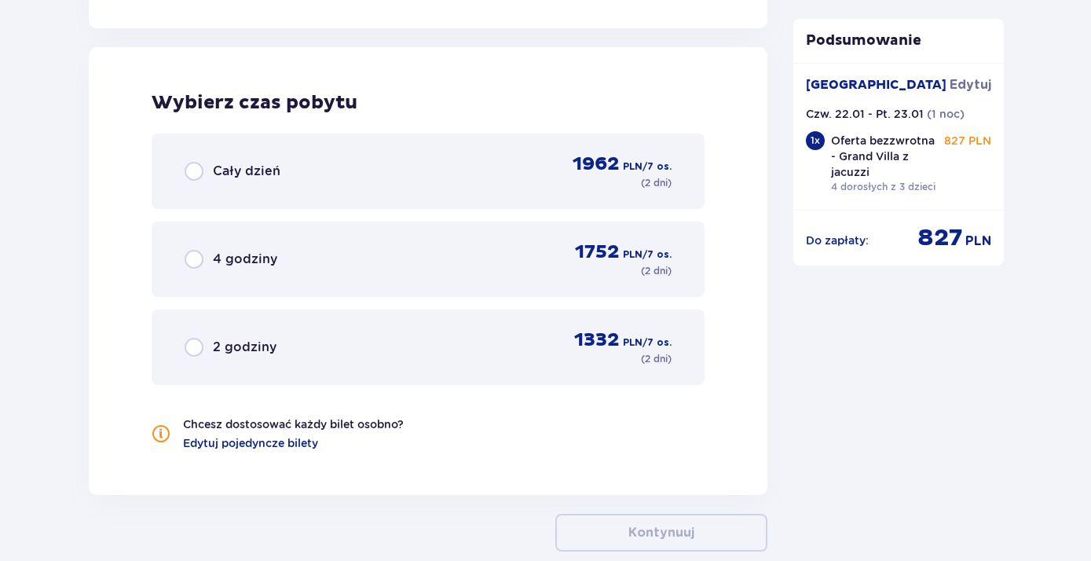
scroll to position [1774, 0]
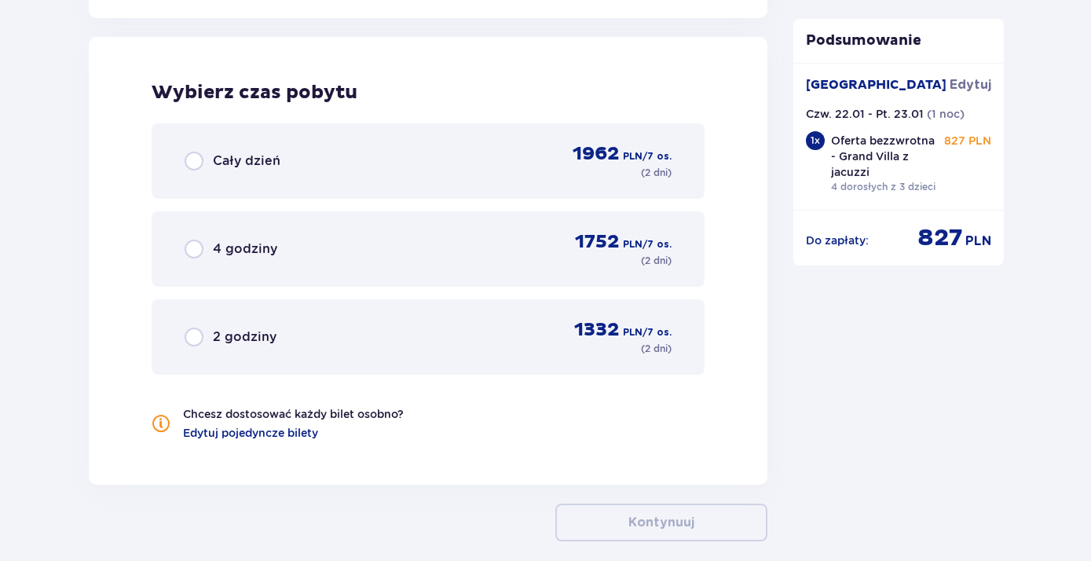
click at [189, 166] on input "radio" at bounding box center [194, 161] width 19 height 19
radio input "true"
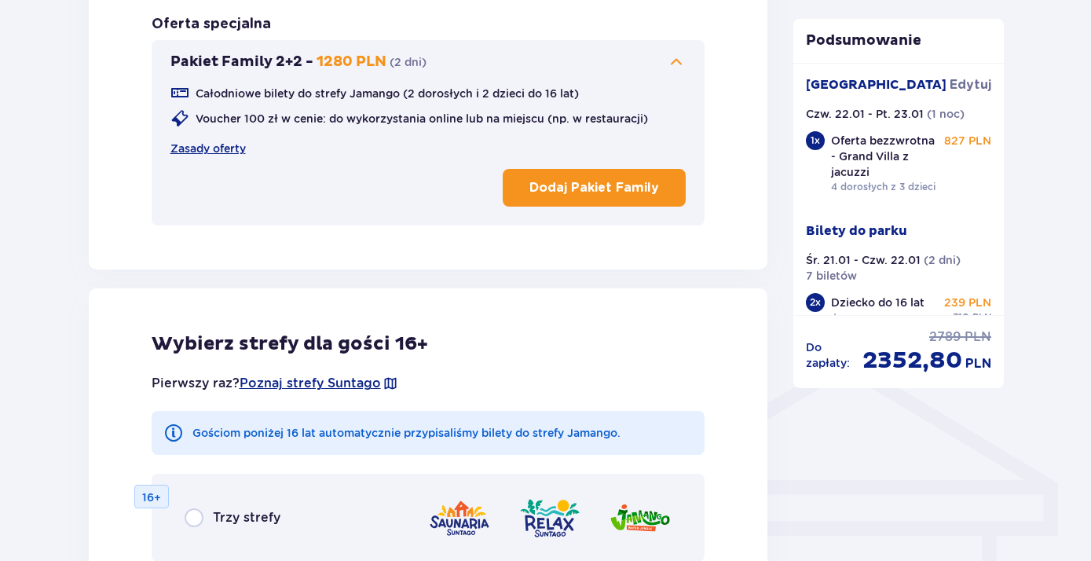
scroll to position [835, 0]
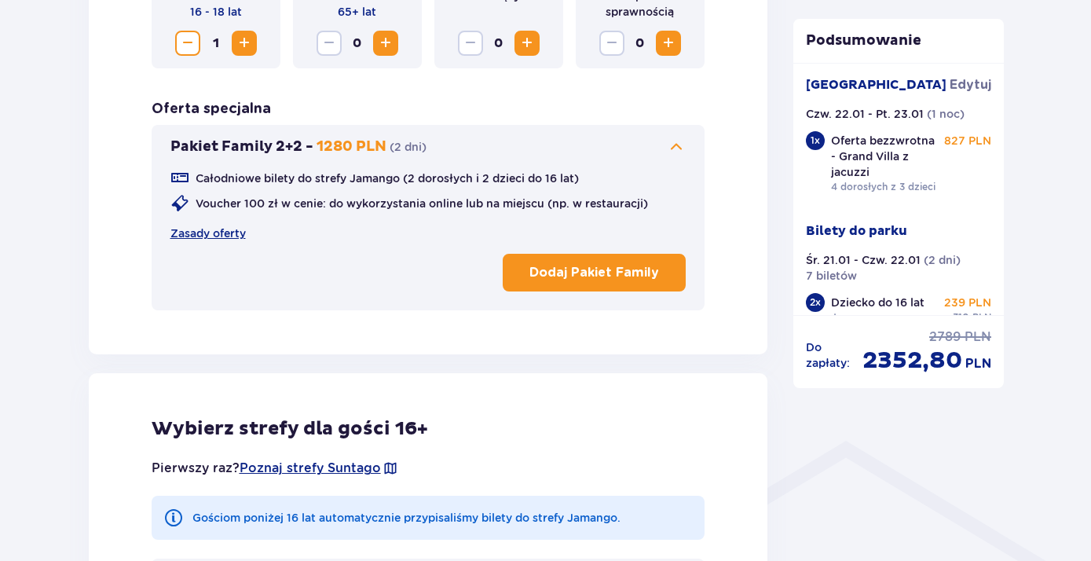
click at [613, 279] on p "Dodaj Pakiet Family" at bounding box center [594, 272] width 130 height 17
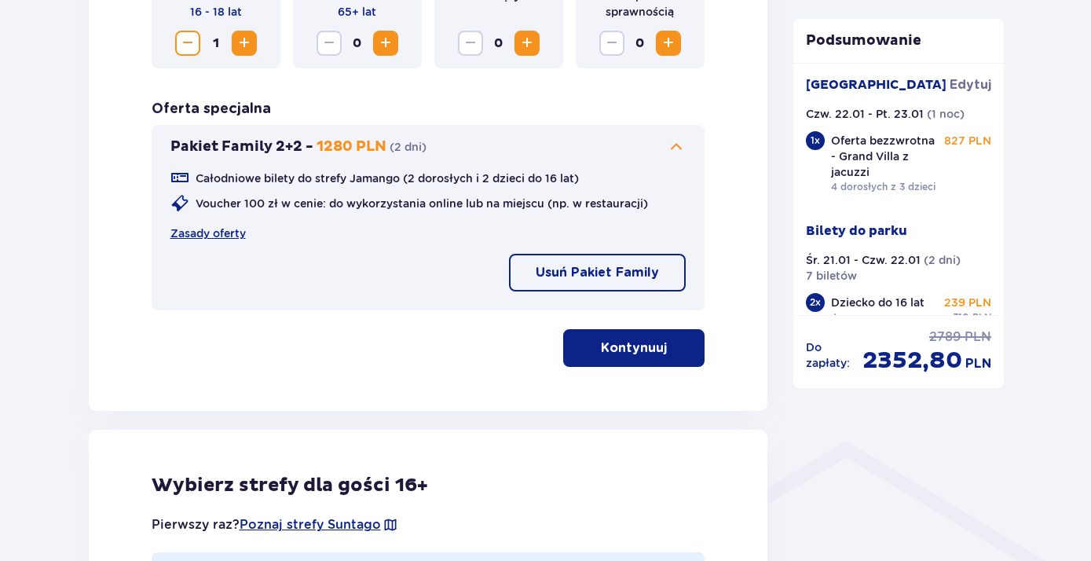
click at [611, 356] on p "Kontynuuj" at bounding box center [634, 347] width 66 height 17
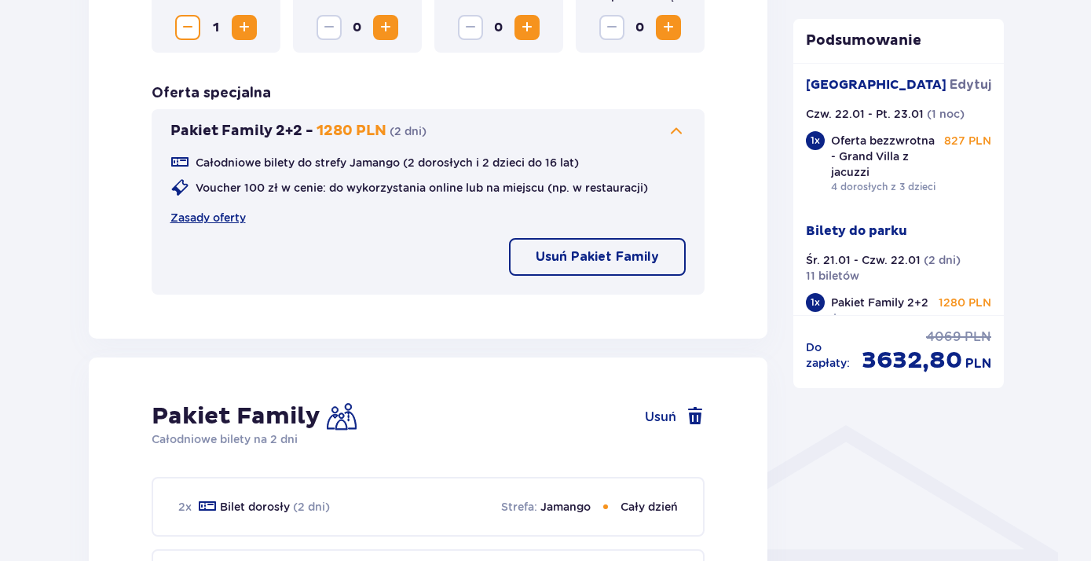
scroll to position [766, 0]
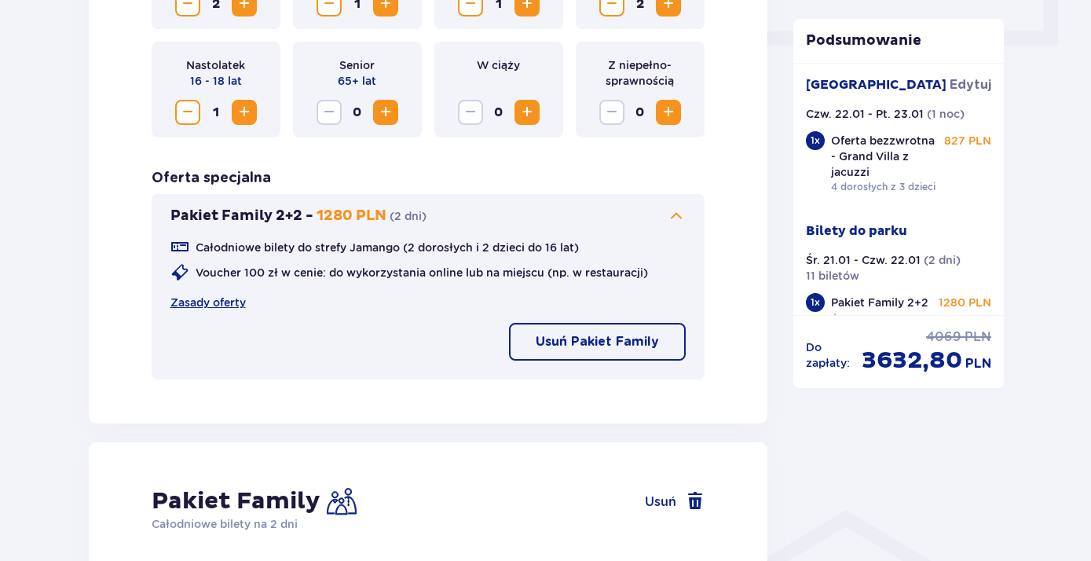
click at [591, 342] on p "Usuń Pakiet Family" at bounding box center [597, 341] width 123 height 17
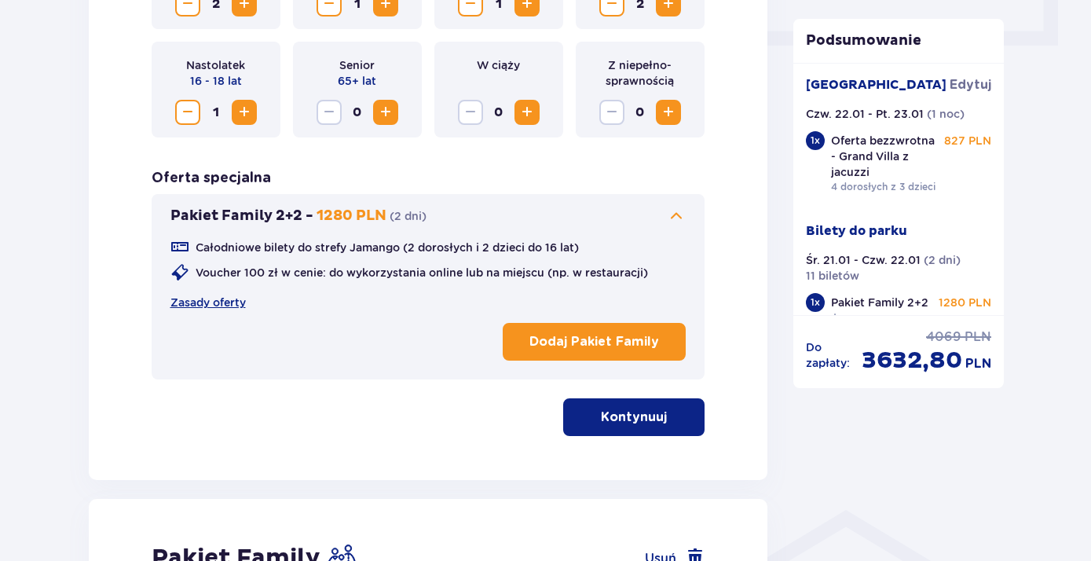
click at [625, 412] on p "Kontynuuj" at bounding box center [634, 416] width 66 height 17
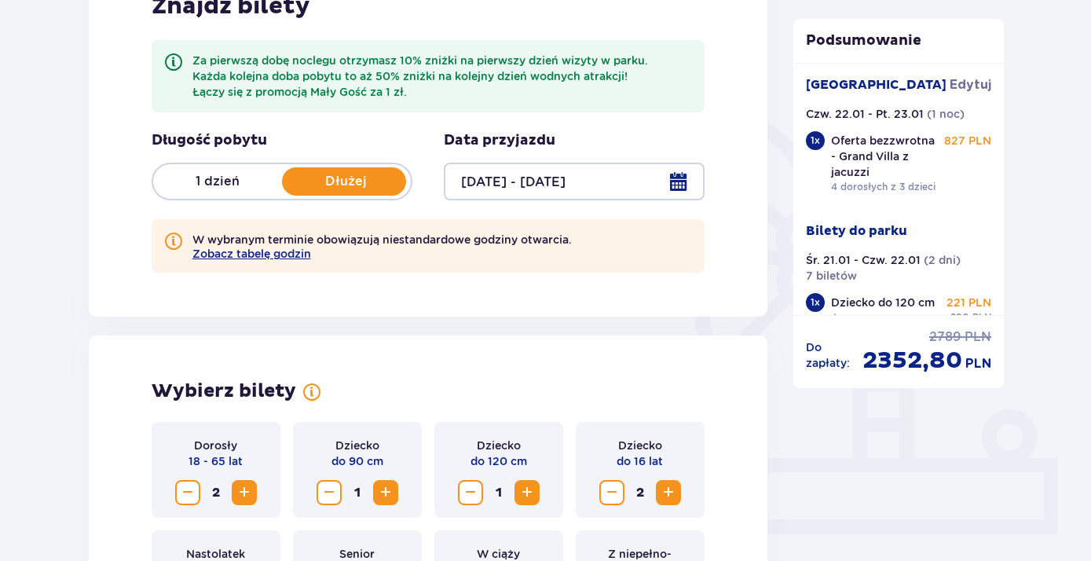
scroll to position [257, 0]
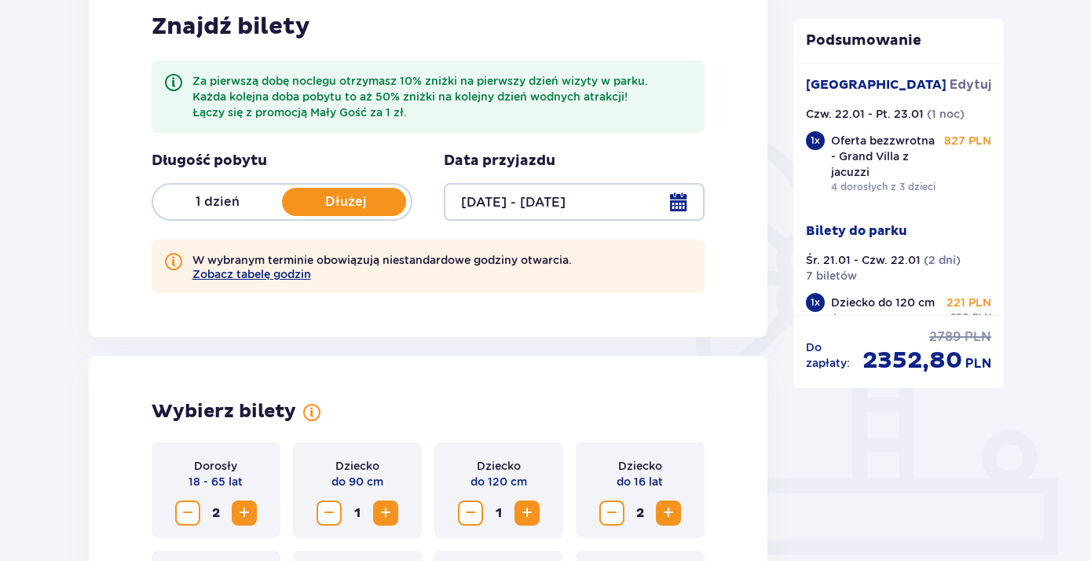
click at [210, 199] on p "1 dzień" at bounding box center [217, 201] width 129 height 17
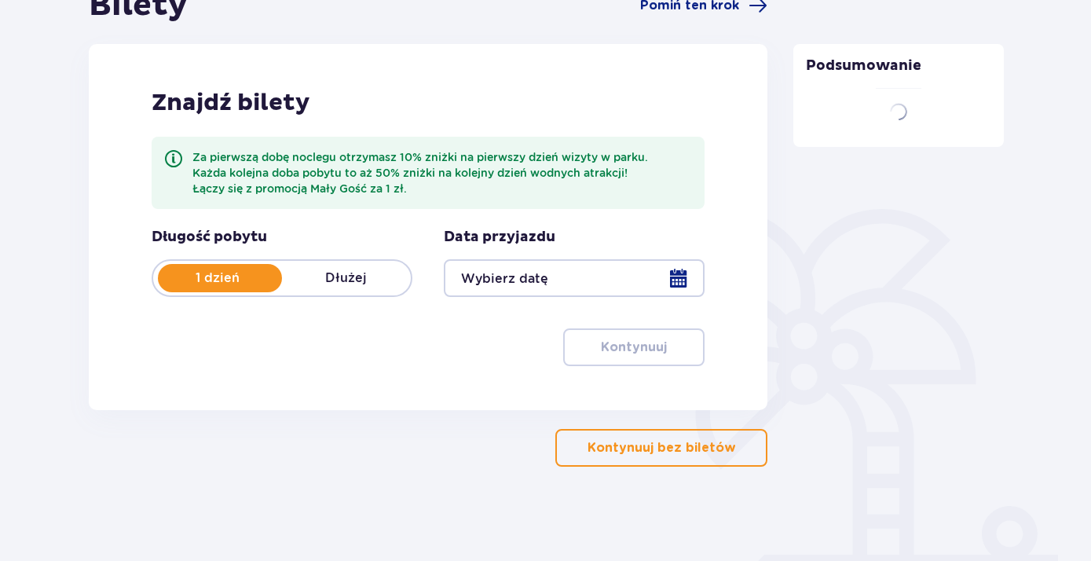
scroll to position [181, 0]
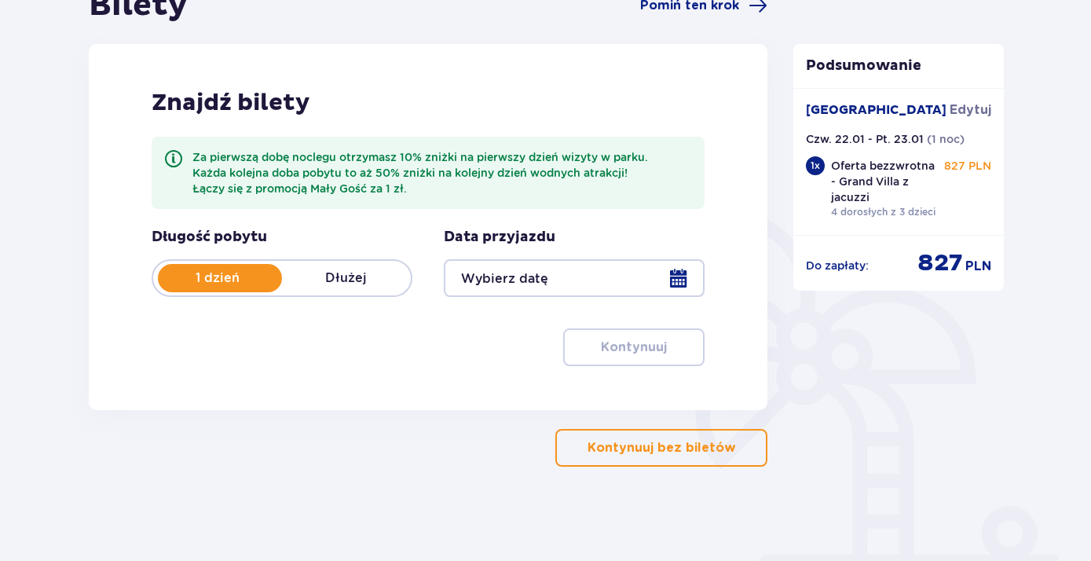
click at [499, 286] on div at bounding box center [574, 278] width 261 height 38
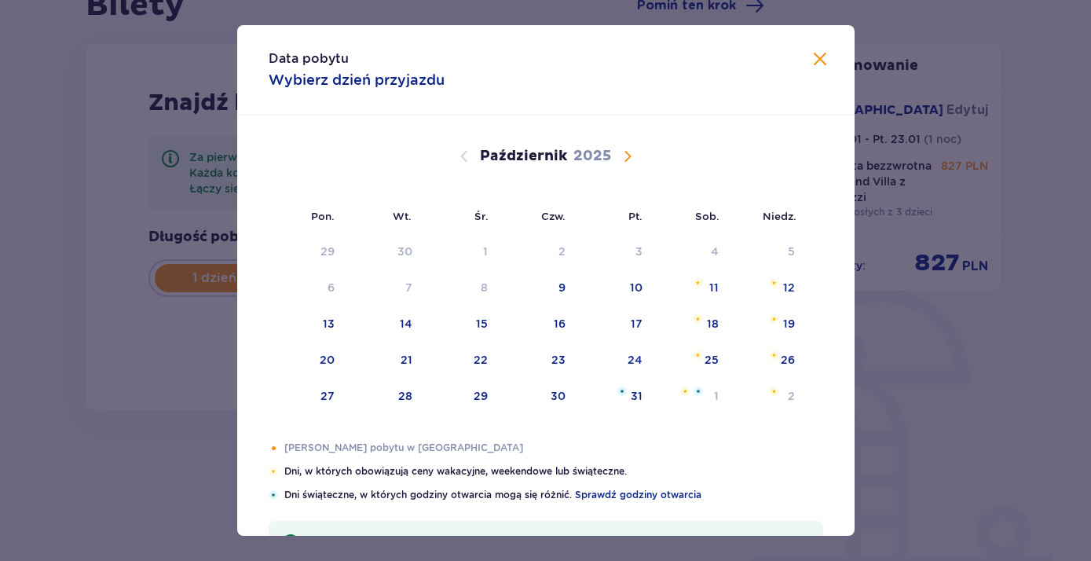
click at [626, 154] on span "Następny miesiąc" at bounding box center [627, 156] width 19 height 19
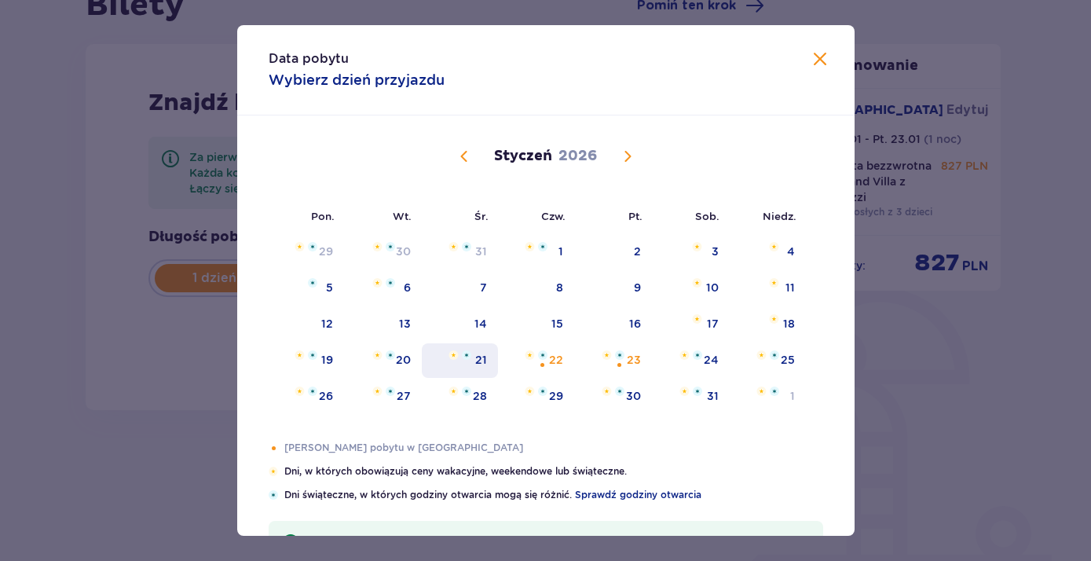
click at [485, 367] on div "21" at bounding box center [481, 360] width 12 height 16
type input "21.01.26"
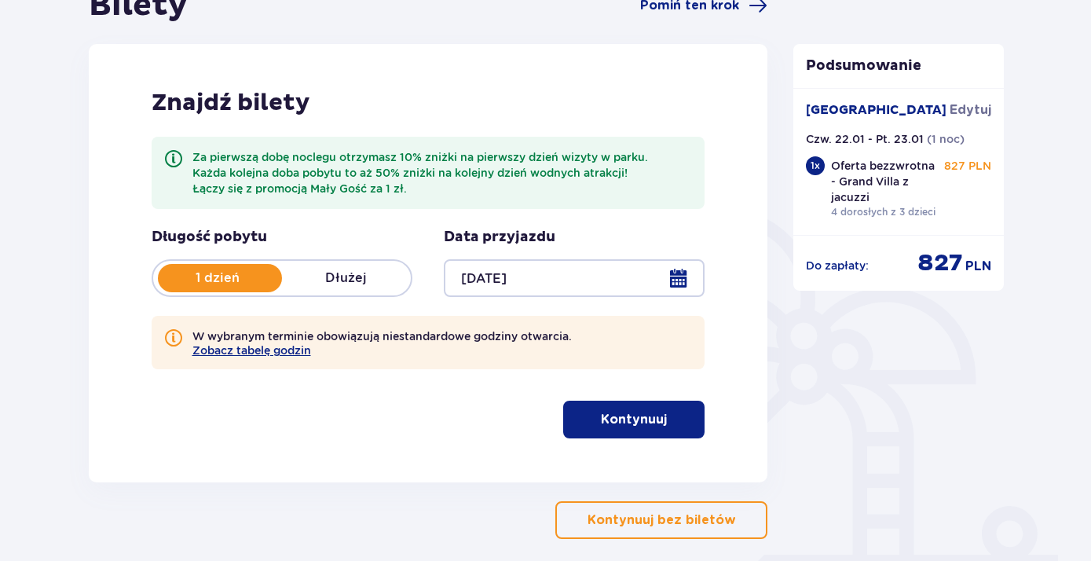
click at [645, 420] on p "Kontynuuj" at bounding box center [634, 419] width 66 height 17
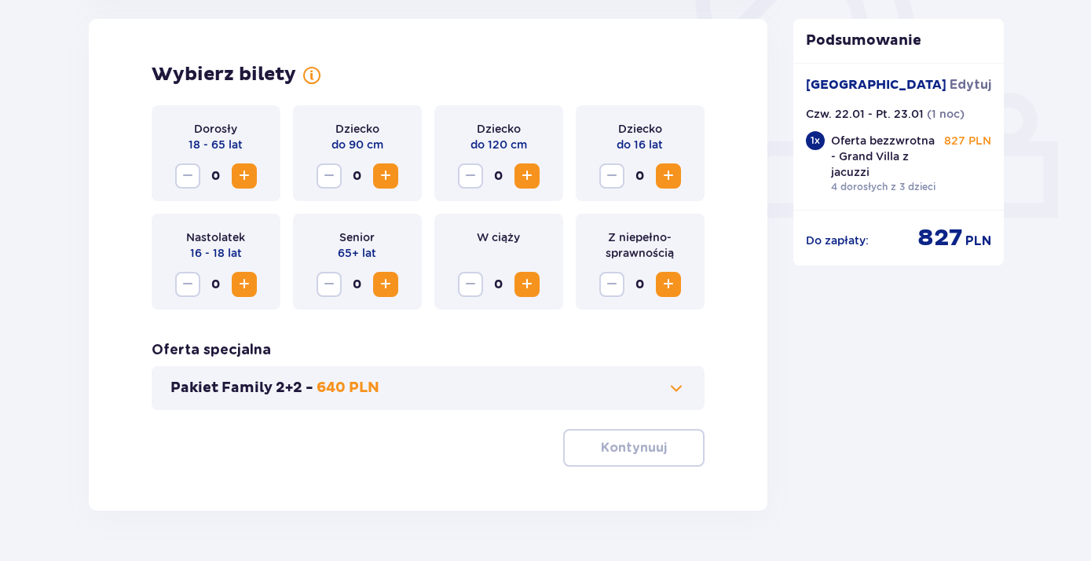
scroll to position [594, 0]
click at [676, 393] on span at bounding box center [676, 387] width 19 height 19
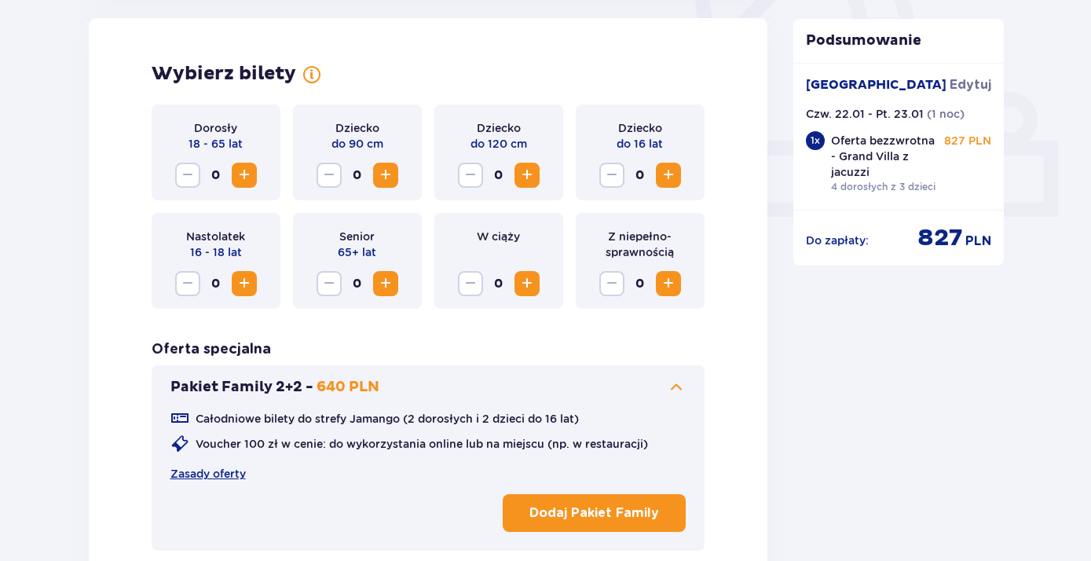
click at [573, 513] on p "Dodaj Pakiet Family" at bounding box center [594, 512] width 130 height 17
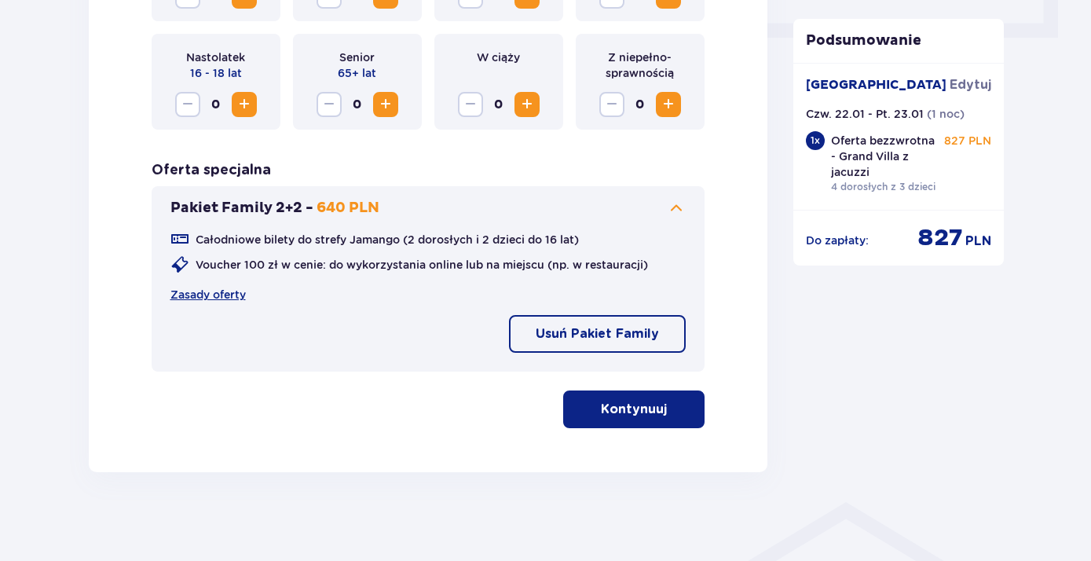
scroll to position [780, 0]
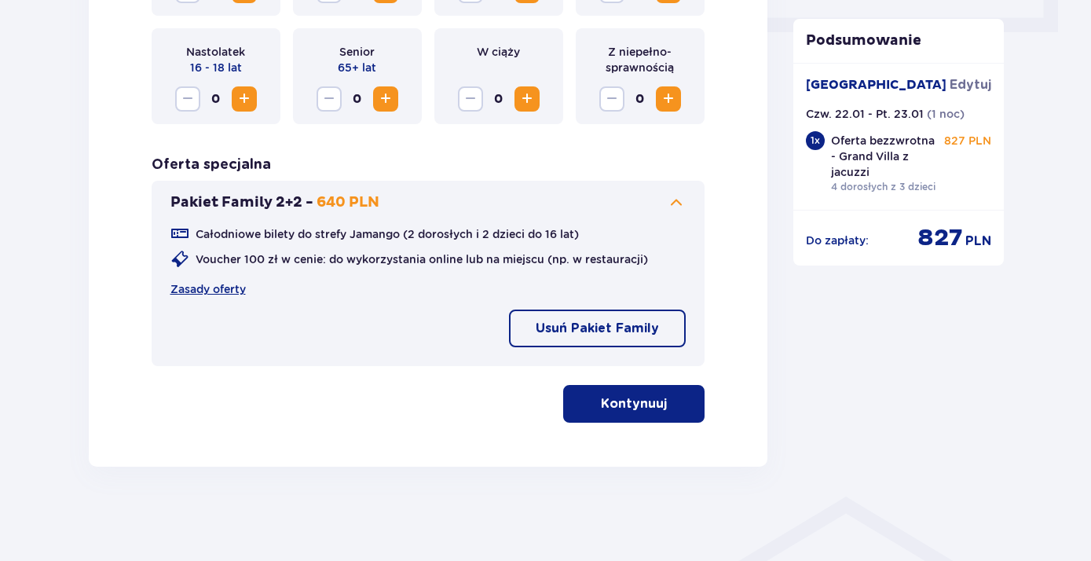
click at [613, 404] on p "Kontynuuj" at bounding box center [634, 403] width 66 height 17
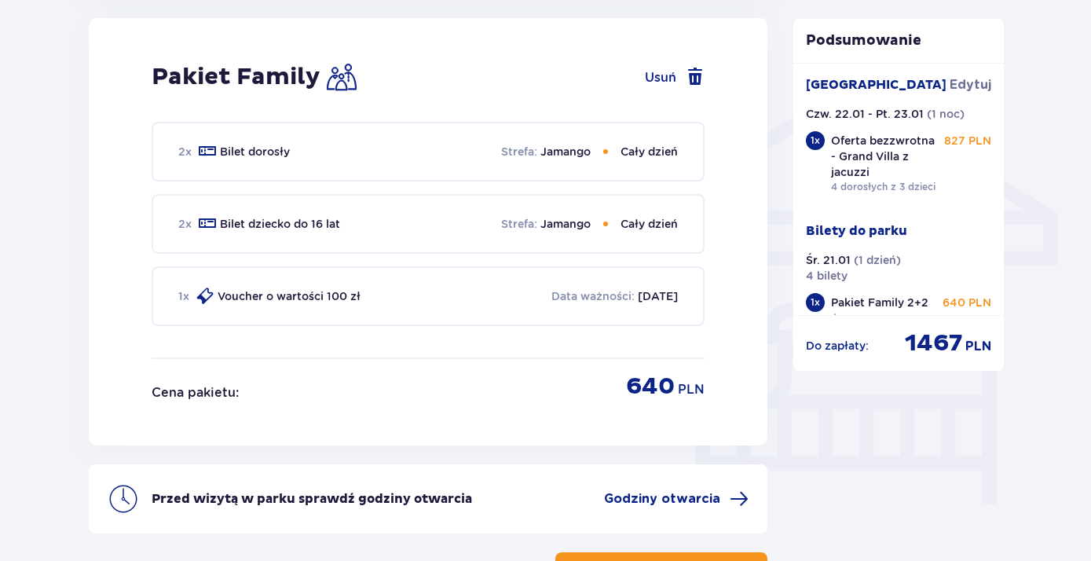
scroll to position [1274, 0]
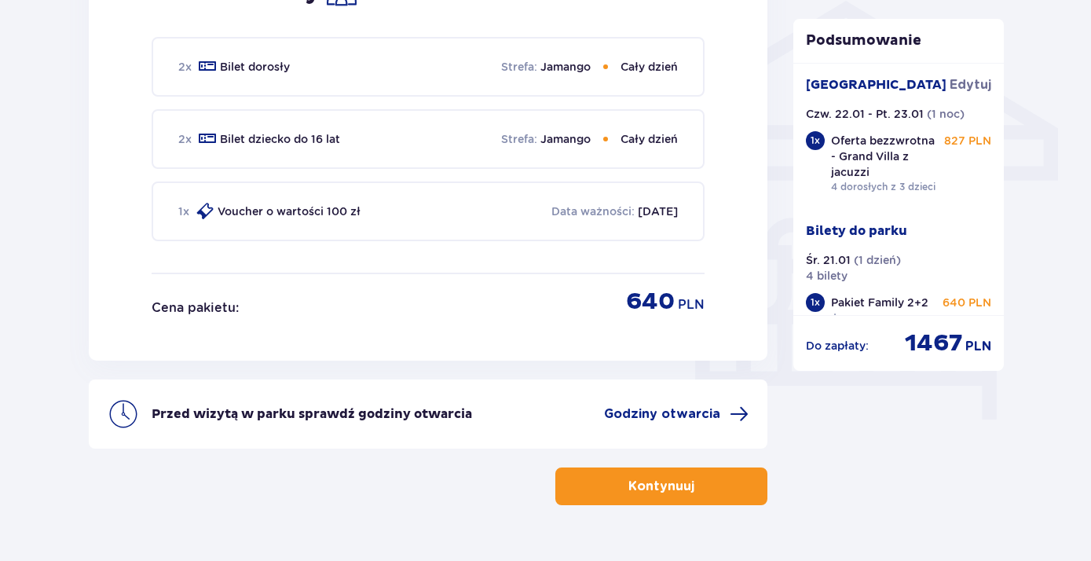
click at [646, 494] on p "Kontynuuj" at bounding box center [661, 485] width 66 height 17
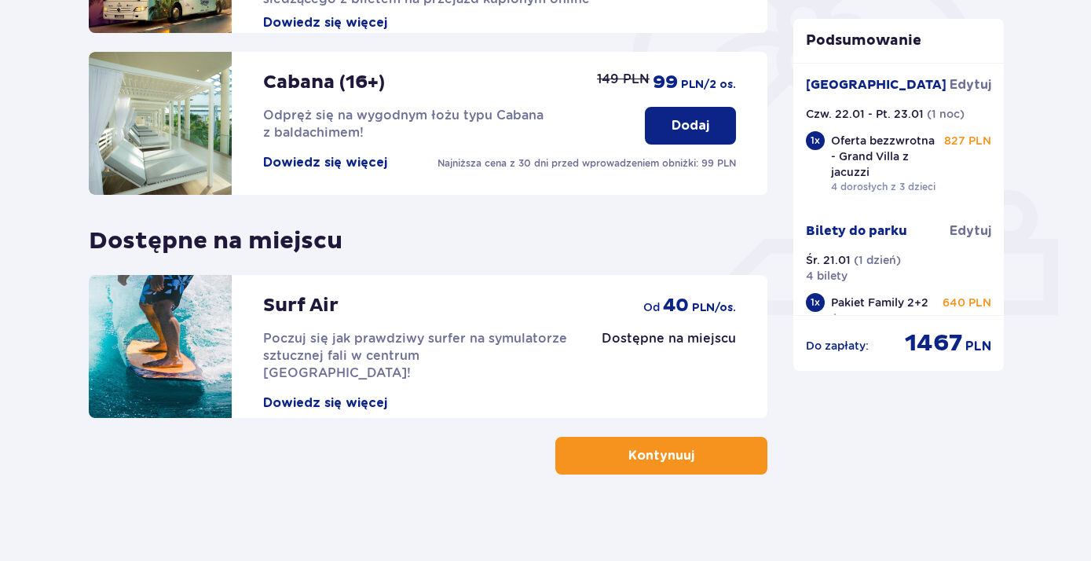
scroll to position [504, 0]
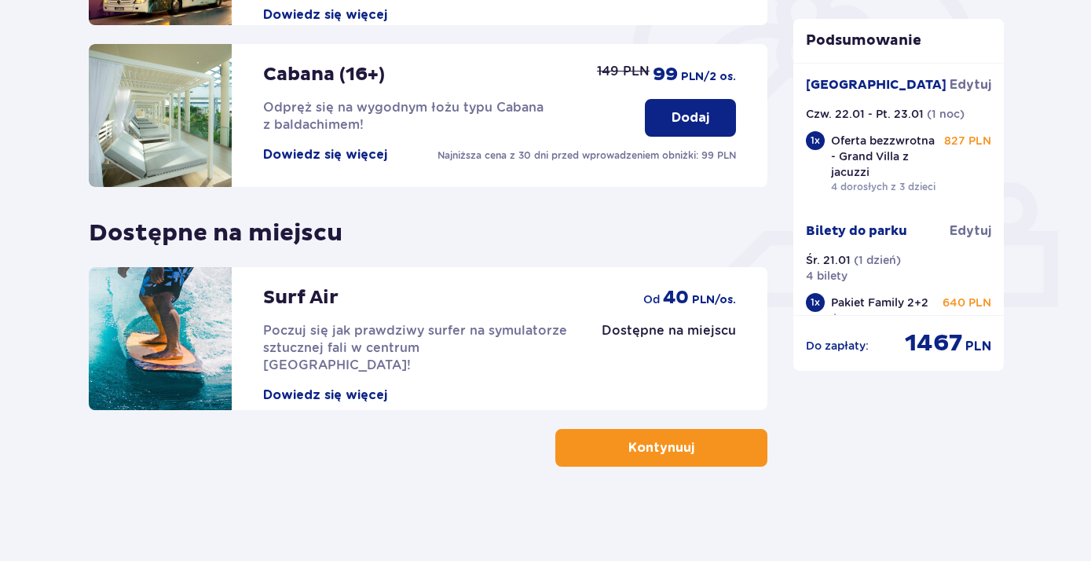
click at [636, 443] on p "Kontynuuj" at bounding box center [661, 447] width 66 height 17
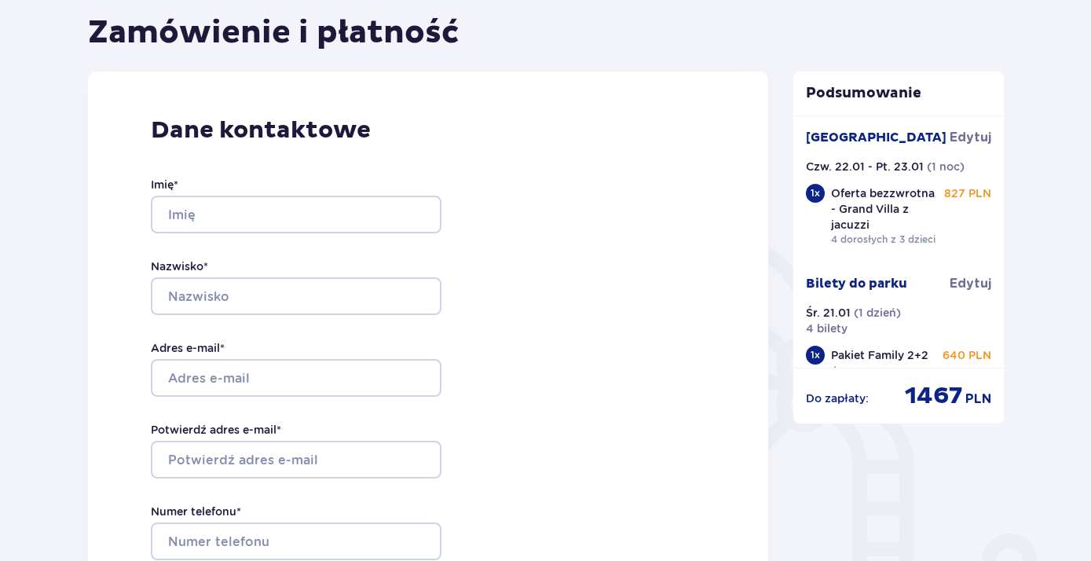
scroll to position [85, 0]
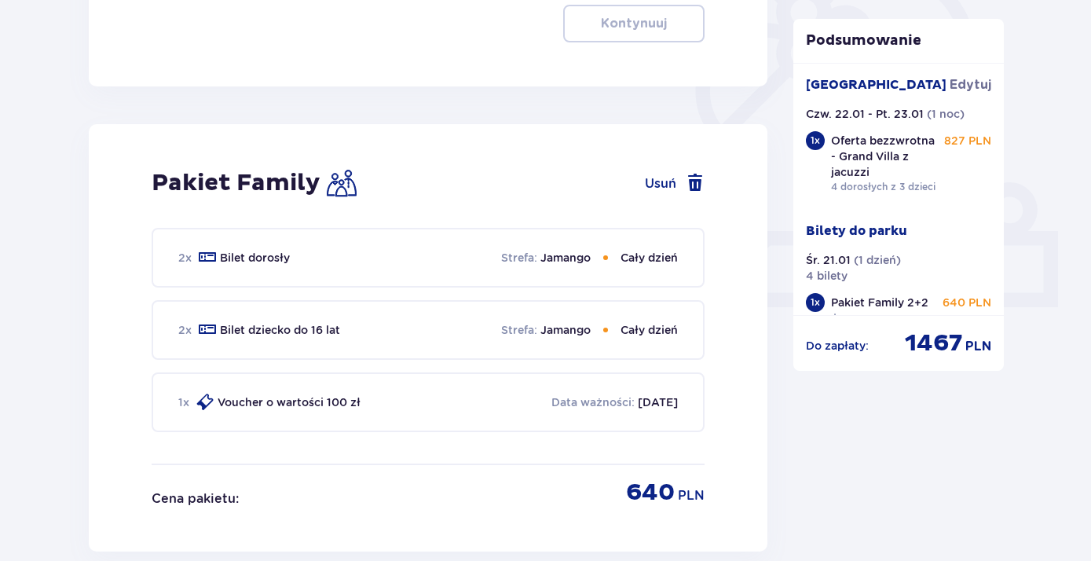
type input "21.01.26"
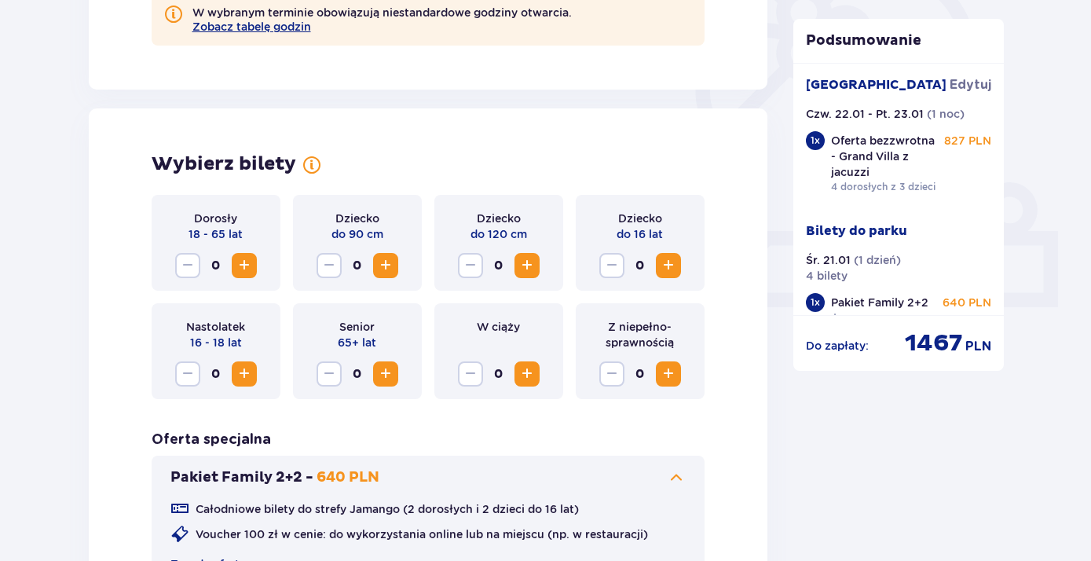
scroll to position [577, 0]
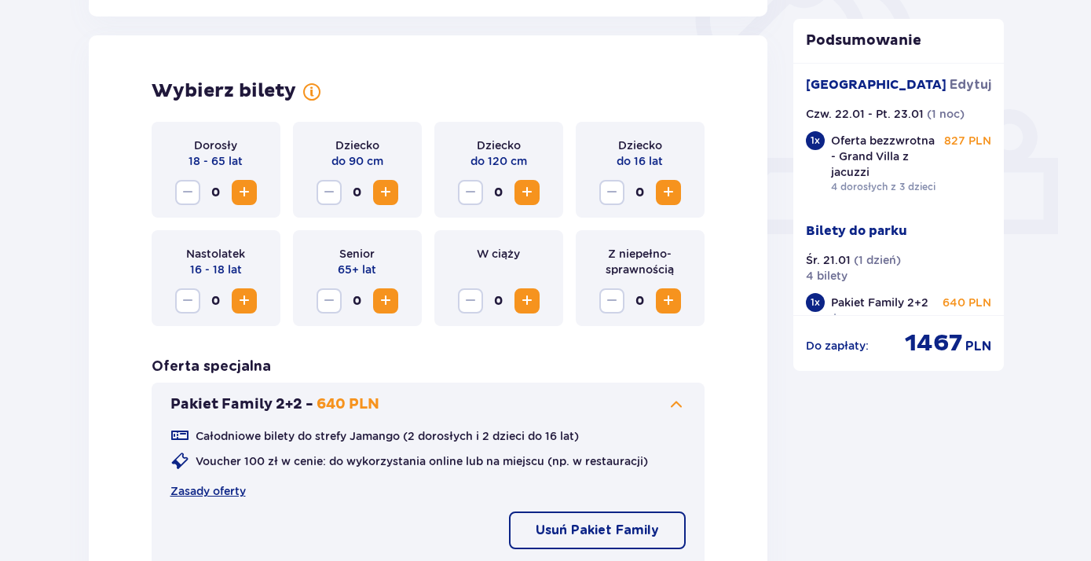
click at [244, 188] on span "Zwiększ" at bounding box center [244, 192] width 19 height 19
click at [384, 192] on span "Zwiększ" at bounding box center [385, 192] width 19 height 19
click at [531, 193] on span "Zwiększ" at bounding box center [526, 192] width 19 height 19
click at [667, 196] on span "Zwiększ" at bounding box center [668, 192] width 19 height 19
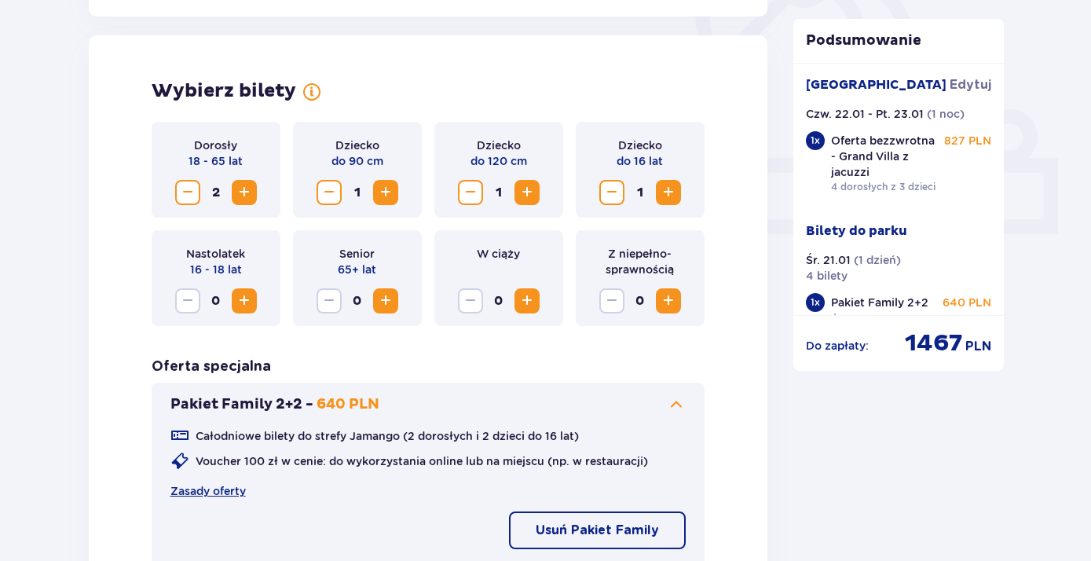
click at [667, 196] on span "Zwiększ" at bounding box center [668, 192] width 19 height 19
click at [241, 301] on span "Zwiększ" at bounding box center [244, 300] width 19 height 19
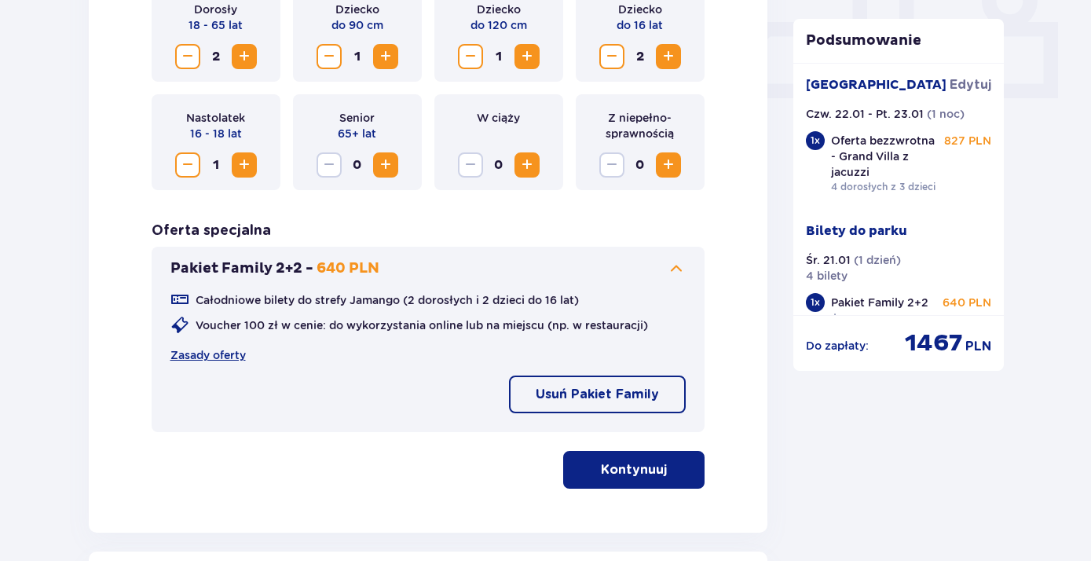
scroll to position [747, 0]
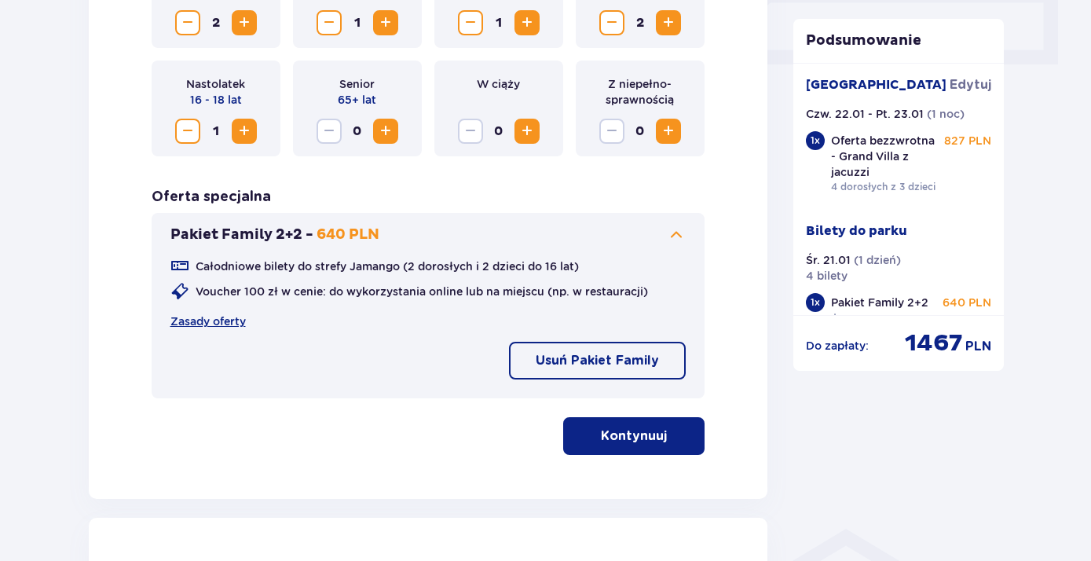
click at [598, 349] on button "Usuń Pakiet Family" at bounding box center [597, 361] width 177 height 38
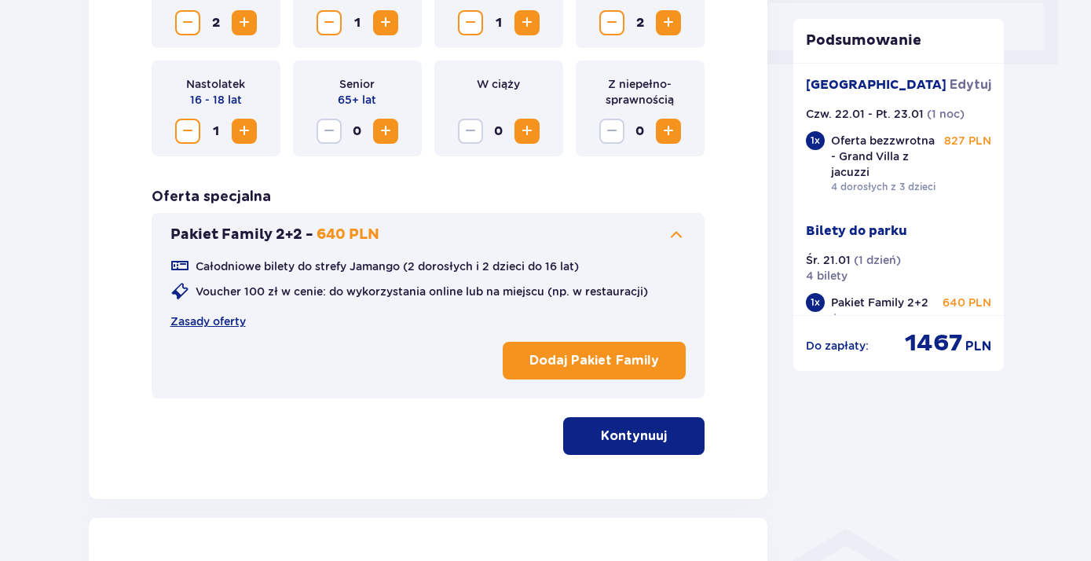
click at [627, 441] on p "Kontynuuj" at bounding box center [634, 435] width 66 height 17
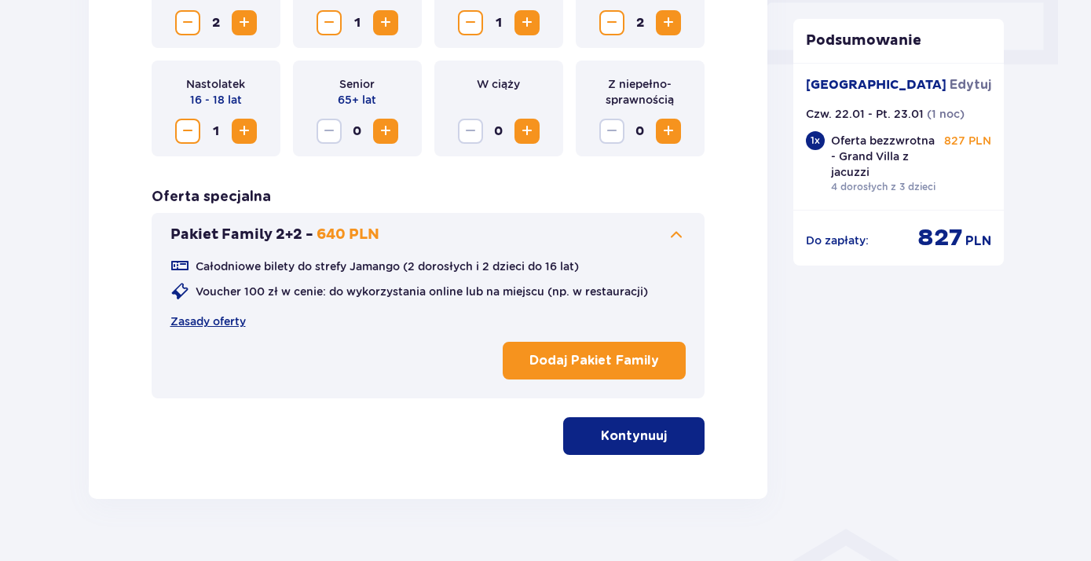
scroll to position [638, 0]
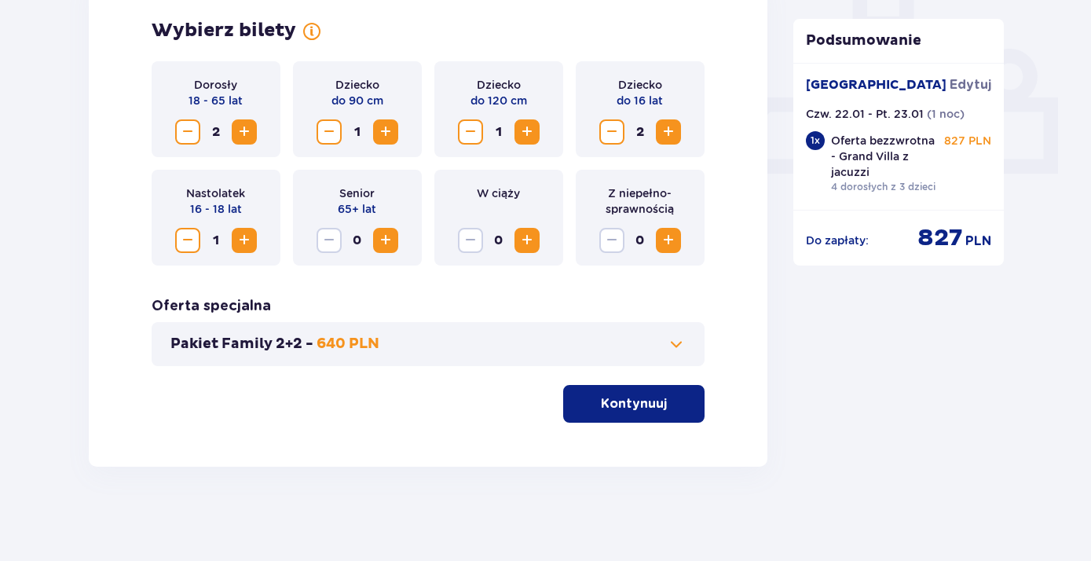
click at [648, 396] on p "Kontynuuj" at bounding box center [634, 403] width 66 height 17
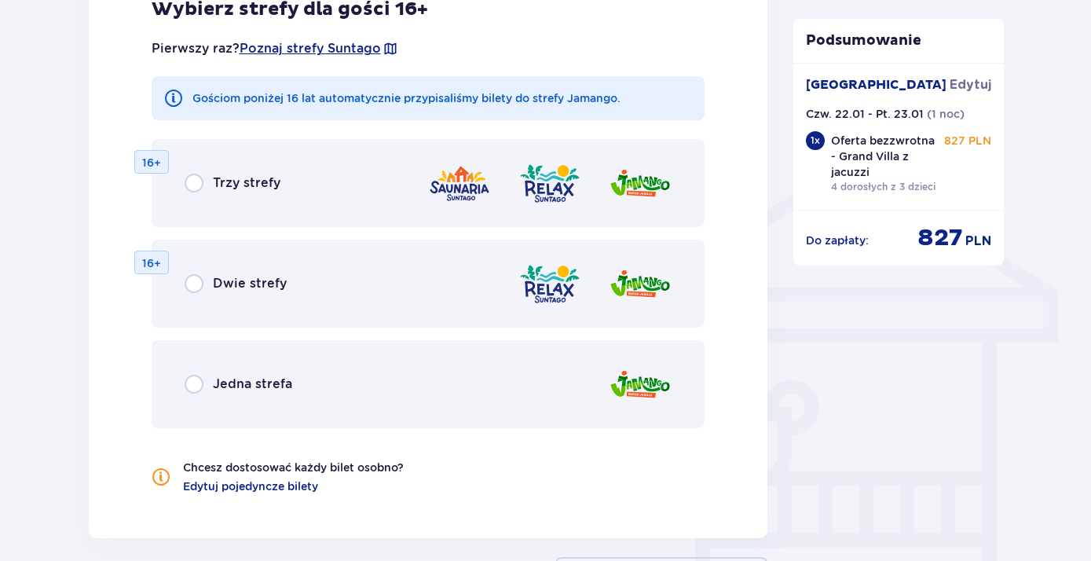
scroll to position [1114, 0]
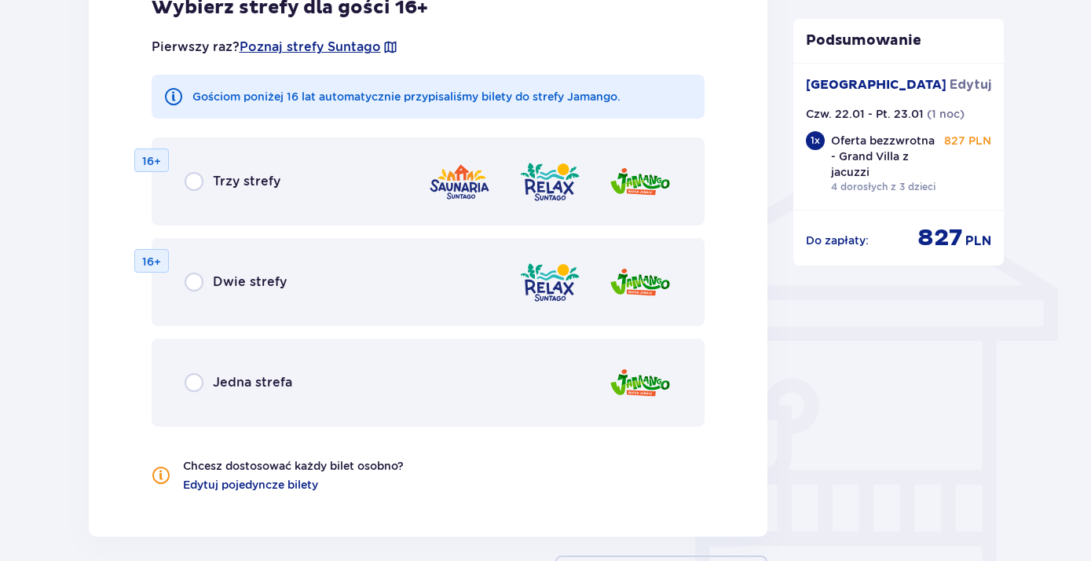
click at [191, 382] on input "radio" at bounding box center [194, 382] width 19 height 19
radio input "true"
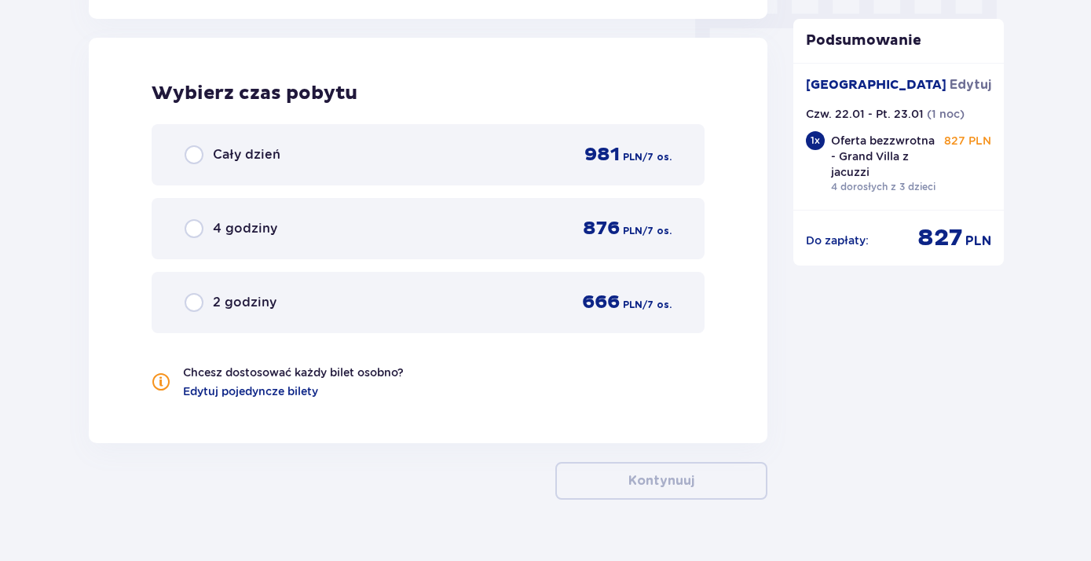
scroll to position [1633, 0]
click at [192, 153] on input "radio" at bounding box center [194, 153] width 19 height 19
radio input "true"
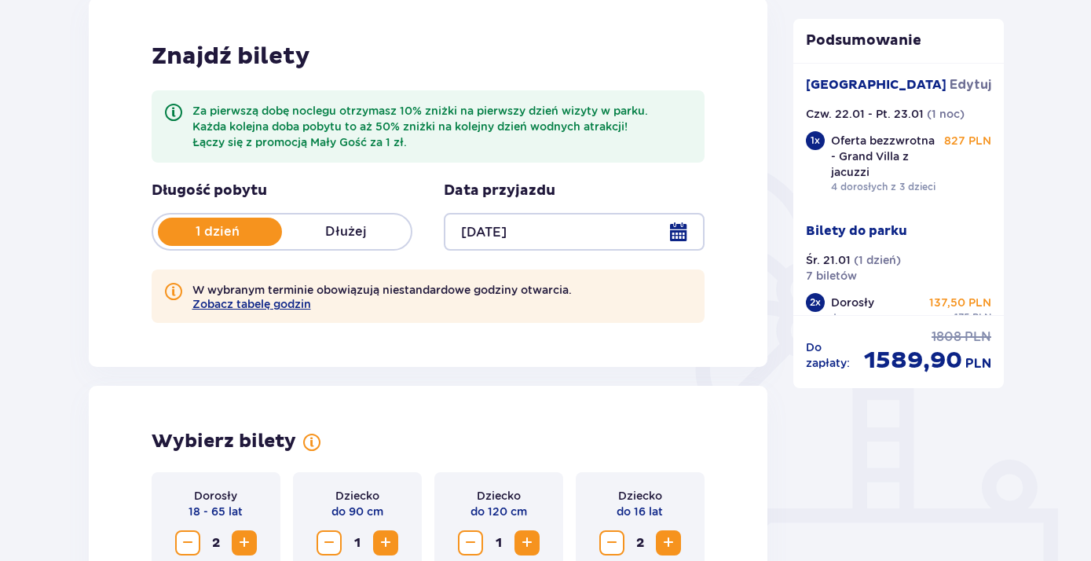
scroll to position [0, 0]
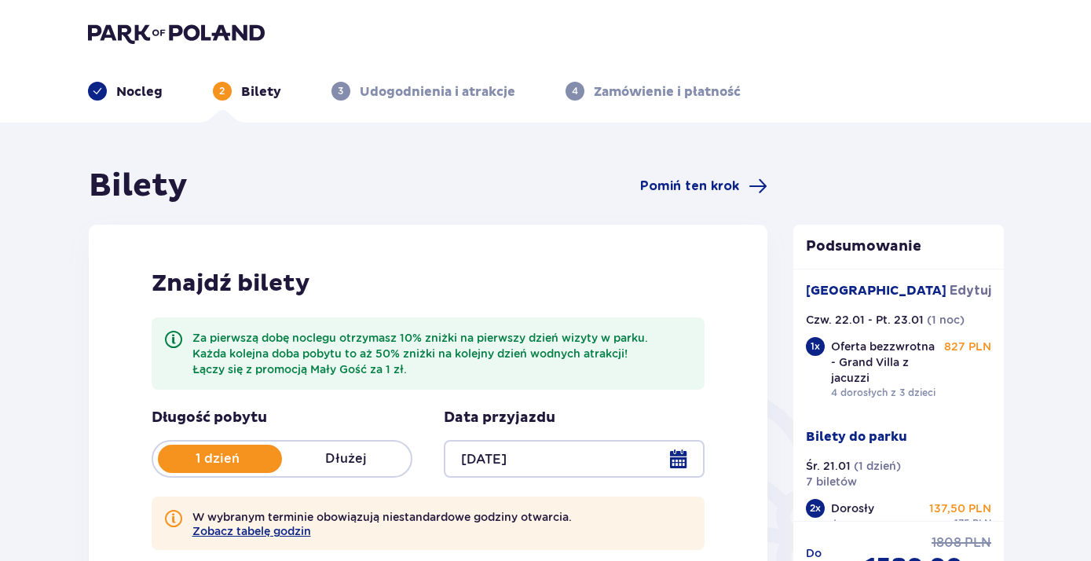
click at [123, 33] on img at bounding box center [176, 33] width 177 height 22
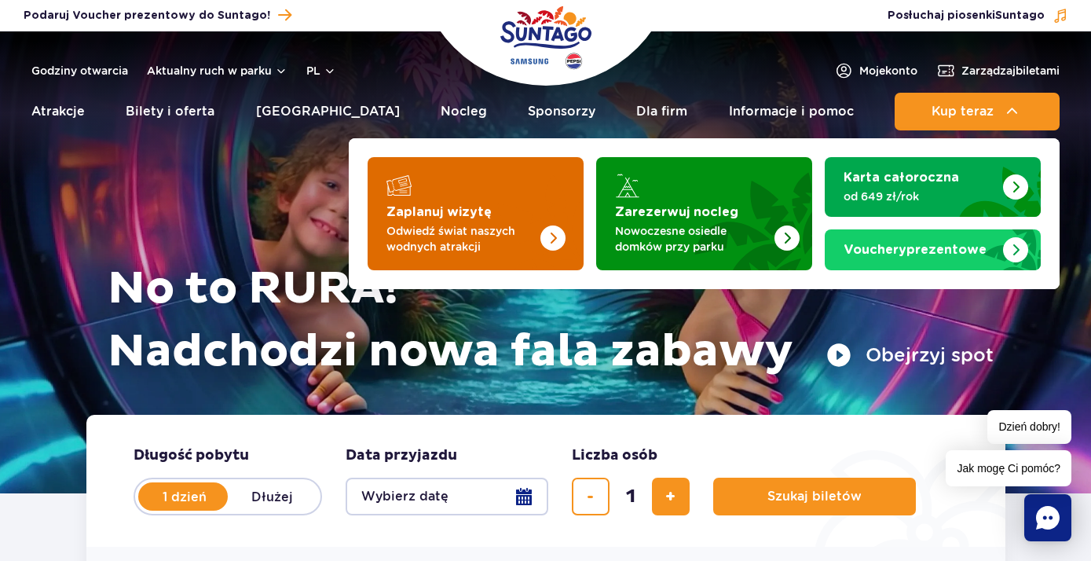
click at [470, 232] on p "Odwiedź świat naszych wodnych atrakcji" at bounding box center [462, 238] width 153 height 31
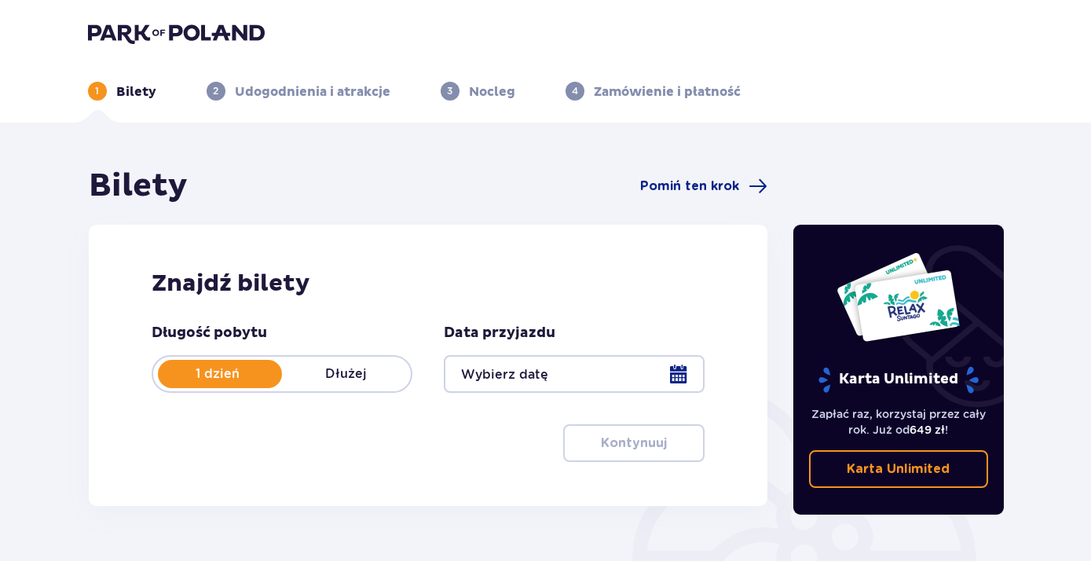
click at [521, 371] on div at bounding box center [574, 374] width 261 height 38
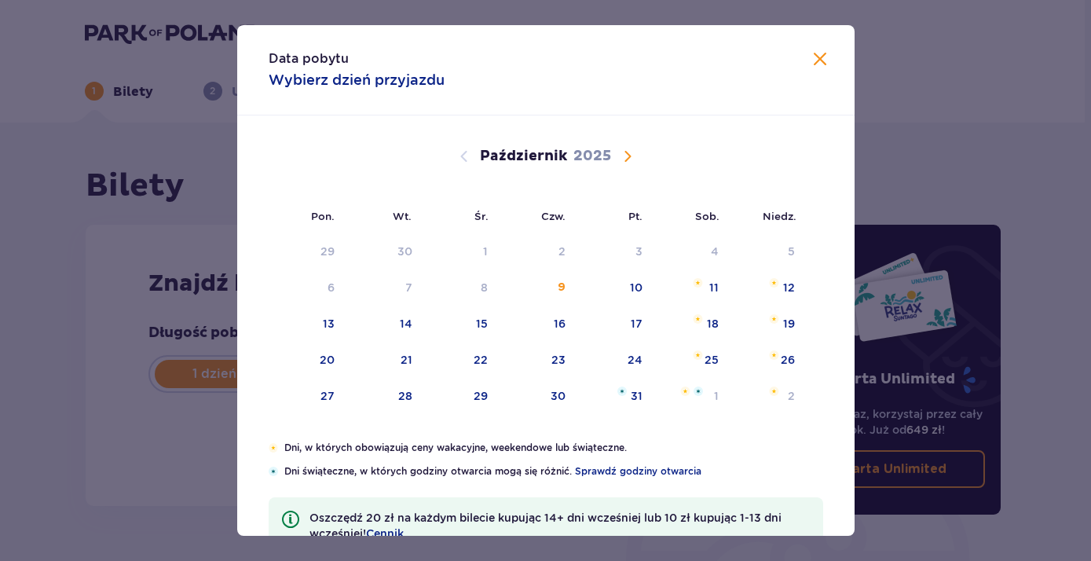
click at [631, 152] on span "Następny miesiąc" at bounding box center [627, 156] width 19 height 19
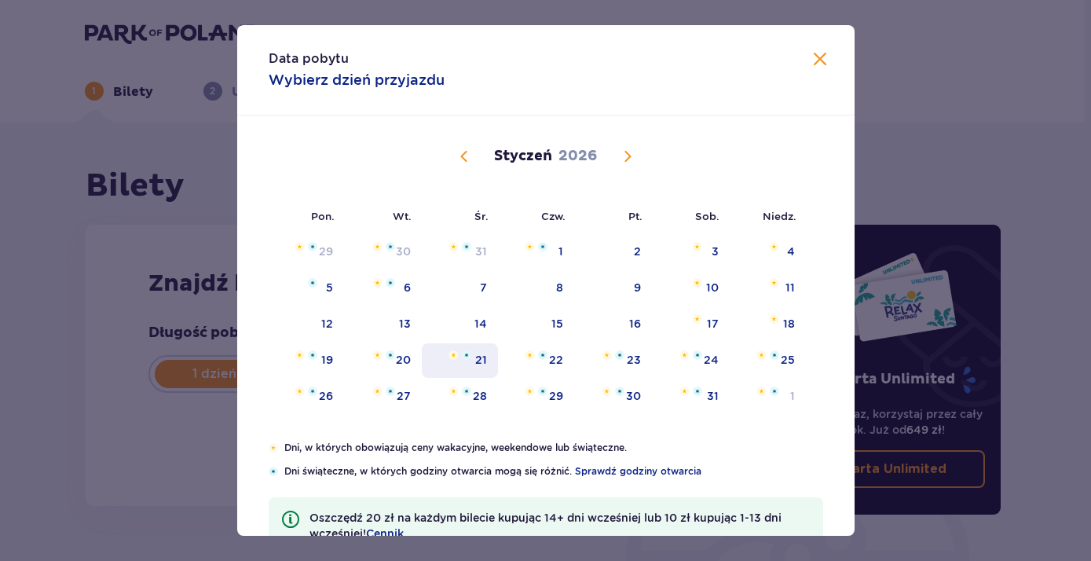
click at [478, 368] on div "21" at bounding box center [481, 360] width 12 height 16
type input "21.01.26"
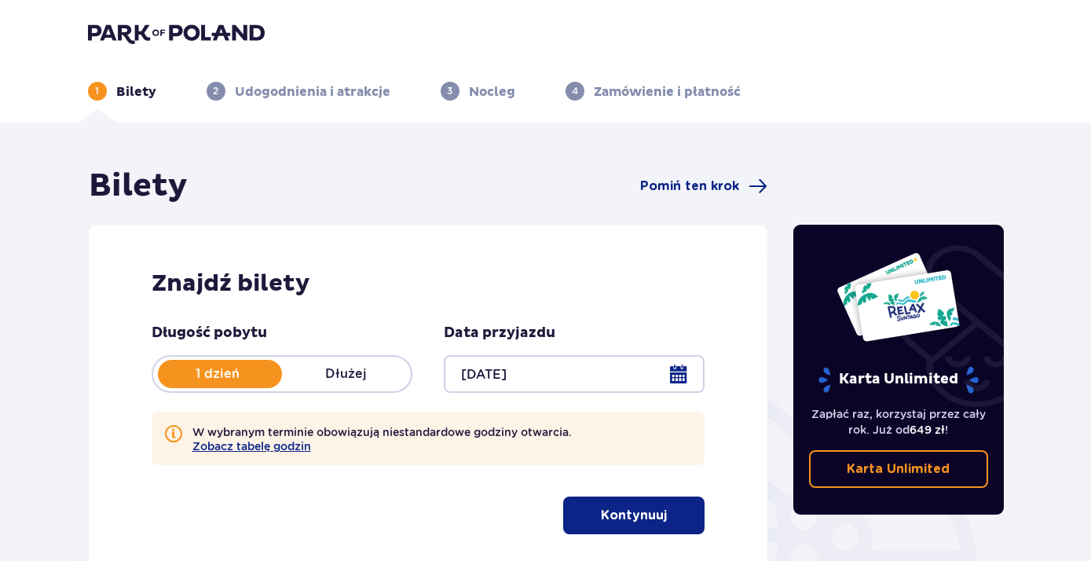
click at [632, 522] on p "Kontynuuj" at bounding box center [634, 514] width 66 height 17
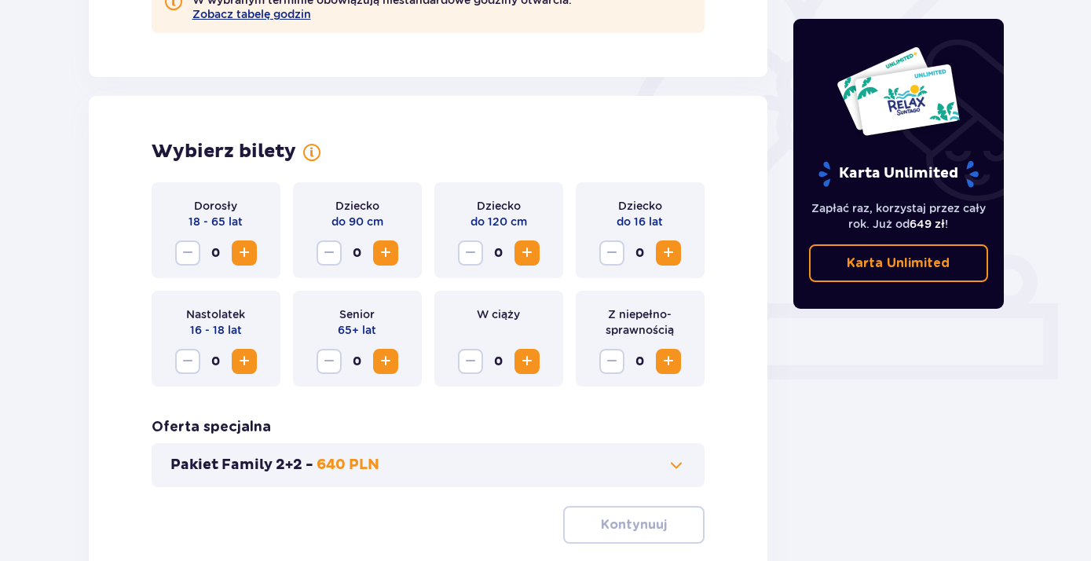
scroll to position [510, 0]
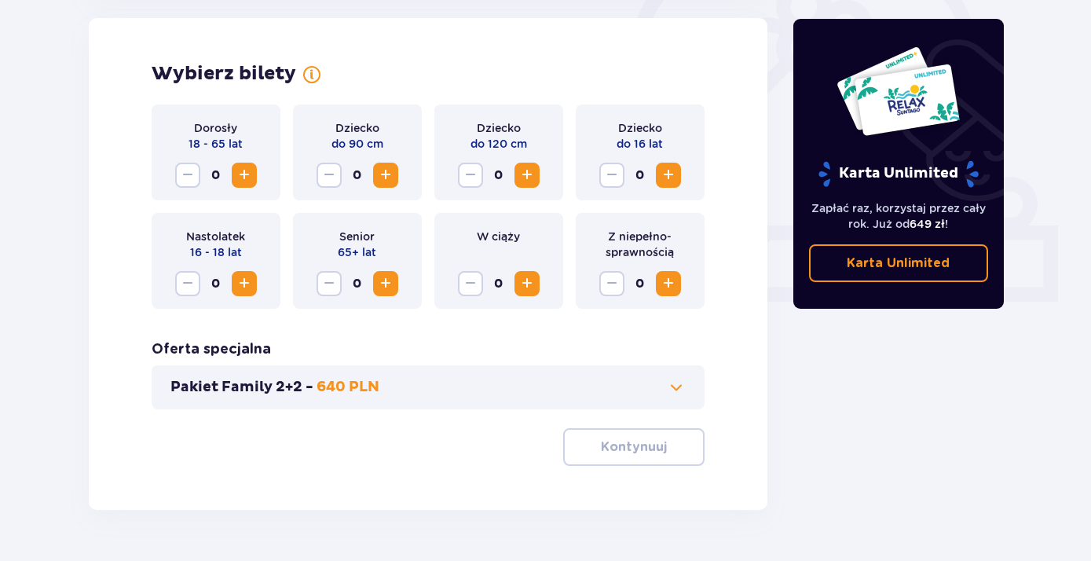
click at [246, 177] on span "Zwiększ" at bounding box center [244, 175] width 19 height 19
click at [375, 180] on button "Zwiększ" at bounding box center [385, 175] width 25 height 25
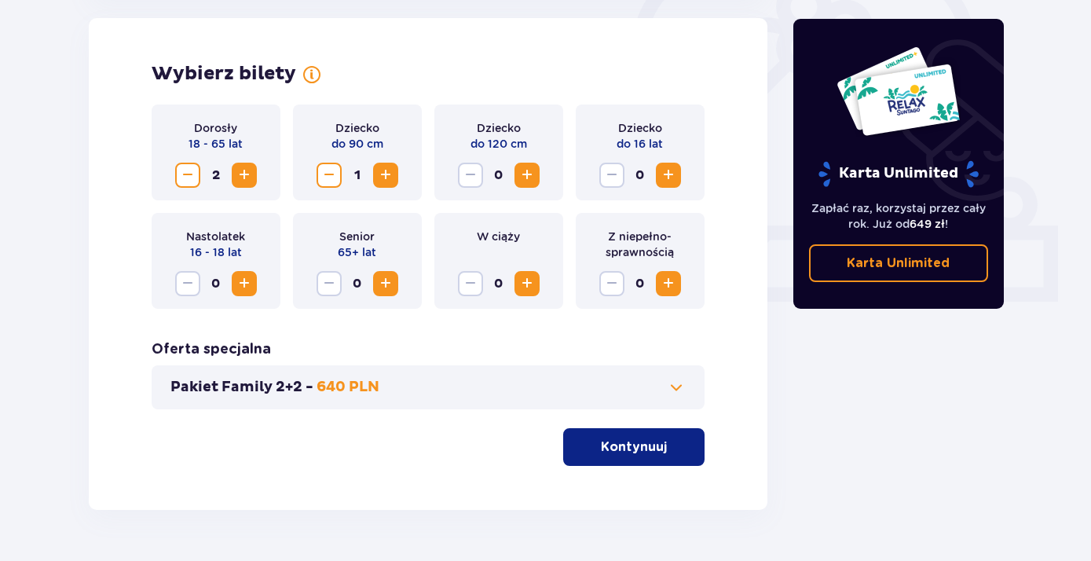
click at [537, 179] on button "Zwiększ" at bounding box center [526, 175] width 25 height 25
click at [672, 179] on span "Zwiększ" at bounding box center [668, 175] width 19 height 19
click at [247, 283] on span "Zwiększ" at bounding box center [244, 283] width 19 height 19
click at [657, 462] on button "Kontynuuj" at bounding box center [633, 447] width 141 height 38
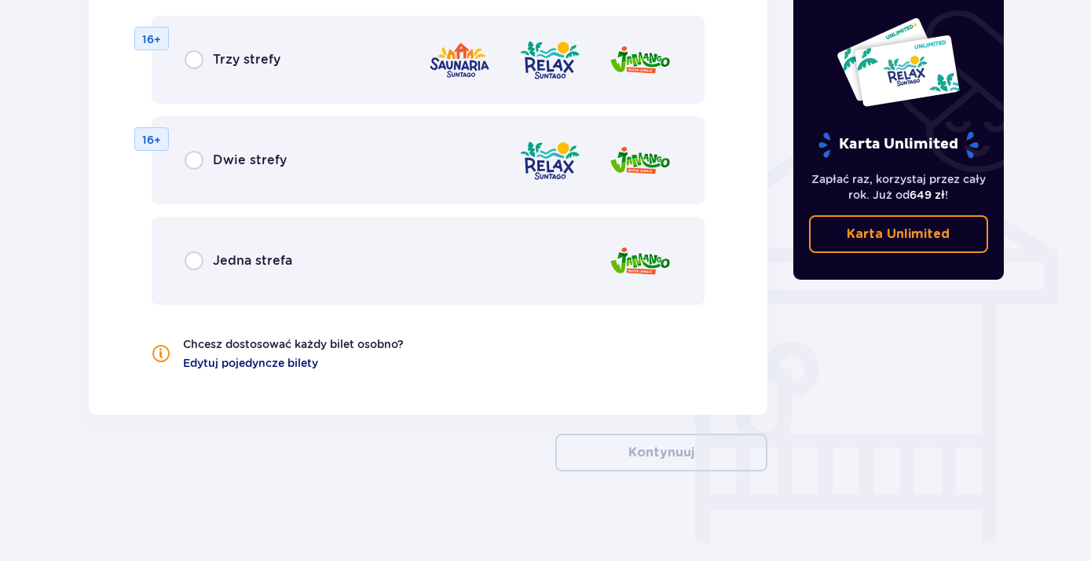
scroll to position [1157, 0]
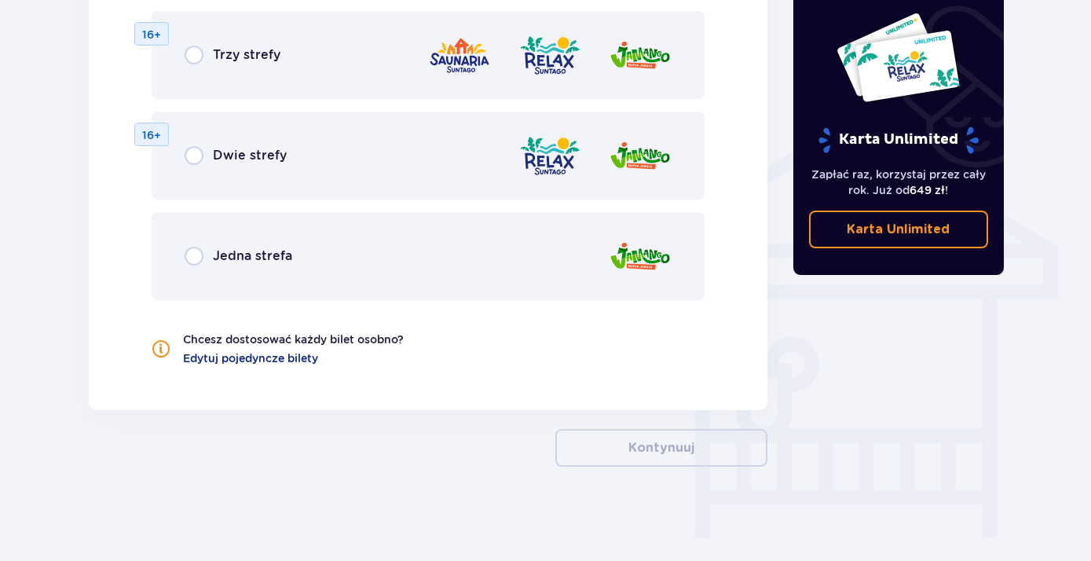
click at [190, 253] on input "radio" at bounding box center [194, 256] width 19 height 19
radio input "true"
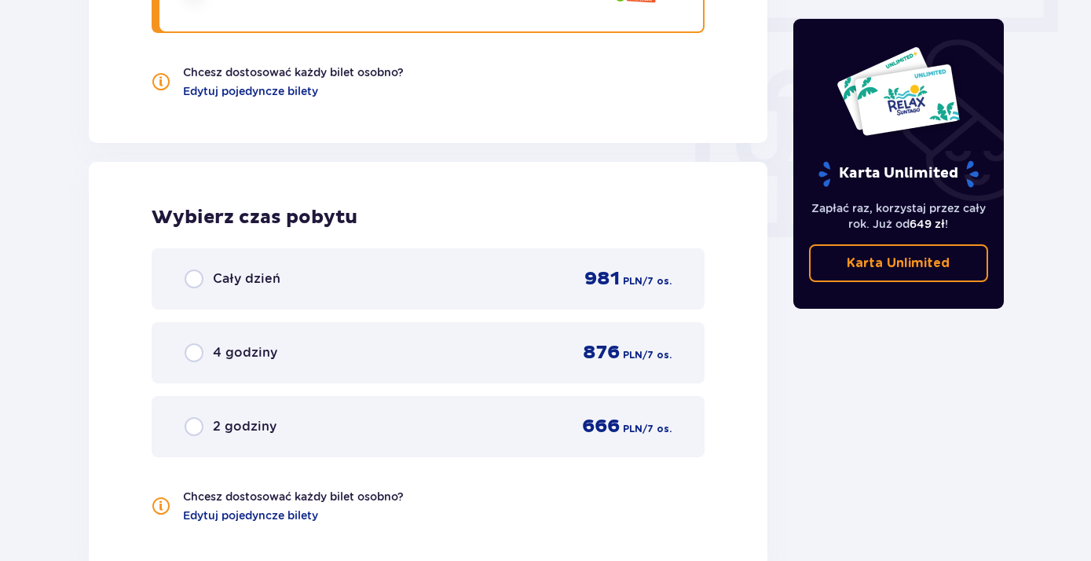
scroll to position [1326, 0]
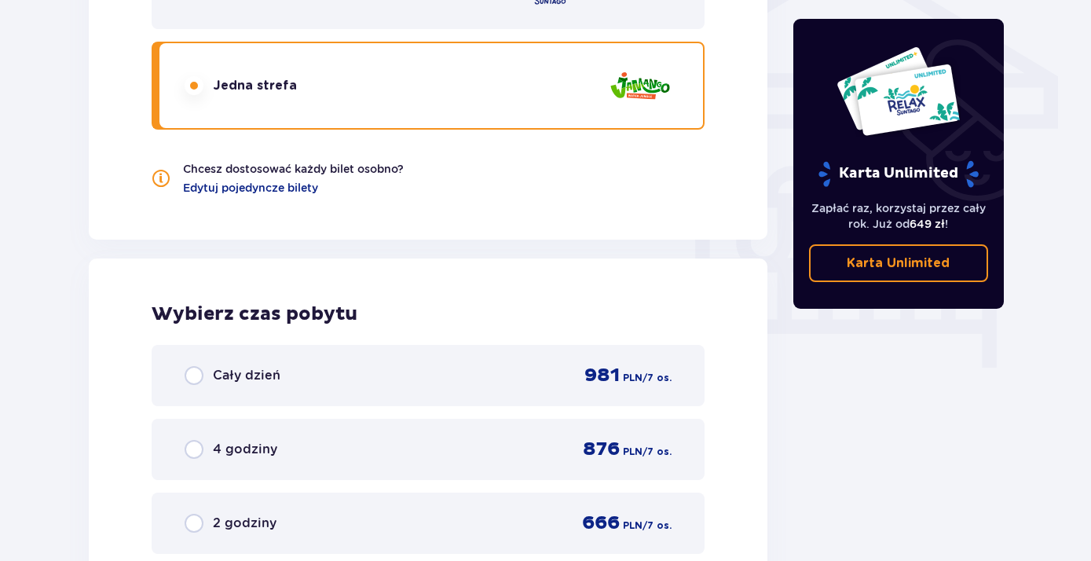
click at [202, 374] on input "radio" at bounding box center [194, 375] width 19 height 19
radio input "true"
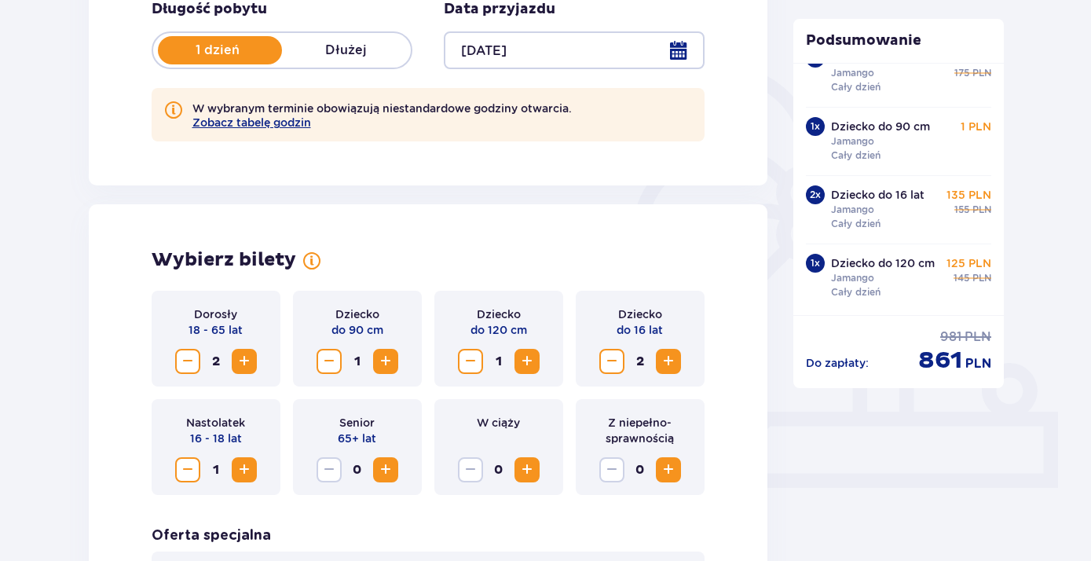
scroll to position [142, 0]
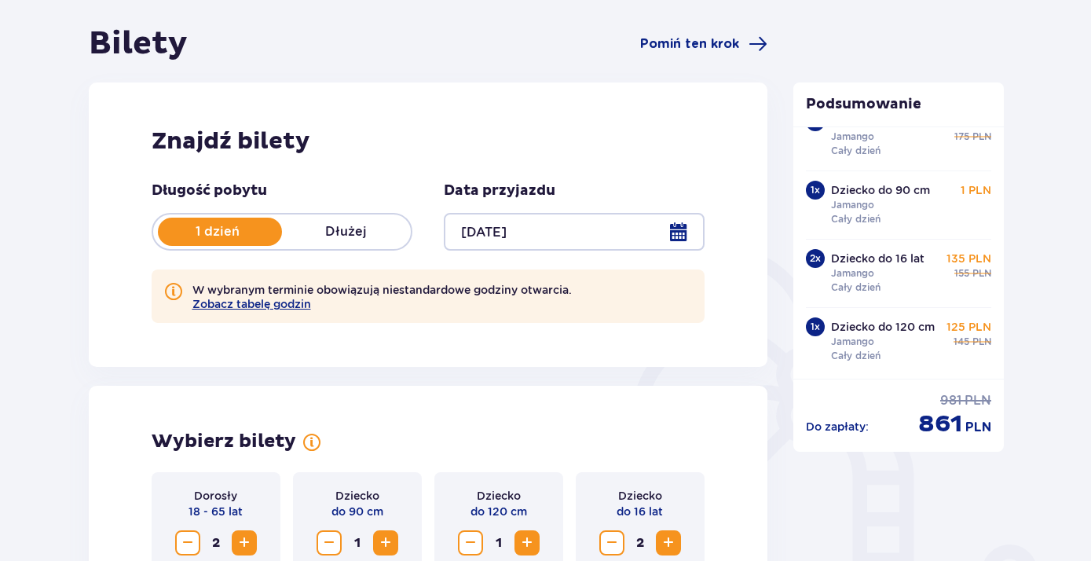
click at [517, 236] on div at bounding box center [574, 232] width 261 height 38
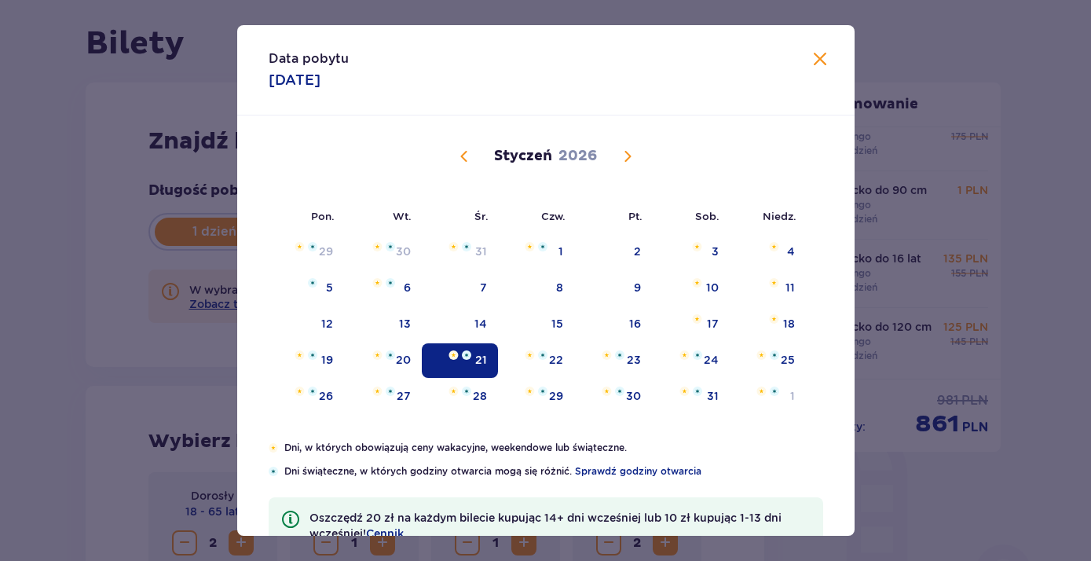
click at [460, 152] on span "Poprzedni miesiąc" at bounding box center [464, 156] width 19 height 19
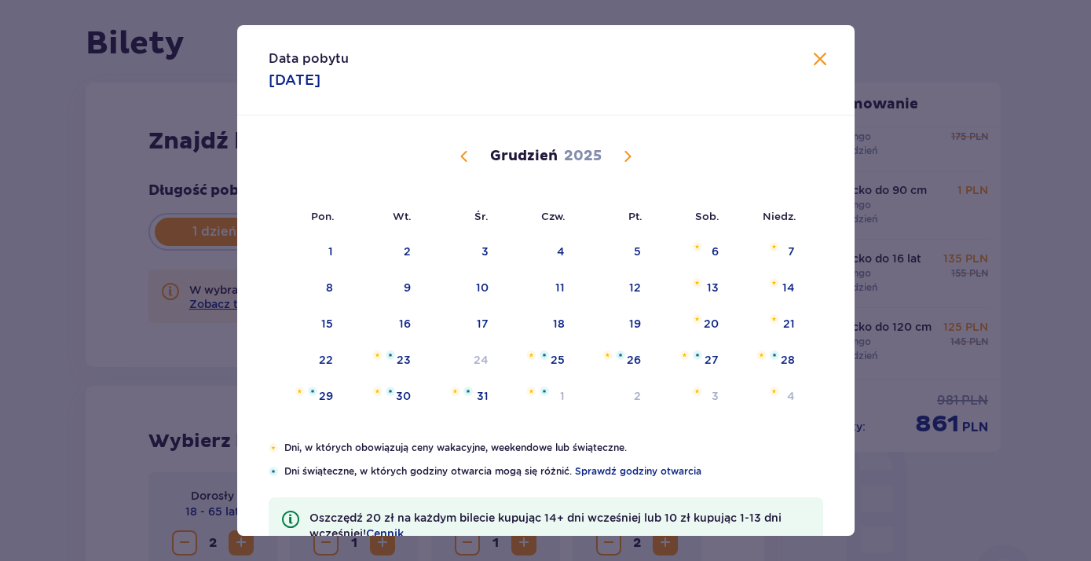
click at [461, 156] on span "Poprzedni miesiąc" at bounding box center [464, 156] width 19 height 19
click at [327, 327] on div "10" at bounding box center [328, 324] width 13 height 16
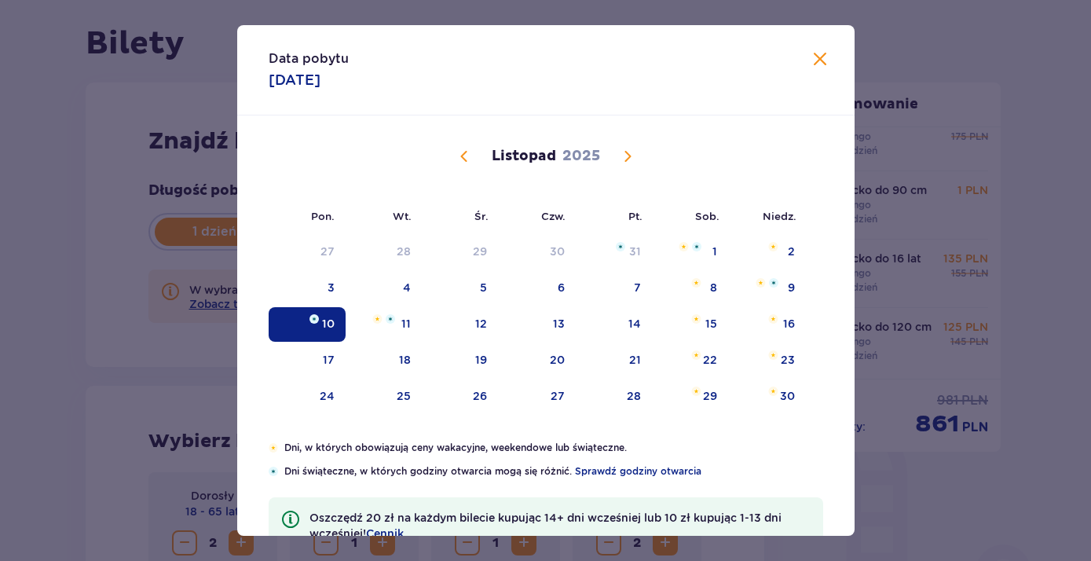
type input "[DATE]"
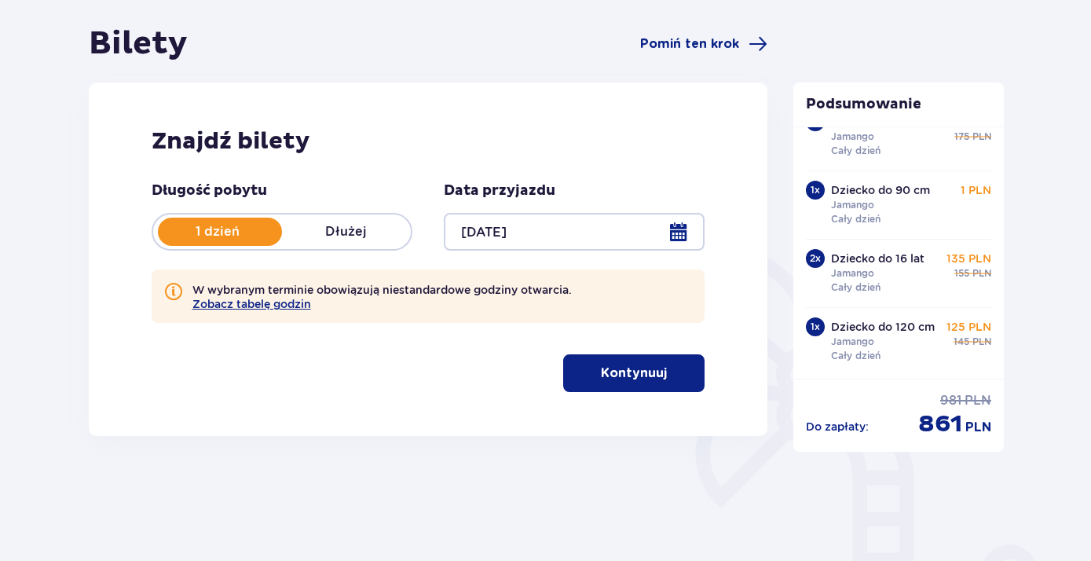
scroll to position [131, 0]
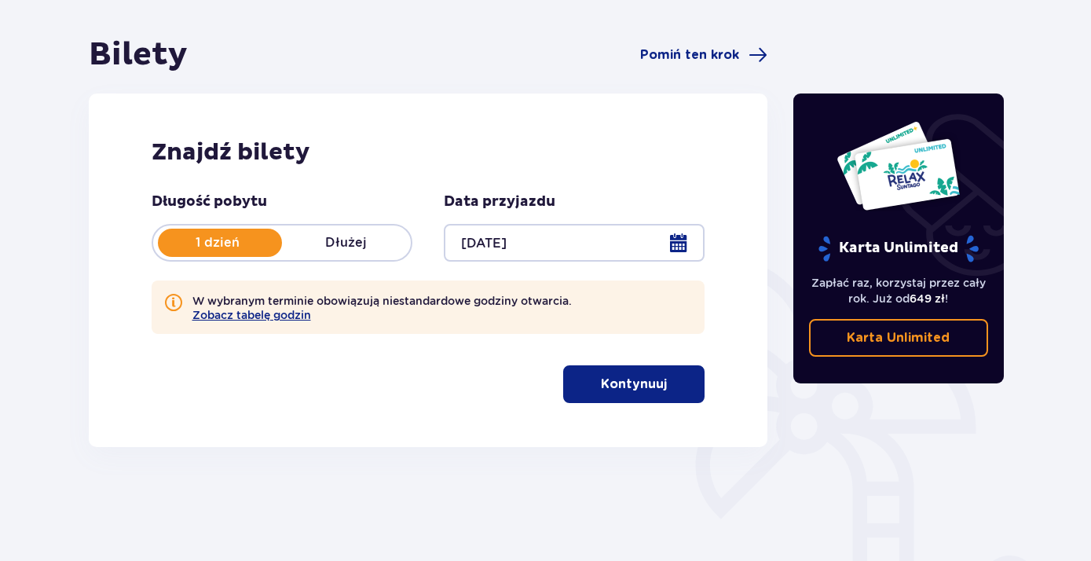
click at [601, 380] on p "Kontynuuj" at bounding box center [634, 383] width 66 height 17
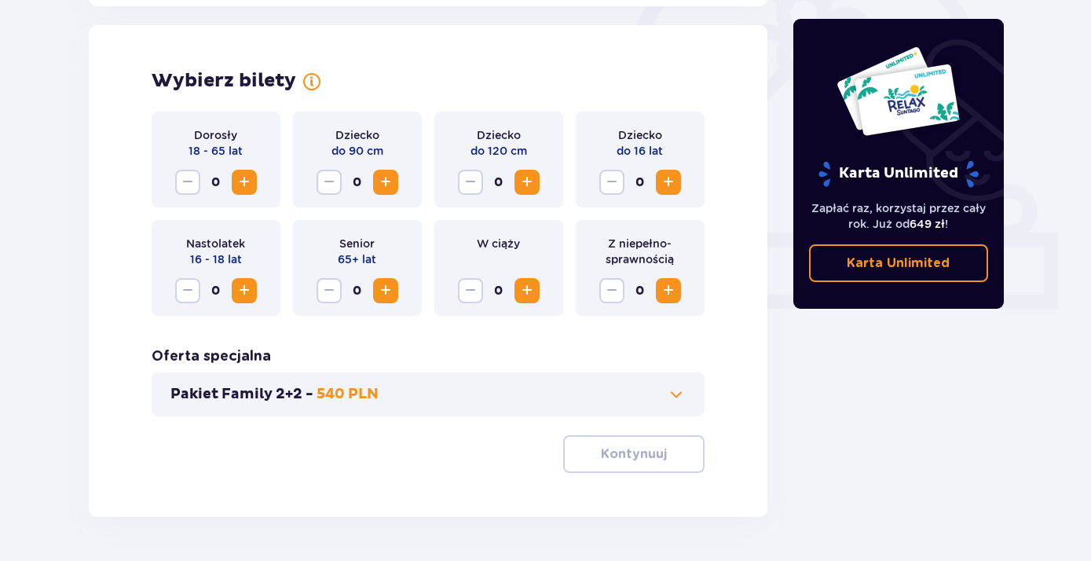
scroll to position [510, 0]
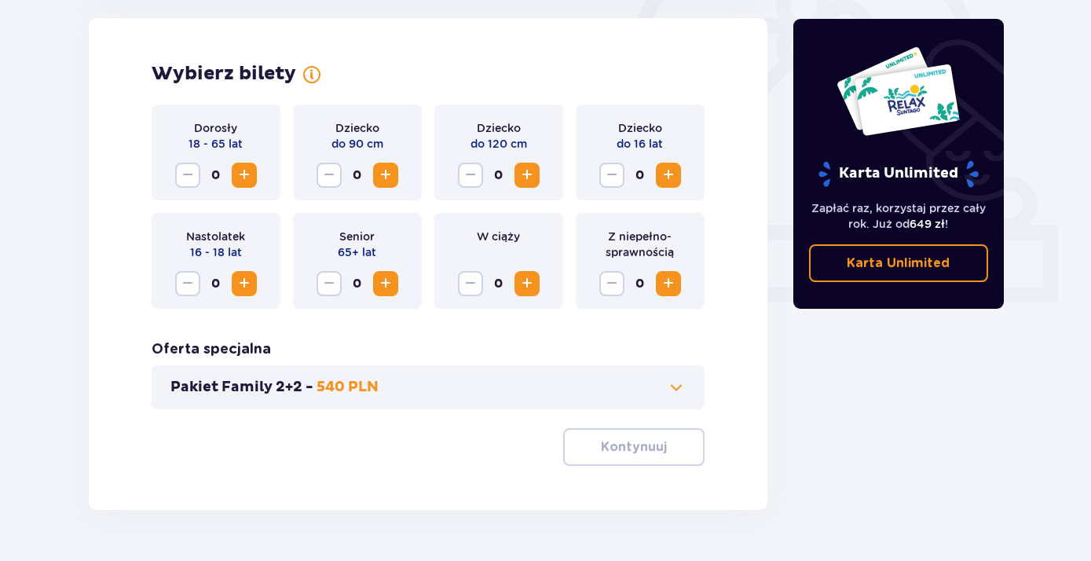
click at [242, 174] on span "Zwiększ" at bounding box center [244, 175] width 19 height 19
click at [390, 177] on span "Zwiększ" at bounding box center [385, 175] width 19 height 19
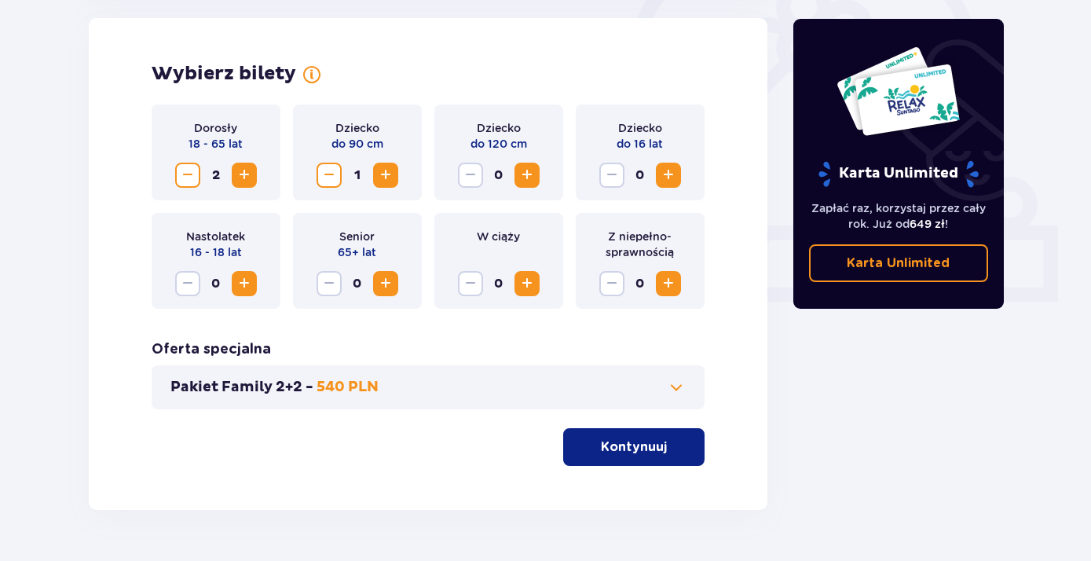
click at [529, 176] on span "Zwiększ" at bounding box center [526, 175] width 19 height 19
click at [662, 177] on span "Zwiększ" at bounding box center [668, 175] width 19 height 19
click at [255, 286] on button "Zwiększ" at bounding box center [244, 283] width 25 height 25
click at [626, 448] on p "Kontynuuj" at bounding box center [634, 446] width 66 height 17
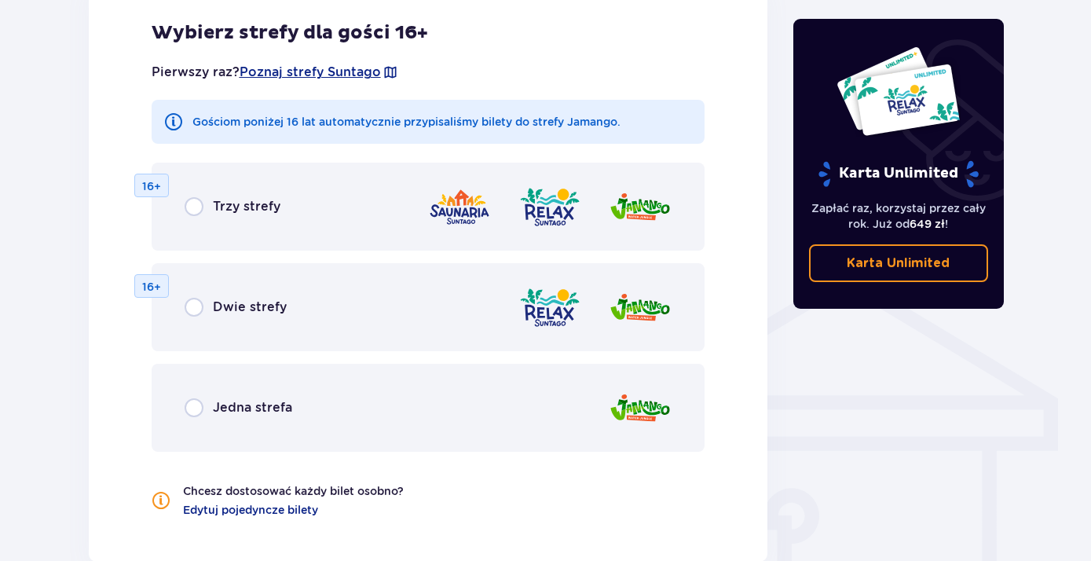
scroll to position [1029, 0]
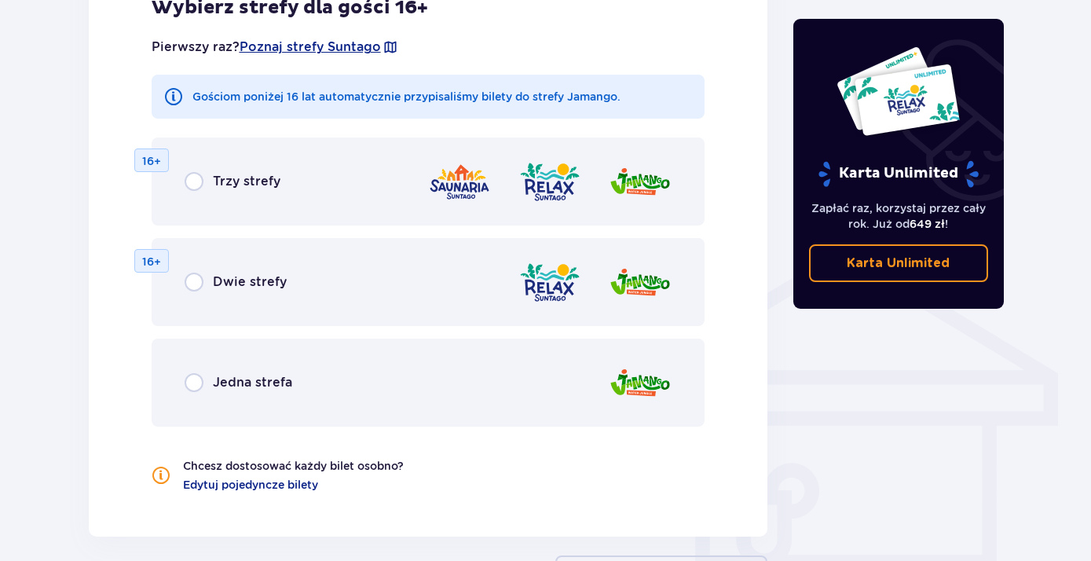
click at [196, 386] on input "radio" at bounding box center [194, 382] width 19 height 19
radio input "true"
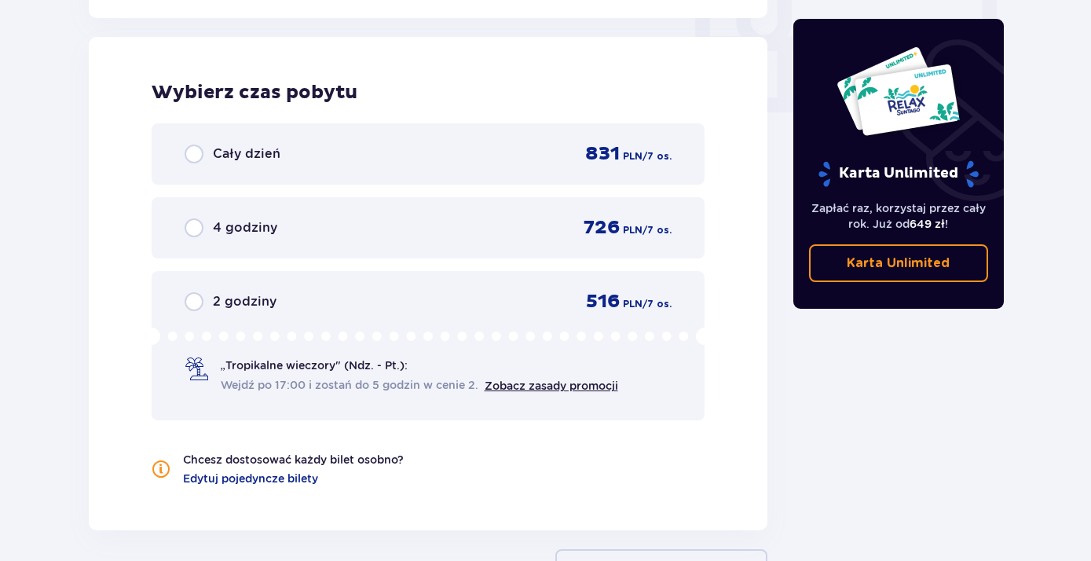
scroll to position [1633, 0]
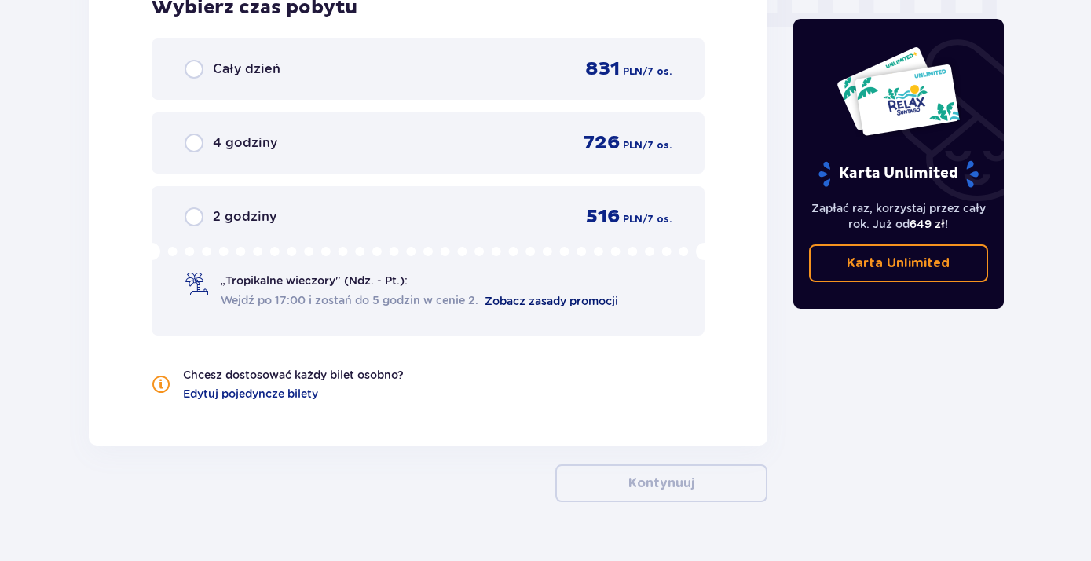
click at [526, 298] on link "Zobacz zasady promocji" at bounding box center [551, 300] width 133 height 13
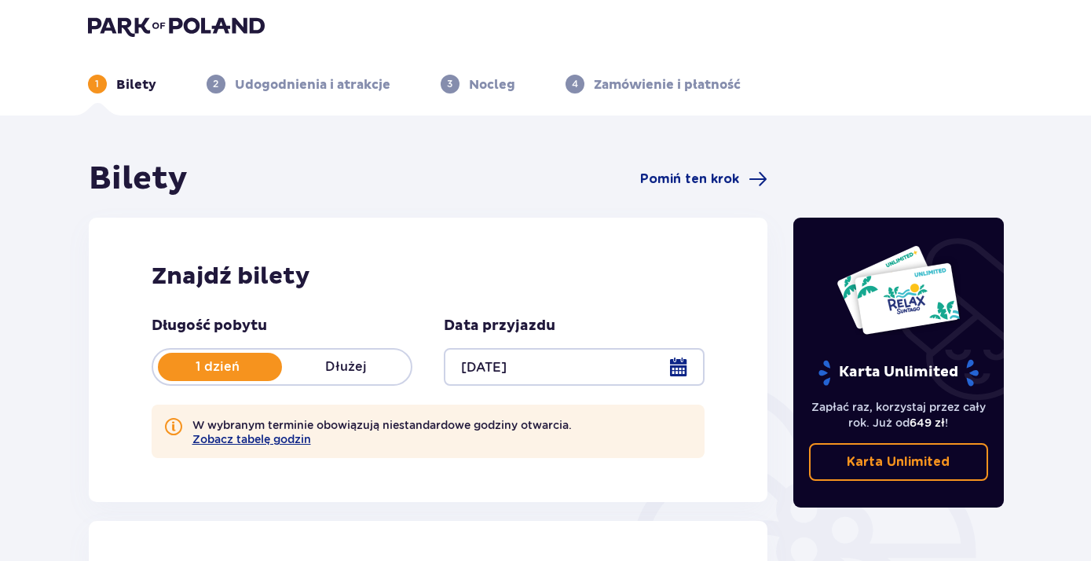
scroll to position [0, 0]
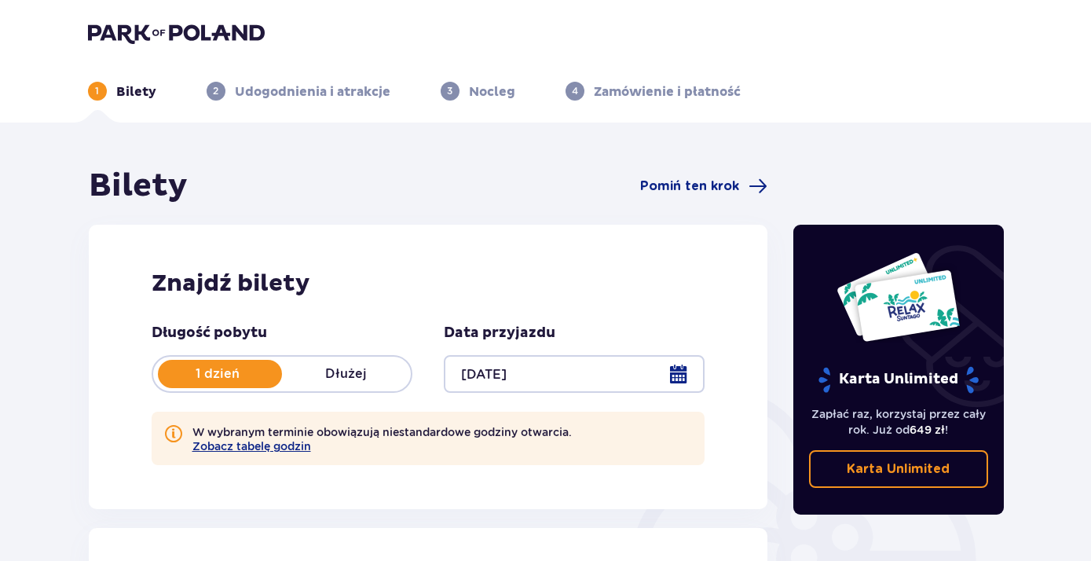
click at [485, 378] on div at bounding box center [574, 374] width 261 height 38
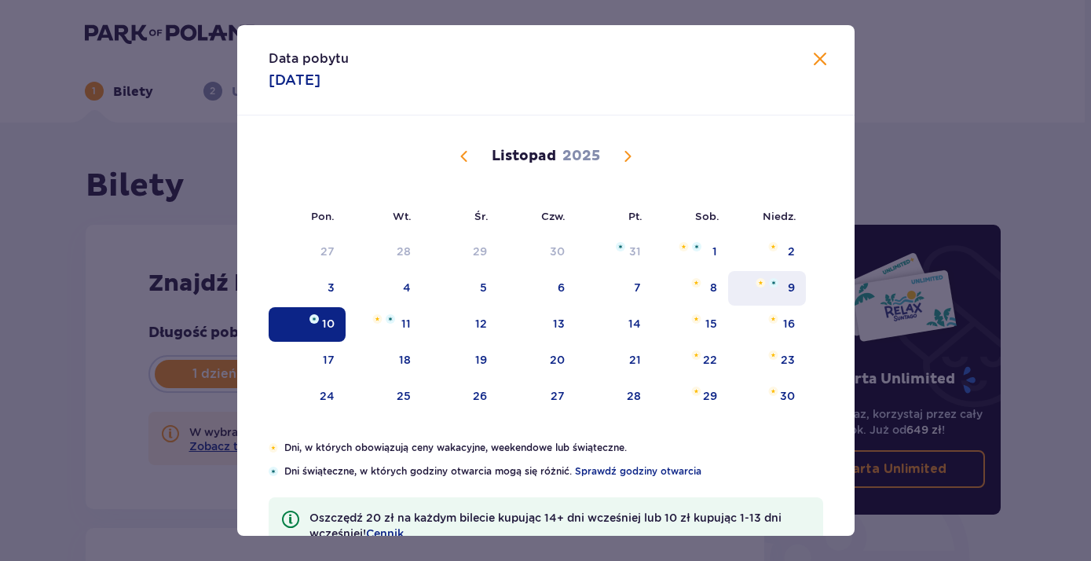
click at [786, 283] on div "9" at bounding box center [767, 288] width 78 height 35
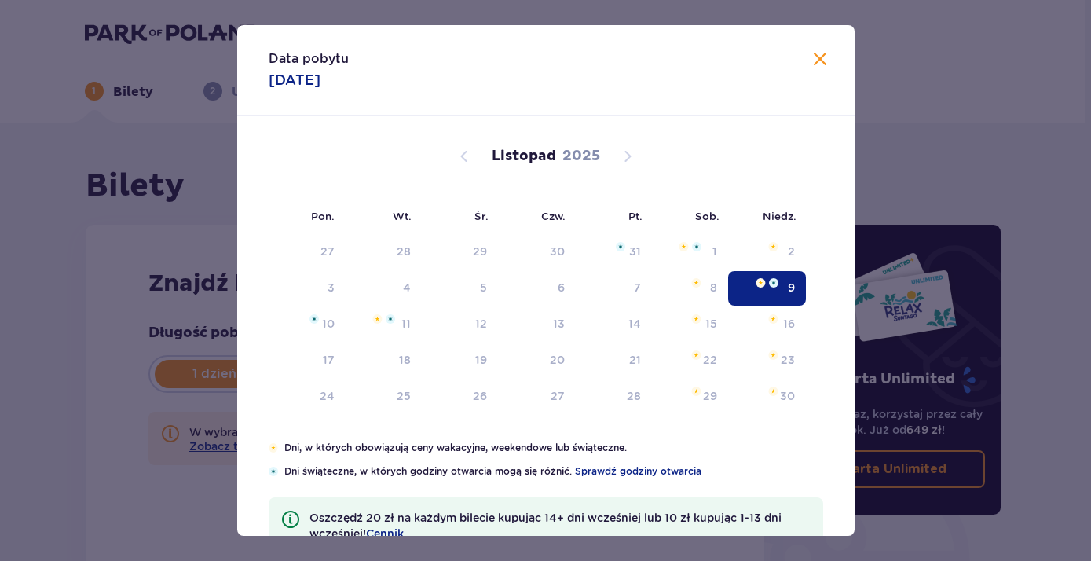
type input "09.11.25"
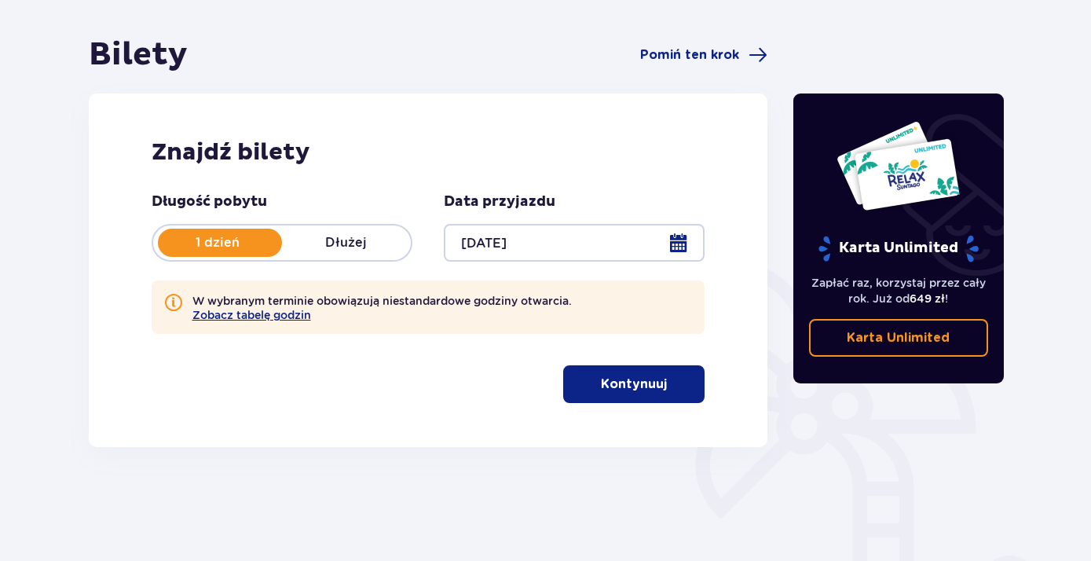
scroll to position [170, 0]
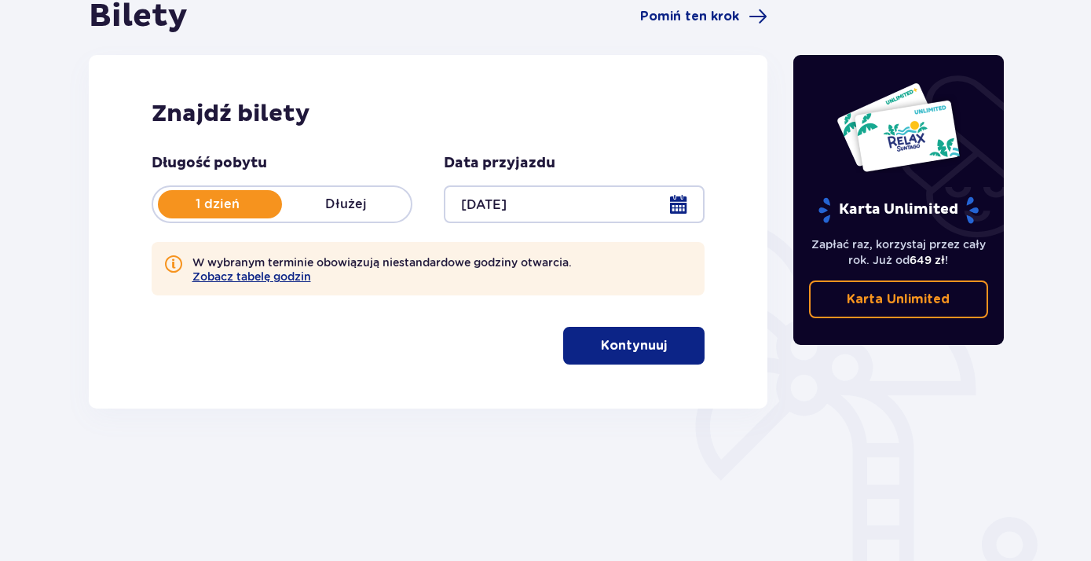
click at [611, 354] on p "Kontynuuj" at bounding box center [634, 345] width 66 height 17
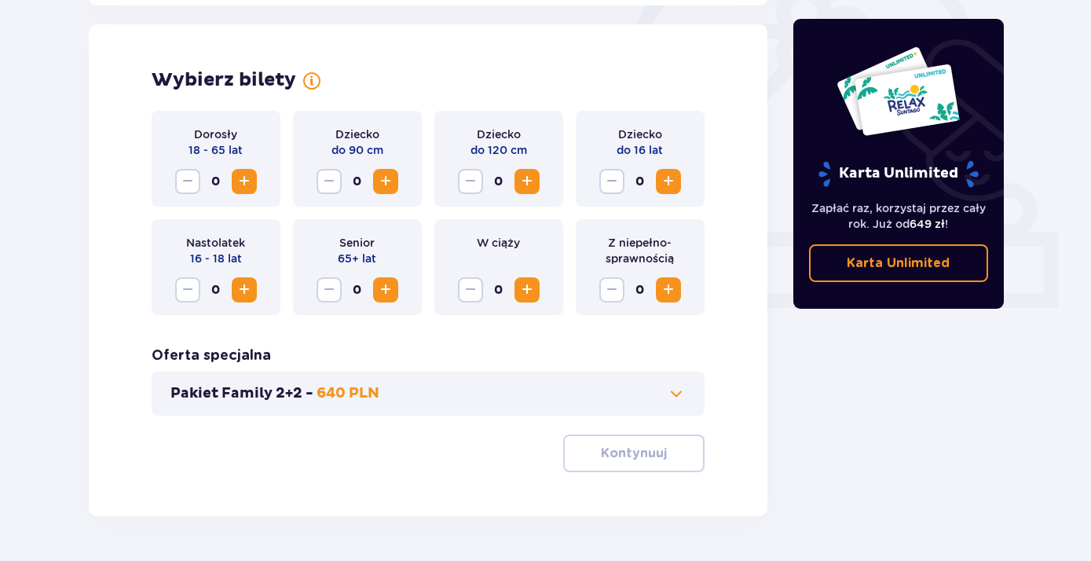
scroll to position [510, 0]
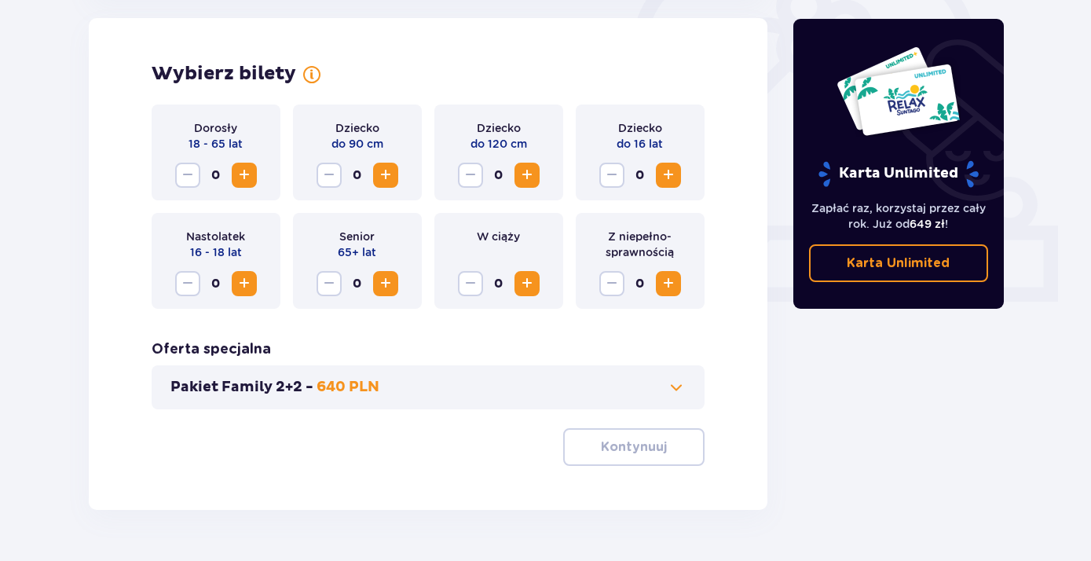
click at [254, 177] on button "Zwiększ" at bounding box center [244, 175] width 25 height 25
click at [394, 176] on span "Zwiększ" at bounding box center [385, 175] width 19 height 19
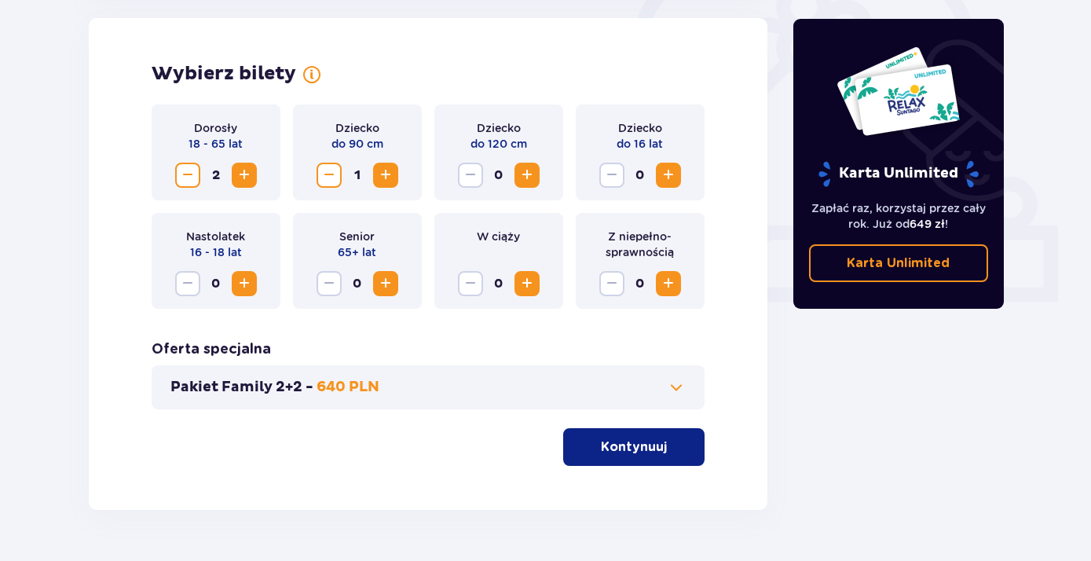
click at [535, 181] on span "Zwiększ" at bounding box center [526, 175] width 19 height 19
click at [667, 181] on span "Zwiększ" at bounding box center [668, 175] width 19 height 19
click at [250, 287] on span "Zwiększ" at bounding box center [244, 283] width 19 height 19
click at [606, 449] on p "Kontynuuj" at bounding box center [634, 446] width 66 height 17
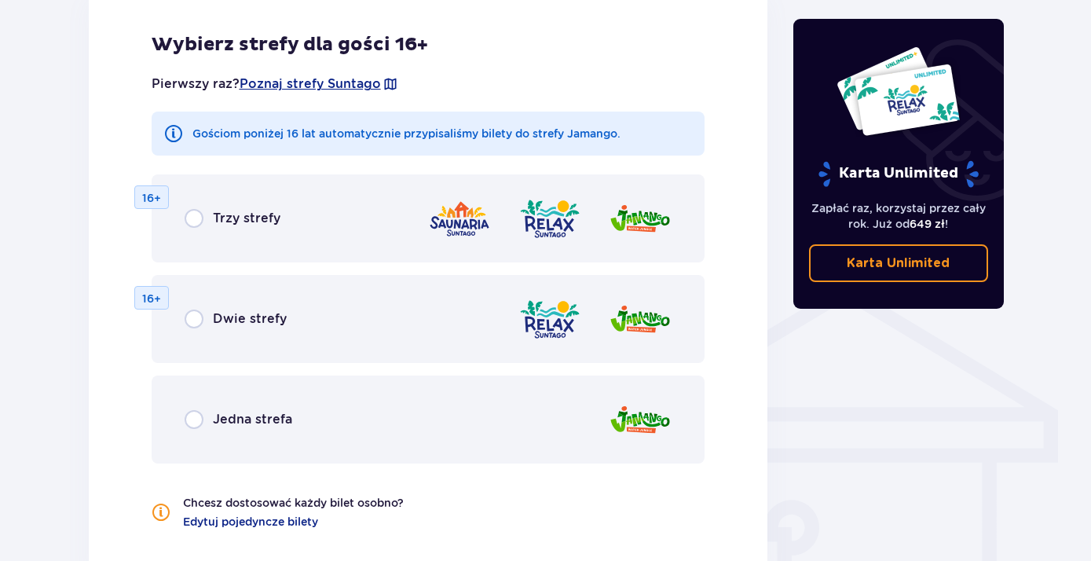
scroll to position [1029, 0]
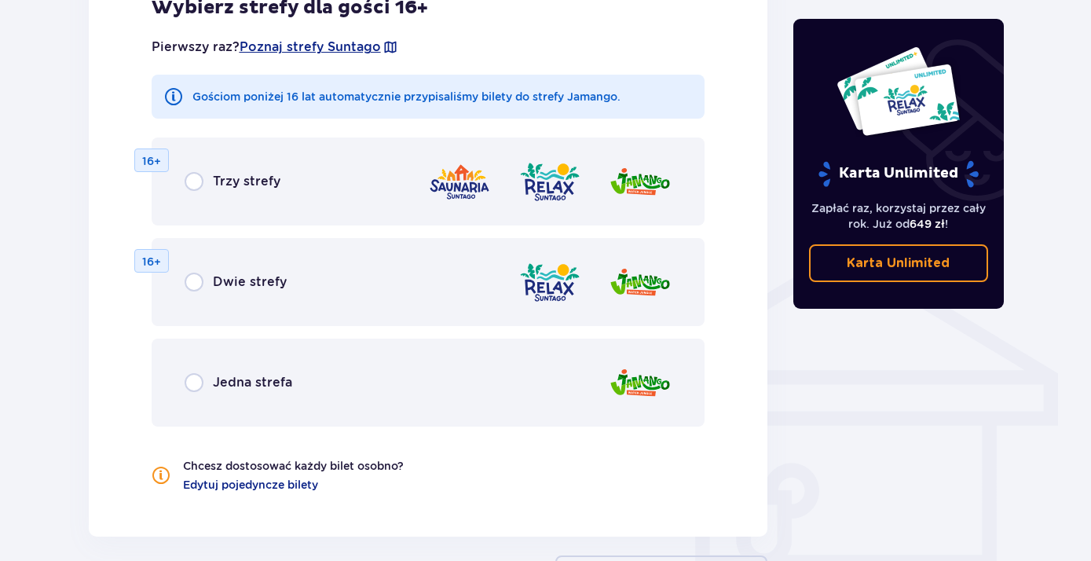
click at [194, 381] on input "radio" at bounding box center [194, 382] width 19 height 19
radio input "true"
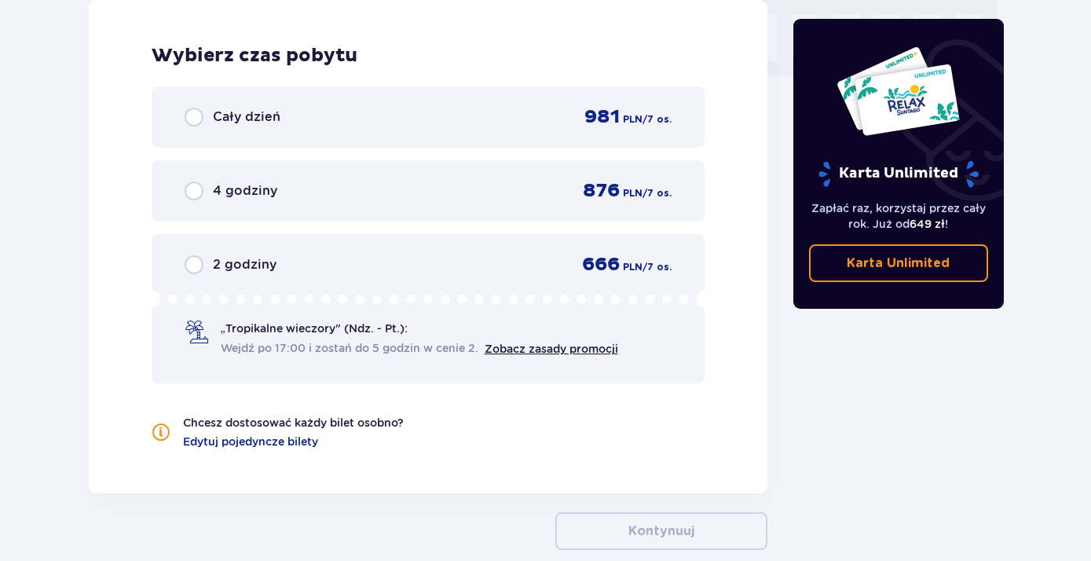
scroll to position [1633, 0]
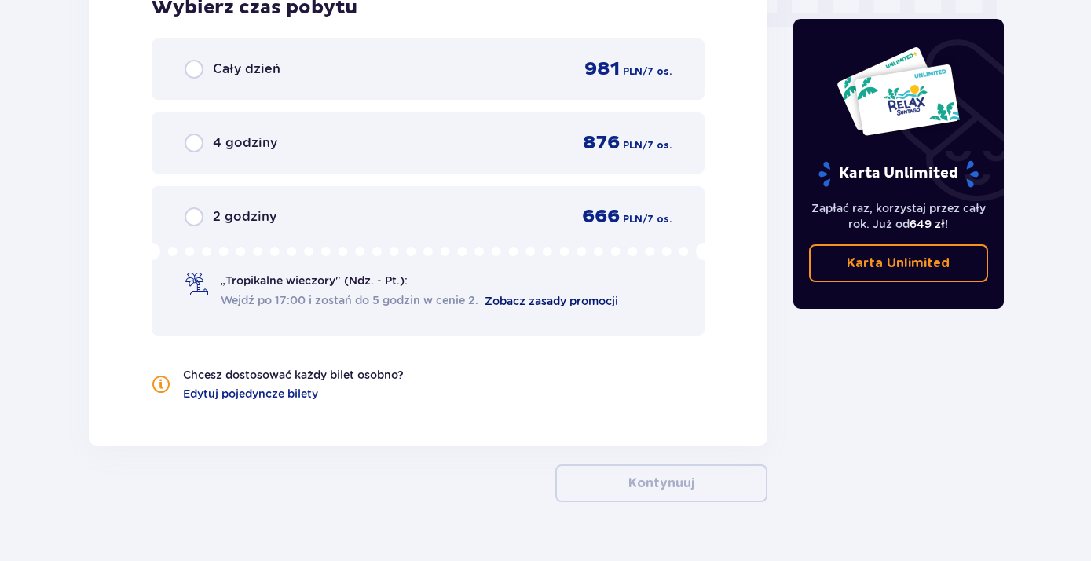
click at [544, 299] on link "Zobacz zasady promocji" at bounding box center [551, 300] width 133 height 13
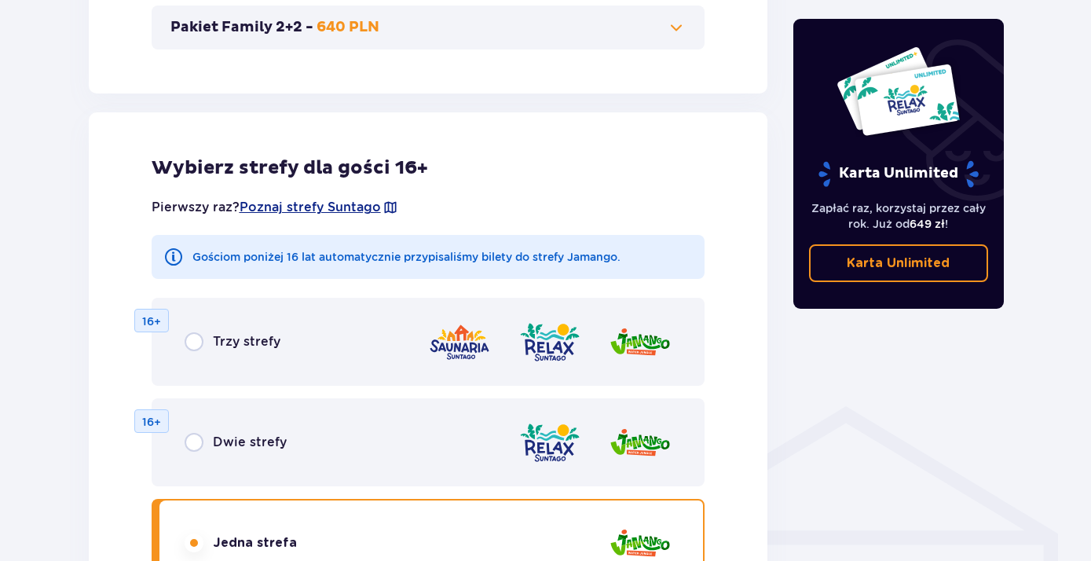
scroll to position [954, 0]
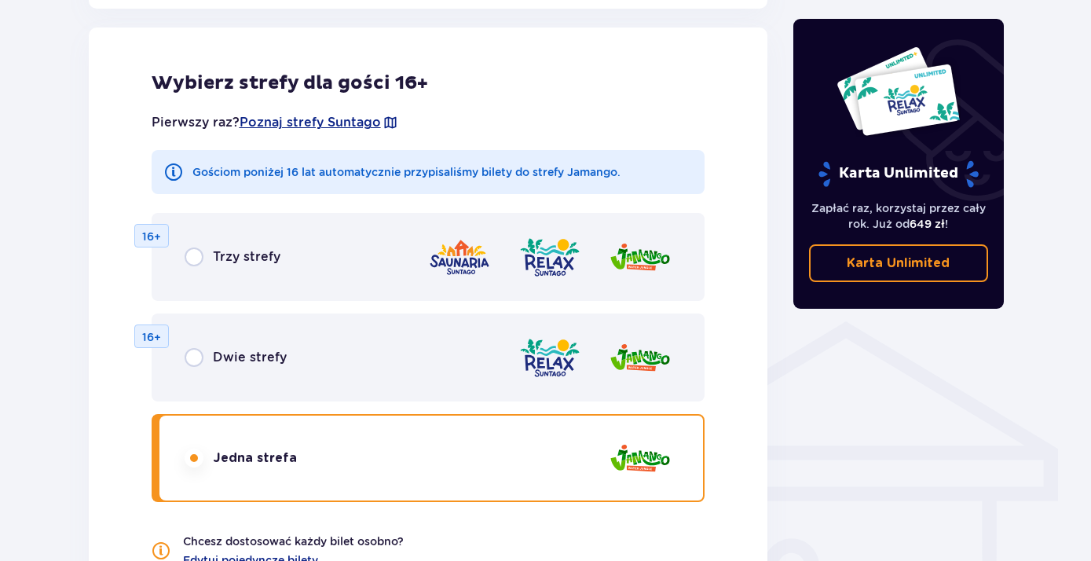
click at [193, 364] on input "radio" at bounding box center [194, 357] width 19 height 19
radio input "true"
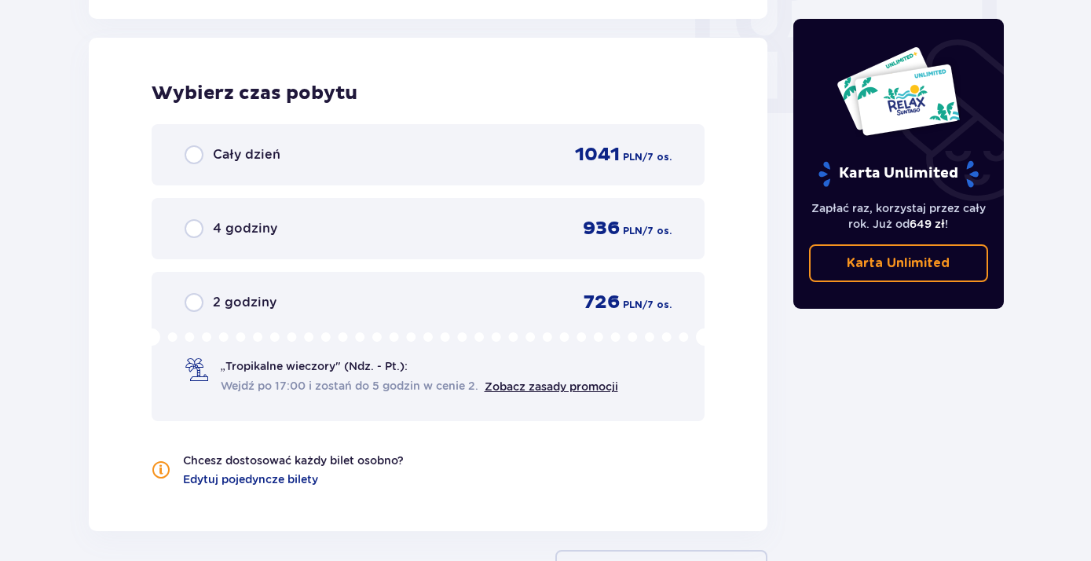
scroll to position [1548, 0]
click at [238, 365] on span "„Tropikalne wieczory" (Ndz. - Pt.):" at bounding box center [314, 365] width 187 height 16
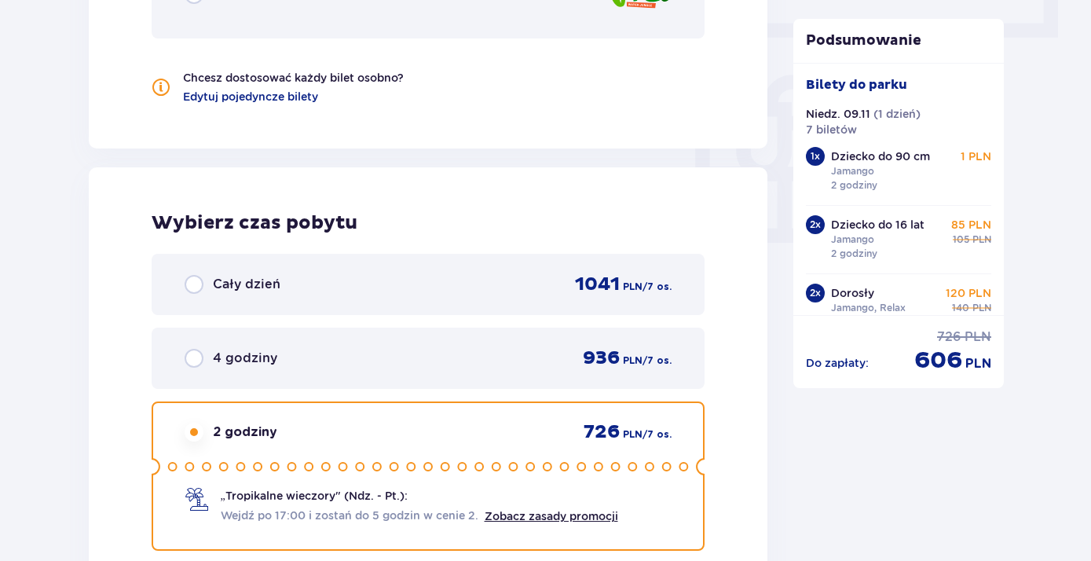
scroll to position [1502, 0]
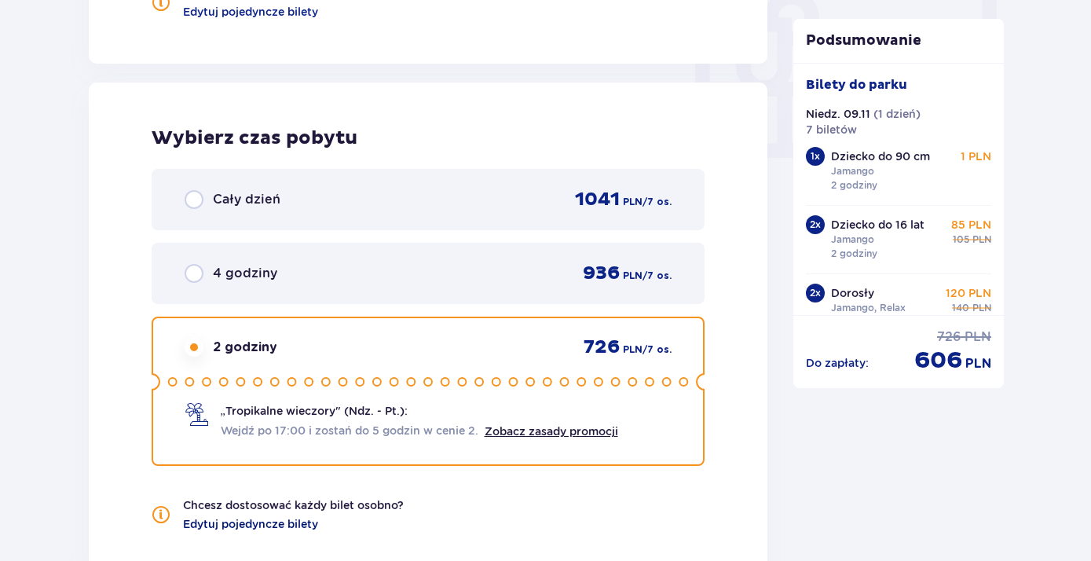
click at [298, 519] on span "Edytuj pojedyncze bilety" at bounding box center [250, 524] width 135 height 16
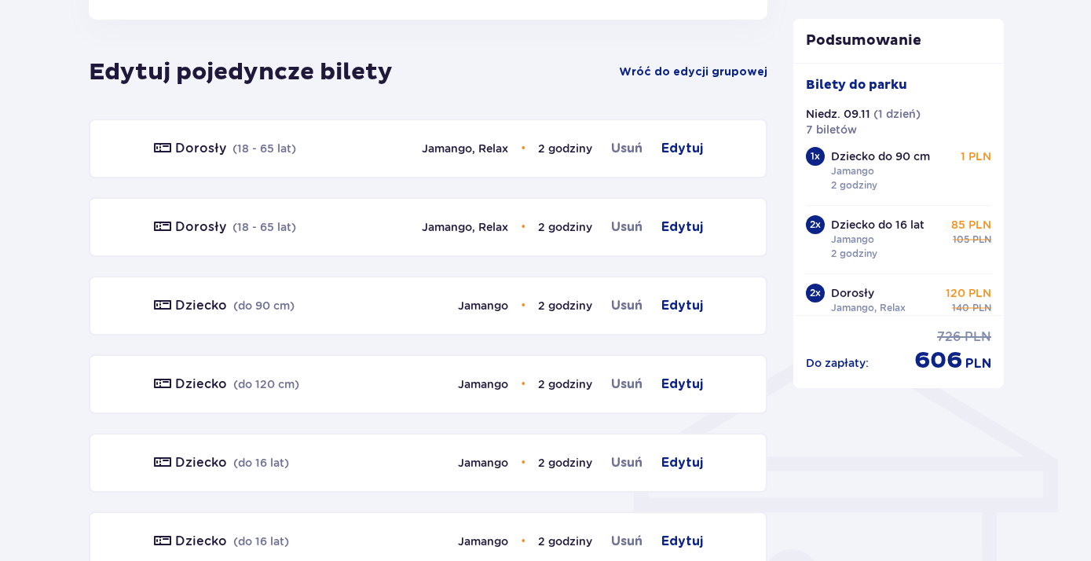
scroll to position [945, 0]
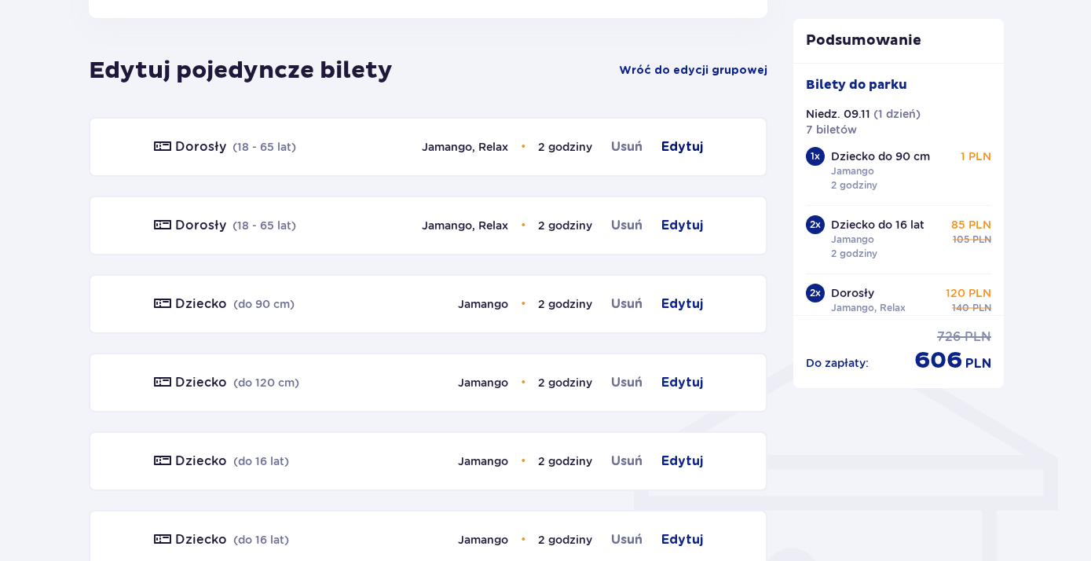
click at [675, 151] on span "Edytuj" at bounding box center [682, 146] width 42 height 19
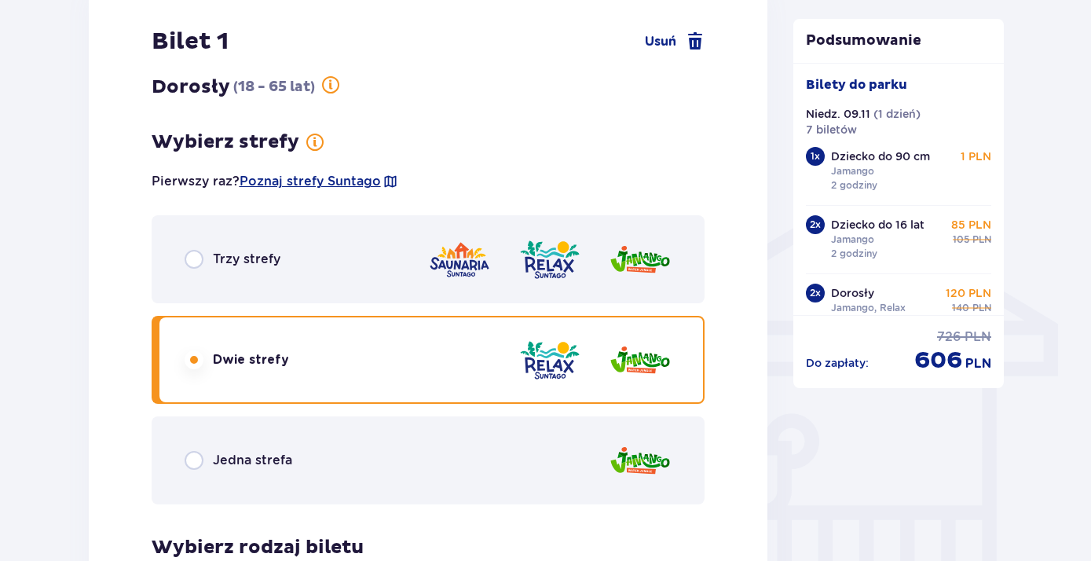
scroll to position [1128, 0]
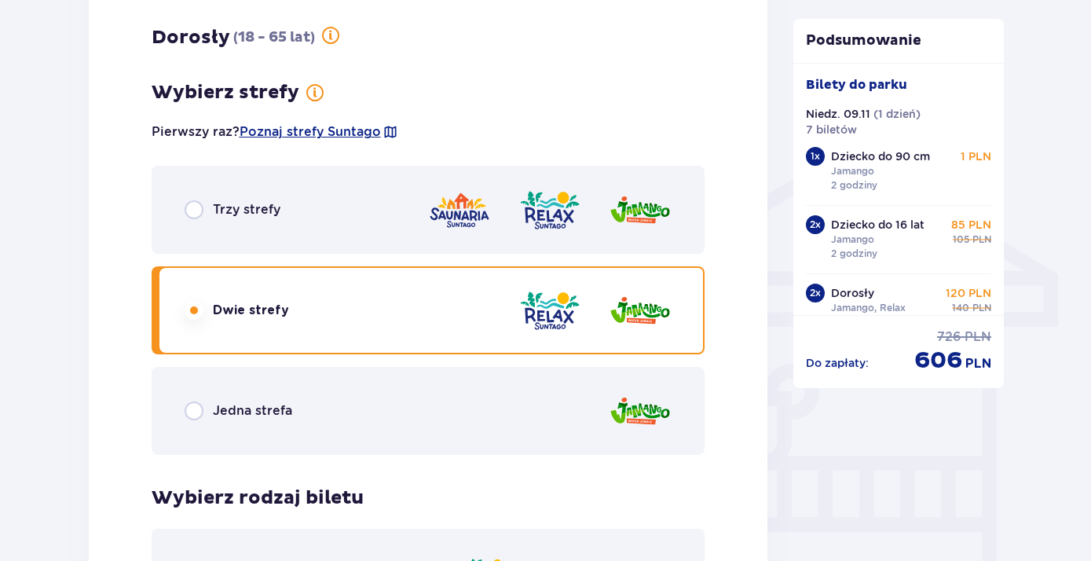
click at [193, 413] on input "radio" at bounding box center [194, 410] width 19 height 19
radio input "true"
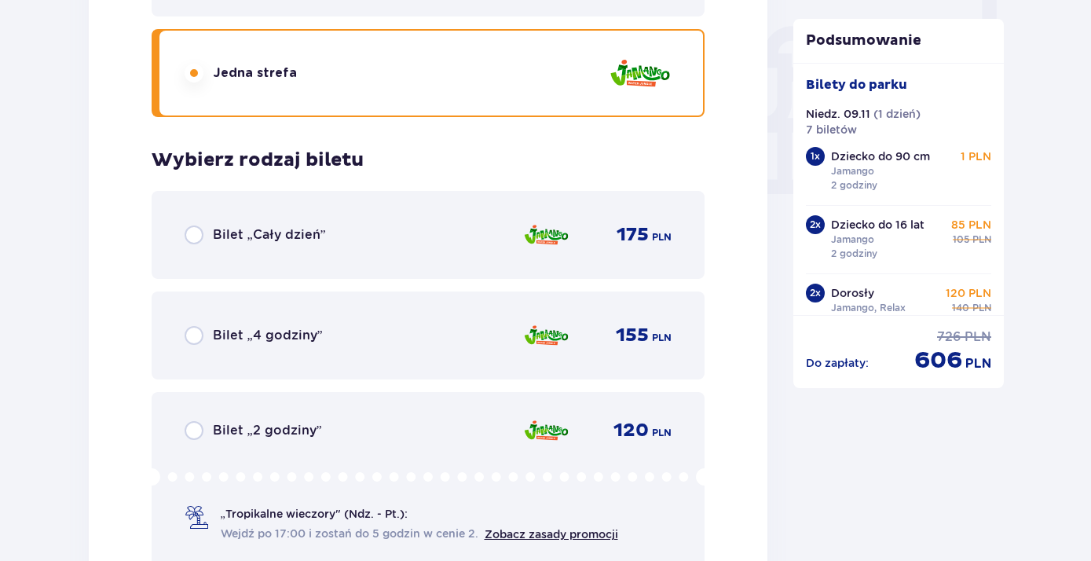
scroll to position [1512, 0]
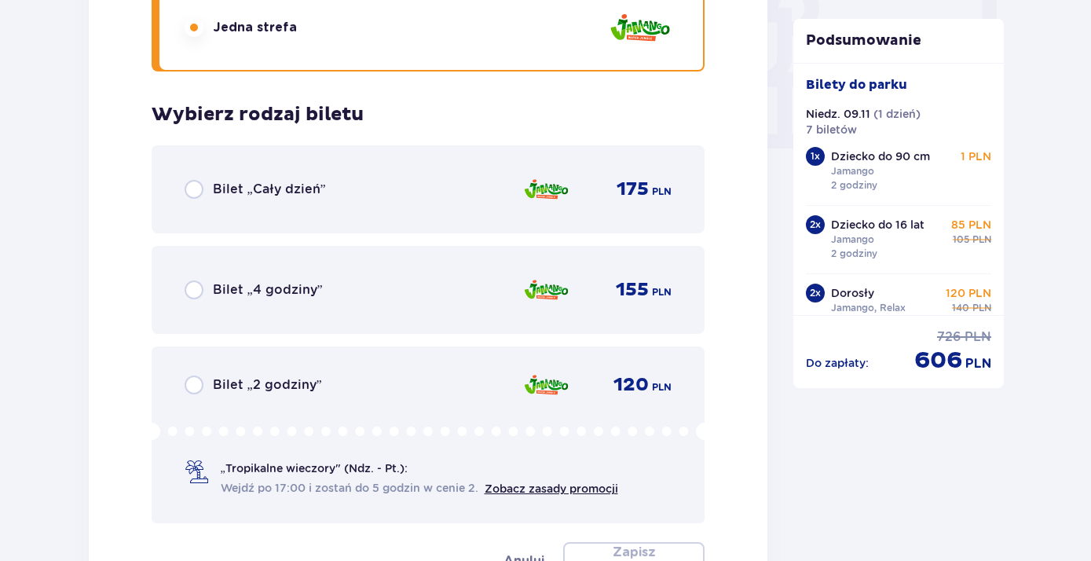
click at [199, 192] on input "radio" at bounding box center [194, 189] width 19 height 19
radio input "true"
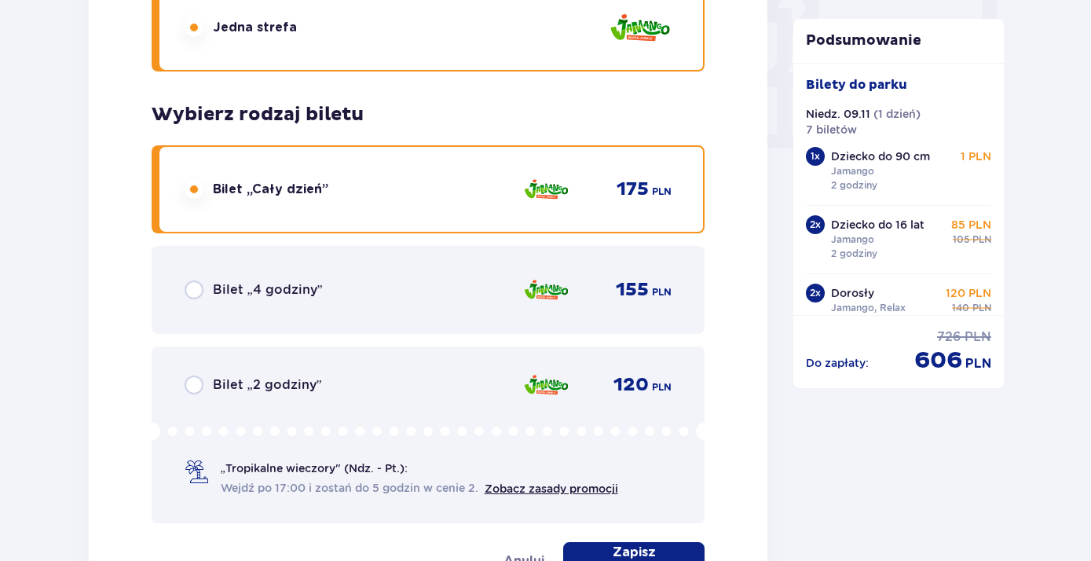
click at [638, 554] on p "Zapisz zmiany" at bounding box center [633, 560] width 91 height 35
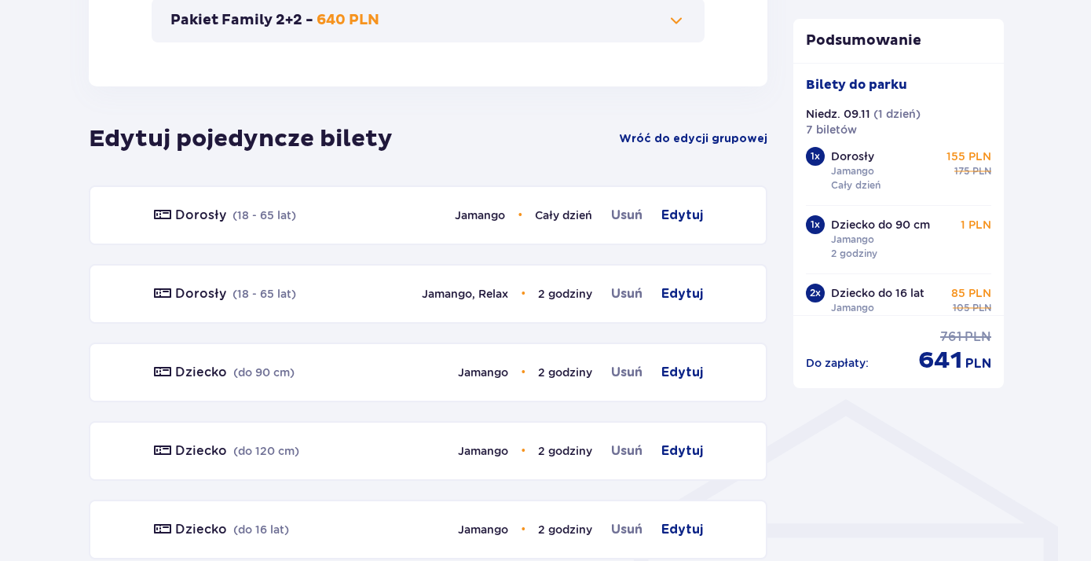
scroll to position [874, 0]
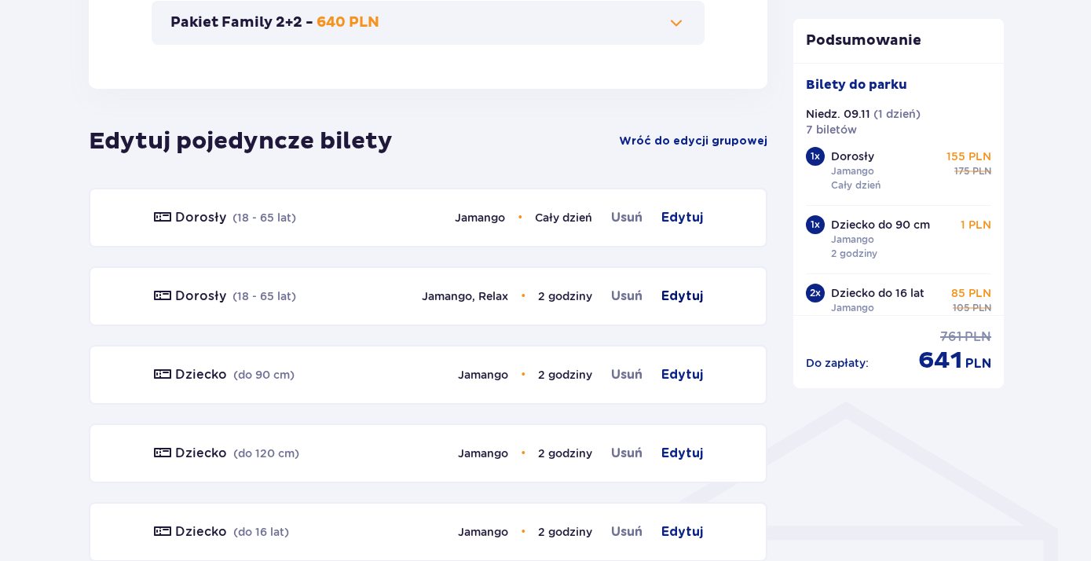
click at [676, 300] on span "Edytuj" at bounding box center [682, 296] width 42 height 19
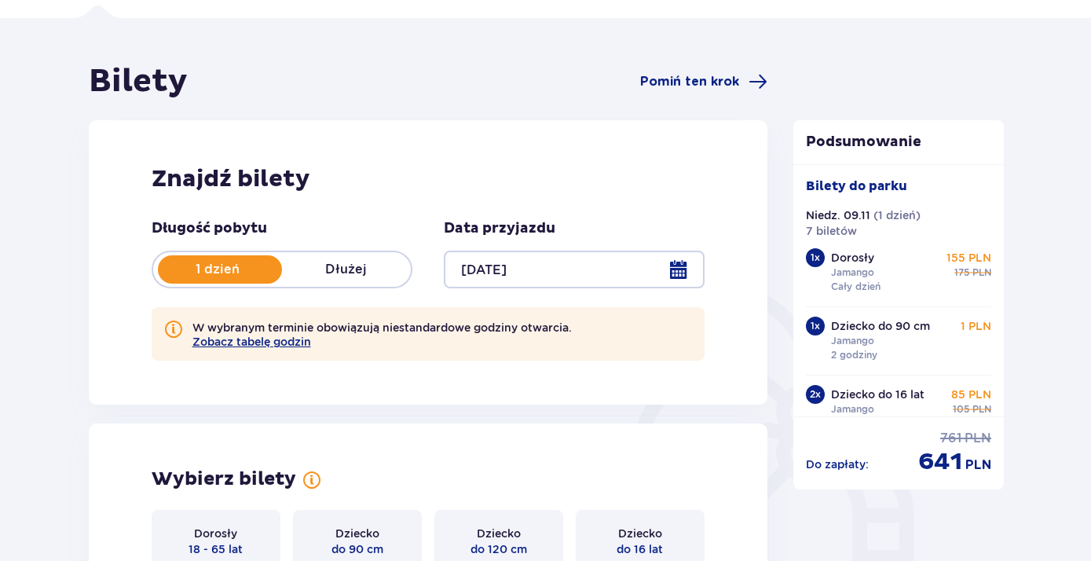
scroll to position [0, 0]
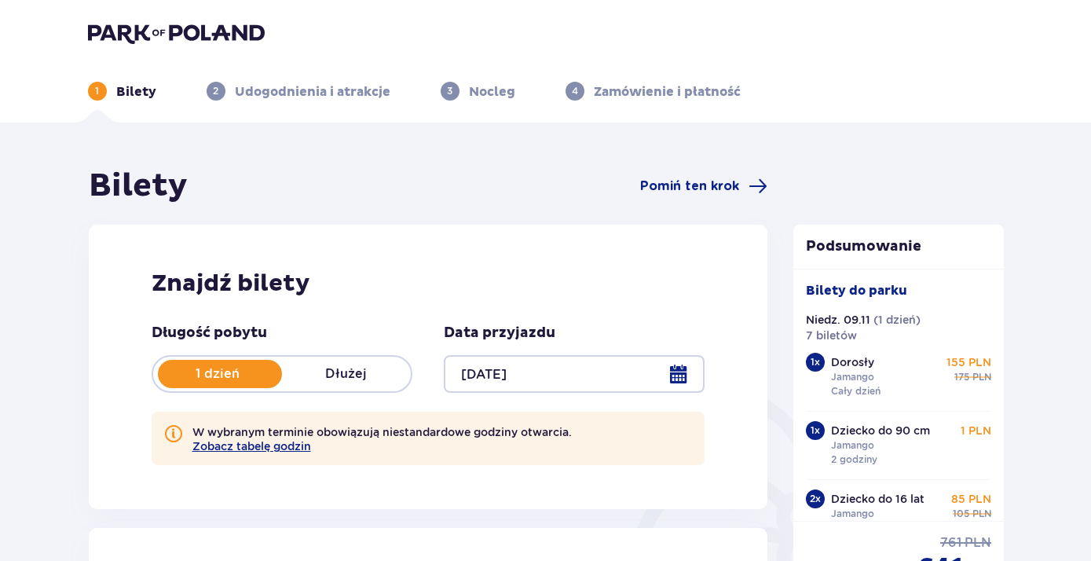
click at [135, 51] on div "1 Bilety 2 Udogodnienia i atrakcje 3 Nocleg 4 Zamówienie i płatność" at bounding box center [545, 72] width 941 height 57
click at [134, 40] on img at bounding box center [176, 33] width 177 height 22
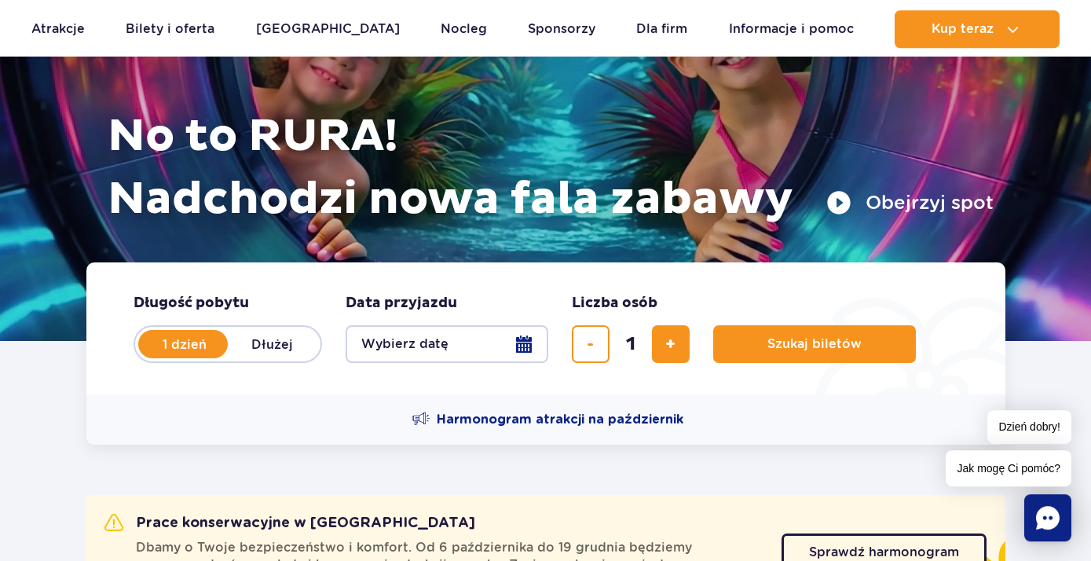
scroll to position [254, 0]
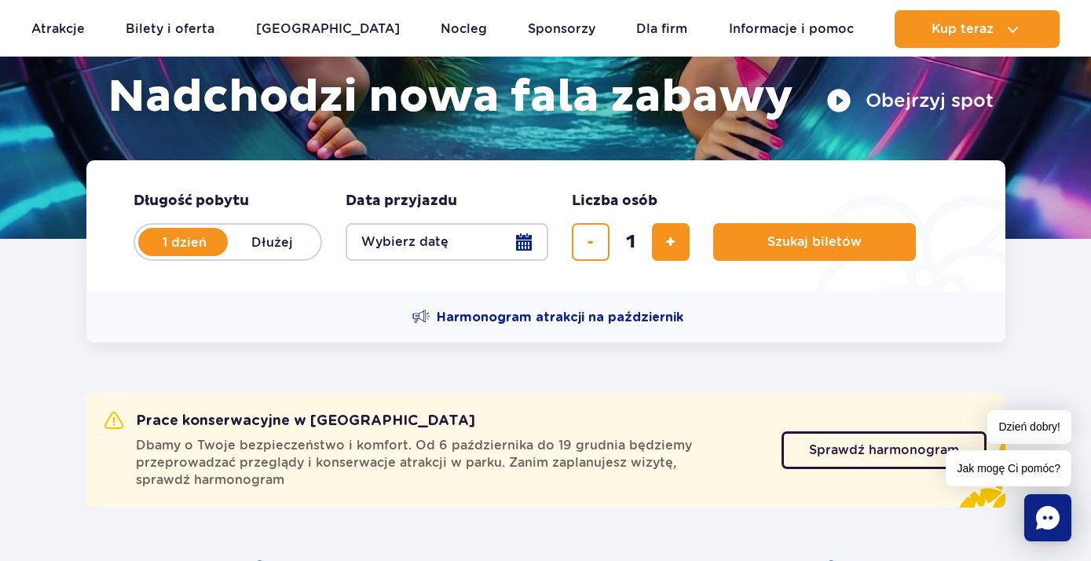
click at [415, 239] on button "Wybierz datę" at bounding box center [447, 242] width 203 height 38
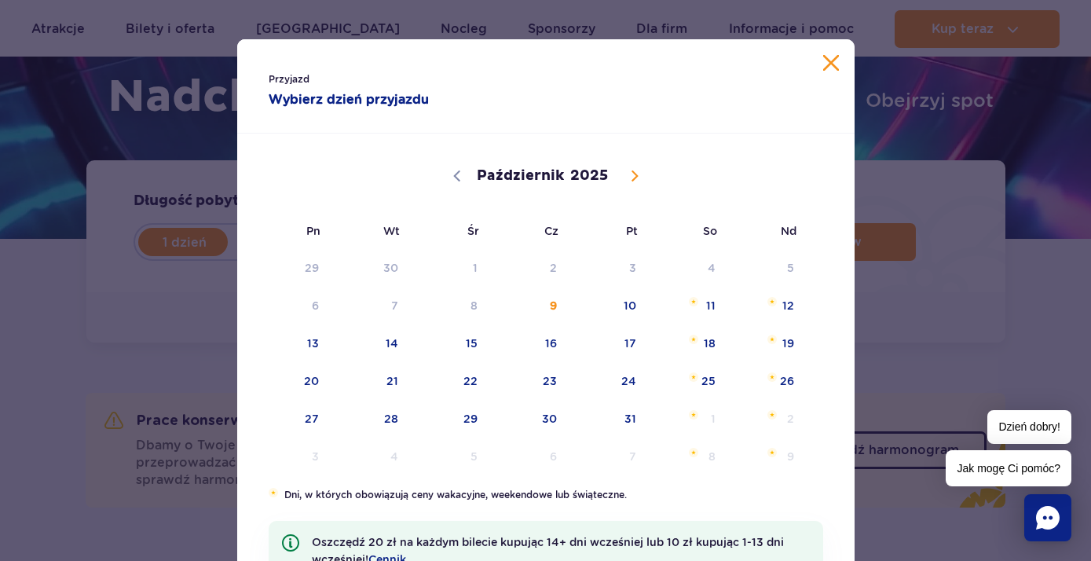
click at [624, 173] on span at bounding box center [634, 176] width 27 height 27
select select "10"
click at [313, 346] on span "10" at bounding box center [292, 343] width 79 height 36
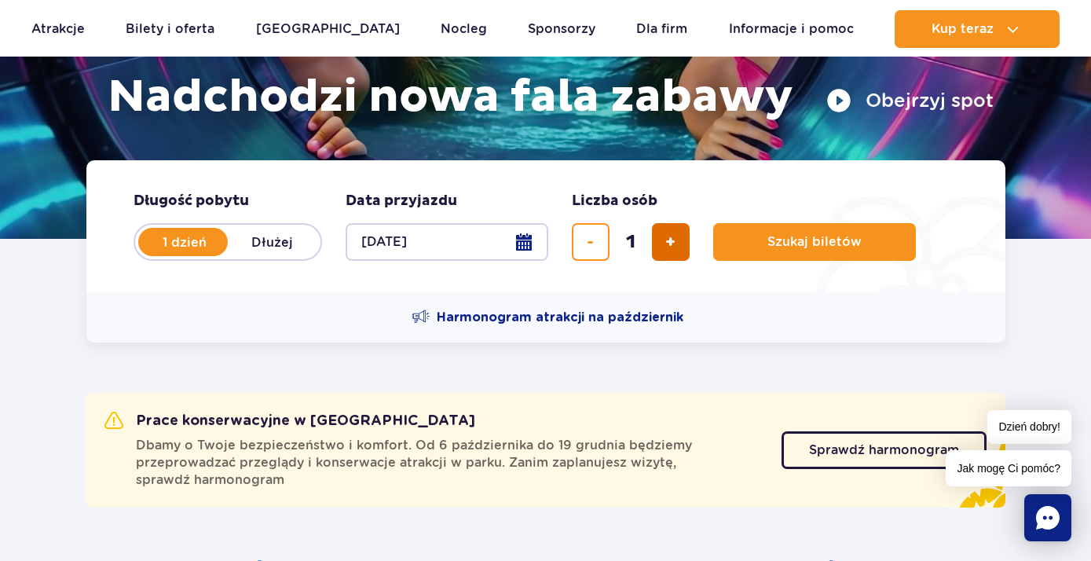
click at [678, 242] on button "dodaj bilet" at bounding box center [671, 242] width 38 height 38
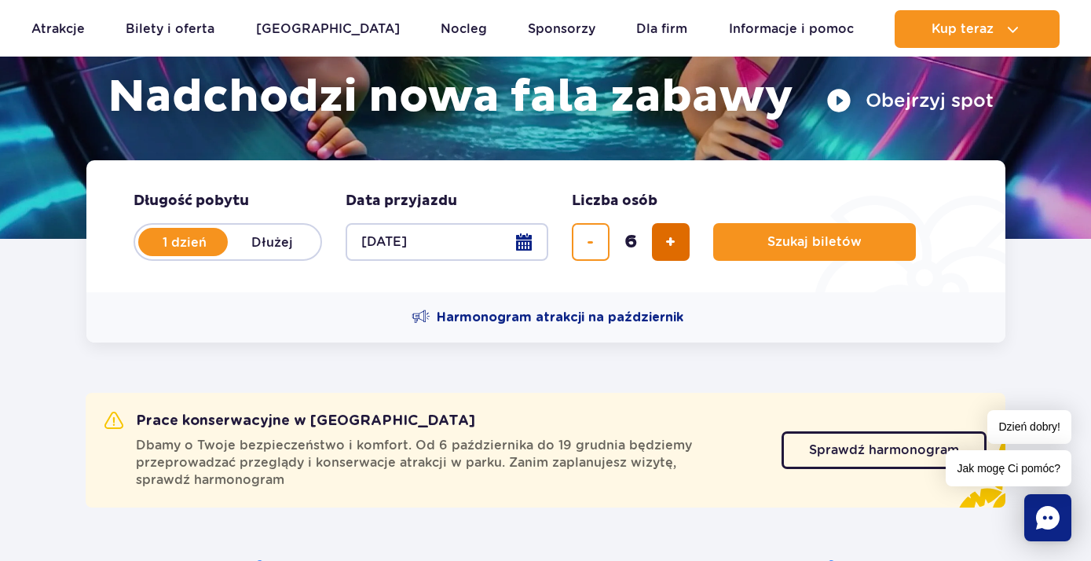
click at [678, 242] on button "dodaj bilet" at bounding box center [671, 242] width 38 height 38
type input "7"
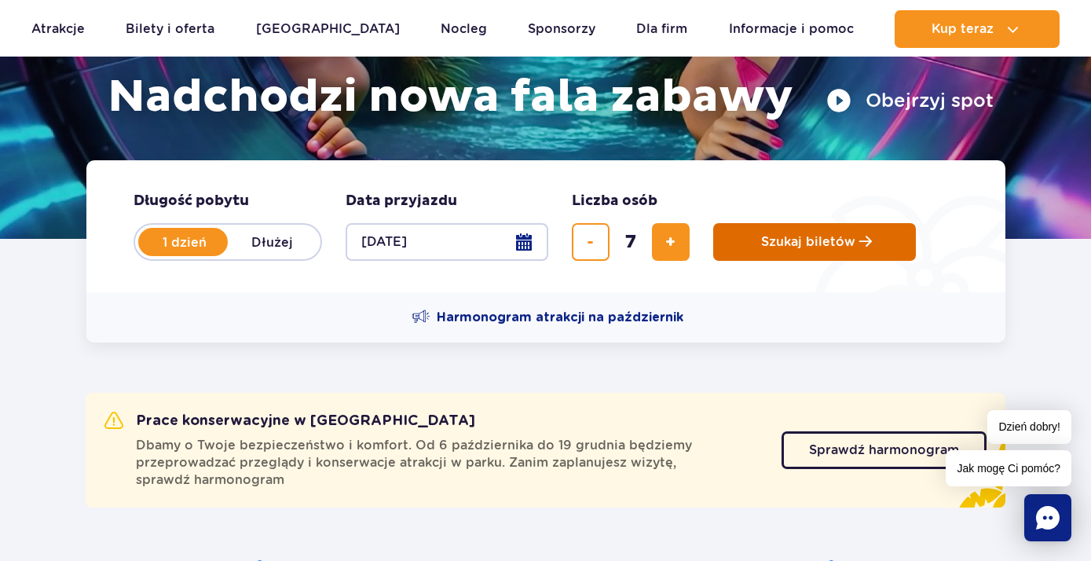
click at [803, 242] on span "Szukaj biletów" at bounding box center [808, 242] width 94 height 14
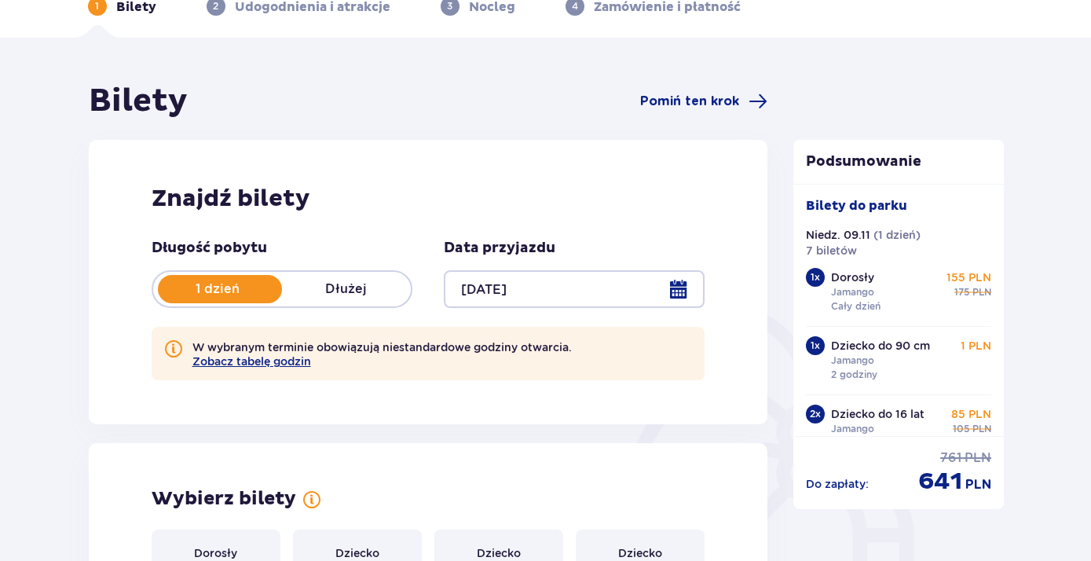
scroll to position [170, 0]
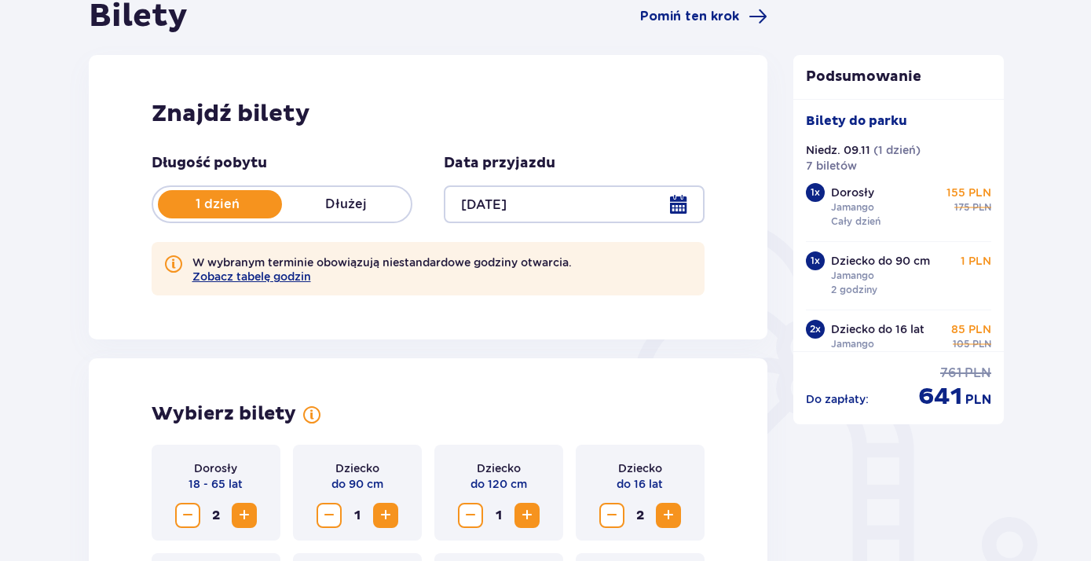
click at [693, 207] on div at bounding box center [574, 204] width 261 height 38
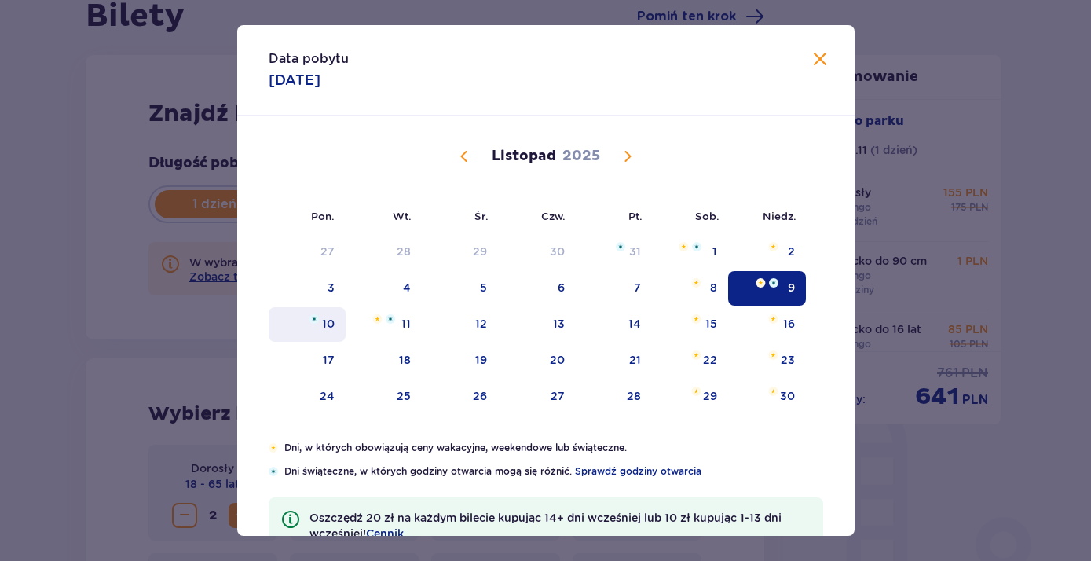
click at [332, 333] on div "10" at bounding box center [308, 324] width 78 height 35
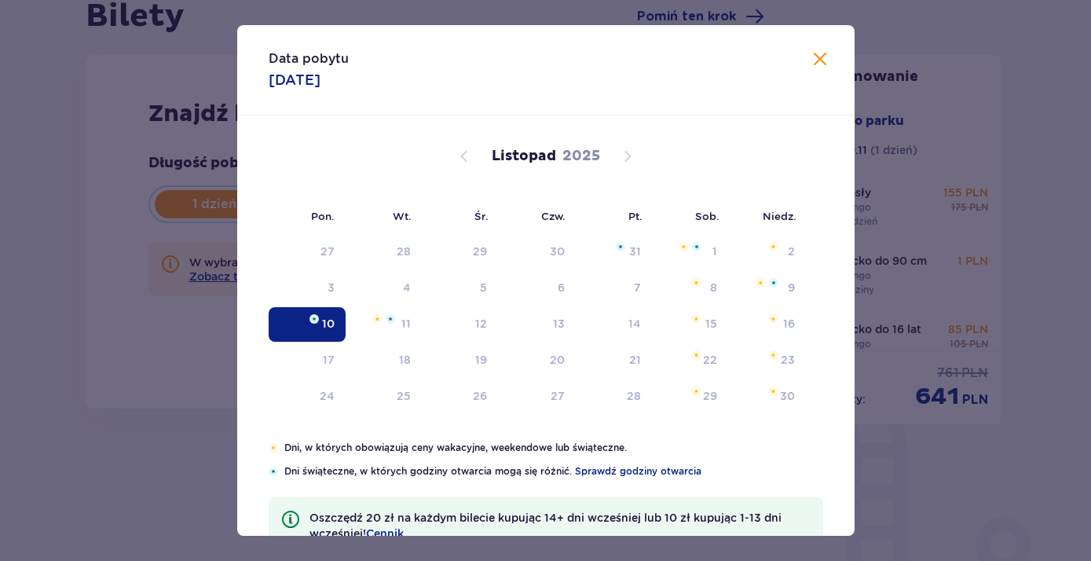
type input "[DATE]"
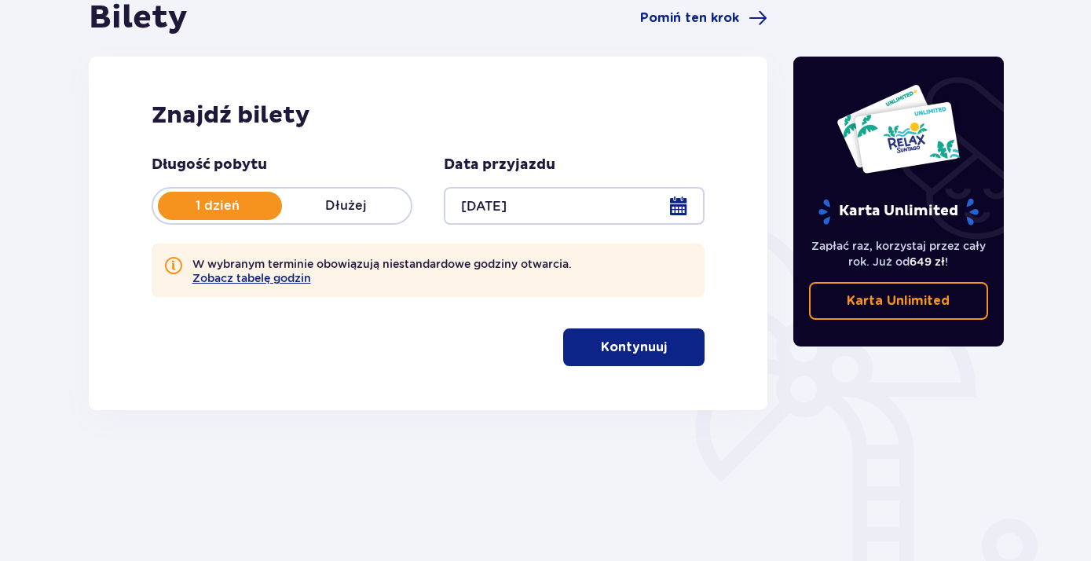
scroll to position [170, 0]
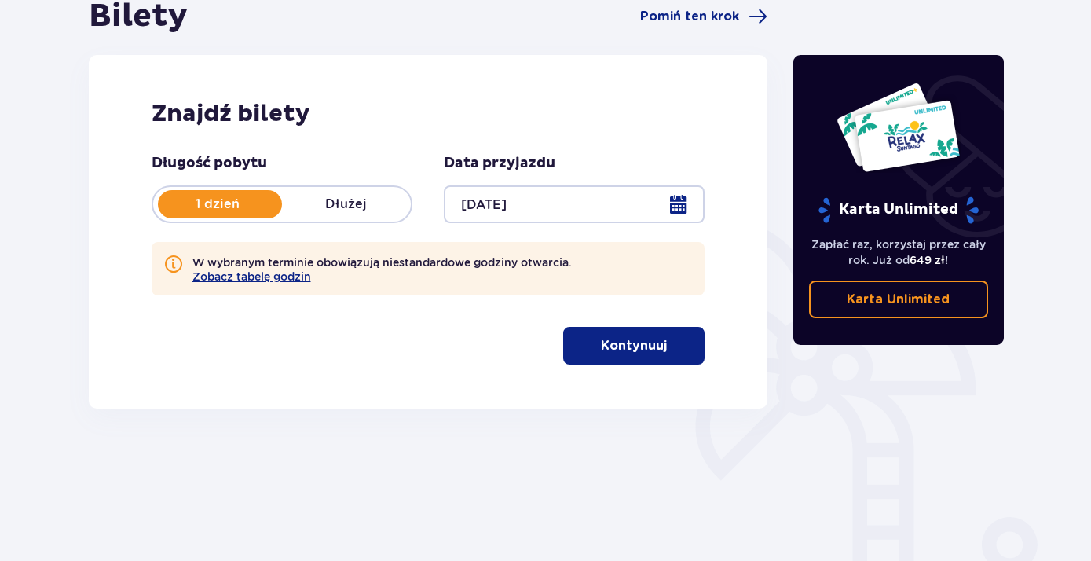
click at [602, 346] on p "Kontynuuj" at bounding box center [634, 345] width 66 height 17
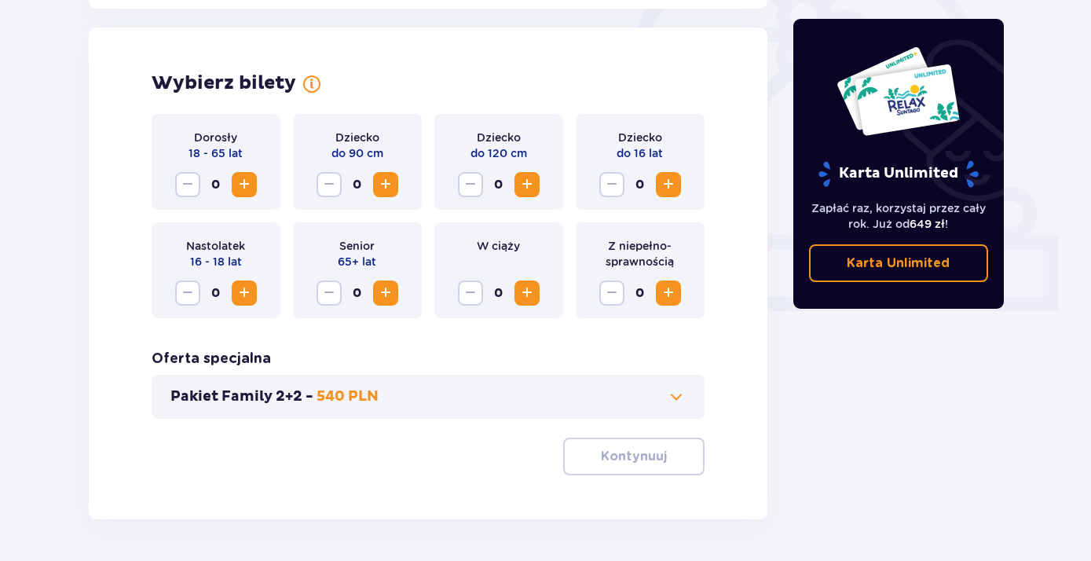
scroll to position [510, 0]
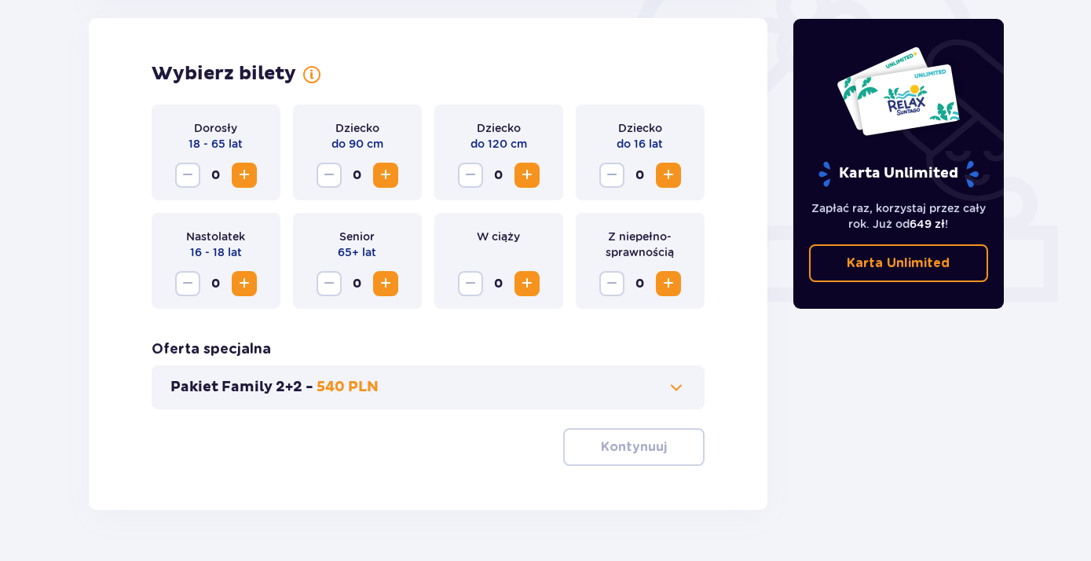
click at [260, 181] on div "Dorosły 18 - 65 lat 0" at bounding box center [216, 152] width 129 height 96
click at [255, 176] on button "Zwiększ" at bounding box center [244, 175] width 25 height 25
click at [399, 177] on div "Dziecko do 90 cm 0" at bounding box center [357, 152] width 129 height 96
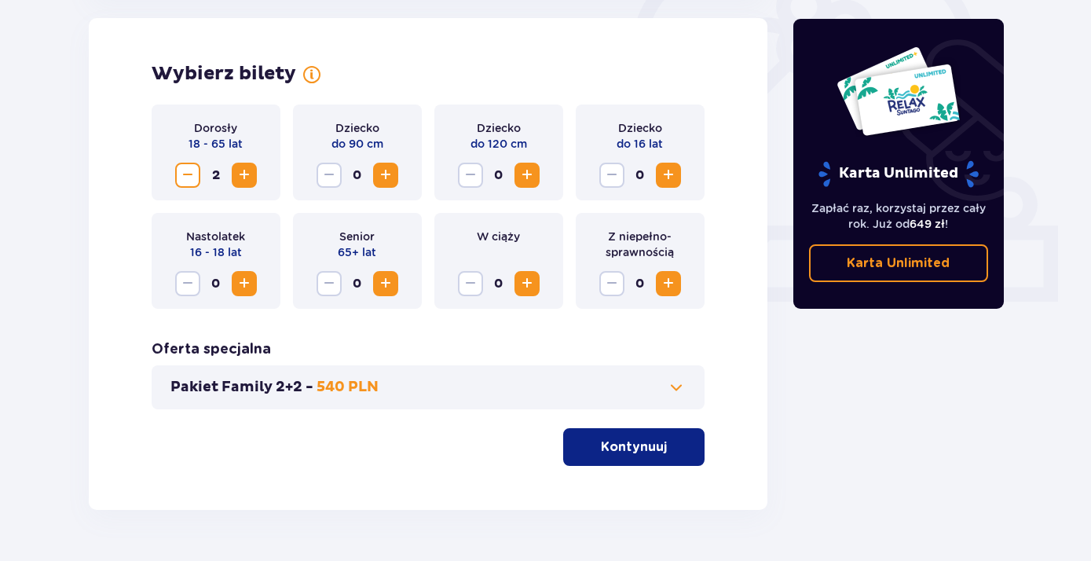
click at [396, 177] on button "Zwiększ" at bounding box center [385, 175] width 25 height 25
click at [514, 174] on div "0" at bounding box center [499, 175] width 82 height 25
click at [532, 177] on span "Zwiększ" at bounding box center [526, 175] width 19 height 19
click at [671, 170] on span "Zwiększ" at bounding box center [668, 175] width 19 height 19
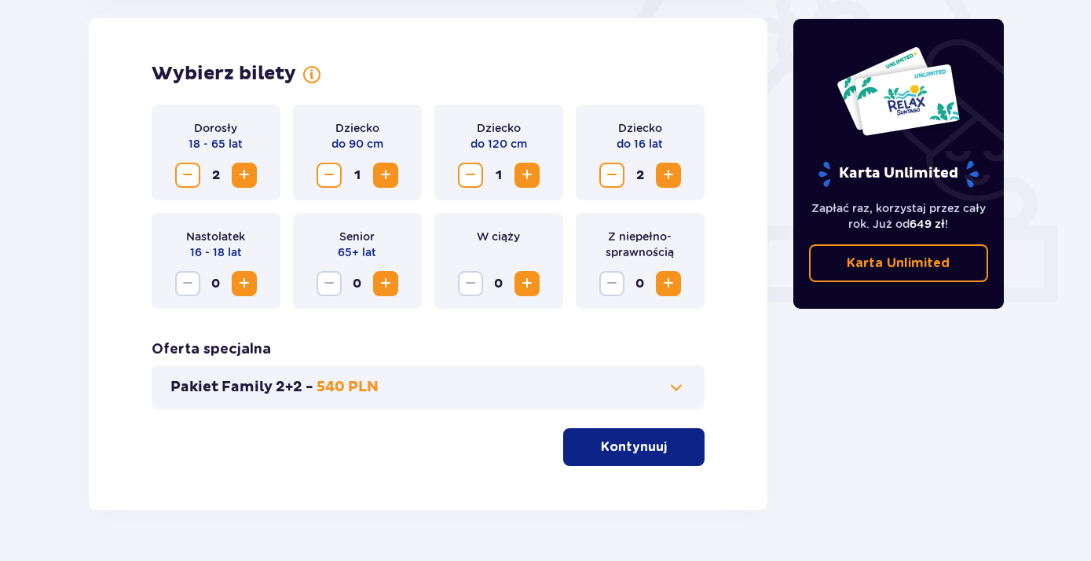
click at [254, 286] on button "Zwiększ" at bounding box center [244, 283] width 25 height 25
click at [669, 388] on span at bounding box center [676, 387] width 19 height 19
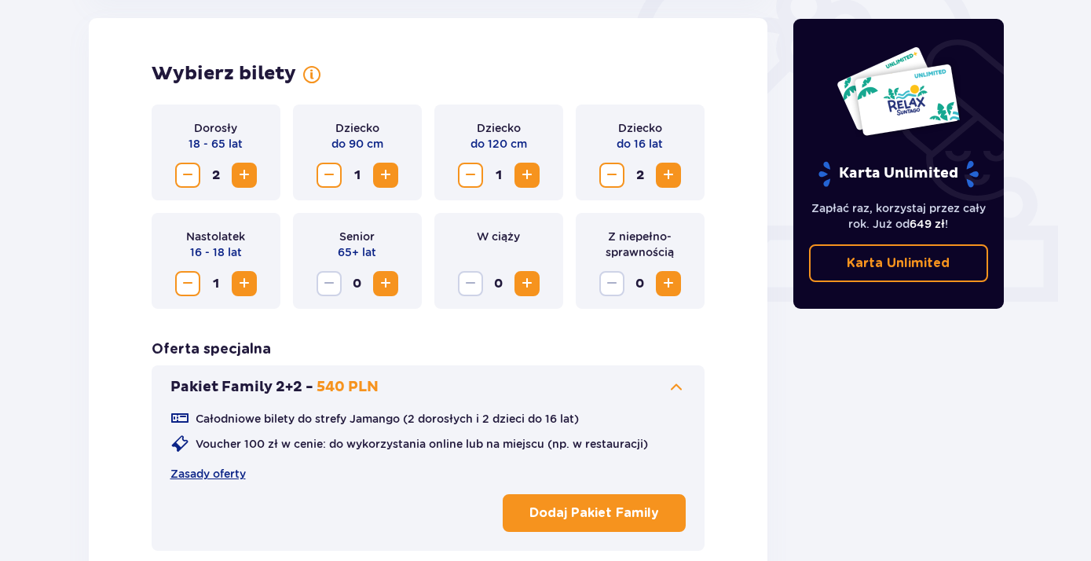
click at [575, 506] on p "Dodaj Pakiet Family" at bounding box center [594, 512] width 130 height 17
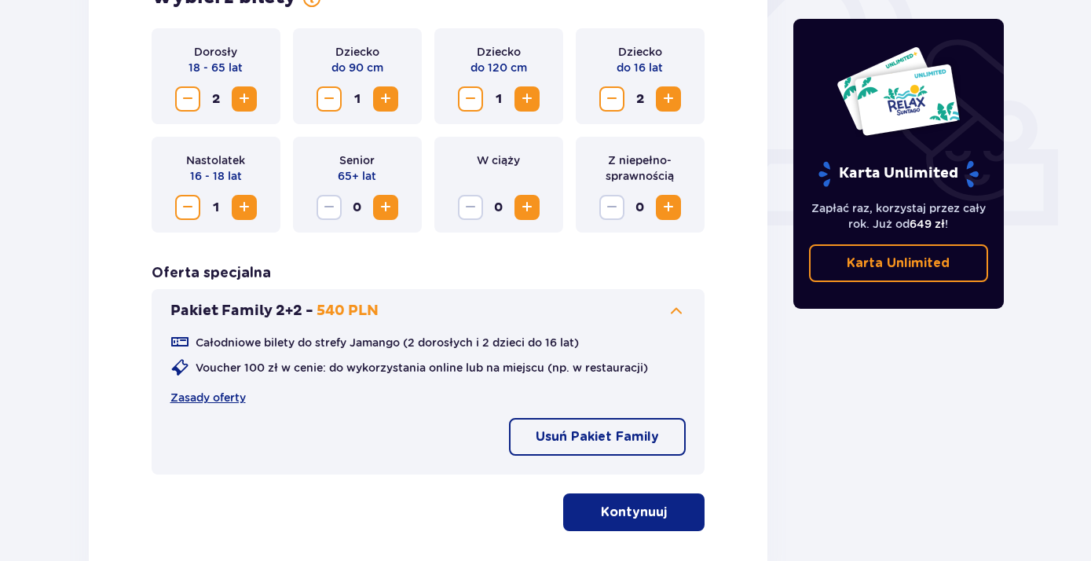
scroll to position [679, 0]
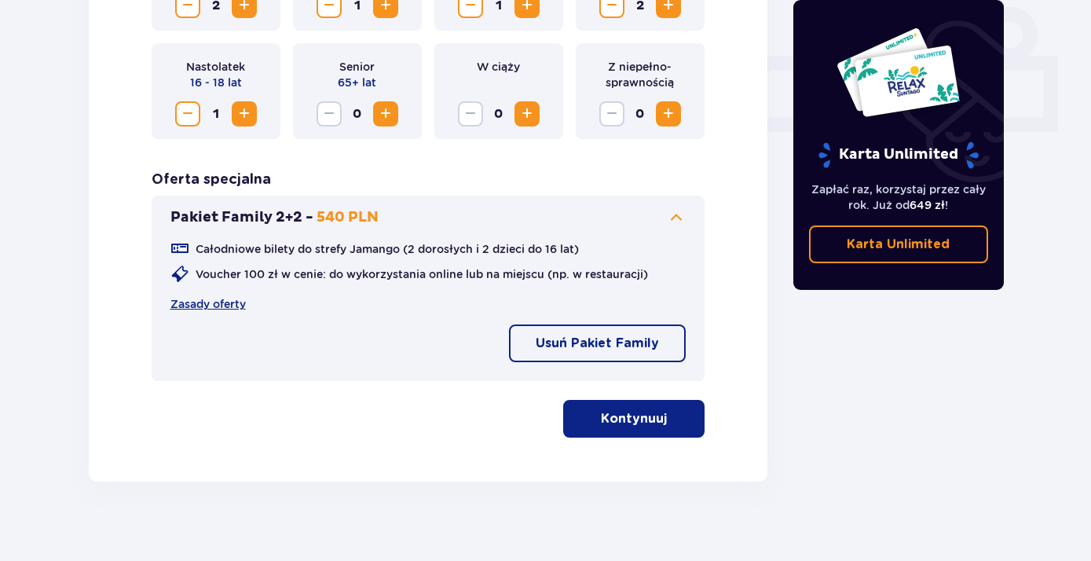
click at [638, 425] on p "Kontynuuj" at bounding box center [634, 418] width 66 height 17
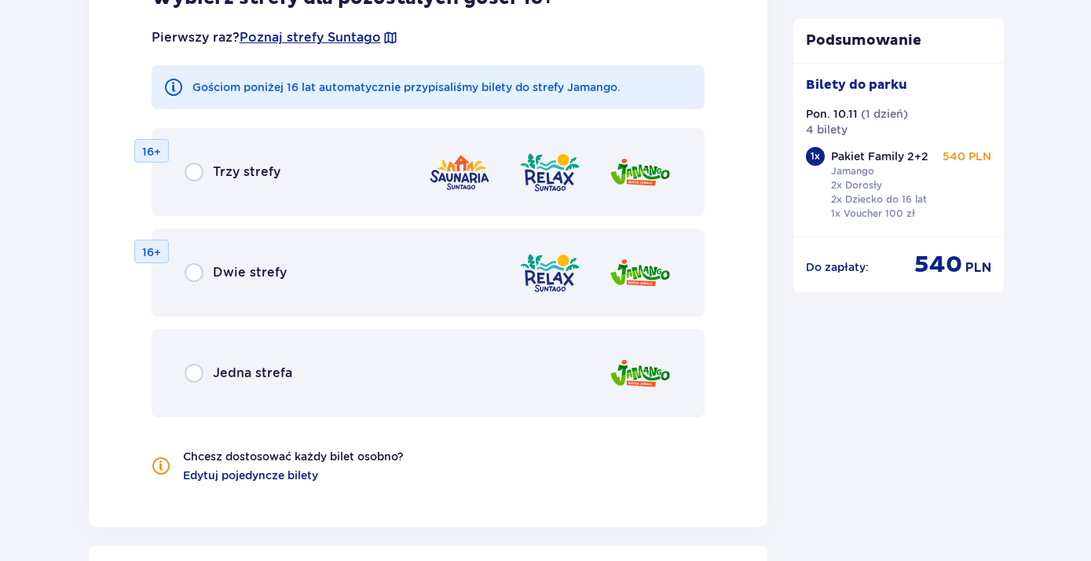
scroll to position [1699, 0]
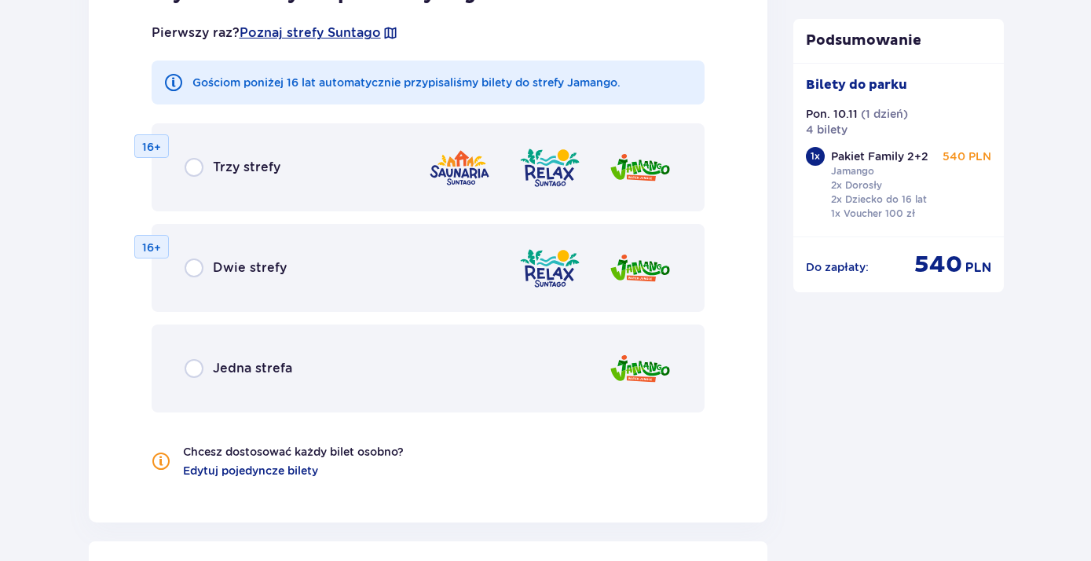
click at [189, 360] on input "radio" at bounding box center [194, 368] width 19 height 19
radio input "true"
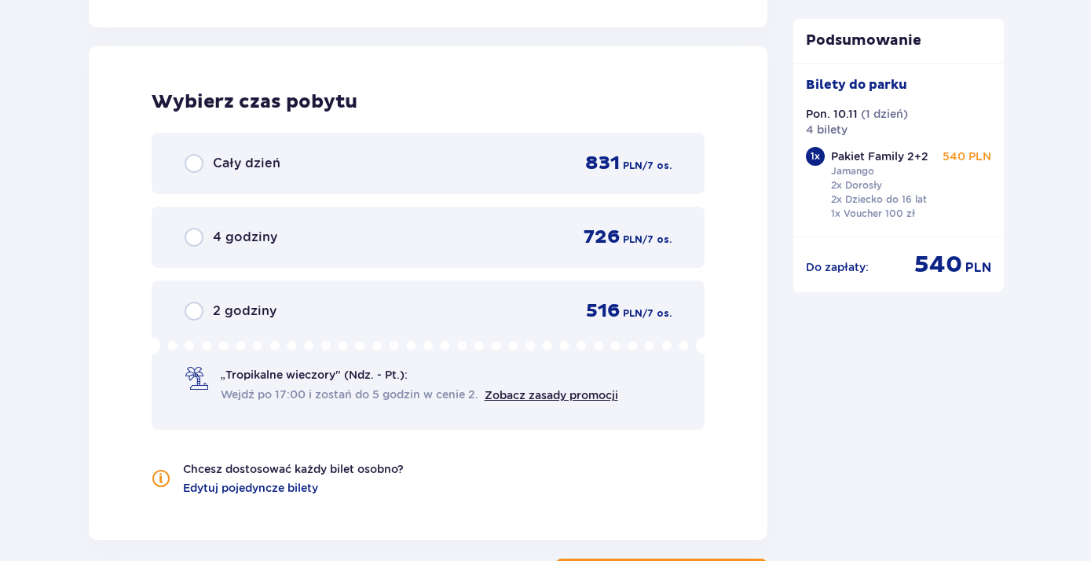
scroll to position [2203, 0]
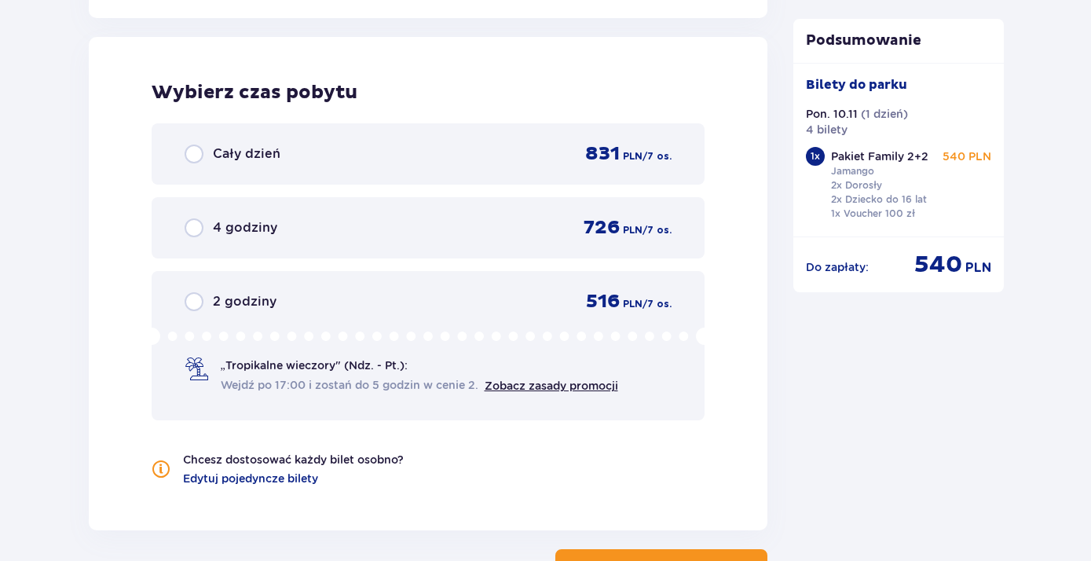
drag, startPoint x: 192, startPoint y: 158, endPoint x: 836, endPoint y: 511, distance: 734.5
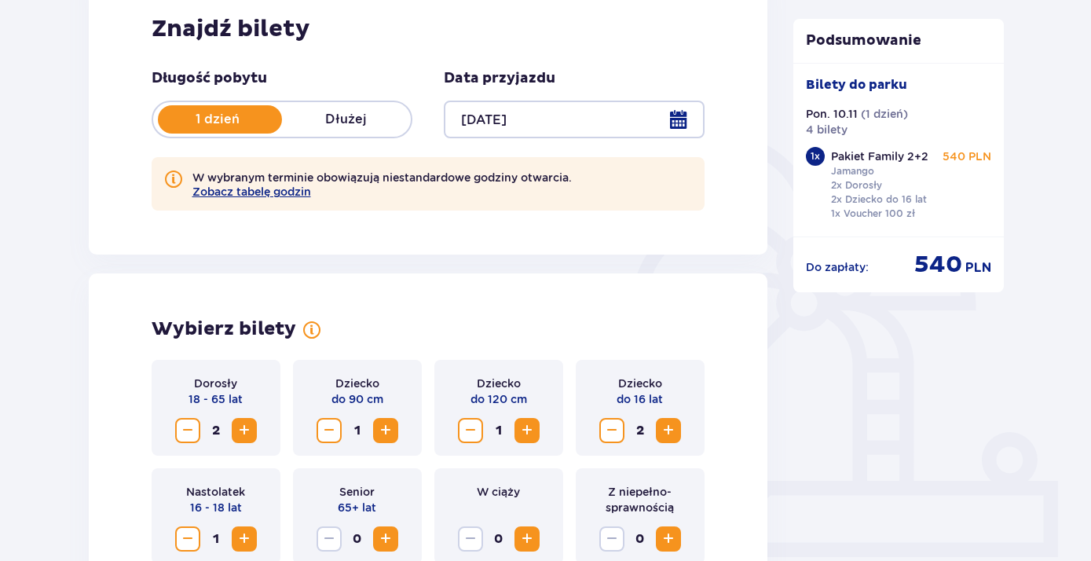
scroll to position [339, 0]
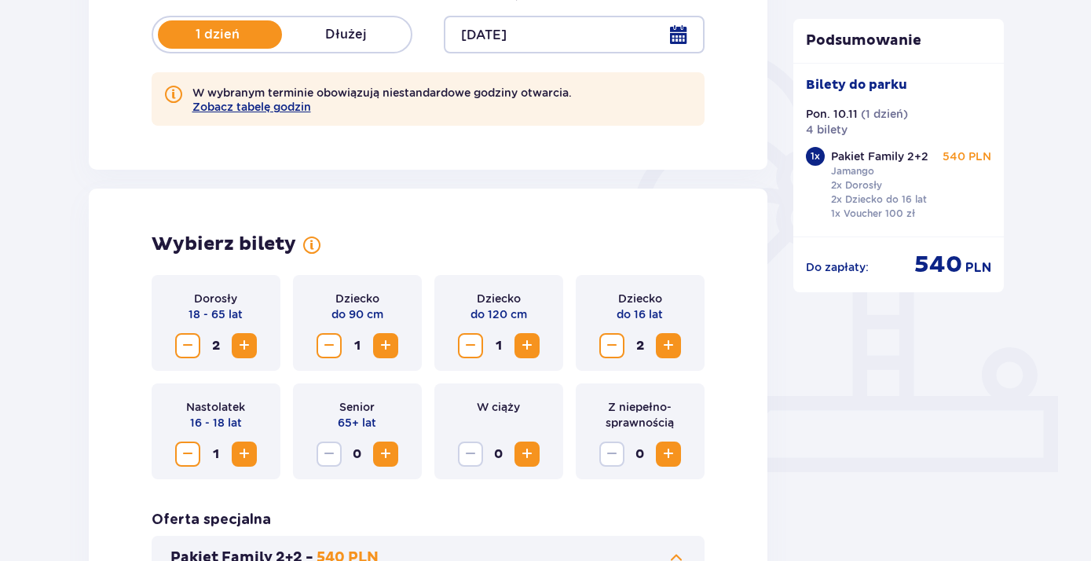
click at [183, 345] on span "Zmniejsz" at bounding box center [187, 345] width 19 height 19
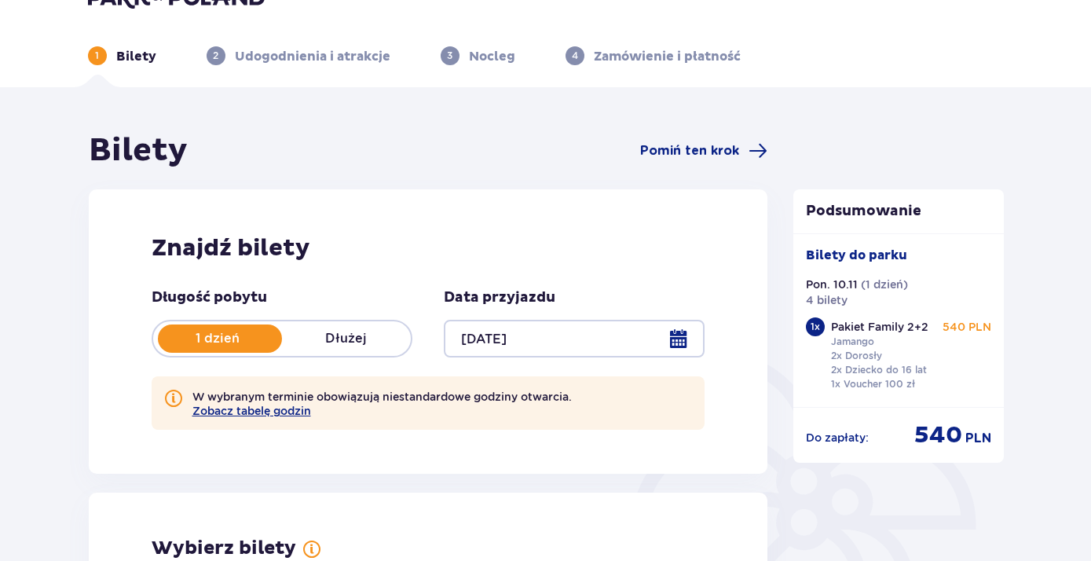
scroll to position [0, 0]
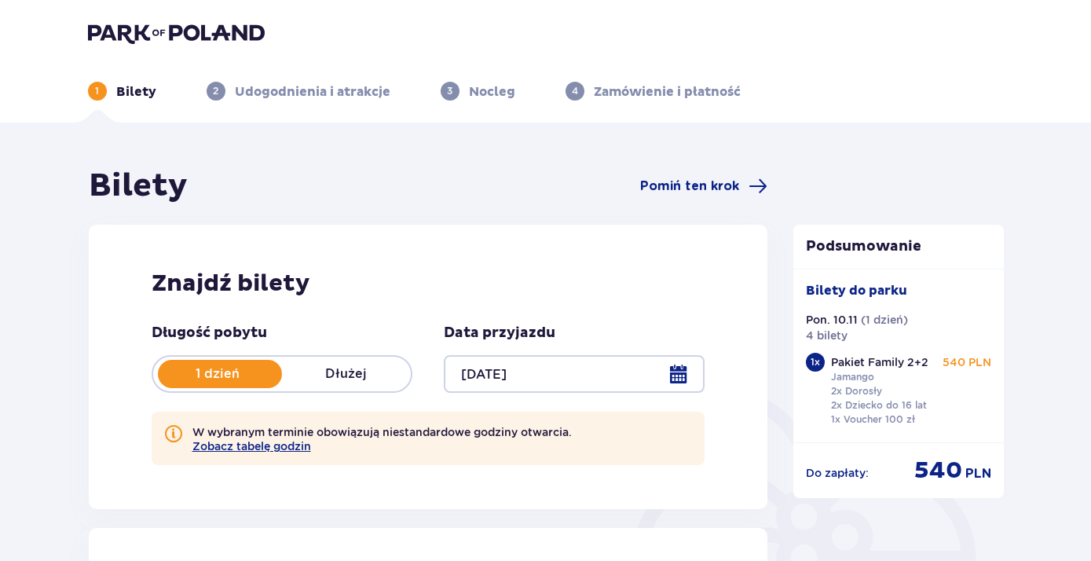
click at [134, 90] on p "Bilety" at bounding box center [136, 91] width 40 height 17
click at [182, 34] on img at bounding box center [176, 33] width 177 height 22
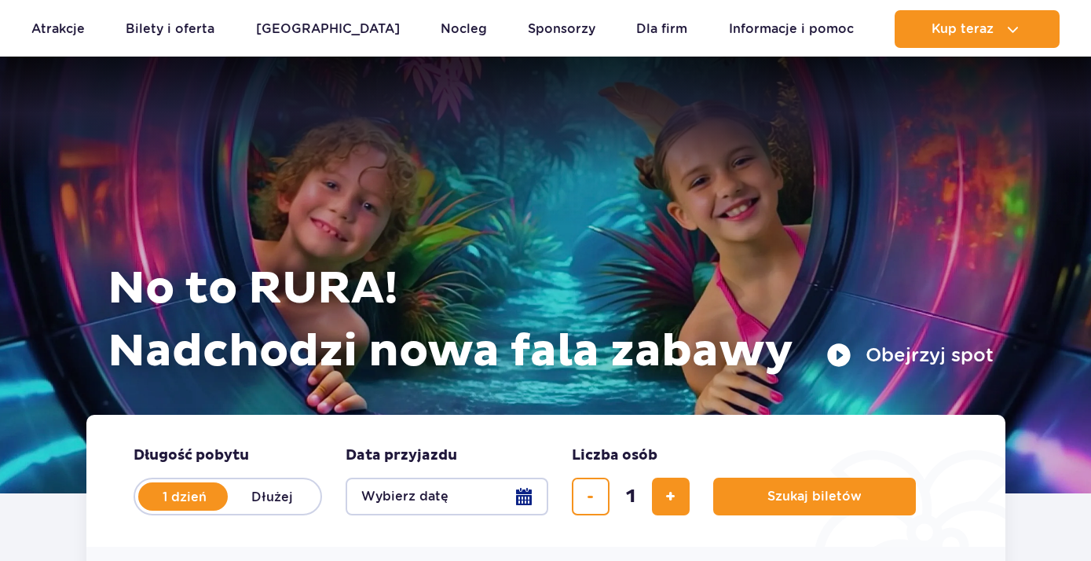
scroll to position [254, 0]
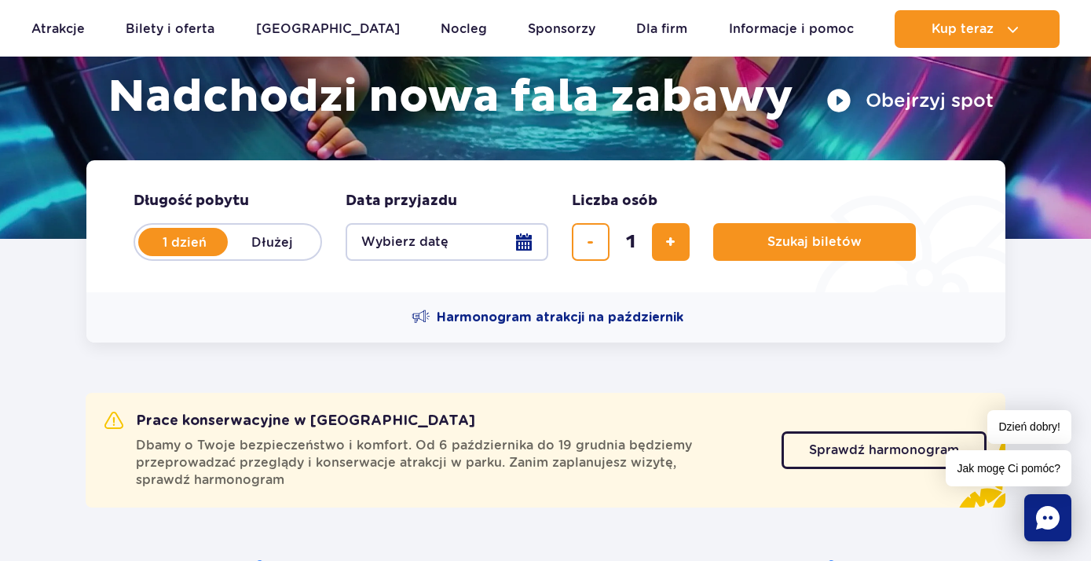
click at [430, 241] on button "Wybierz datę" at bounding box center [447, 242] width 203 height 38
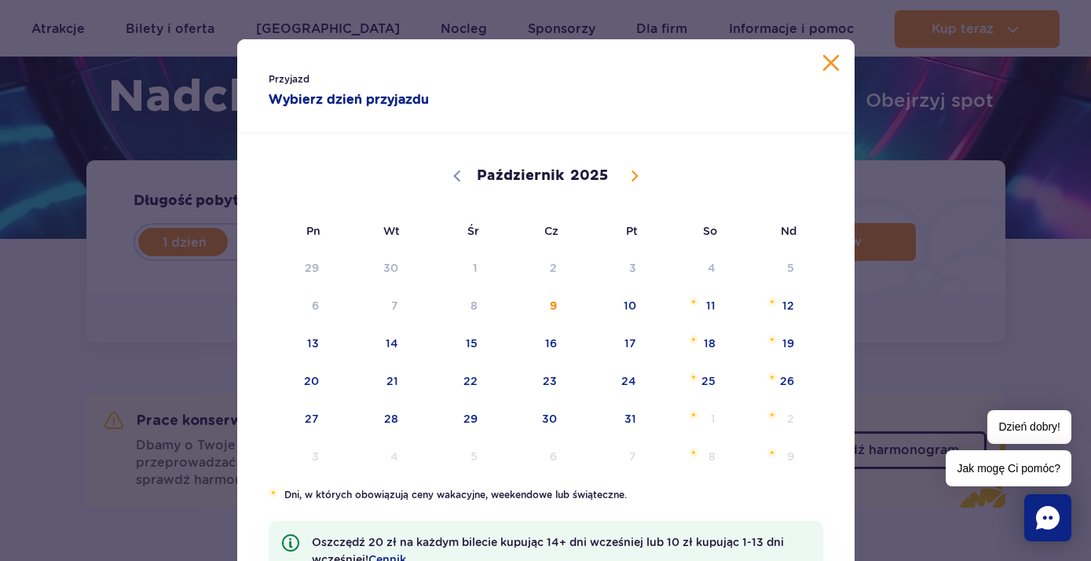
click at [628, 182] on span at bounding box center [634, 176] width 27 height 27
select select "10"
click at [317, 345] on span "10" at bounding box center [292, 343] width 79 height 36
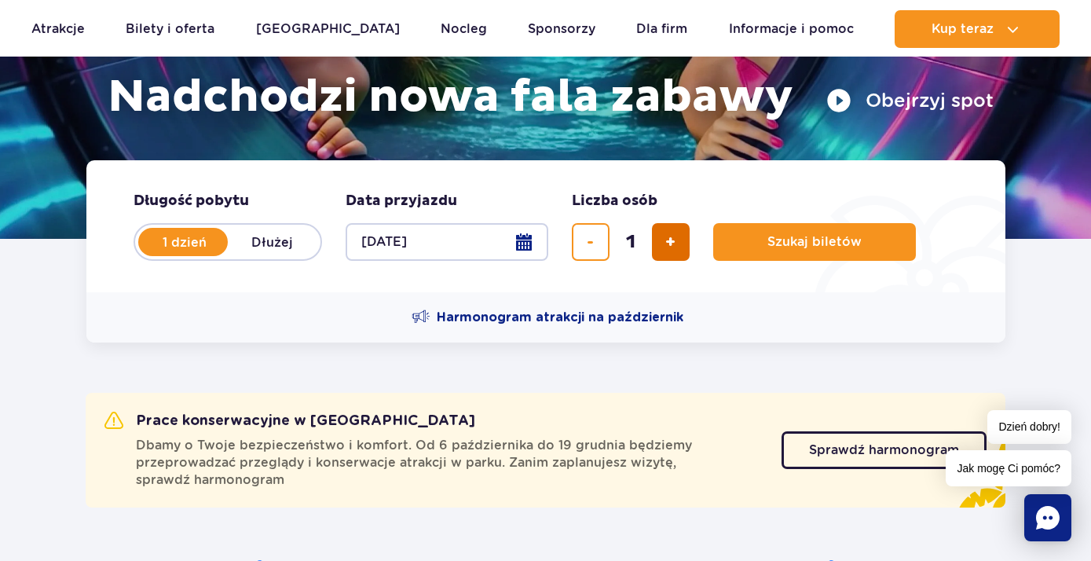
click at [661, 249] on button "dodaj bilet" at bounding box center [671, 242] width 38 height 38
type input "3"
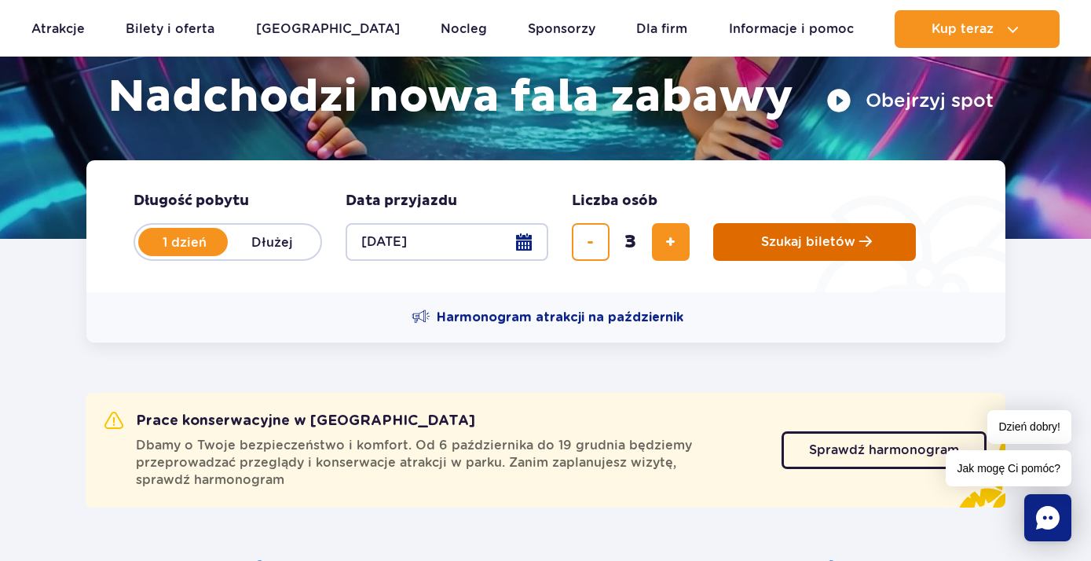
click at [793, 254] on button "Szukaj biletów" at bounding box center [814, 242] width 203 height 38
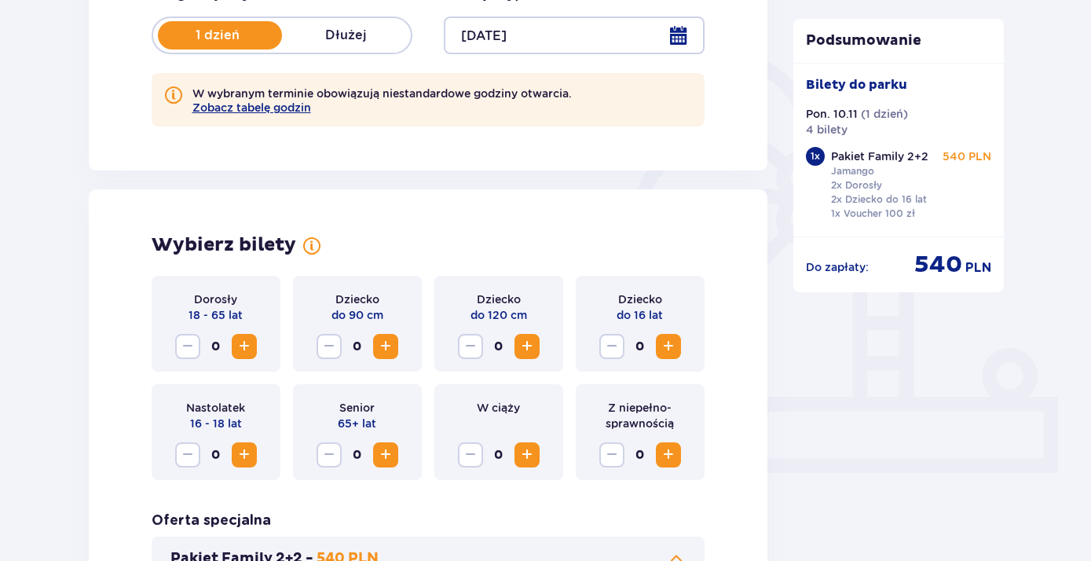
scroll to position [339, 0]
click at [380, 347] on span "Zwiększ" at bounding box center [385, 345] width 19 height 19
click at [535, 347] on span "Zwiększ" at bounding box center [526, 345] width 19 height 19
click at [242, 455] on span "Zwiększ" at bounding box center [244, 453] width 19 height 19
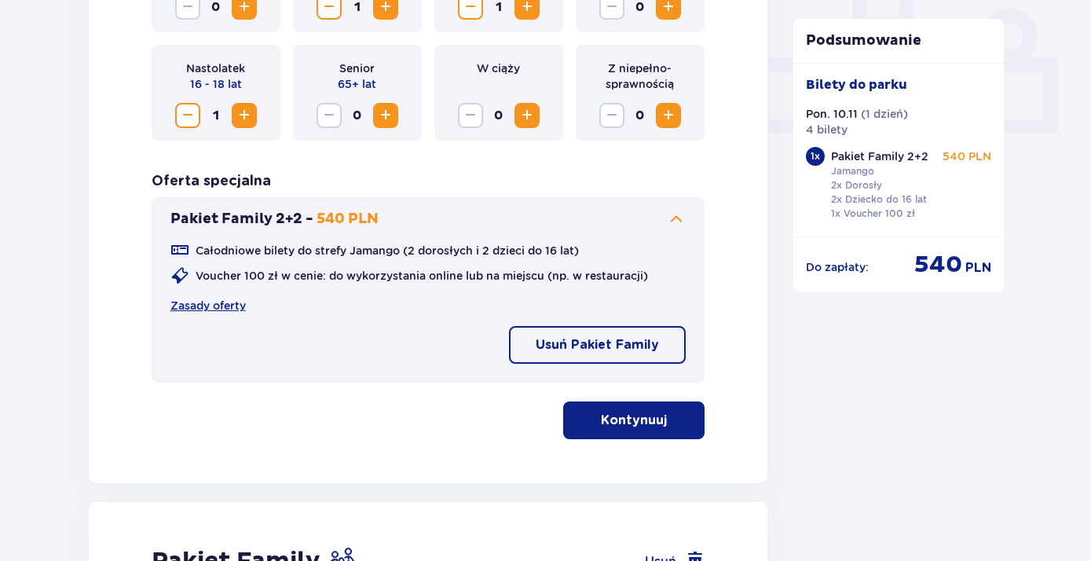
scroll to position [678, 0]
click at [589, 347] on p "Usuń Pakiet Family" at bounding box center [597, 343] width 123 height 17
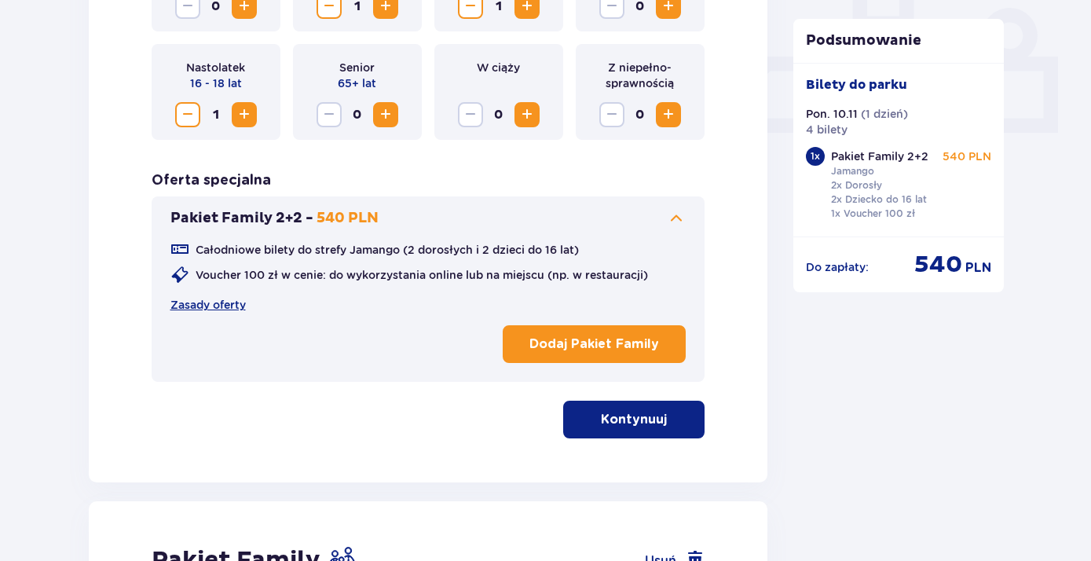
click at [605, 417] on p "Kontynuuj" at bounding box center [634, 419] width 66 height 17
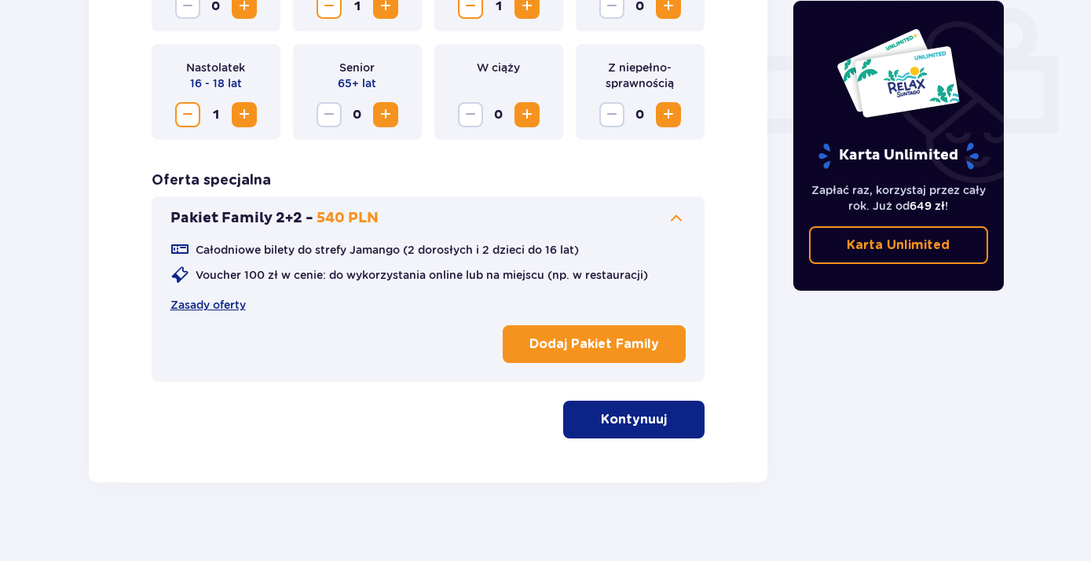
scroll to position [554, 0]
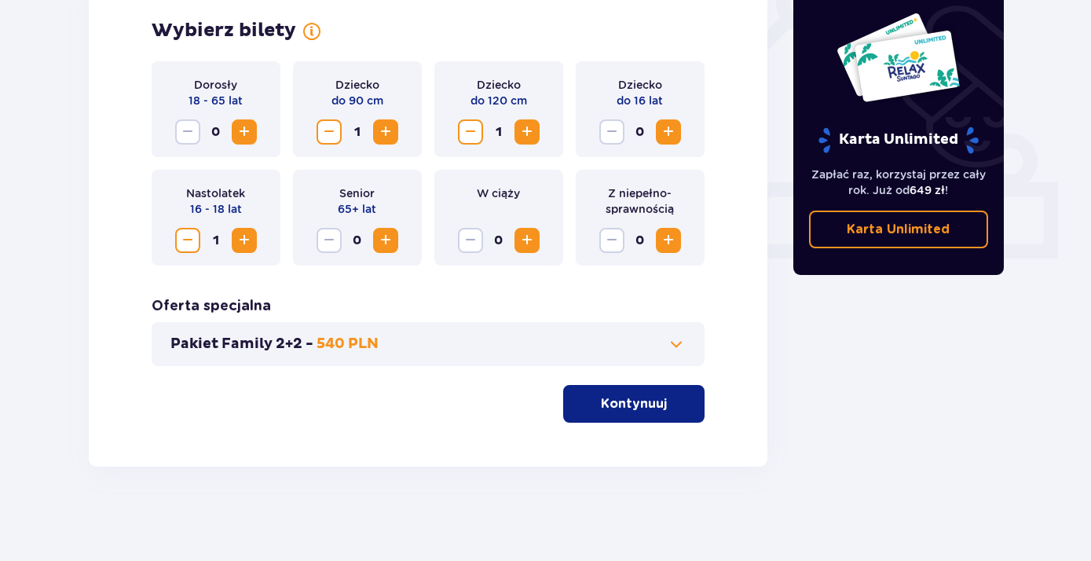
click at [587, 355] on div "Pakiet Family 2+2 - 540 PLN" at bounding box center [429, 344] width 554 height 44
click at [678, 348] on span at bounding box center [676, 344] width 19 height 19
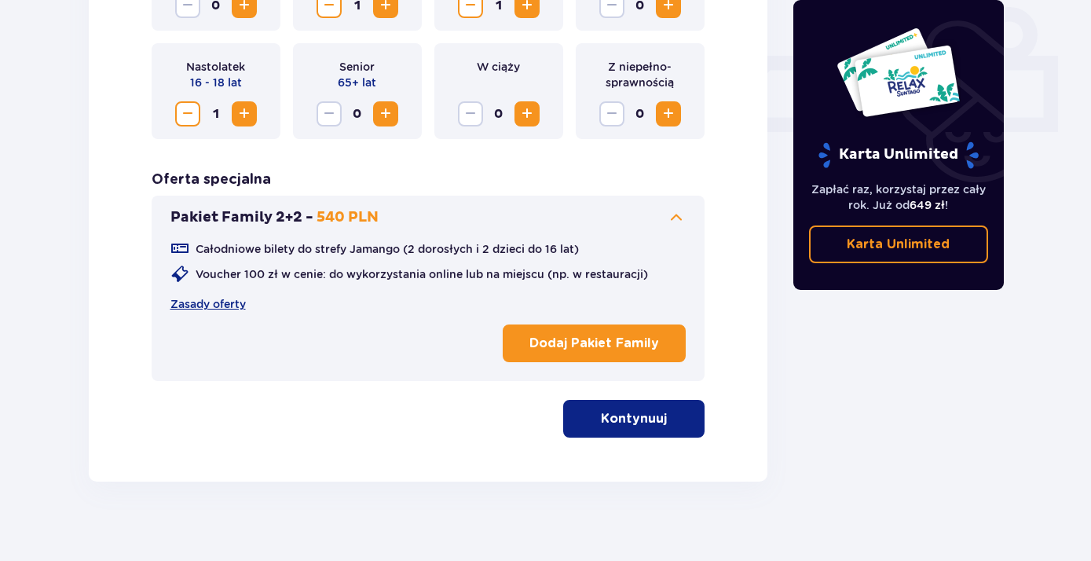
click at [634, 412] on p "Kontynuuj" at bounding box center [634, 418] width 66 height 17
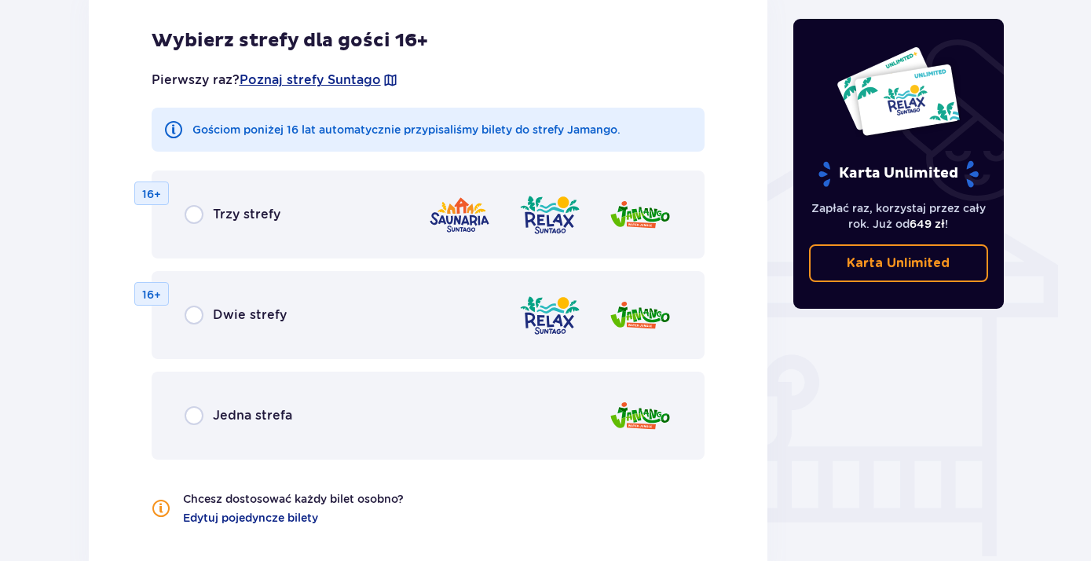
scroll to position [1171, 0]
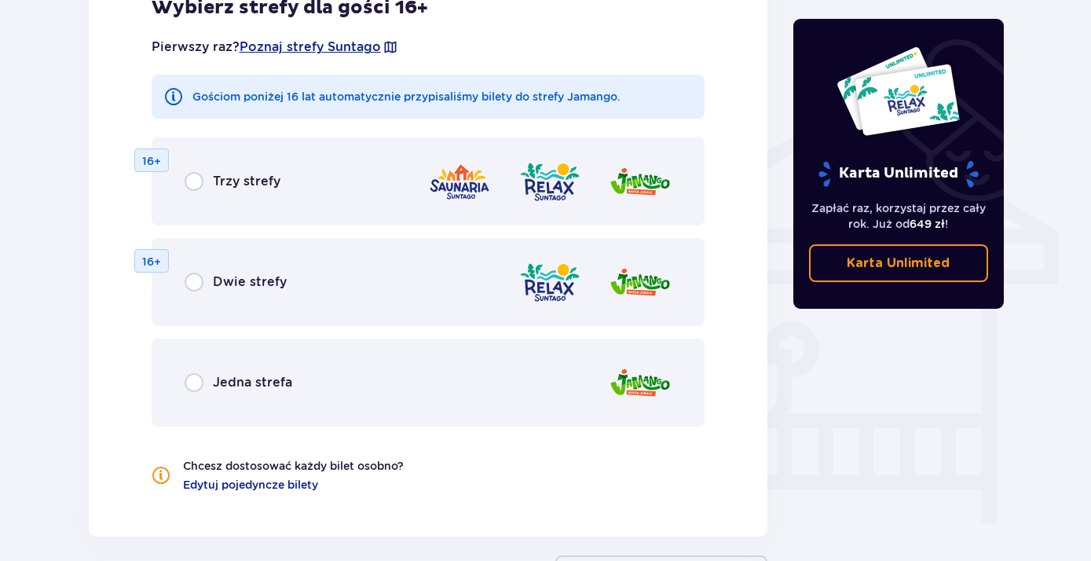
click at [191, 401] on div "Jedna strefa" at bounding box center [429, 382] width 554 height 88
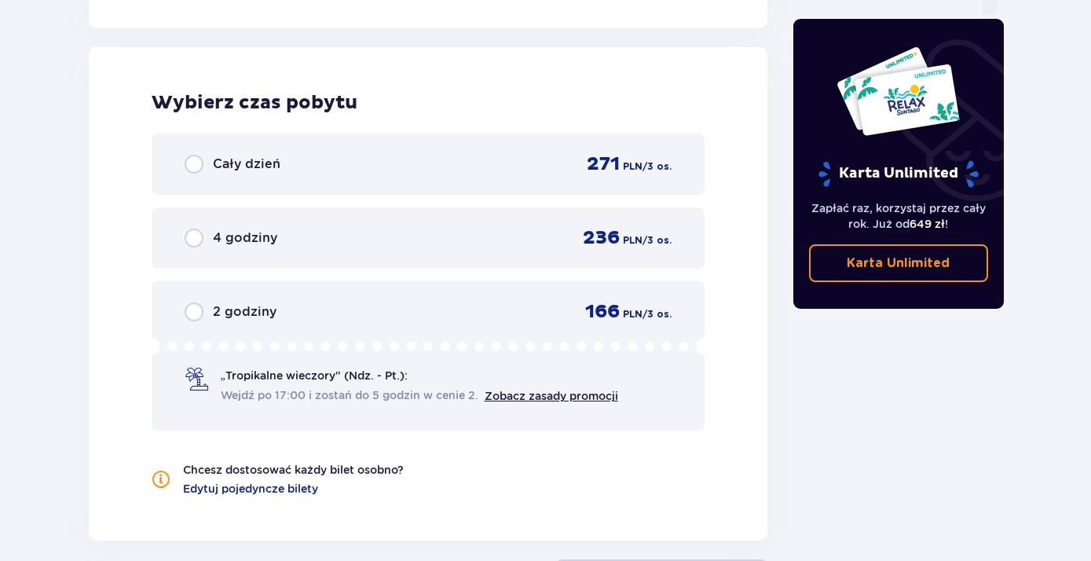
scroll to position [1689, 0]
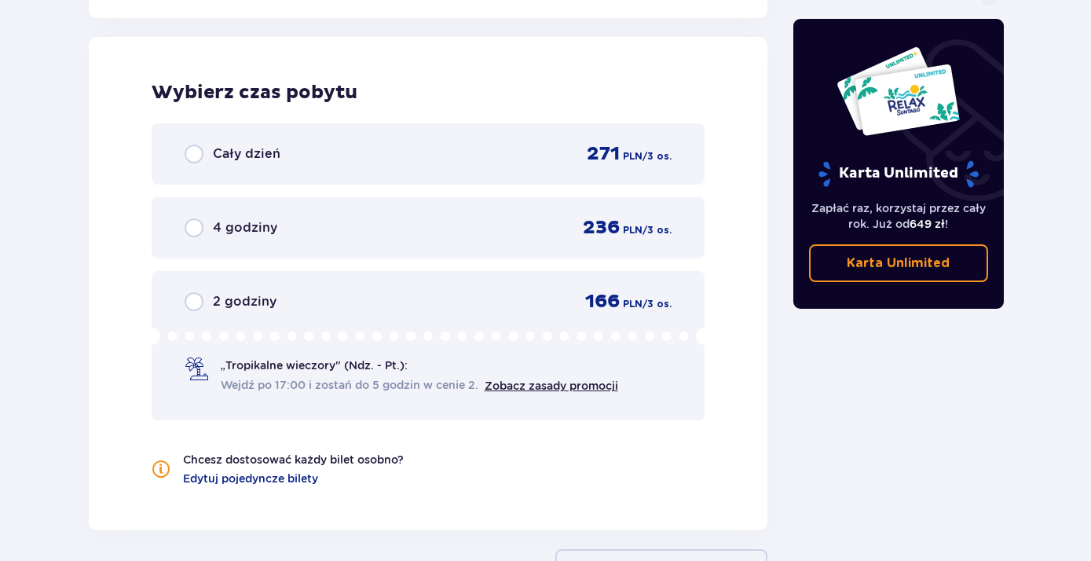
click at [244, 163] on div "Cały dzień" at bounding box center [233, 153] width 96 height 19
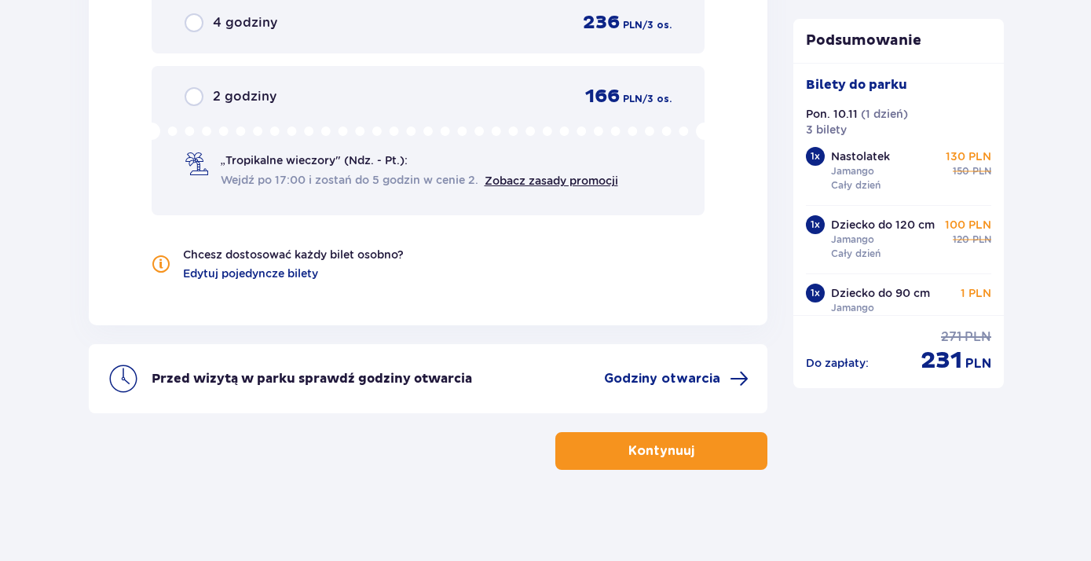
scroll to position [1898, 0]
